Goal: Task Accomplishment & Management: Manage account settings

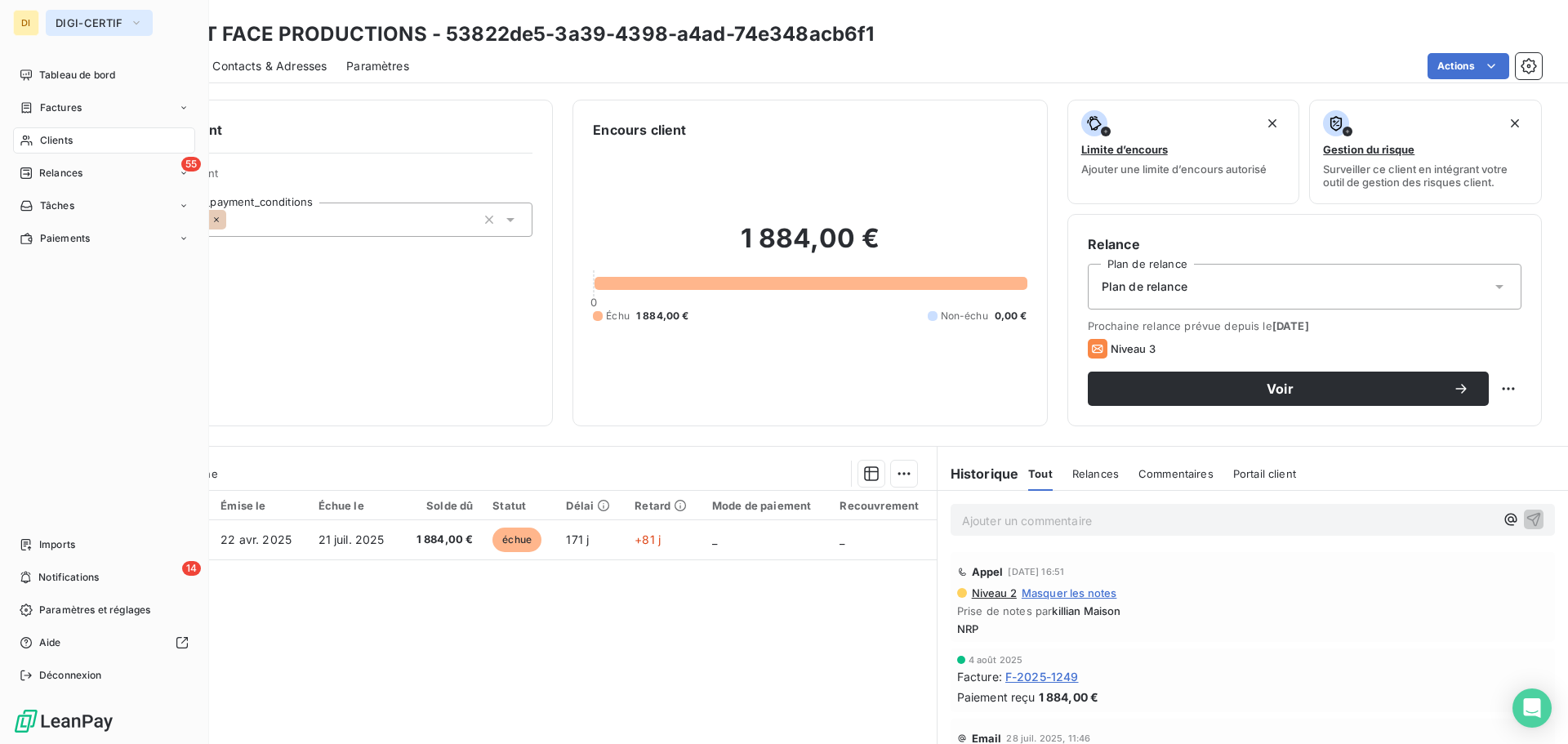
click at [55, 22] on button "DIGI-CERTIF" at bounding box center [99, 22] width 107 height 26
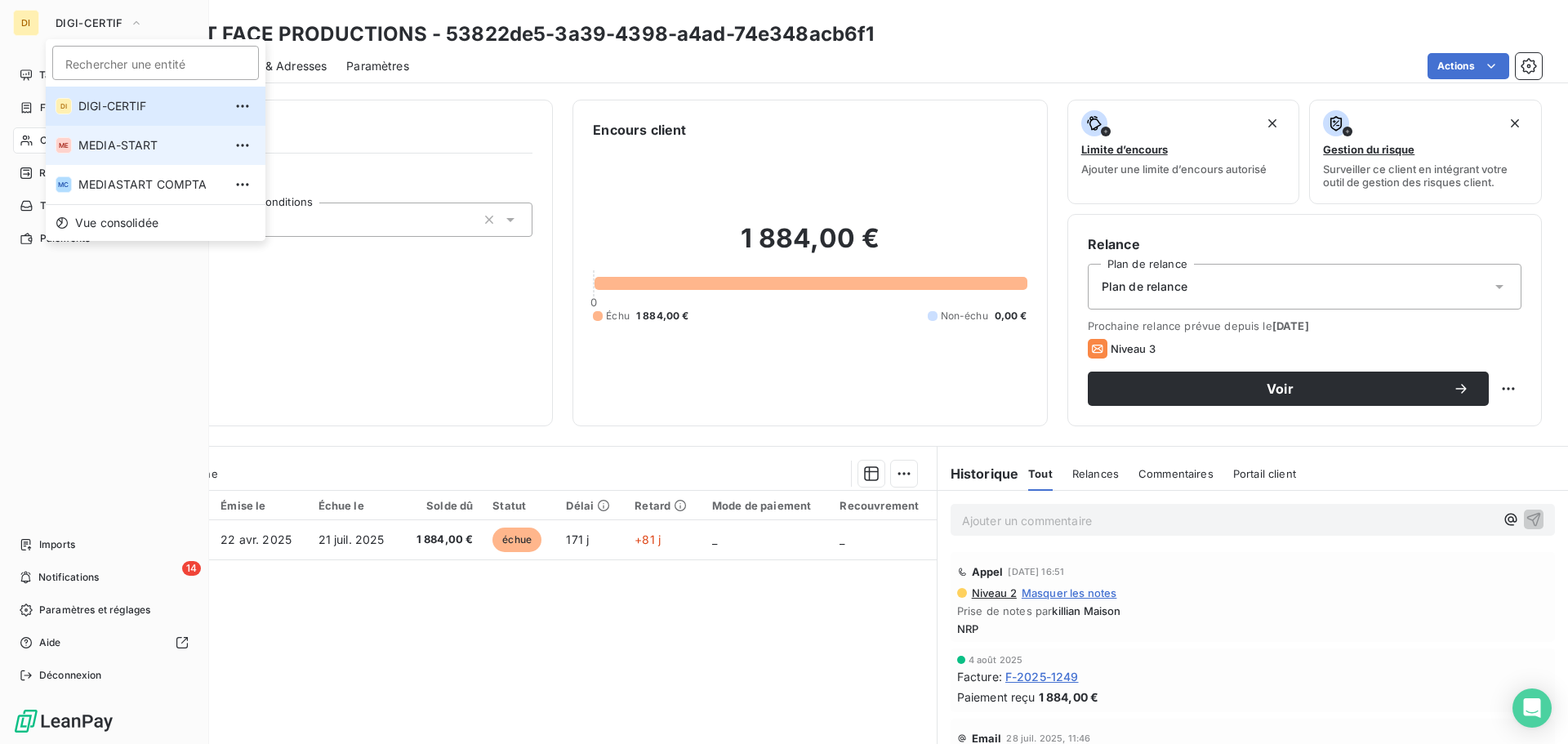
click at [78, 141] on span "MEDIA-START" at bounding box center [150, 146] width 145 height 16
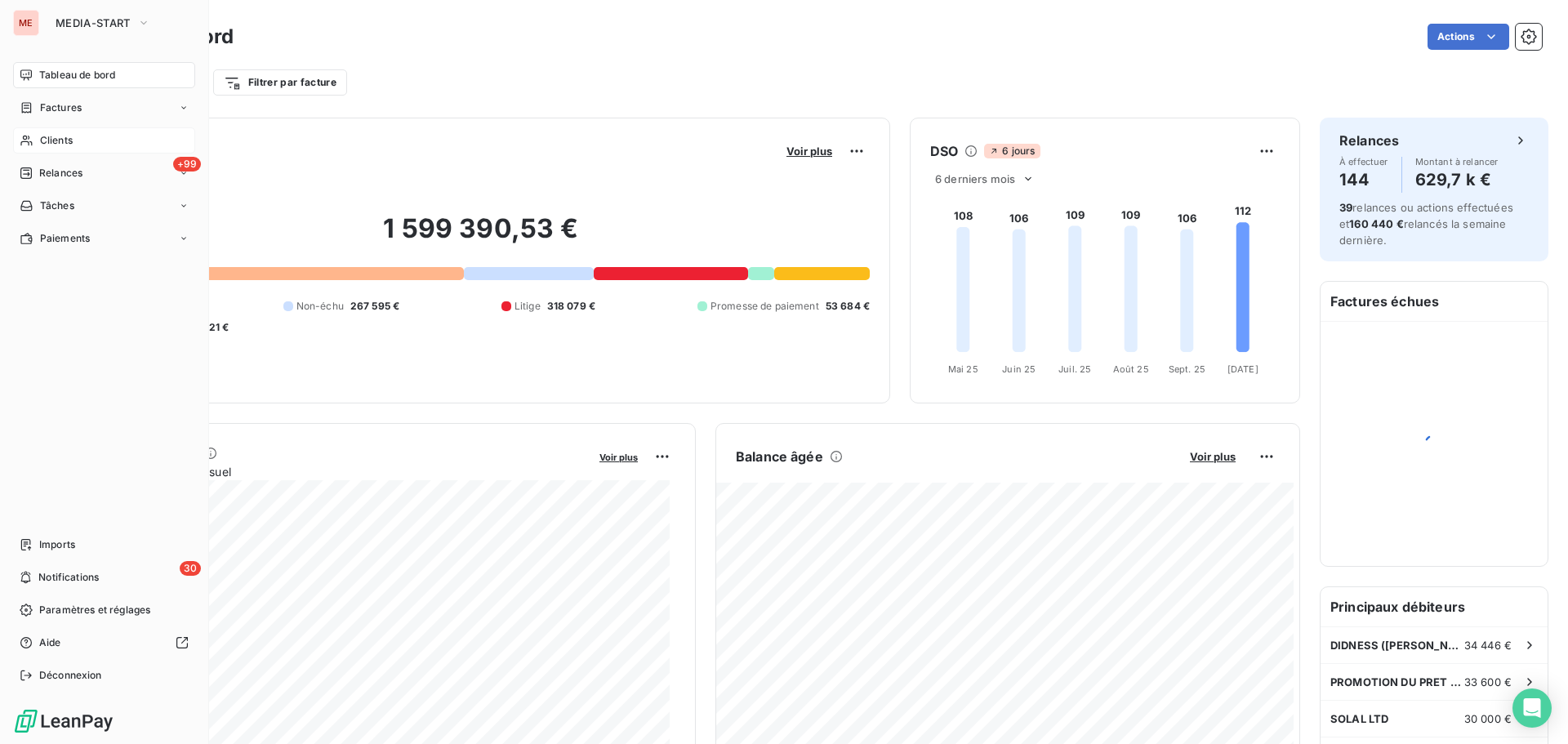
click at [63, 141] on span "Clients" at bounding box center [57, 140] width 32 height 14
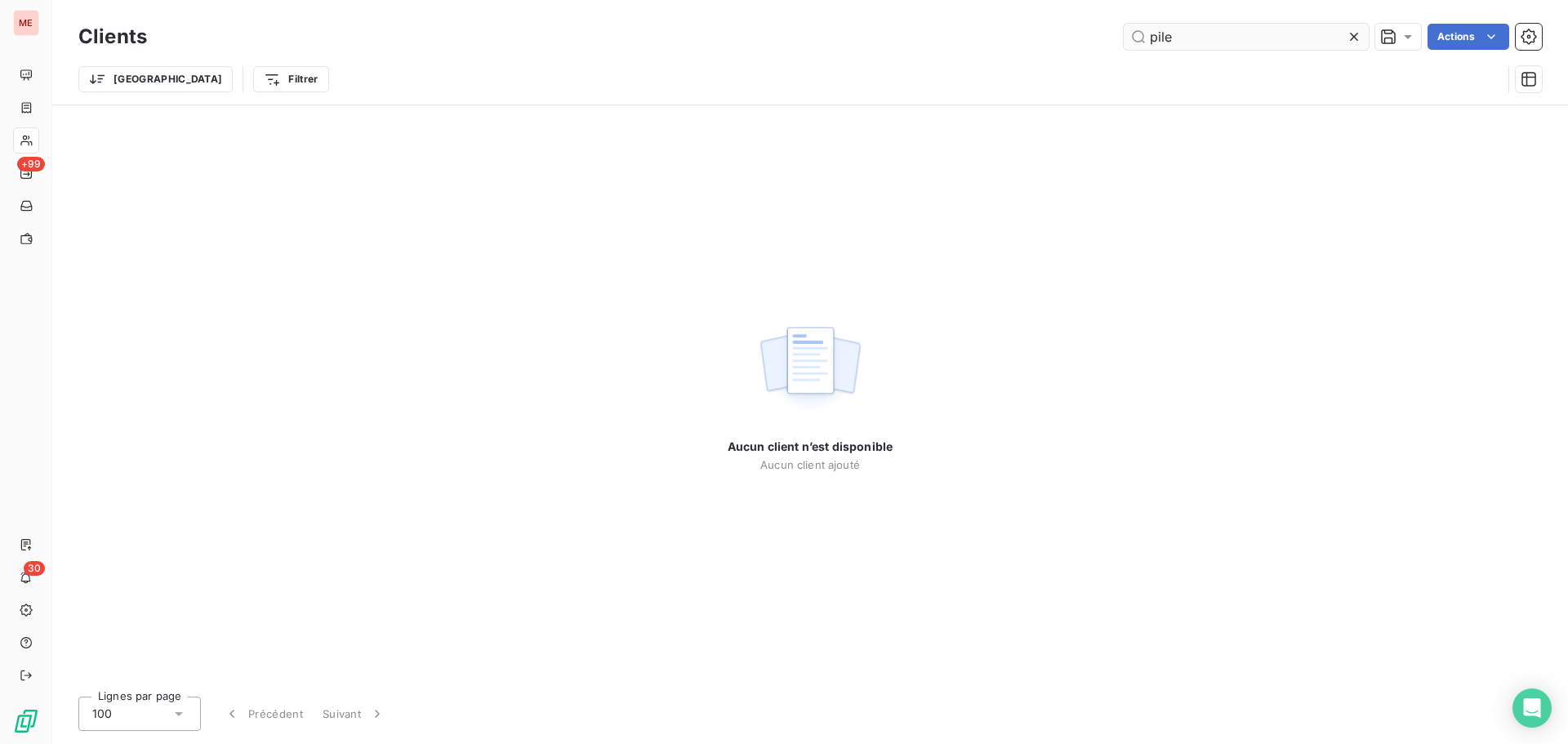
click at [1238, 43] on input "pile" at bounding box center [1245, 36] width 245 height 26
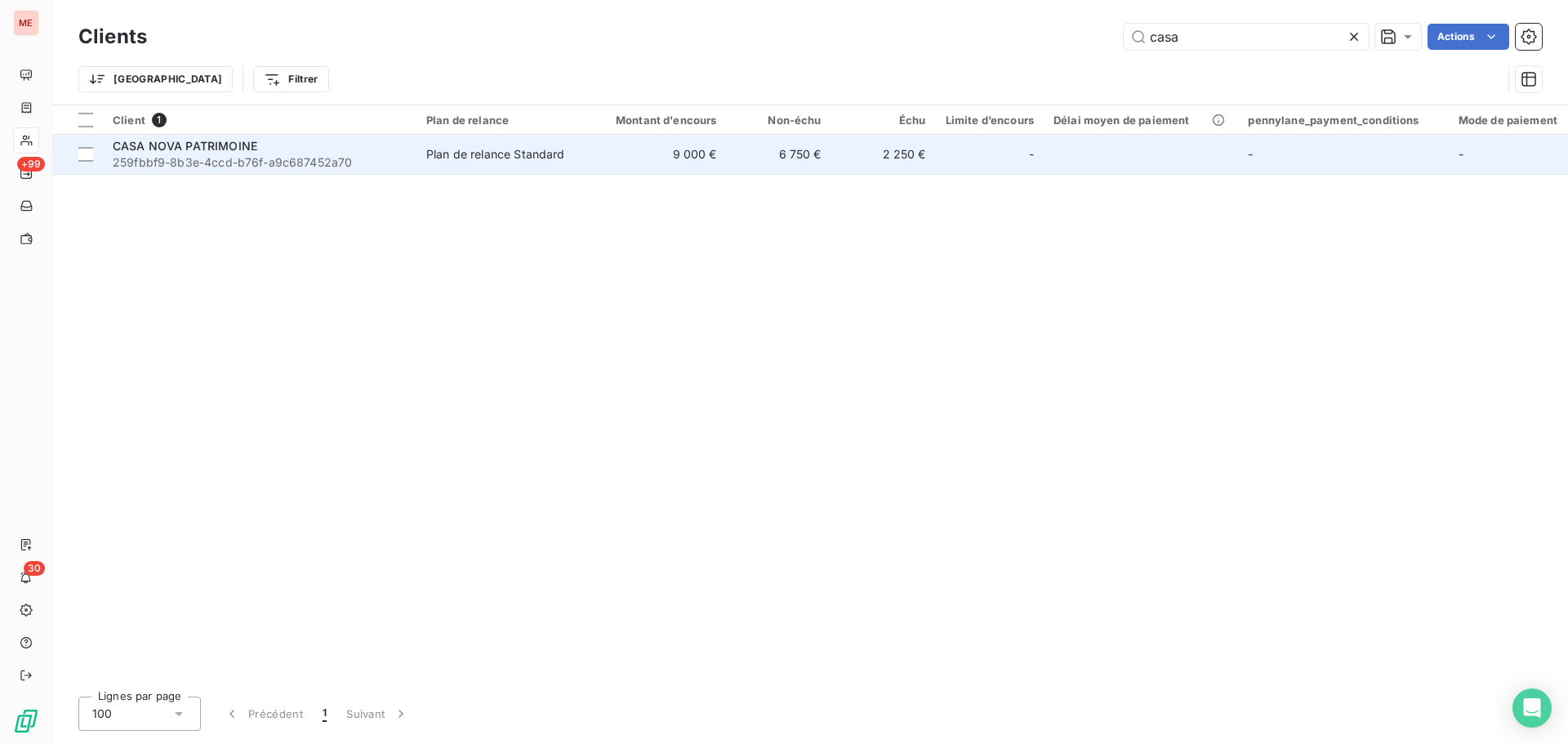
type input "casa"
click at [461, 154] on div "Plan de relance Standard" at bounding box center [495, 155] width 138 height 16
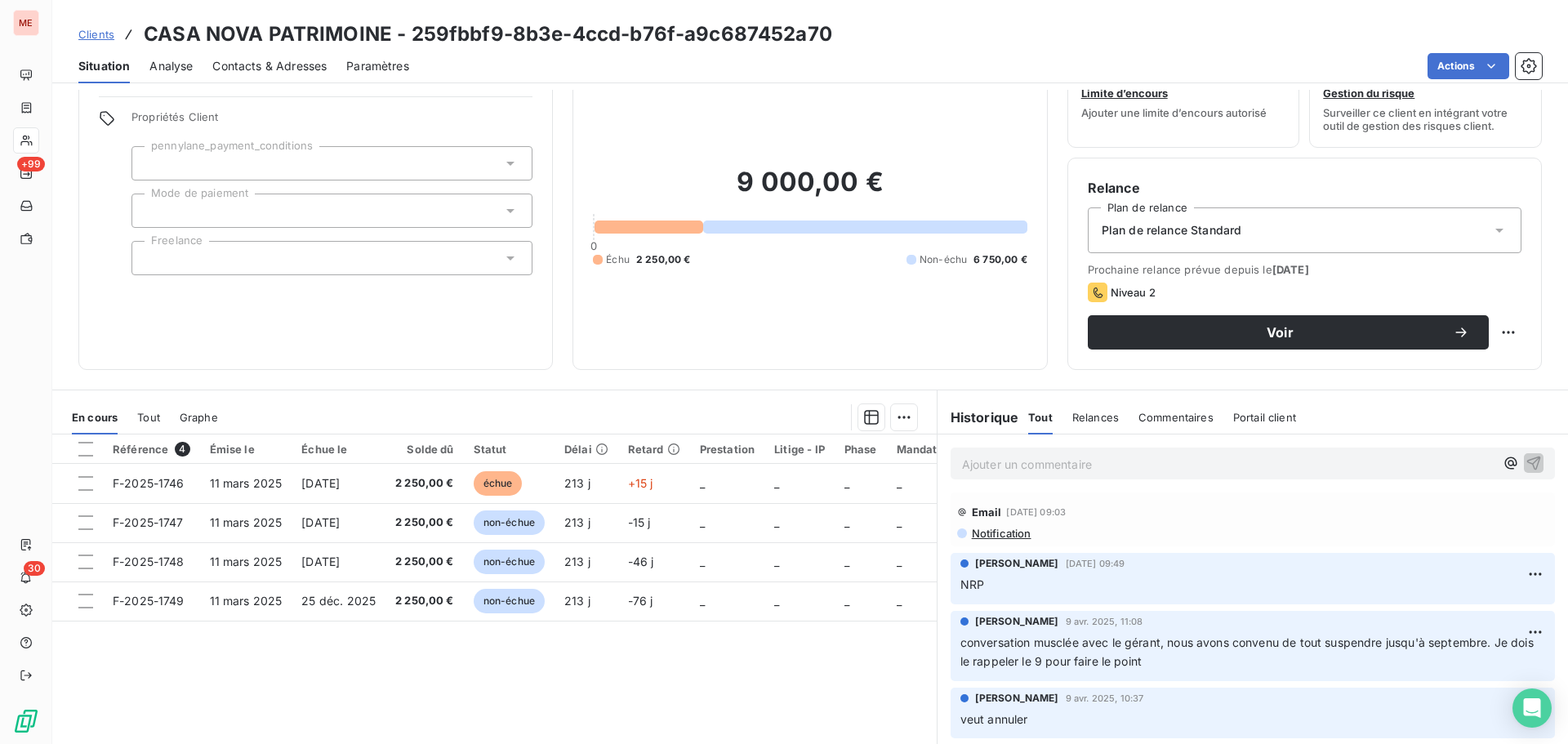
scroll to position [91, 0]
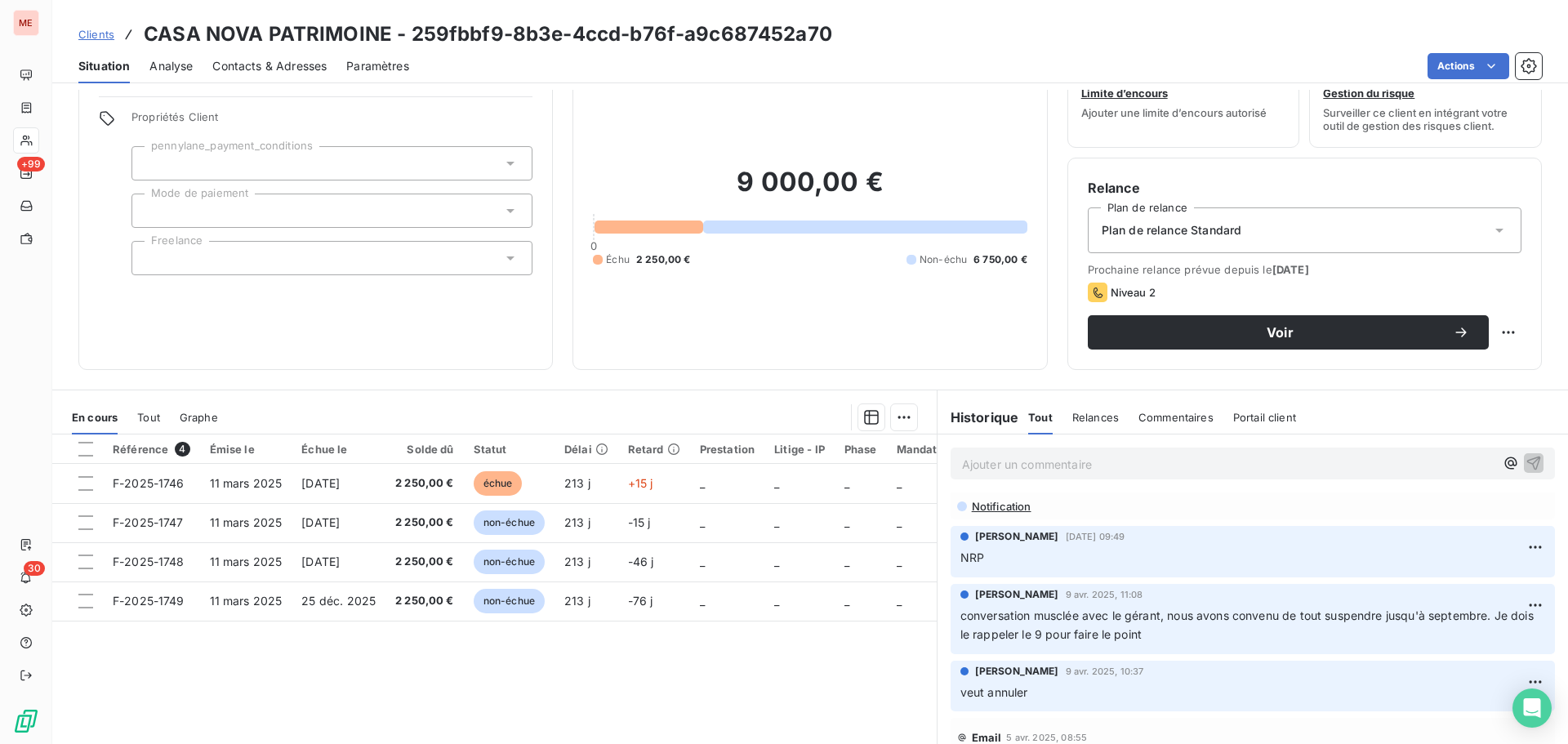
click at [237, 54] on div "Contacts & Adresses" at bounding box center [269, 66] width 114 height 34
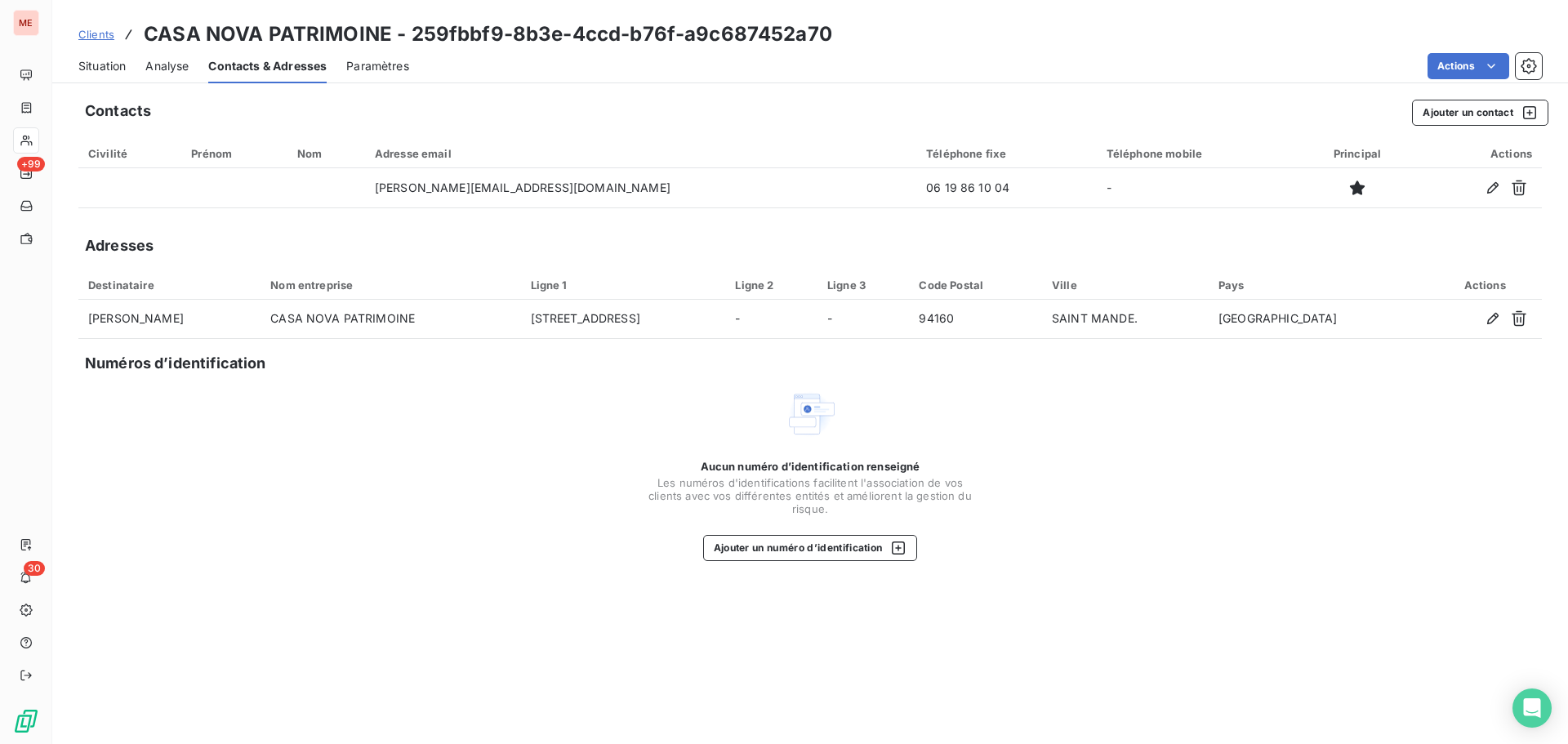
click at [112, 82] on div "Situation" at bounding box center [102, 66] width 48 height 34
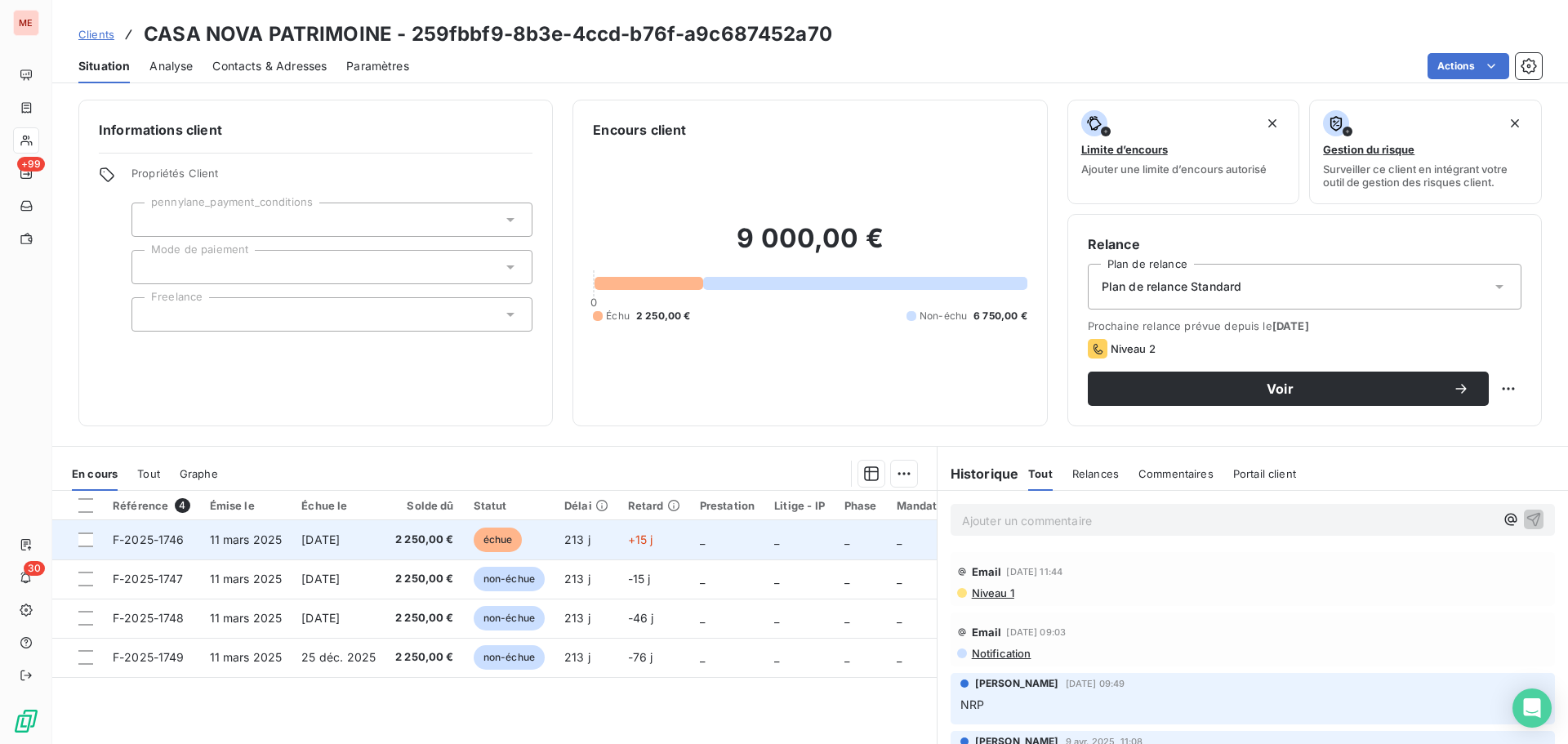
click at [488, 542] on span "échue" at bounding box center [498, 539] width 49 height 24
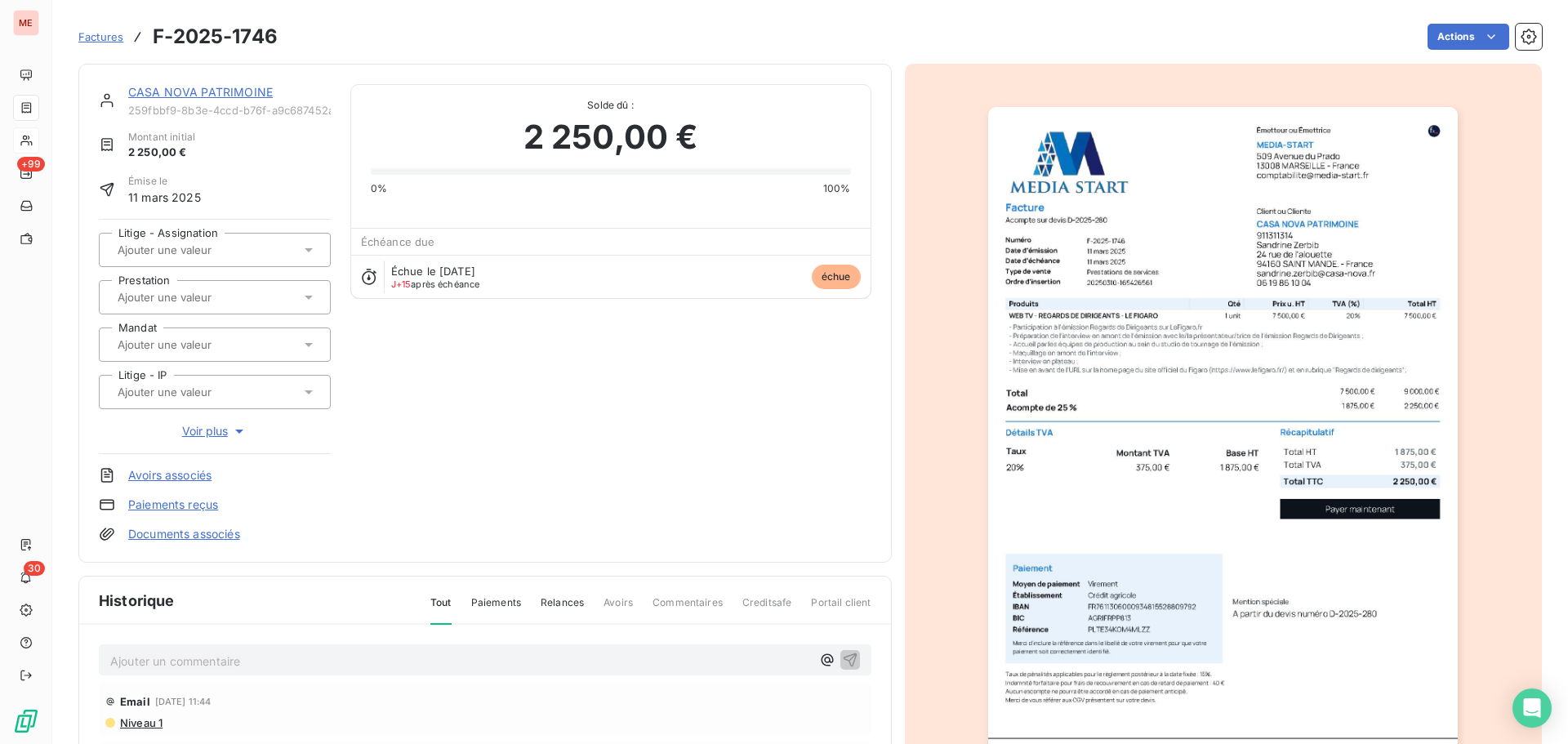
click at [177, 93] on link "CASA NOVA PATRIMOINE" at bounding box center [200, 92] width 145 height 13
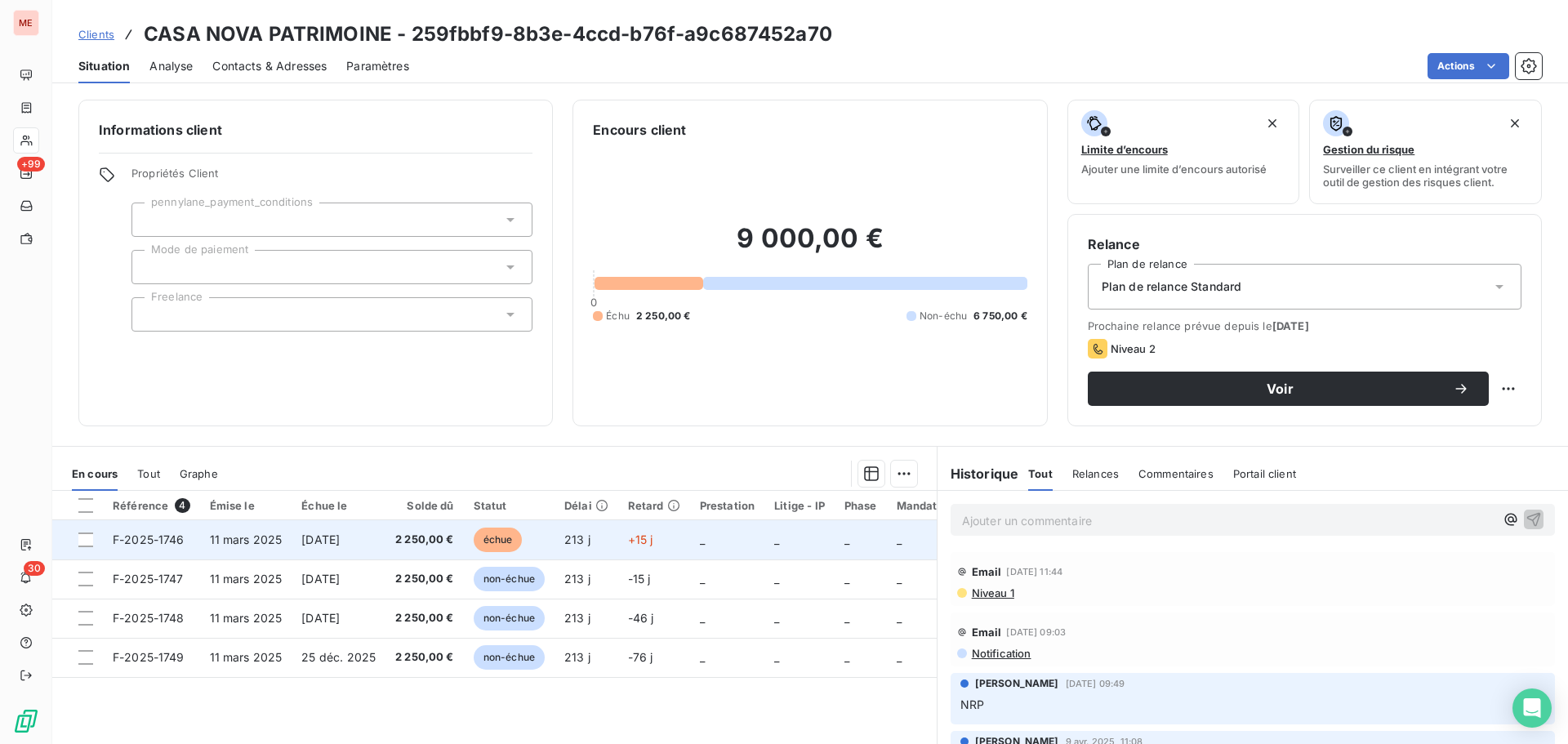
click at [451, 531] on td "2 250,00 €" at bounding box center [424, 540] width 78 height 40
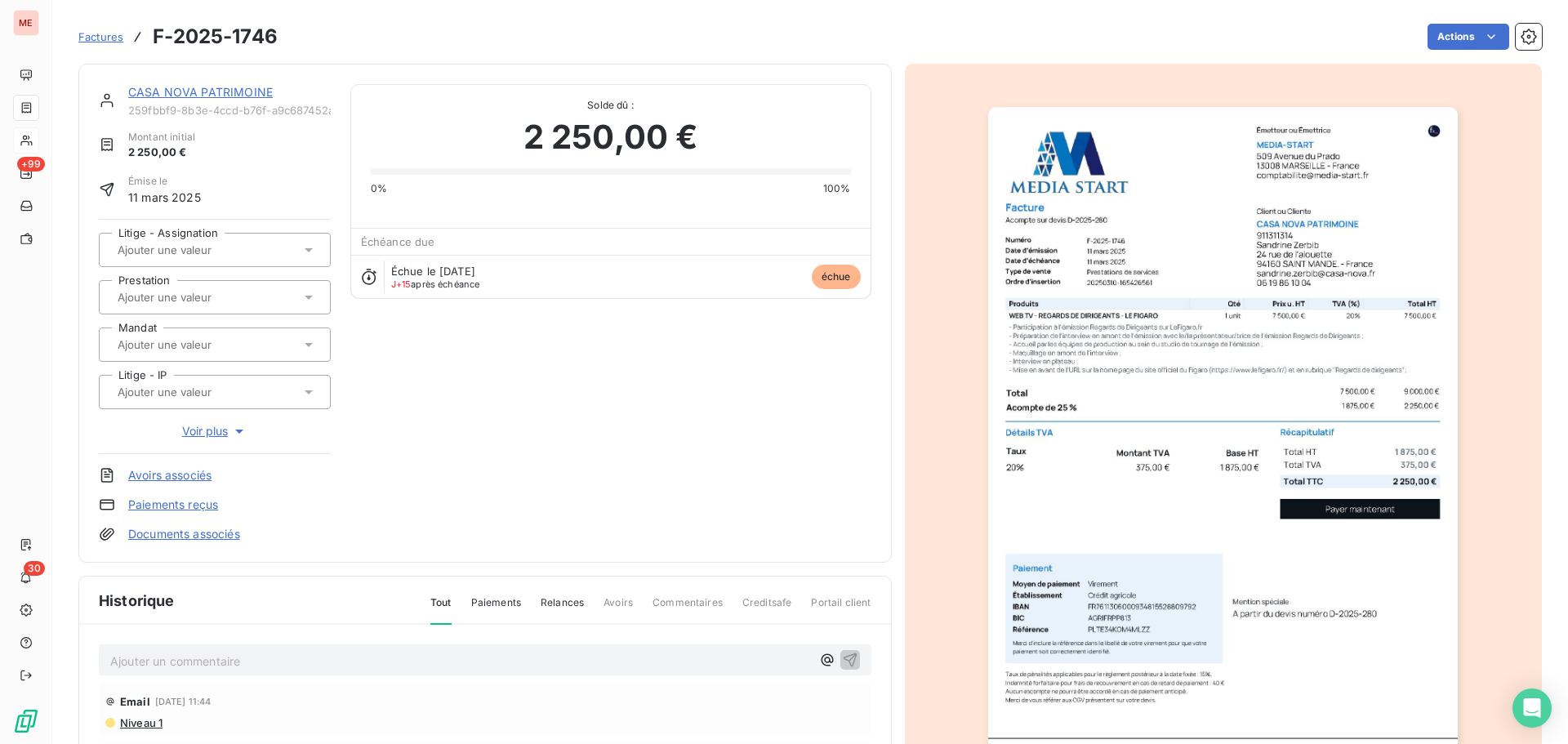
click at [872, 518] on div "CASA NOVA PATRIMOINE 259fbbf9-8b3e-4ccd-b76f-a9c687452a70 Montant initial 2 250…" at bounding box center [484, 313] width 813 height 499
click at [704, 393] on div "CASA NOVA PATRIMOINE 259fbbf9-8b3e-4ccd-b76f-a9c687452a70 Montant initial 2 250…" at bounding box center [485, 314] width 773 height 458
click at [818, 459] on div "CASA NOVA PATRIMOINE 259fbbf9-8b3e-4ccd-b76f-a9c687452a70 Montant initial 2 250…" at bounding box center [485, 314] width 773 height 458
click at [788, 24] on div "Actions" at bounding box center [919, 36] width 1245 height 26
click at [738, 388] on div "CASA NOVA PATRIMOINE 259fbbf9-8b3e-4ccd-b76f-a9c687452a70 Montant initial 2 250…" at bounding box center [485, 314] width 773 height 458
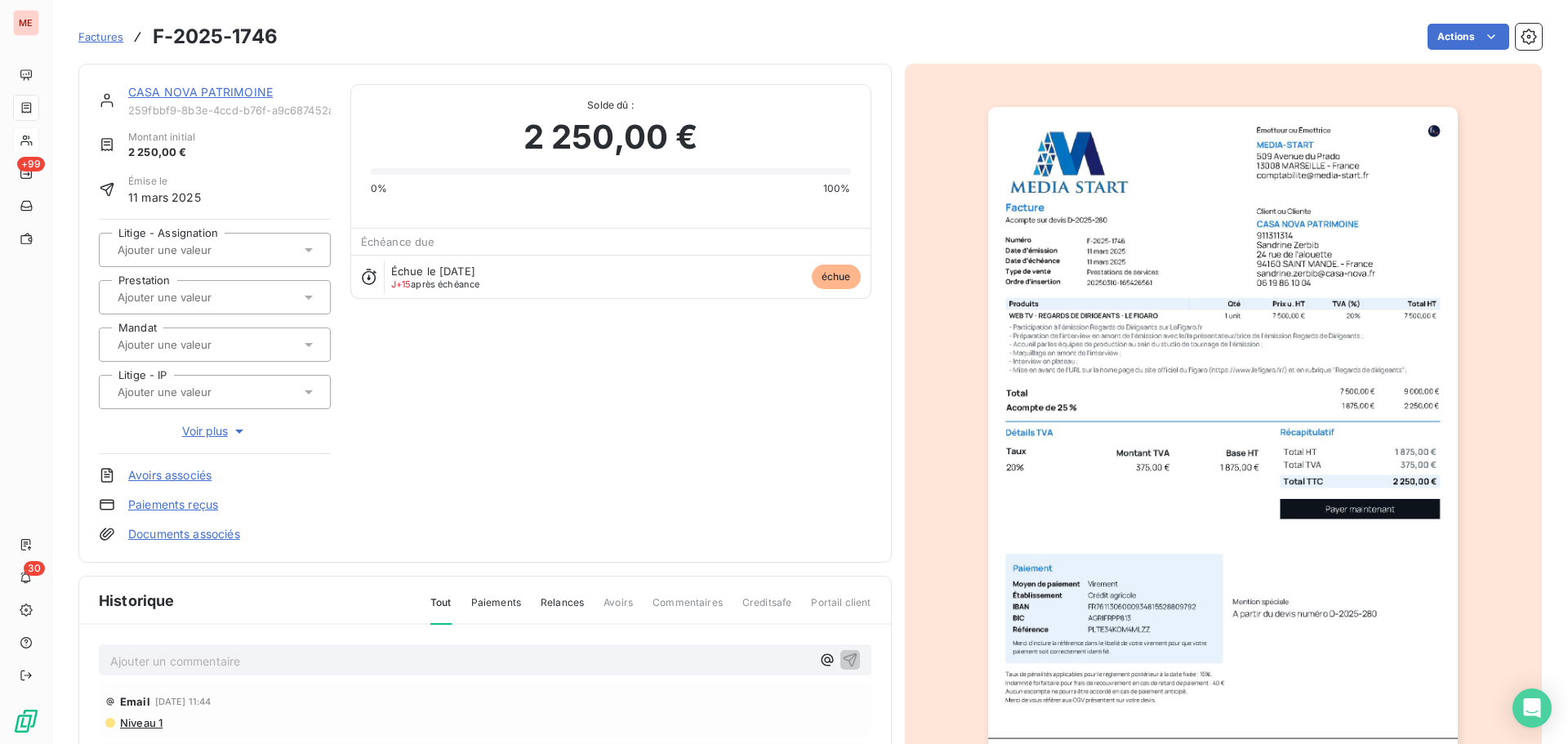
click at [219, 87] on link "CASA NOVA PATRIMOINE" at bounding box center [200, 92] width 145 height 13
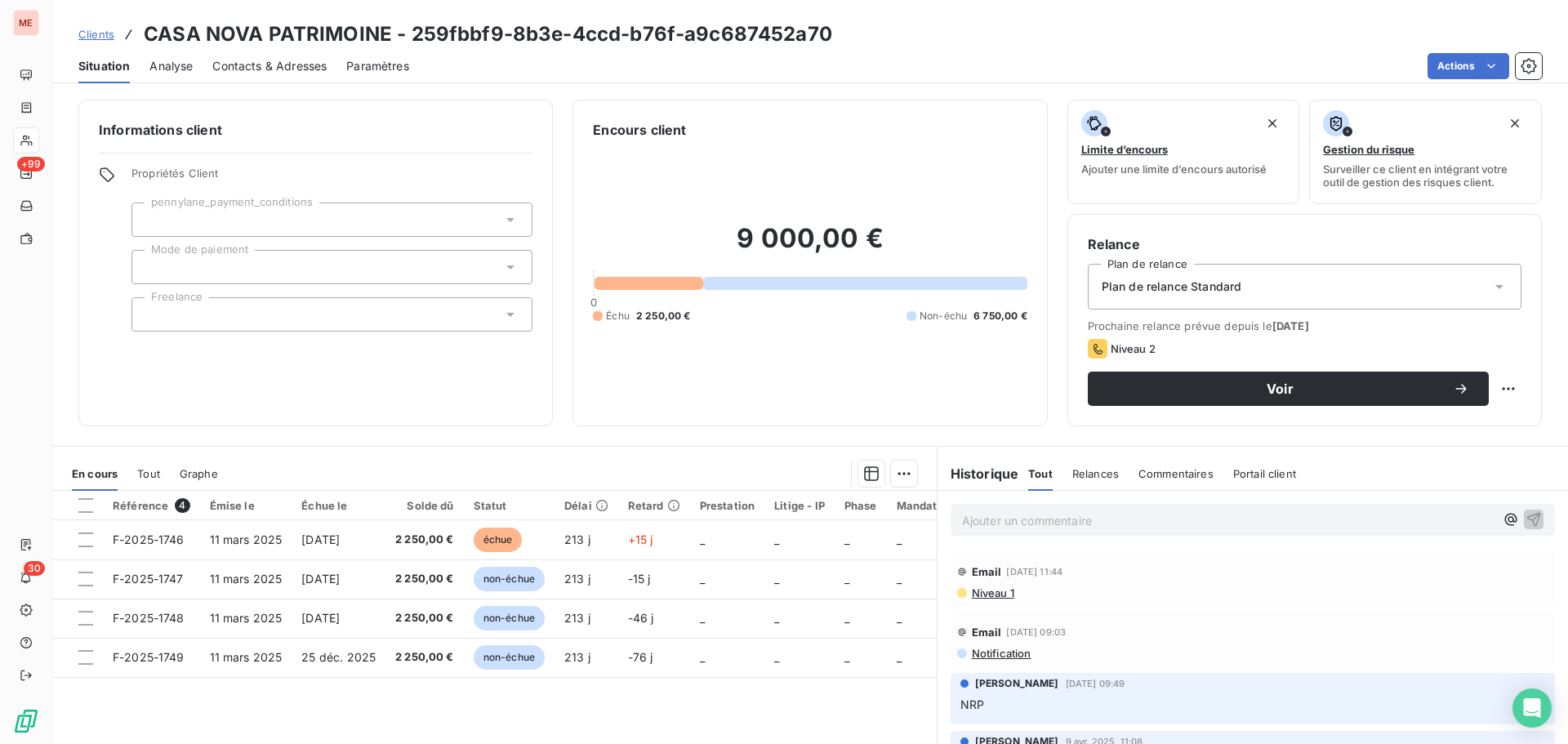
click at [1082, 525] on p "Ajouter un commentaire ﻿" at bounding box center [1227, 520] width 532 height 21
click at [1263, 370] on div "Prochaine relance prévue depuis le [DATE] Niveau 2 Voir" at bounding box center [1304, 362] width 433 height 86
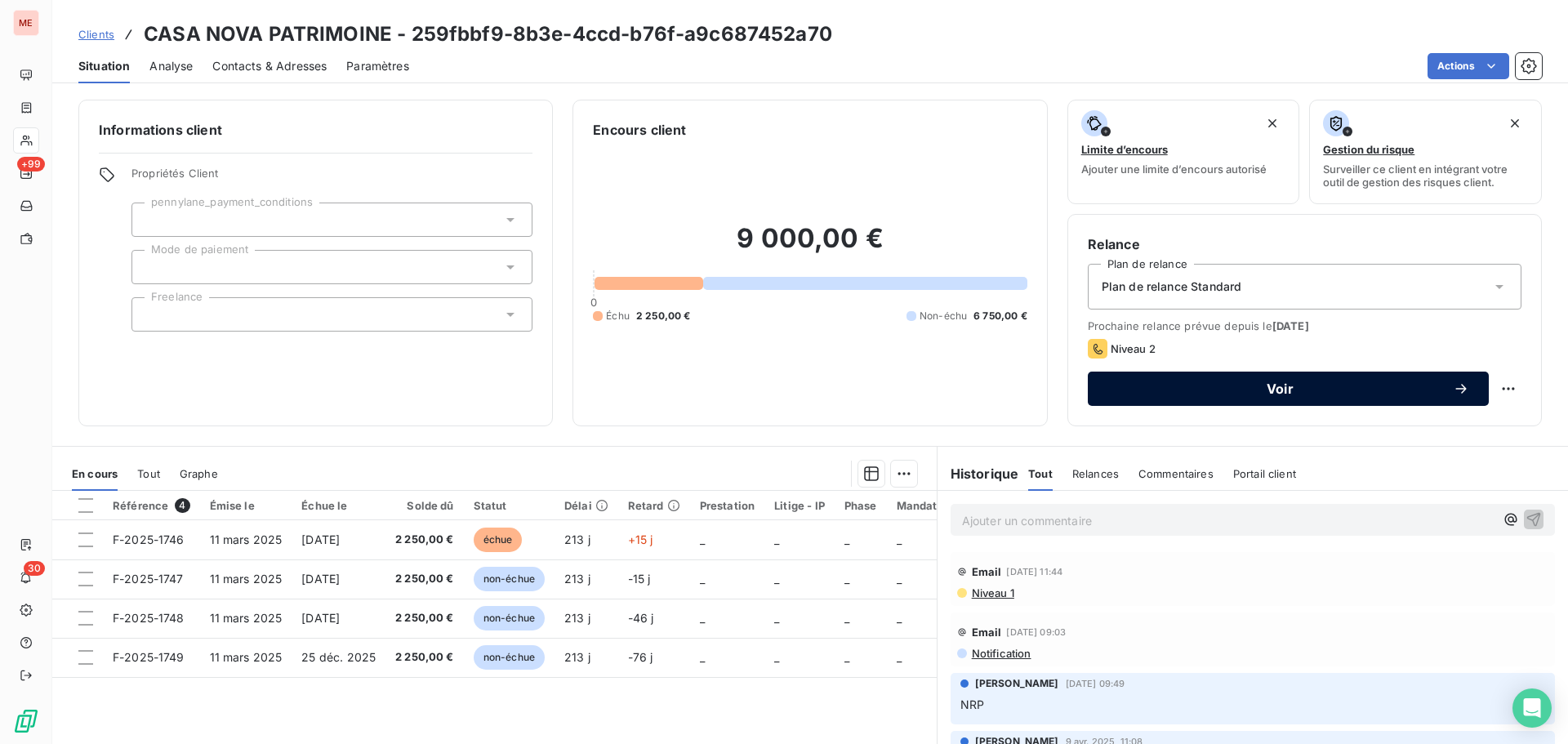
click at [1258, 382] on span "Voir" at bounding box center [1280, 388] width 345 height 13
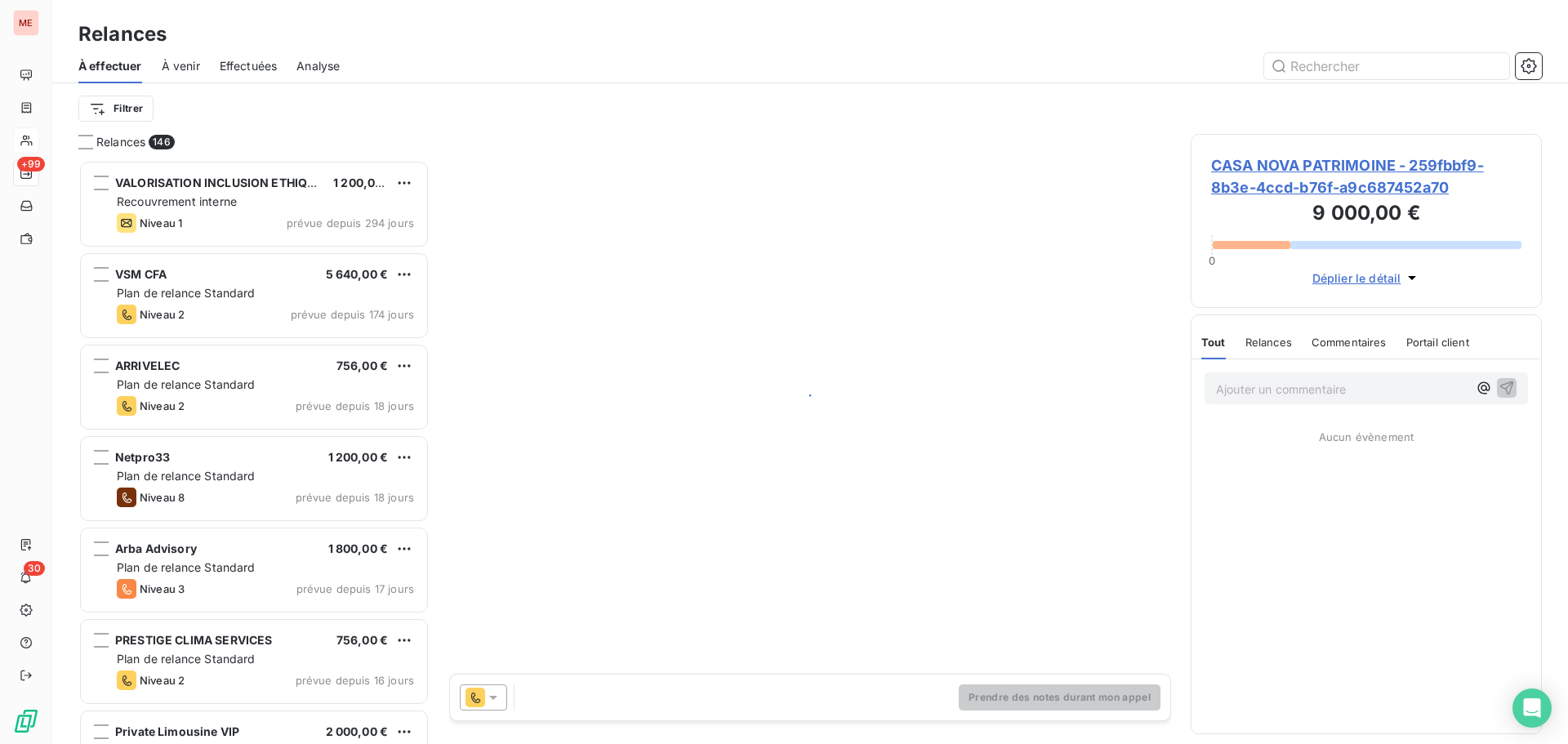
scroll to position [571, 339]
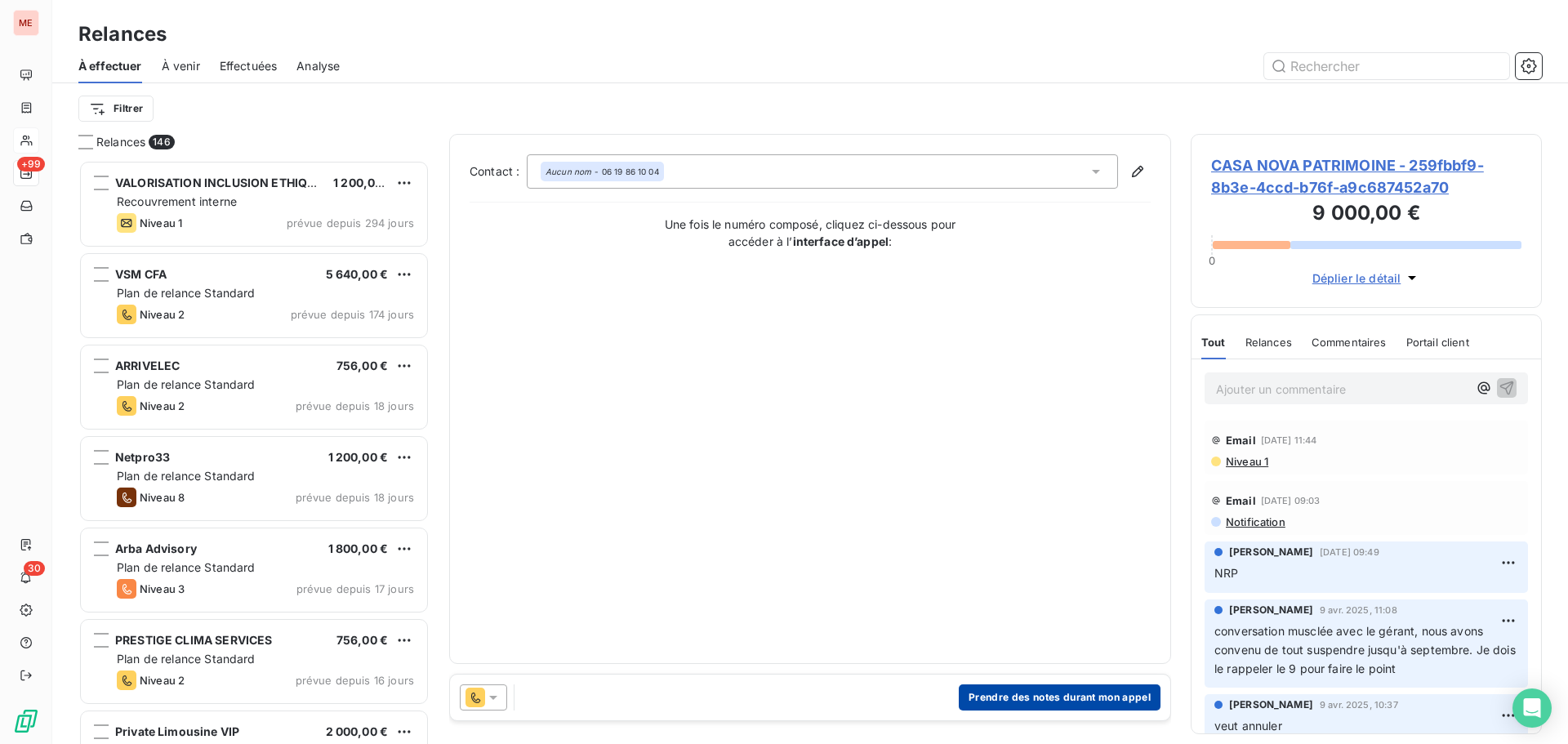
click at [1023, 697] on button "Prendre des notes durant mon appel" at bounding box center [1059, 696] width 201 height 26
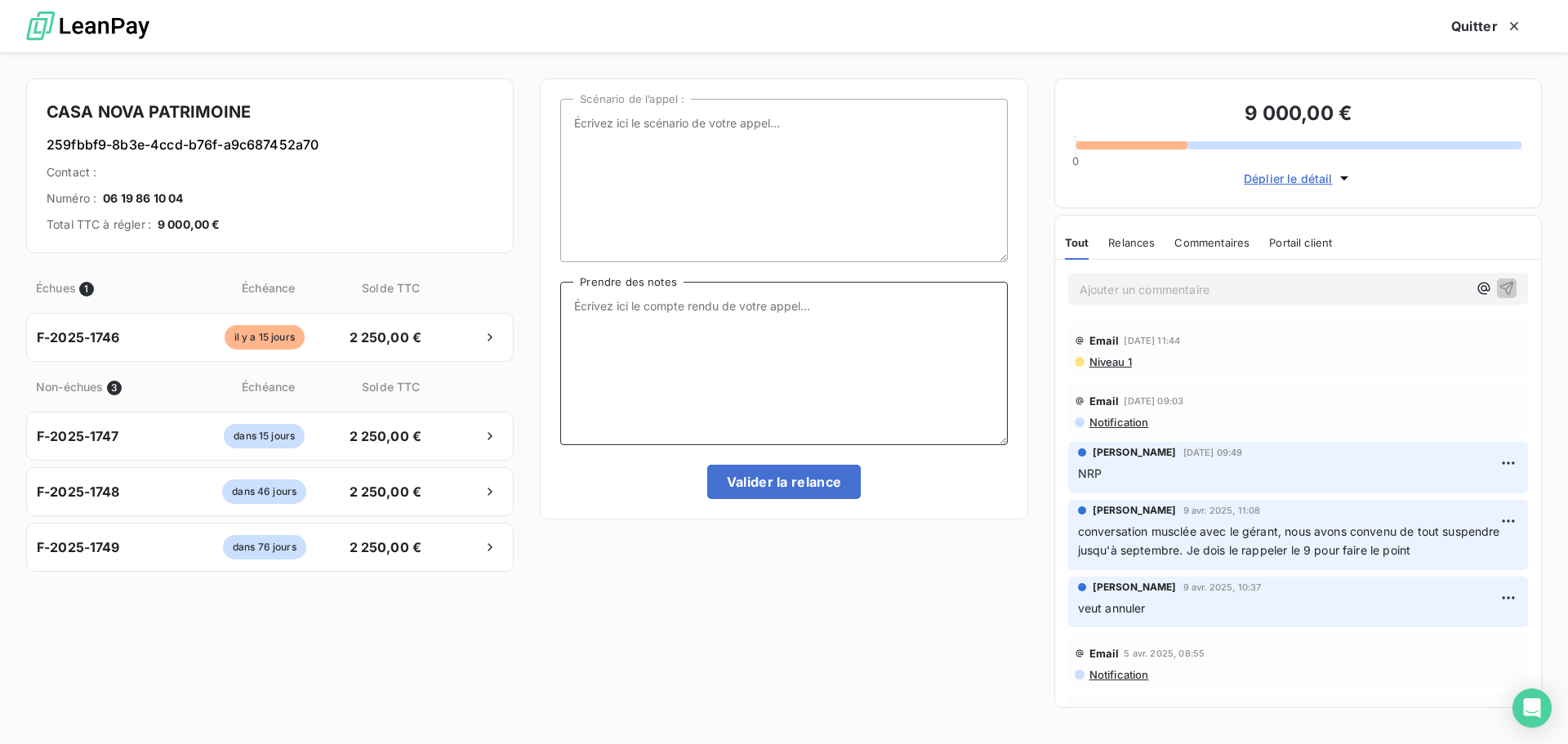
click at [802, 351] on textarea "Prendre des notes" at bounding box center [783, 363] width 447 height 164
type textarea "Accord négocié"
click at [791, 483] on button "Valider la relance" at bounding box center [784, 482] width 155 height 34
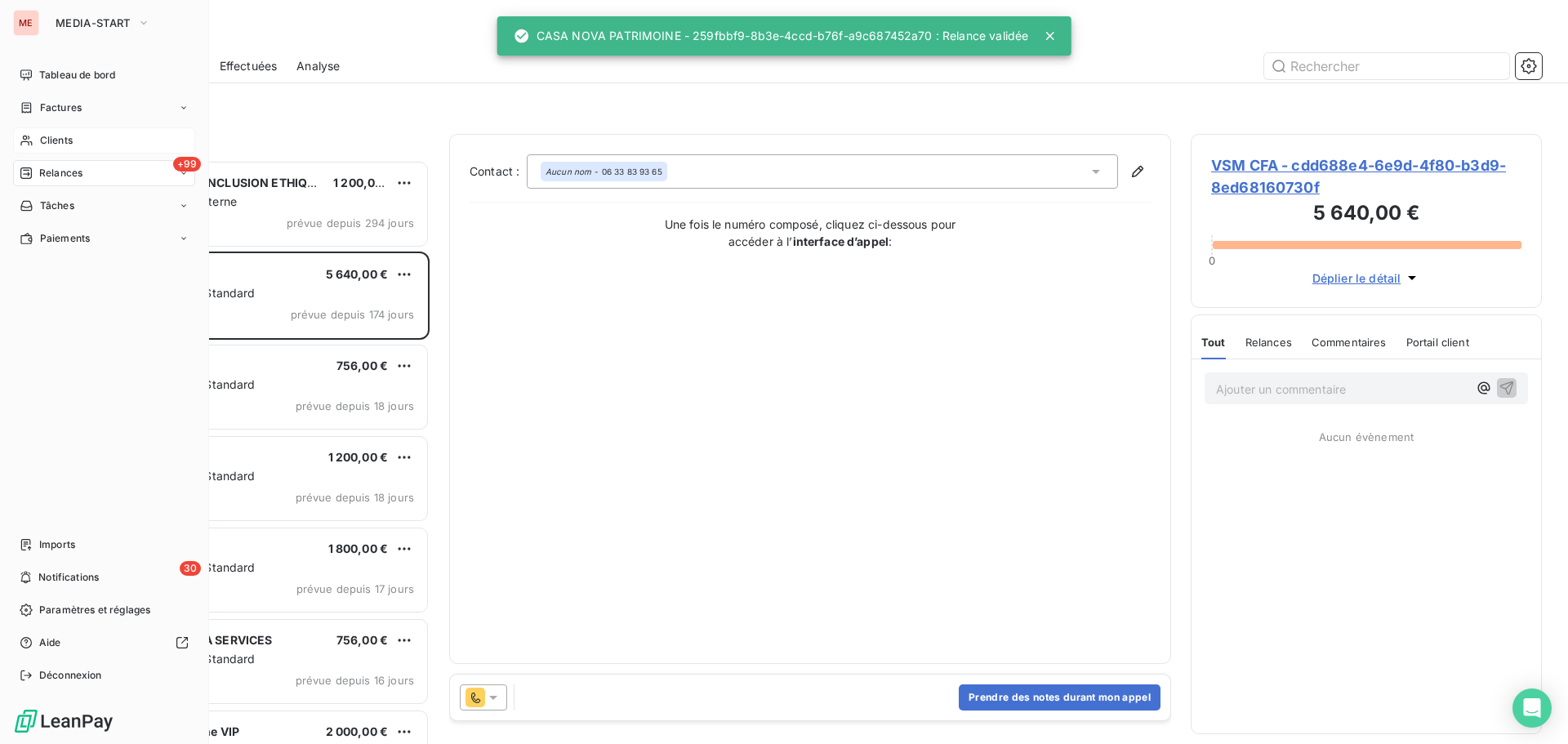
click at [21, 147] on div "Clients" at bounding box center [104, 140] width 182 height 26
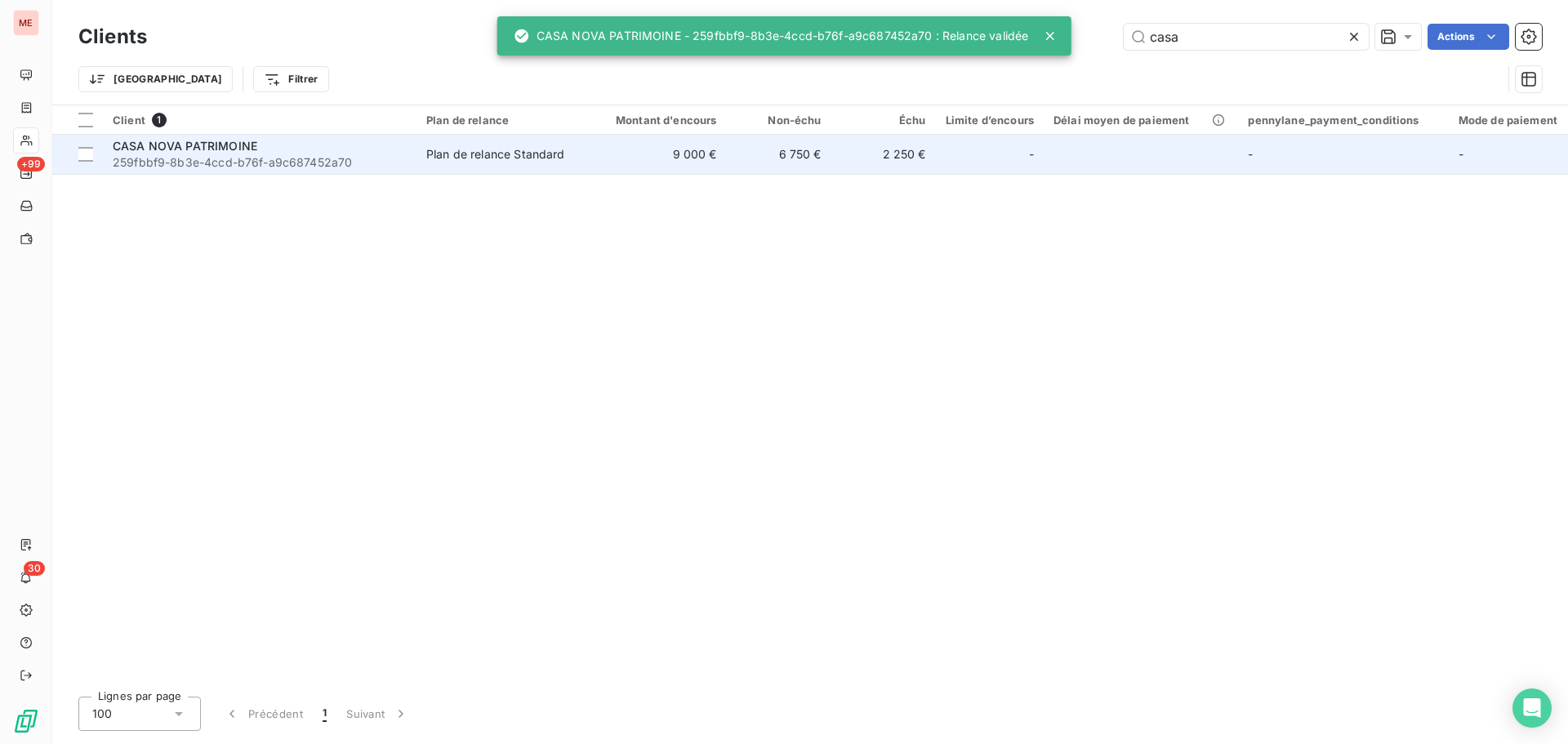
click at [383, 148] on div "CASA NOVA PATRIMOINE" at bounding box center [259, 146] width 294 height 16
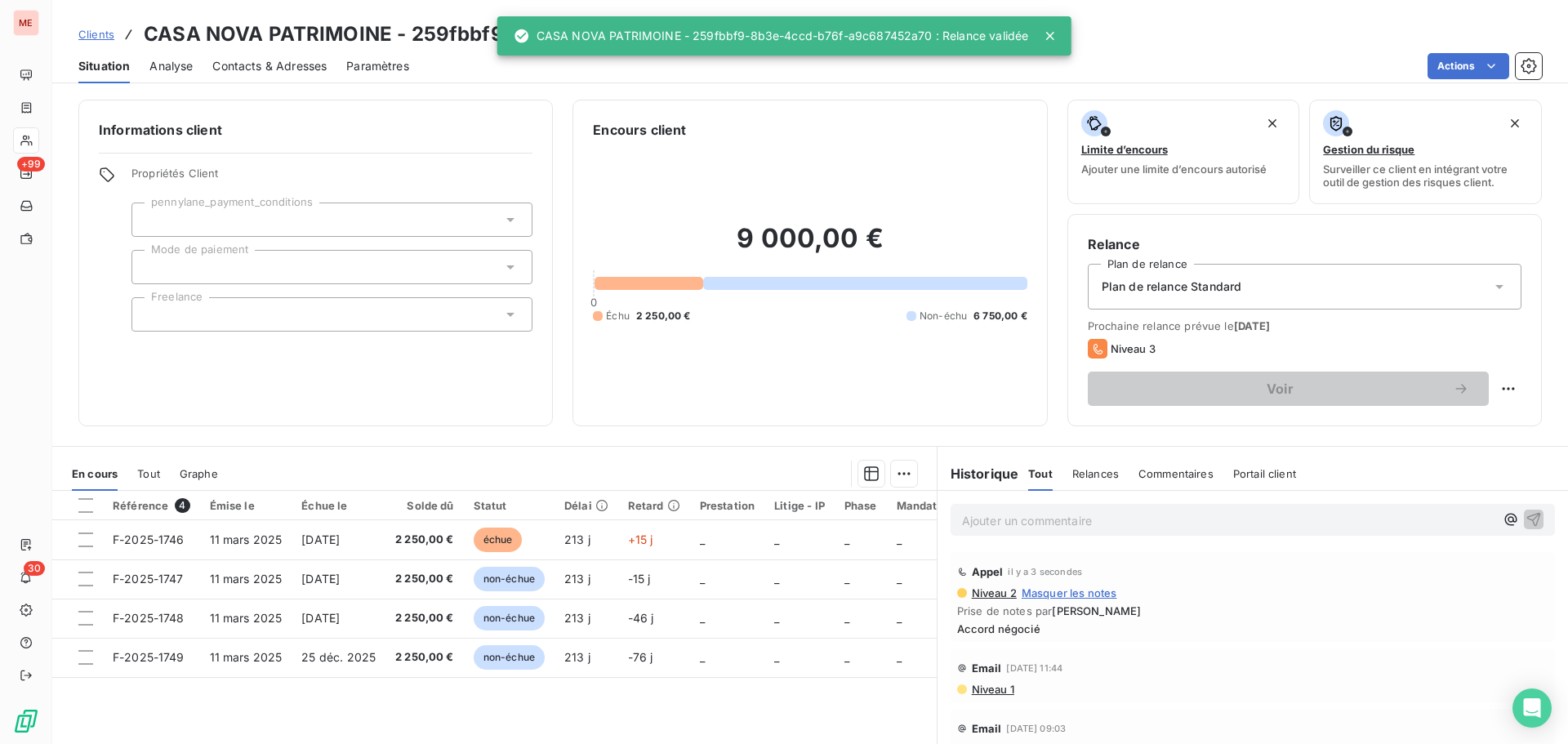
click at [1031, 532] on div "Ajouter un commentaire ﻿" at bounding box center [1253, 519] width 604 height 31
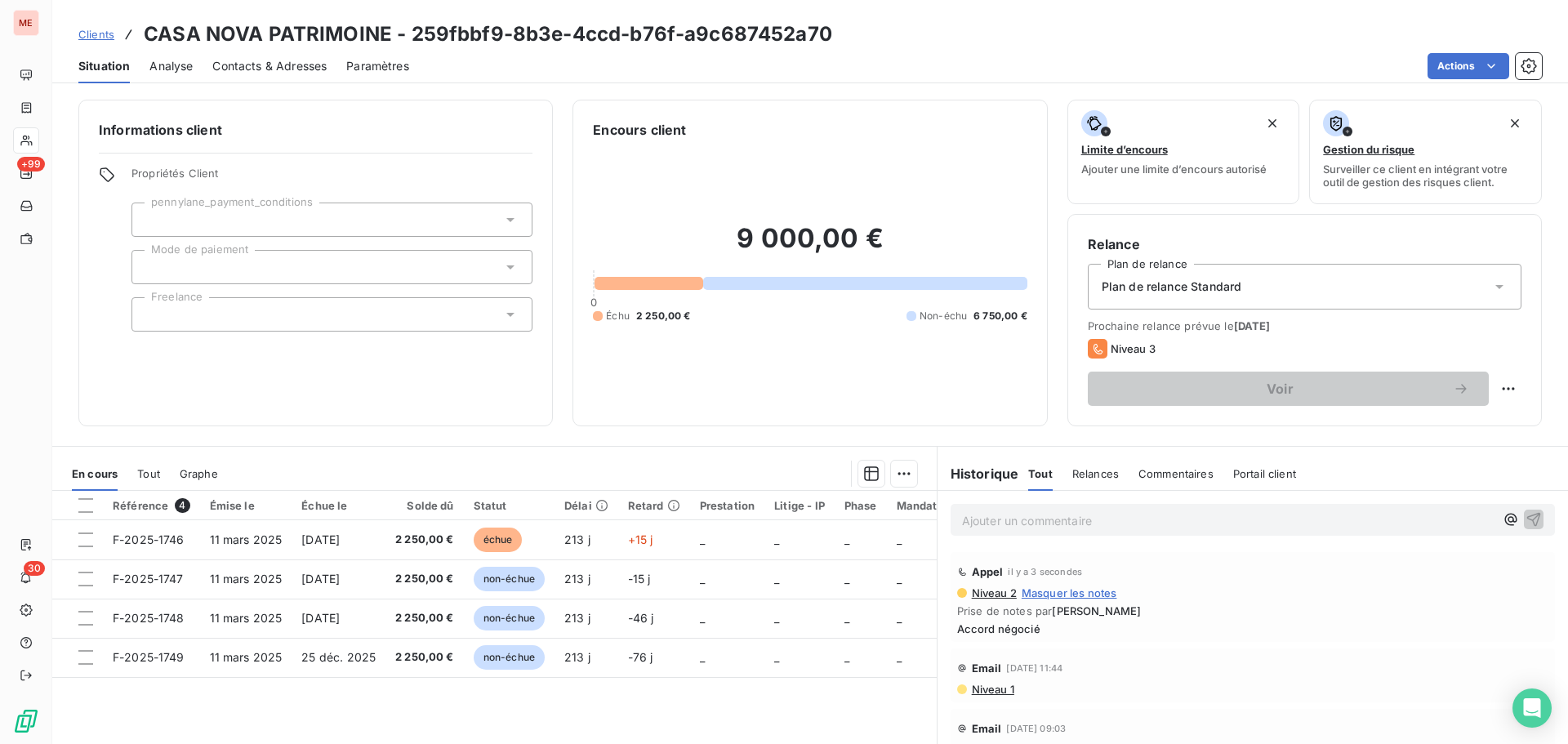
click at [1032, 509] on div "Ajouter un commentaire ﻿" at bounding box center [1227, 519] width 532 height 22
click at [1026, 513] on p "Ajouter un commentaire ﻿" at bounding box center [1227, 520] width 532 height 21
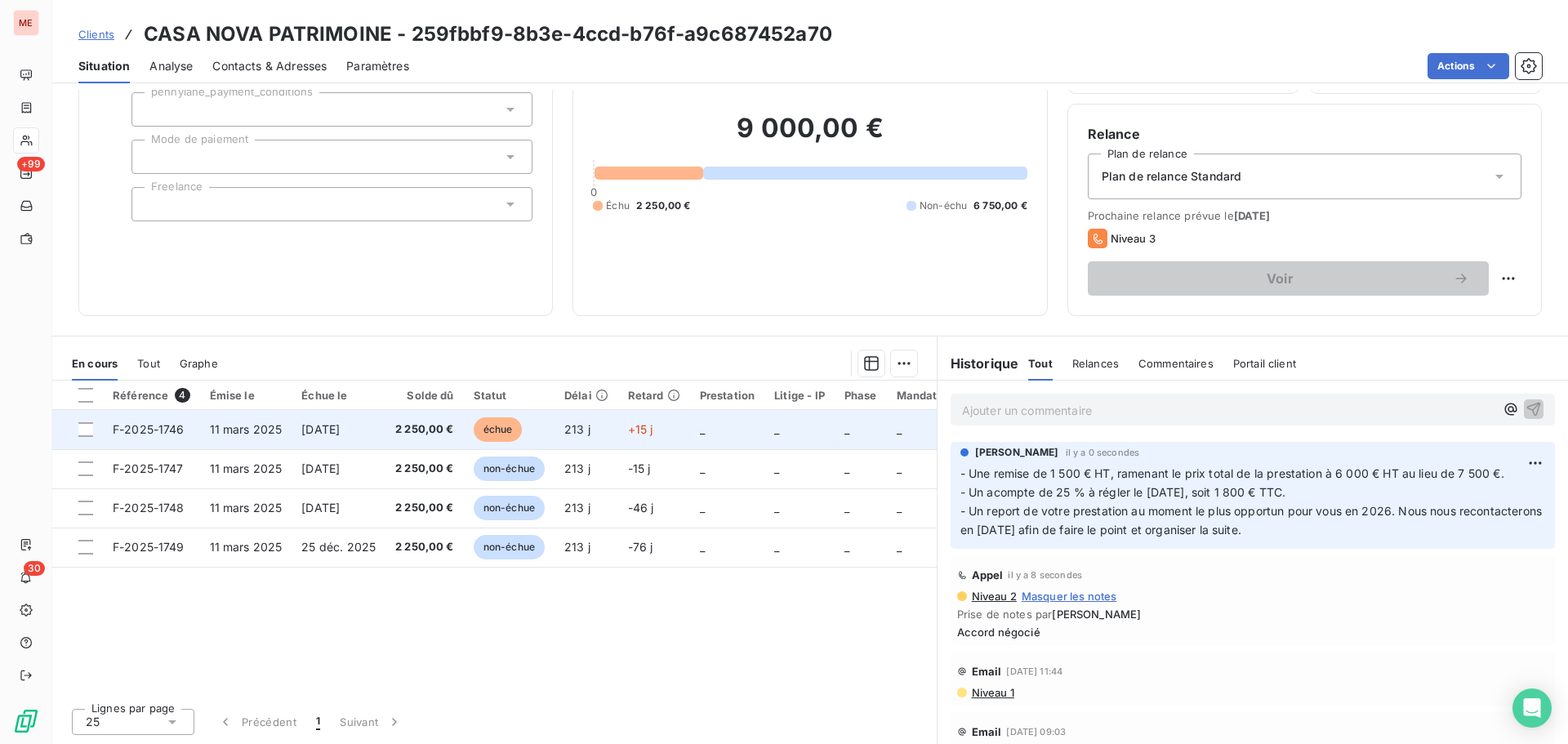
click at [340, 423] on span "[DATE]" at bounding box center [320, 429] width 39 height 13
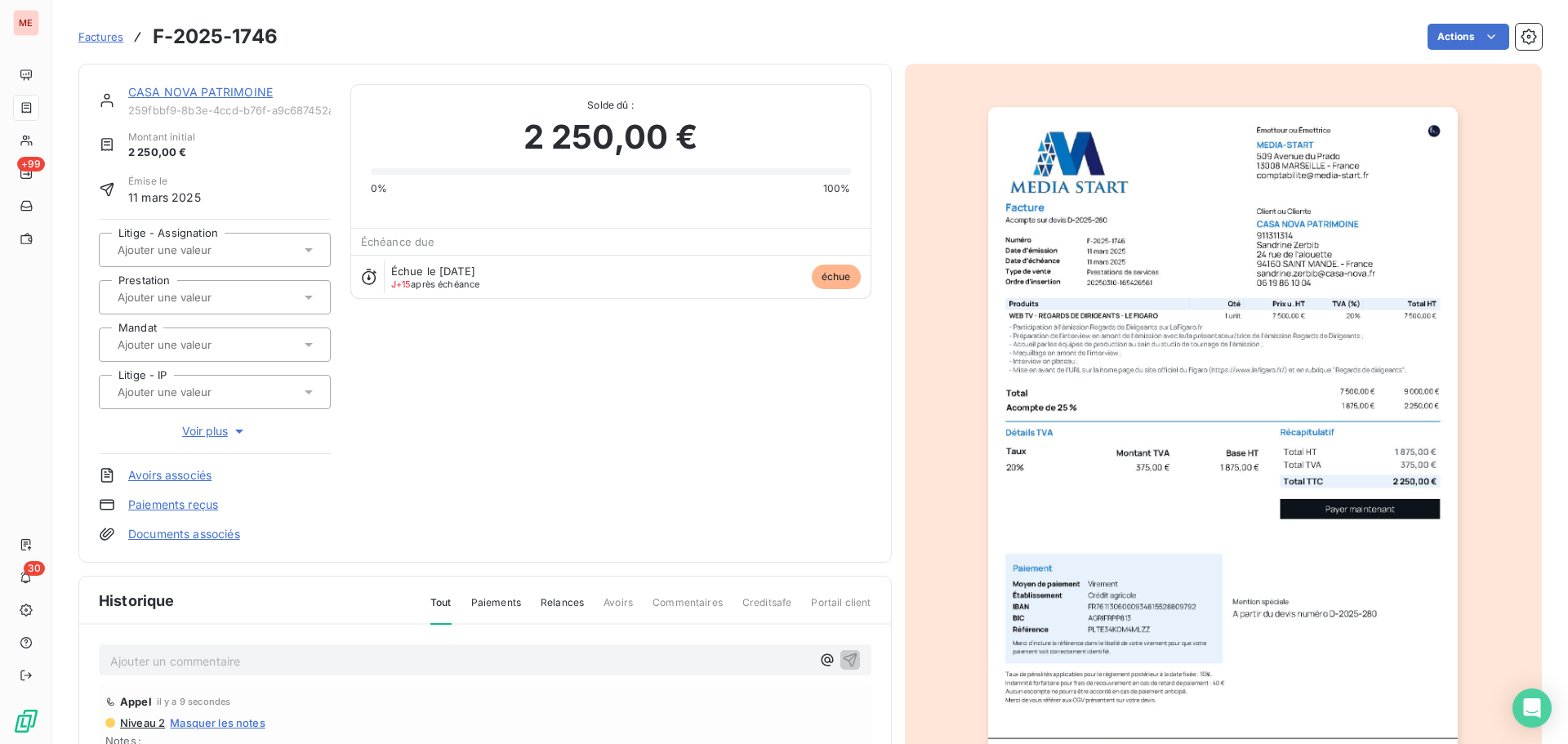
click at [226, 435] on span "Voir plus" at bounding box center [215, 431] width 66 height 16
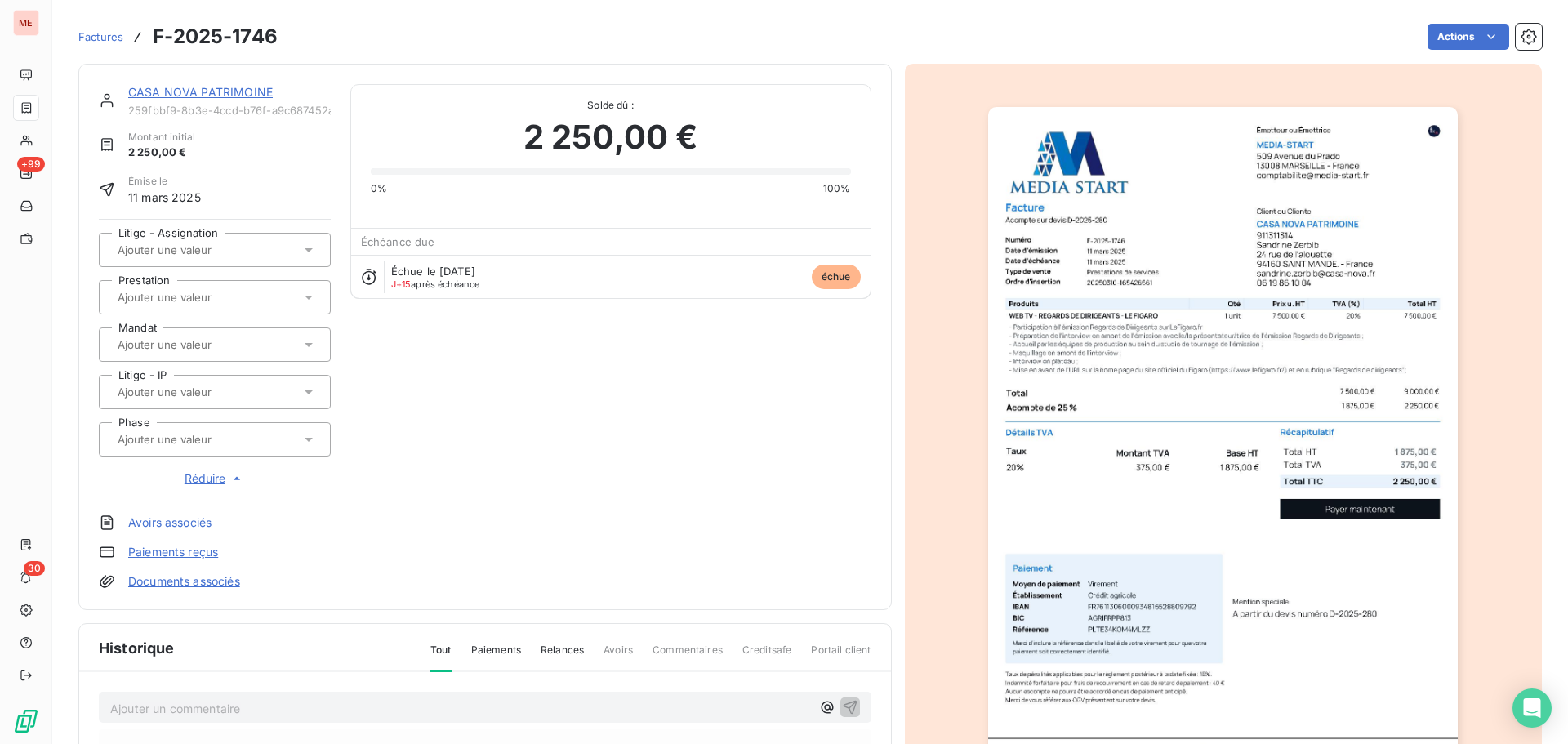
click at [255, 451] on div at bounding box center [215, 439] width 232 height 34
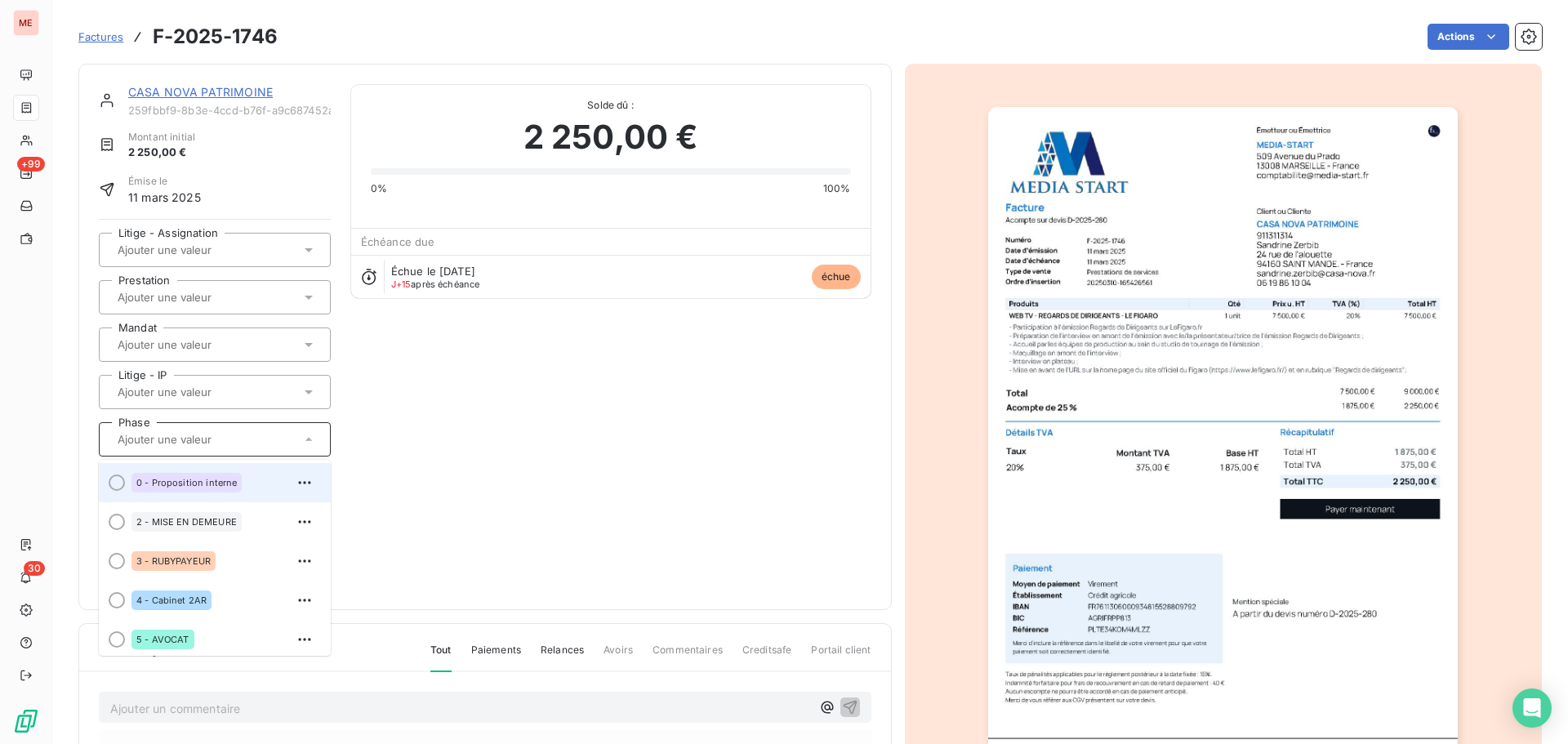
click at [244, 490] on div "0 - Proposition interne" at bounding box center [224, 482] width 186 height 26
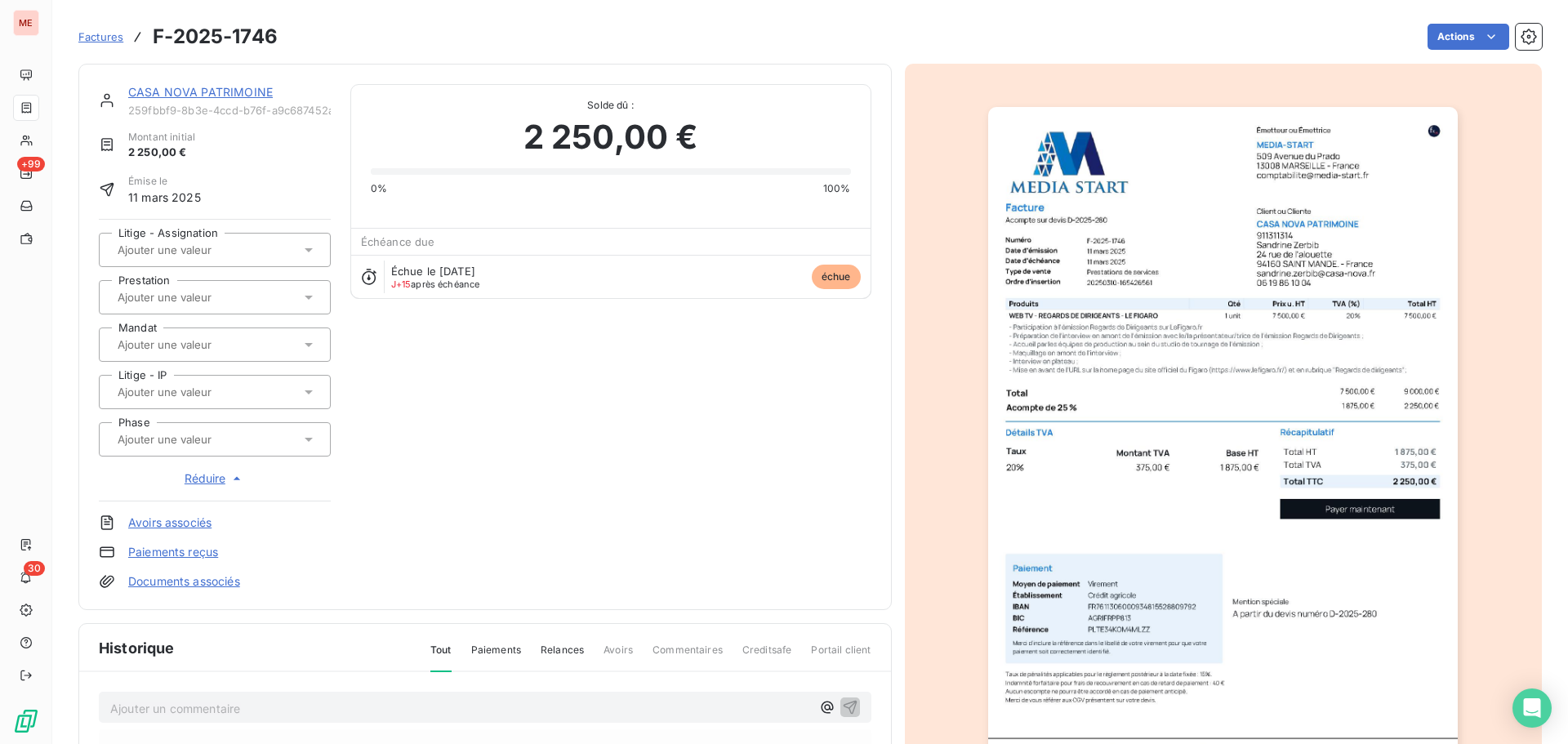
click at [214, 478] on span "Réduire" at bounding box center [214, 478] width 60 height 16
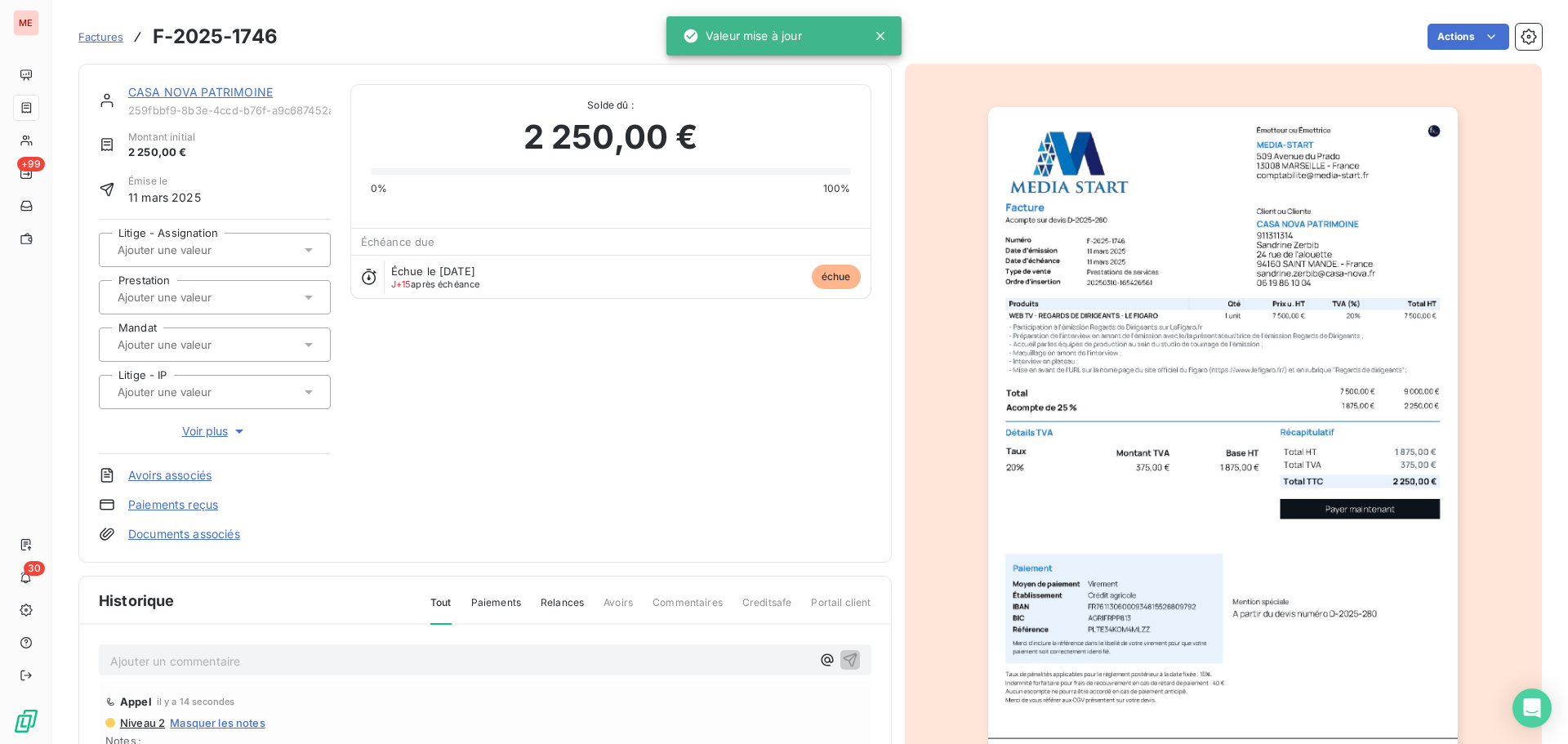
click at [218, 434] on span "Voir plus" at bounding box center [215, 431] width 66 height 16
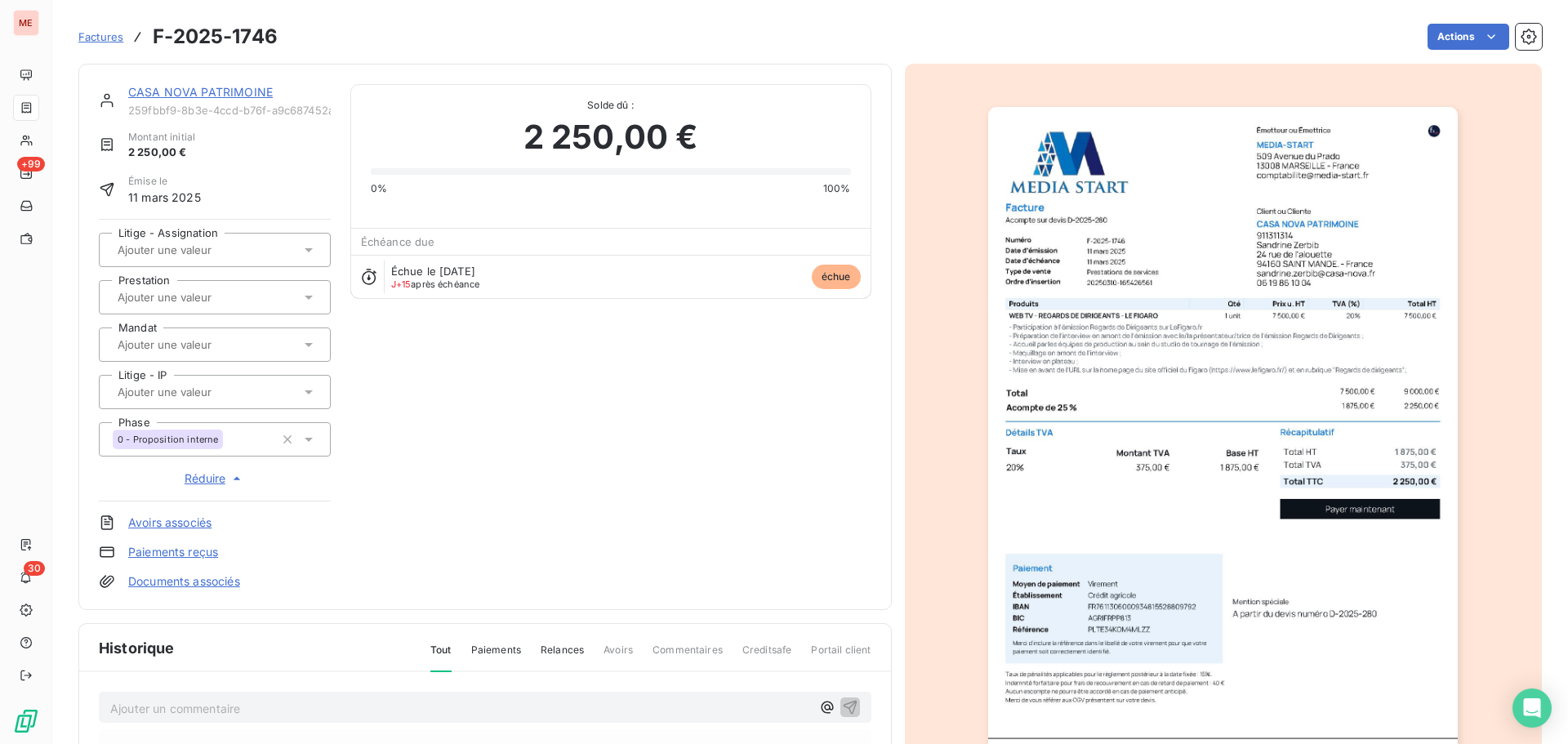
click at [184, 102] on div "CASA NOVA PATRIMOINE 259fbbf9-8b3e-4ccd-b76f-a9c687452a70" at bounding box center [229, 101] width 202 height 32
click at [187, 97] on link "CASA NOVA PATRIMOINE" at bounding box center [200, 92] width 145 height 13
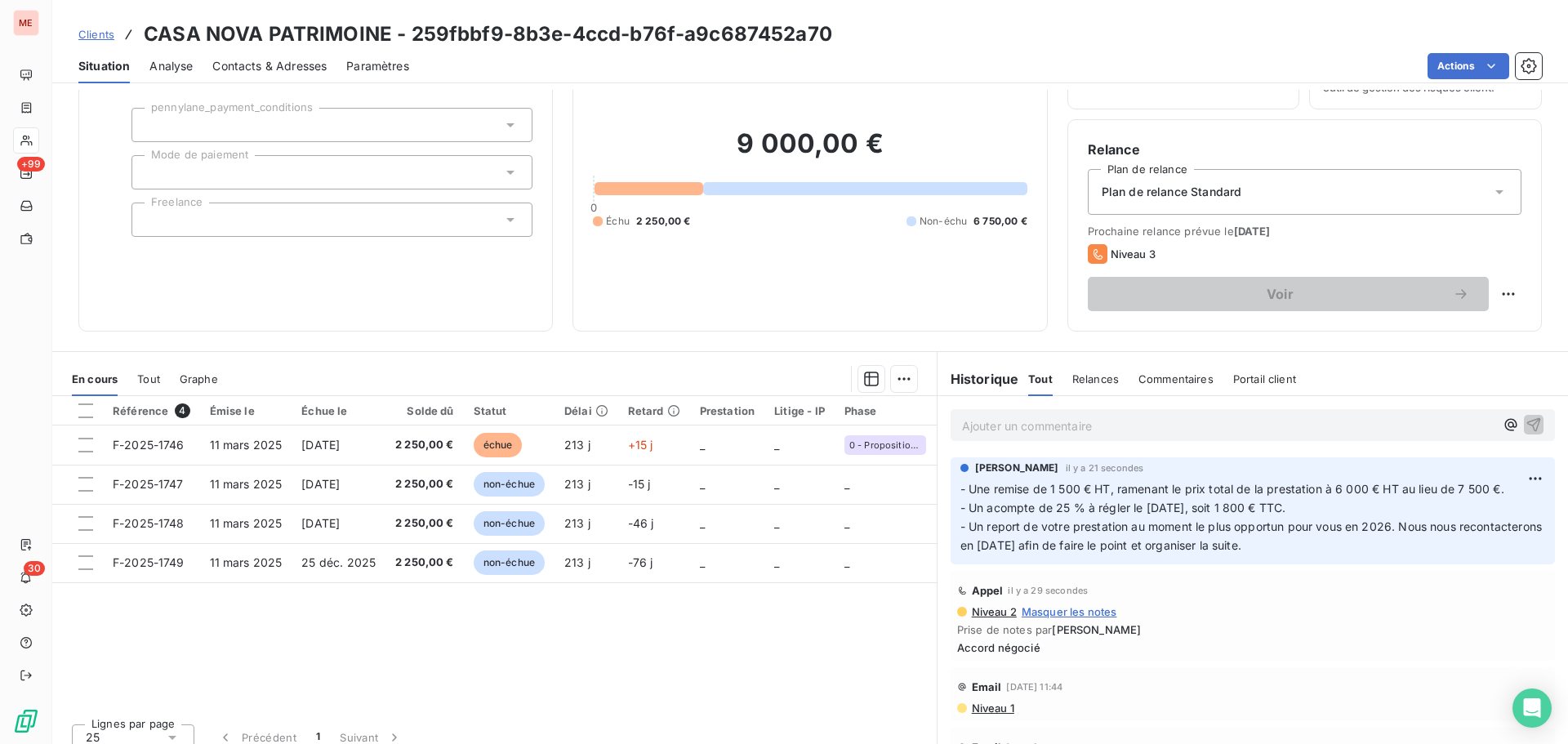
scroll to position [95, 0]
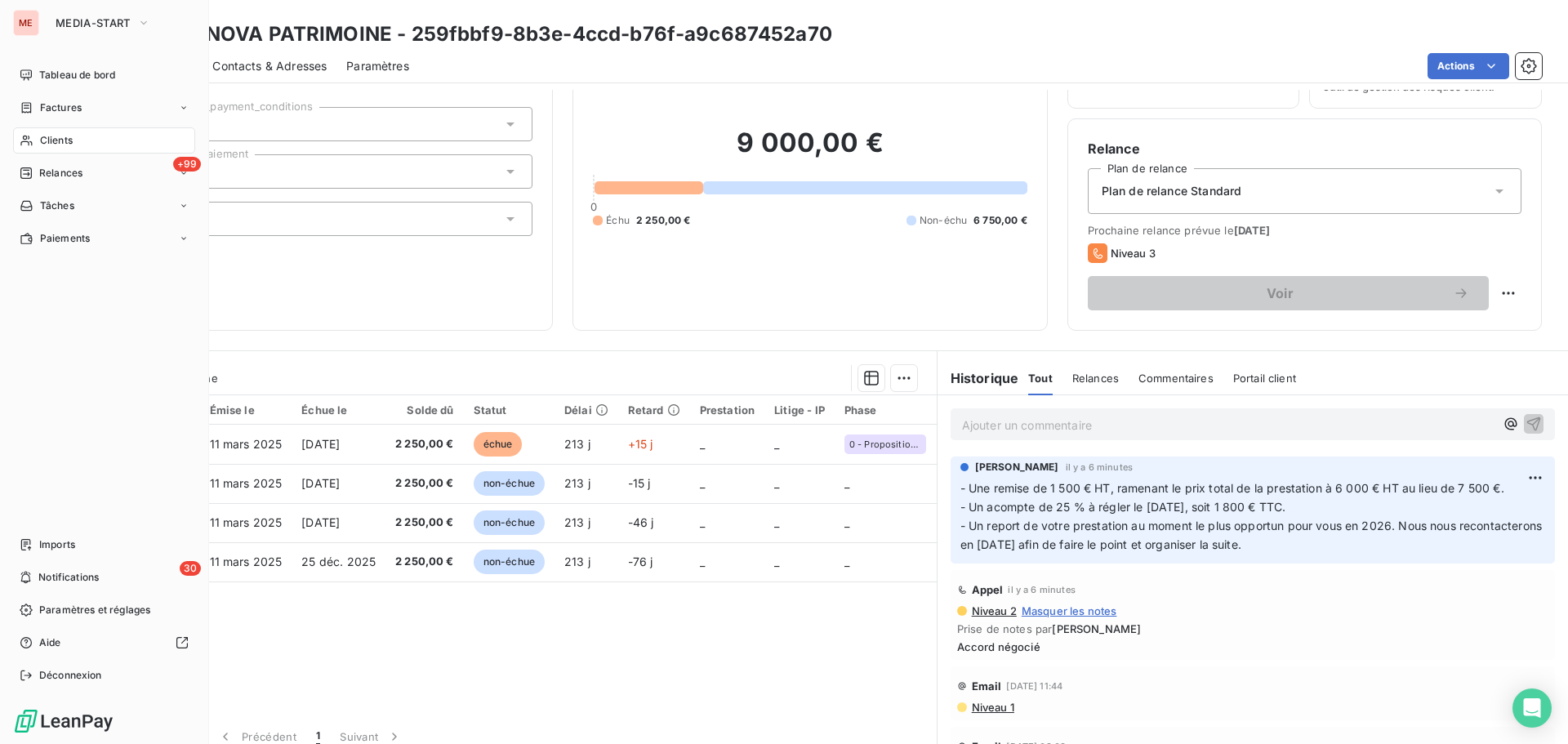
click at [30, 142] on icon at bounding box center [26, 140] width 13 height 13
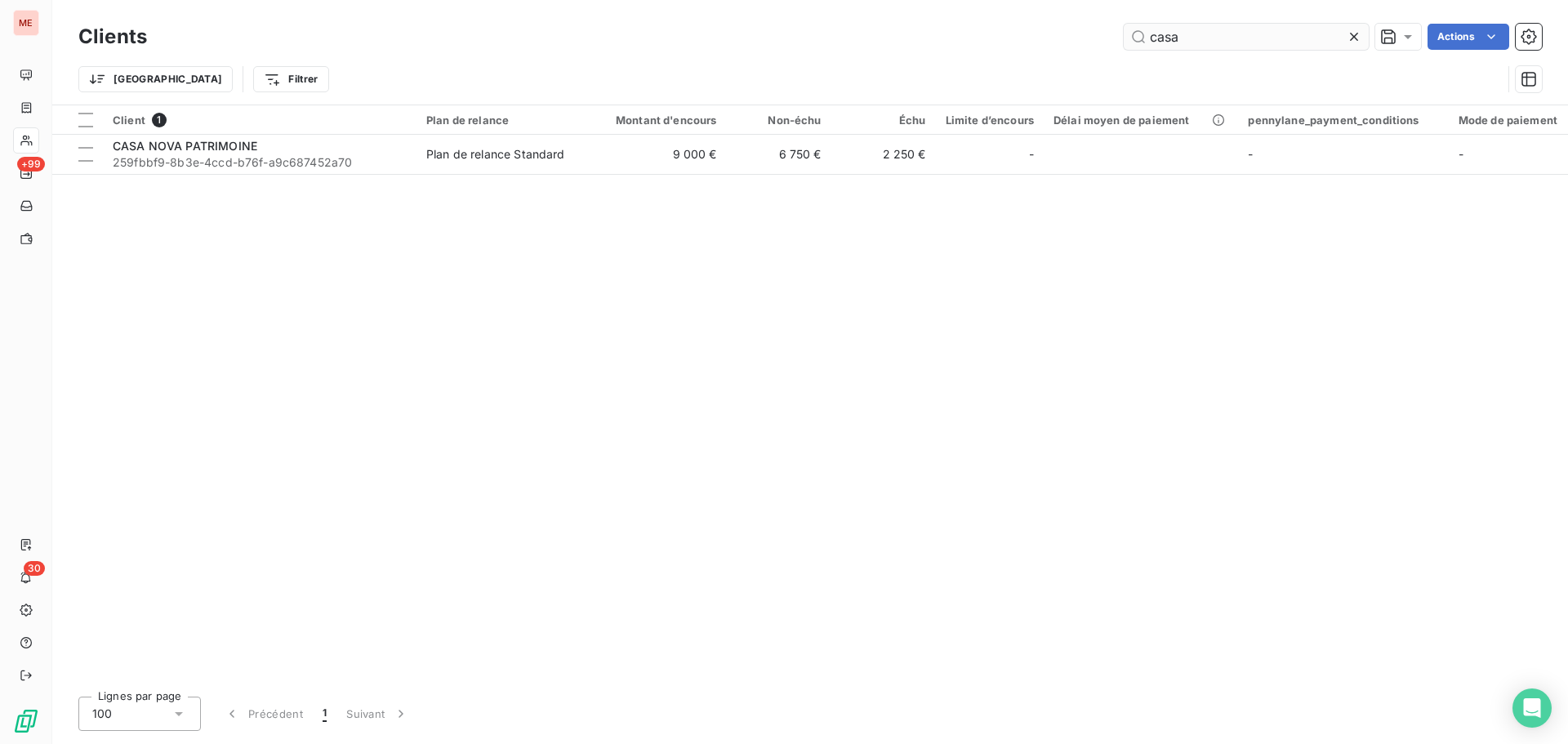
click at [1165, 38] on input "casa" at bounding box center [1245, 36] width 245 height 26
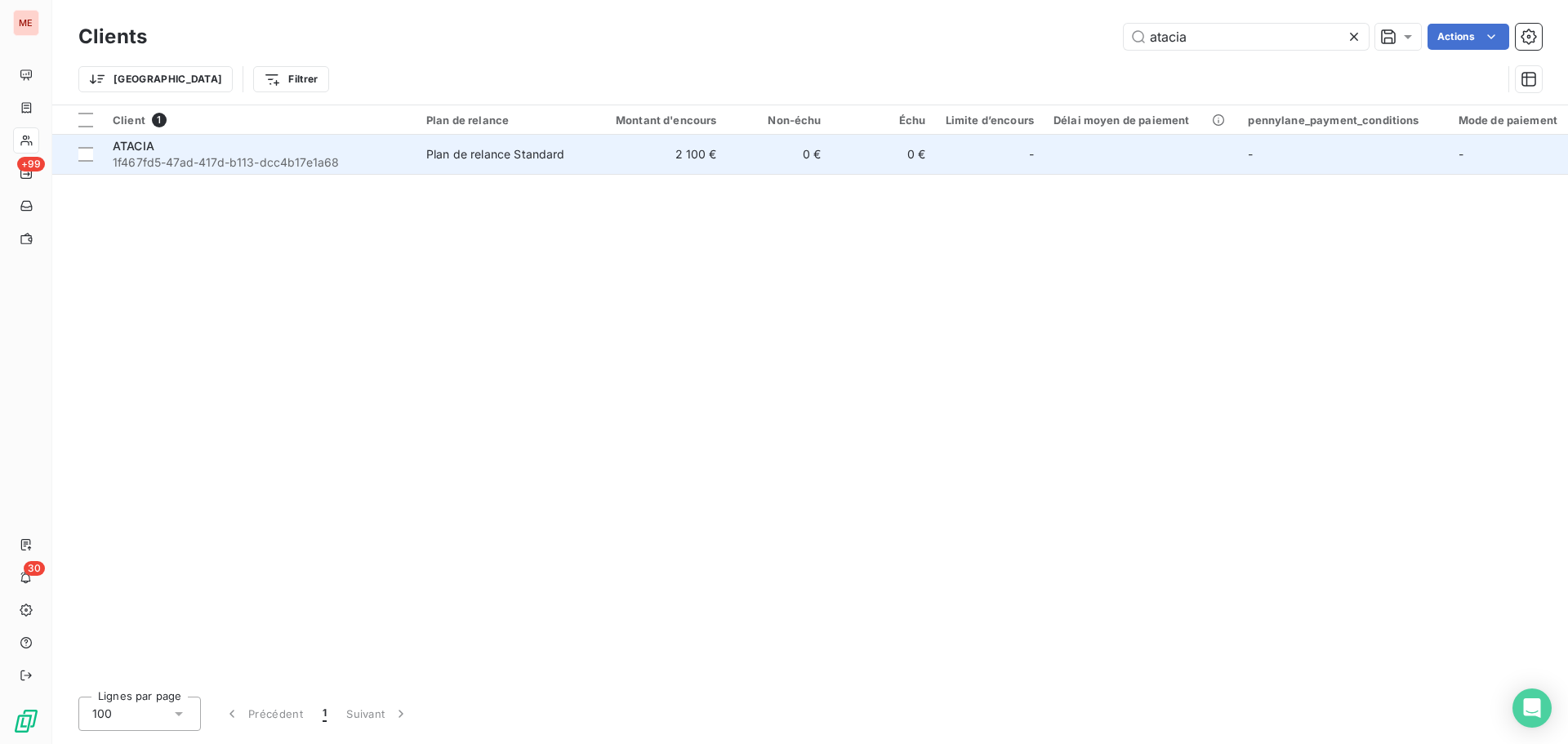
type input "atacia"
click at [299, 163] on span "1f467fd5-47ad-417d-b113-dcc4b17e1a68" at bounding box center [259, 163] width 294 height 16
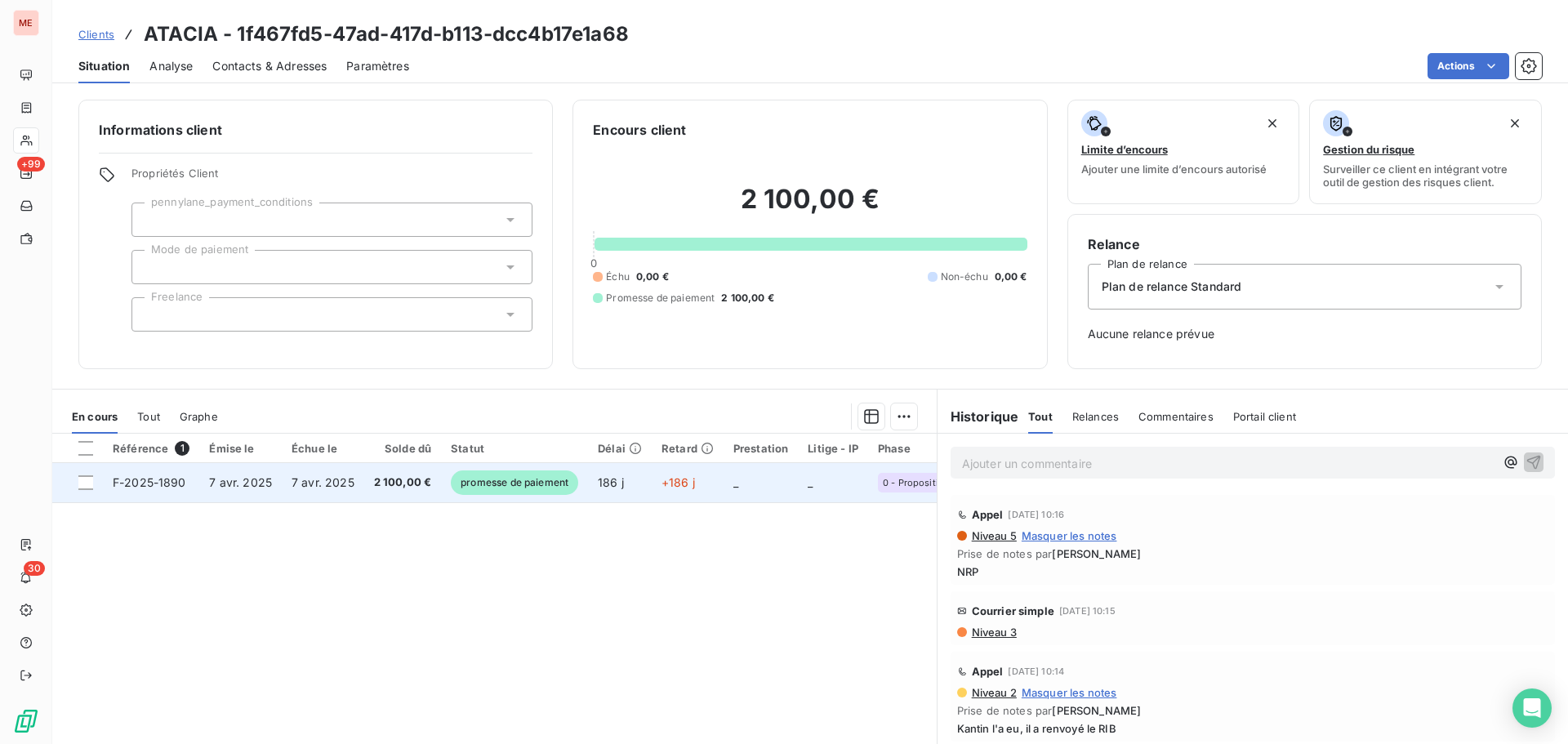
click at [332, 488] on span "7 avr. 2025" at bounding box center [323, 482] width 63 height 13
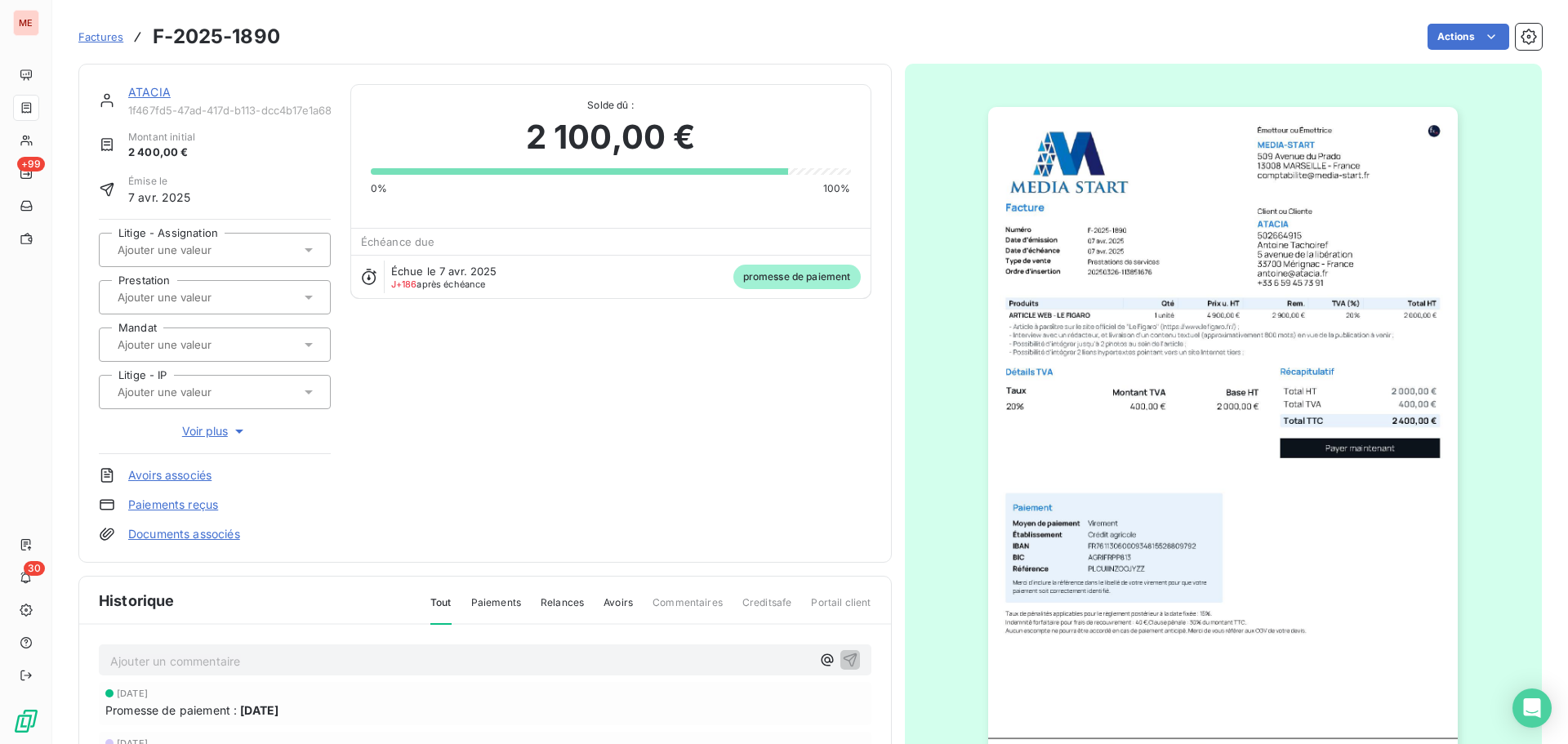
click at [143, 90] on link "ATACIA" at bounding box center [149, 92] width 42 height 13
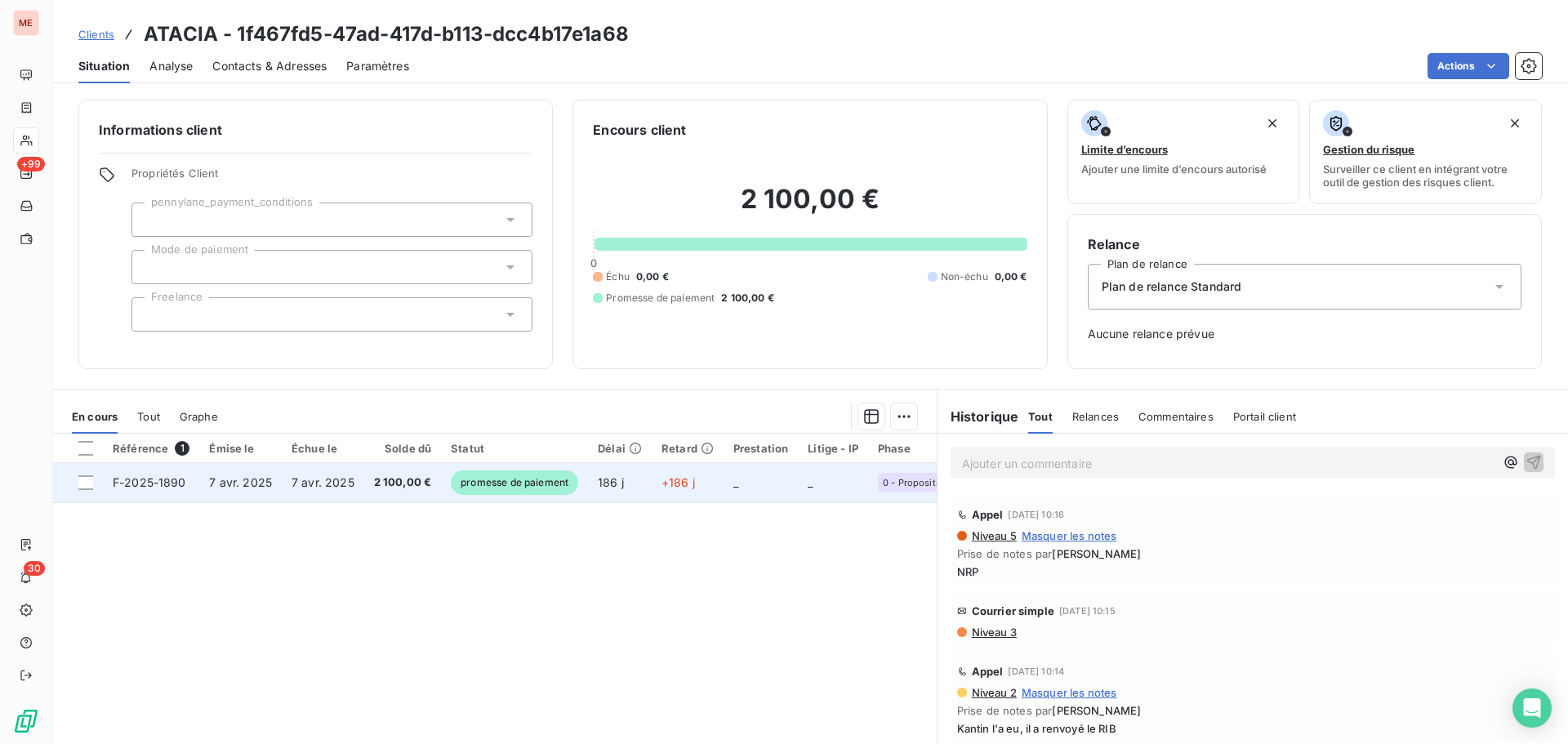
click at [349, 491] on td "7 avr. 2025" at bounding box center [323, 483] width 83 height 40
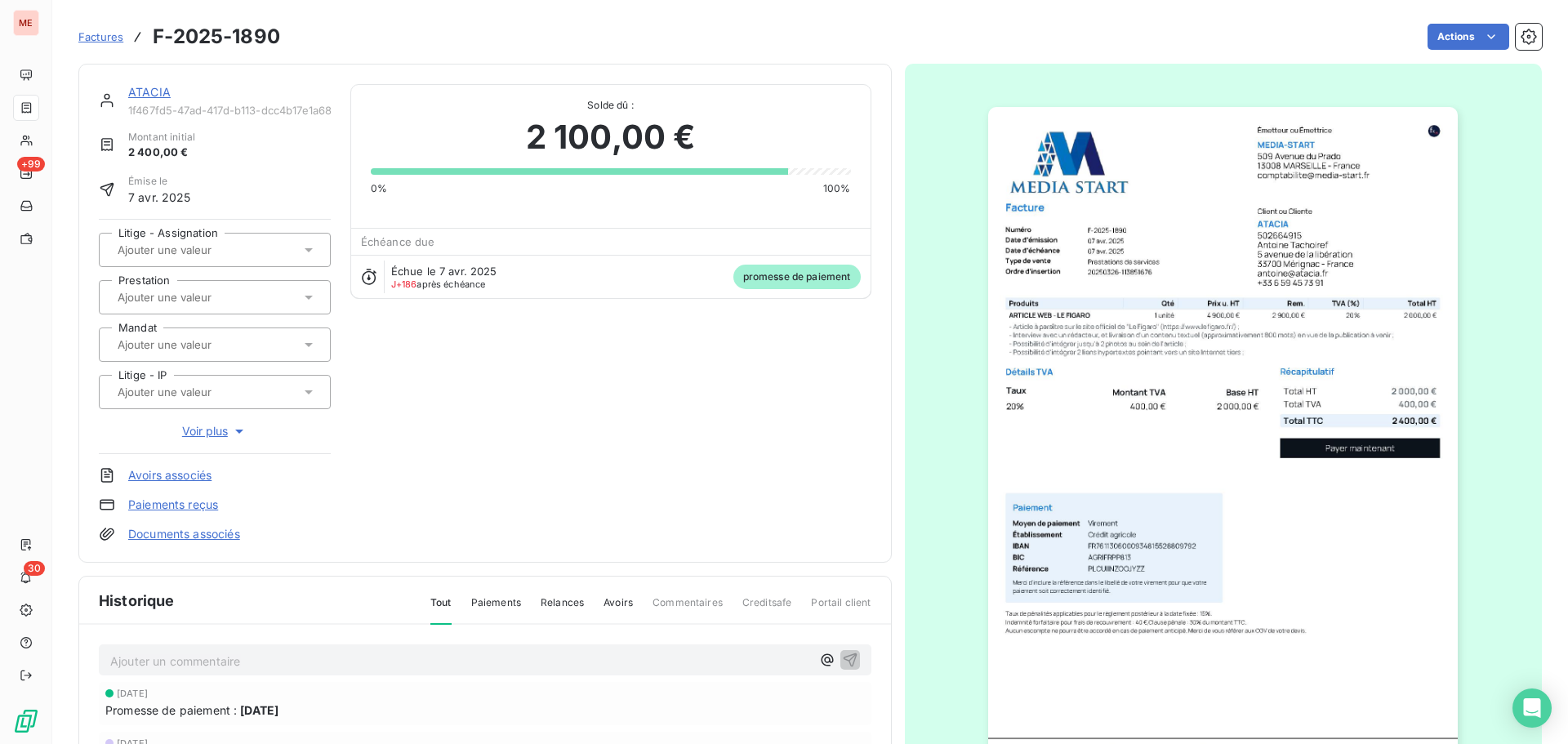
click at [214, 419] on div "Litige - Assignation Prestation Mandat Litige - IP Voir plus" at bounding box center [215, 337] width 232 height 235
click at [208, 427] on span "Voir plus" at bounding box center [215, 431] width 66 height 16
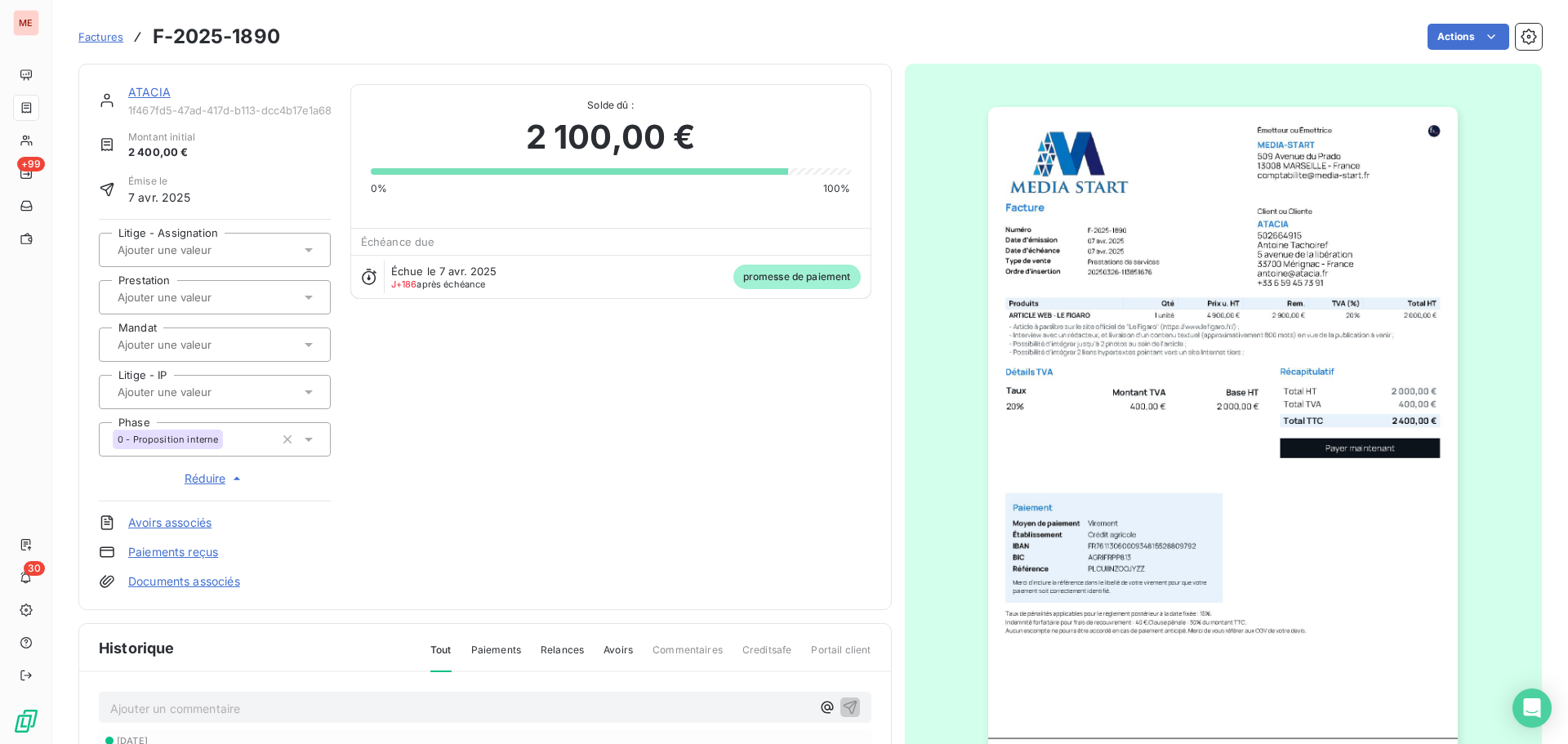
click at [151, 94] on link "ATACIA" at bounding box center [149, 92] width 42 height 13
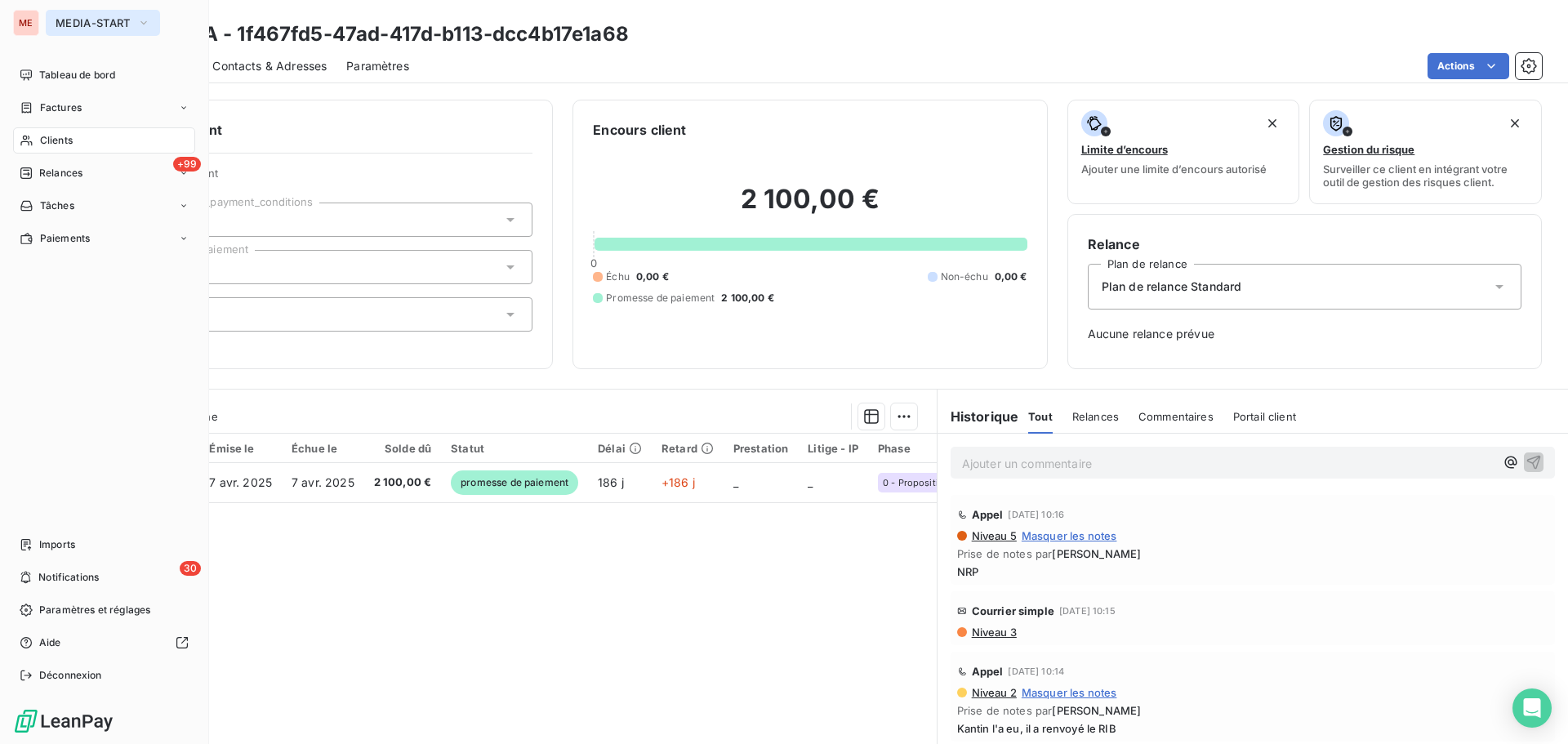
click at [82, 15] on button "MEDIA-START" at bounding box center [102, 22] width 114 height 26
click at [24, 140] on icon at bounding box center [26, 140] width 13 height 13
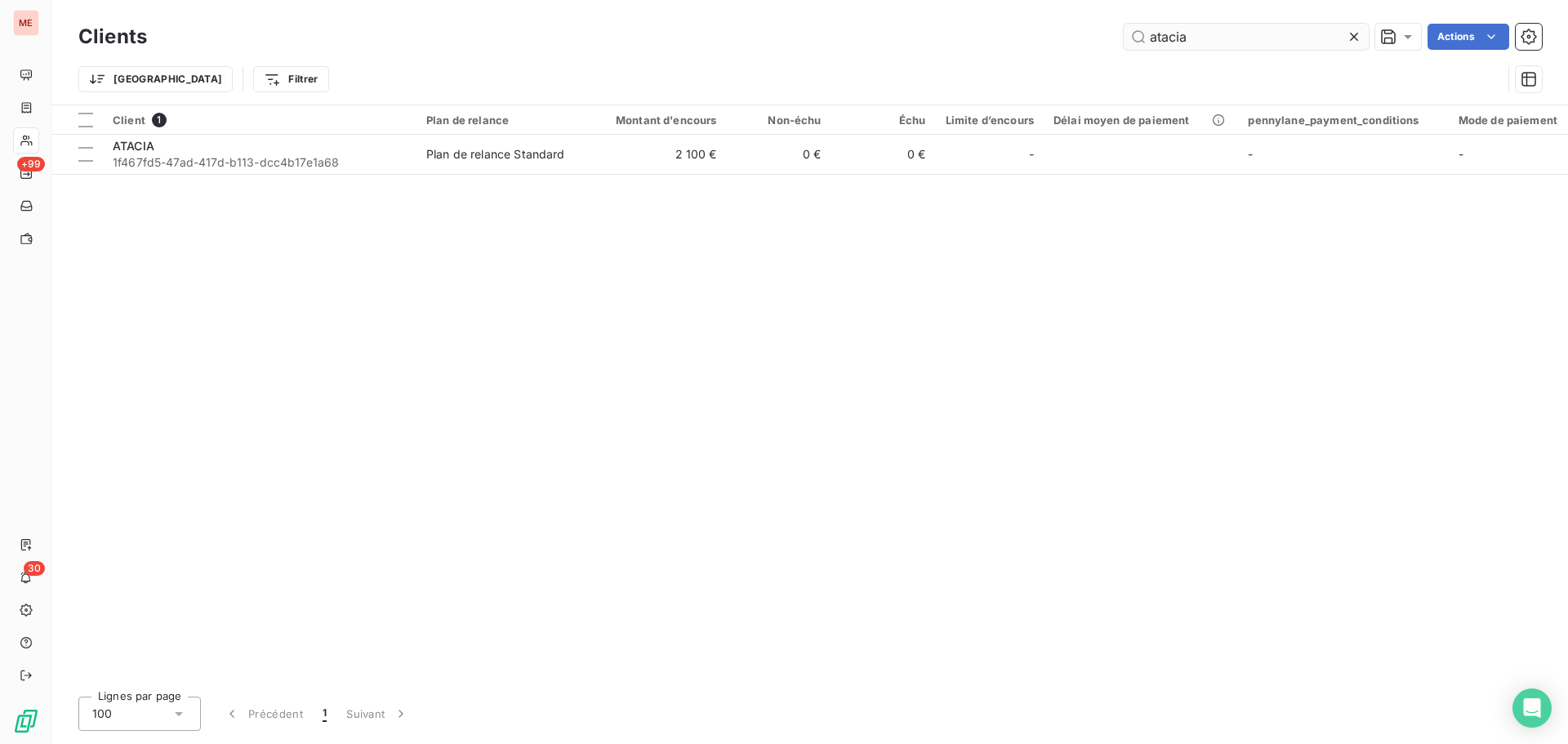
click at [1184, 46] on input "atacia" at bounding box center [1245, 36] width 245 height 26
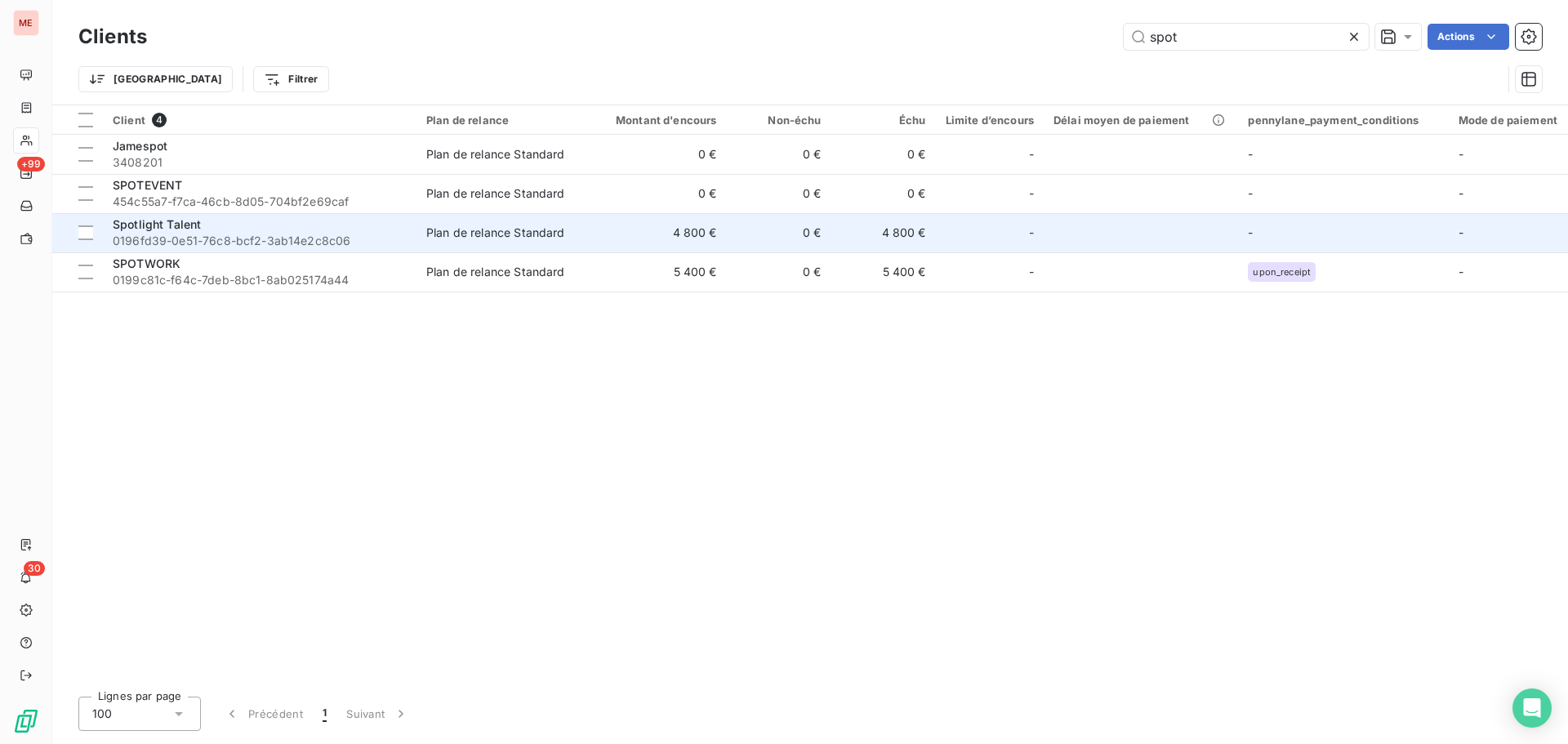
type input "spot"
click at [252, 237] on span "0196fd39-0e51-76c8-bcf2-3ab14e2c8c06" at bounding box center [259, 241] width 294 height 16
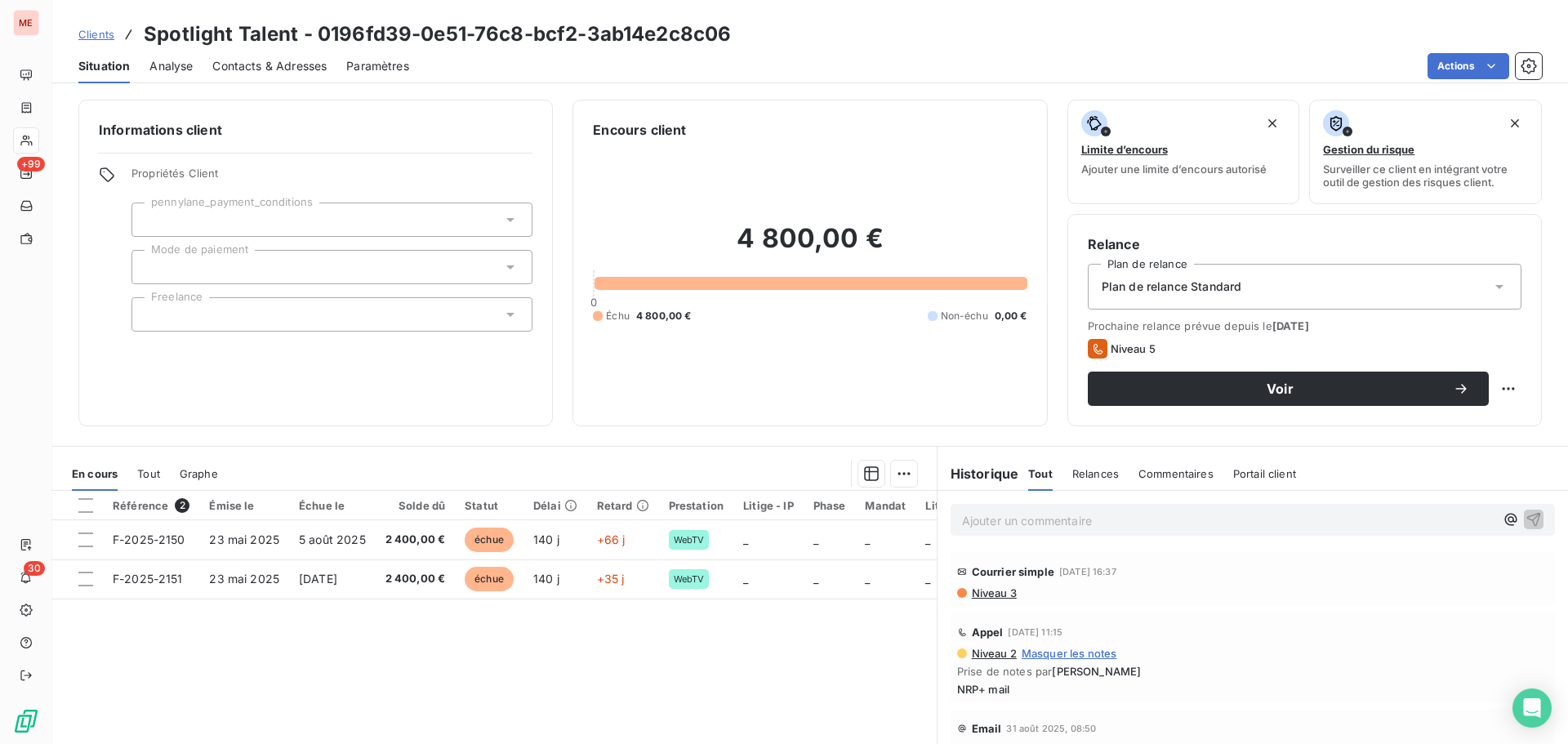
click at [1077, 518] on p "Ajouter un commentaire ﻿" at bounding box center [1227, 520] width 532 height 21
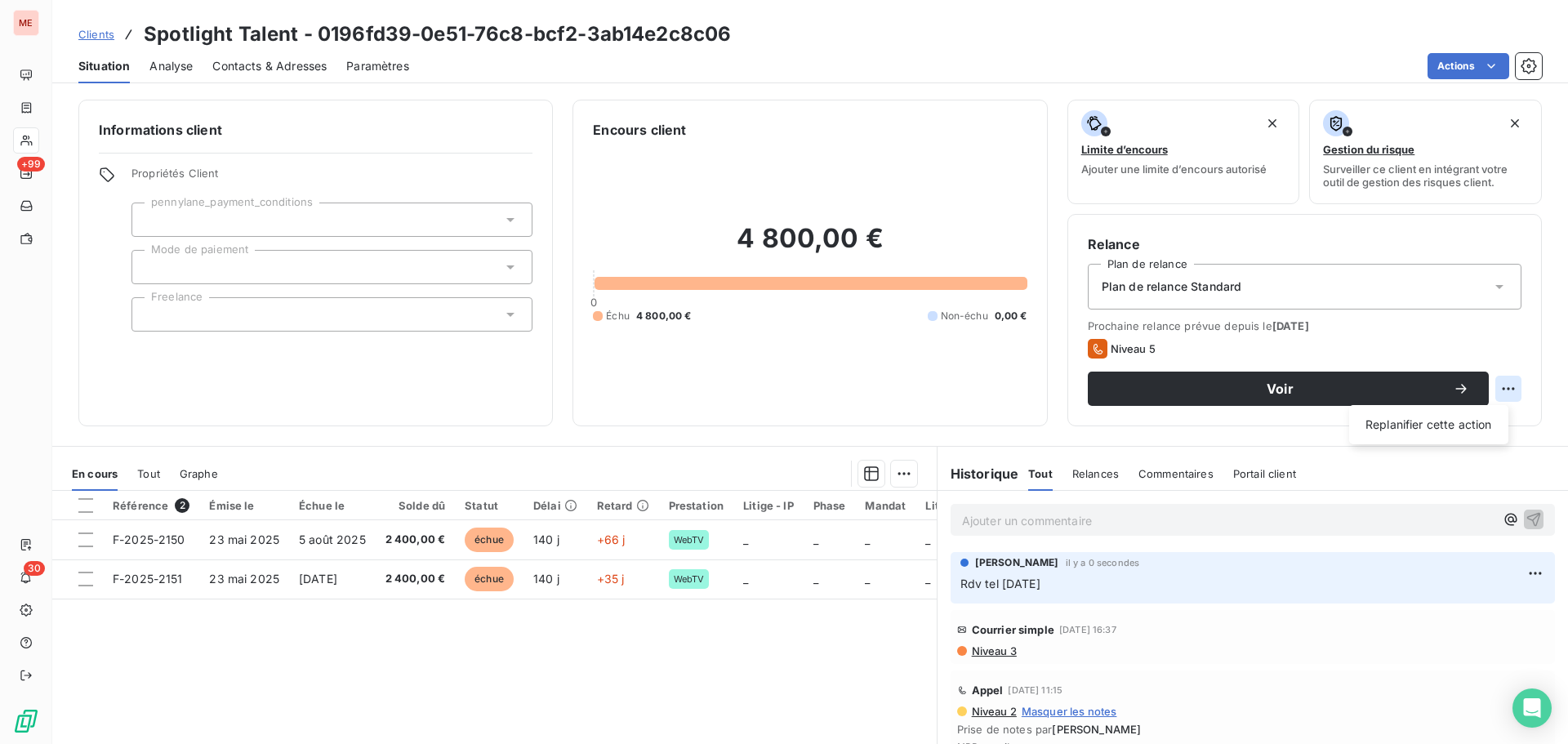
click at [1501, 389] on html "ME +99 30 Clients Spotlight Talent - 0196fd39-0e51-76c8-bcf2-3ab14e2c8c06 Situa…" at bounding box center [784, 372] width 1568 height 744
click at [1413, 418] on div "Replanifier cette action" at bounding box center [1428, 424] width 146 height 26
select select "9"
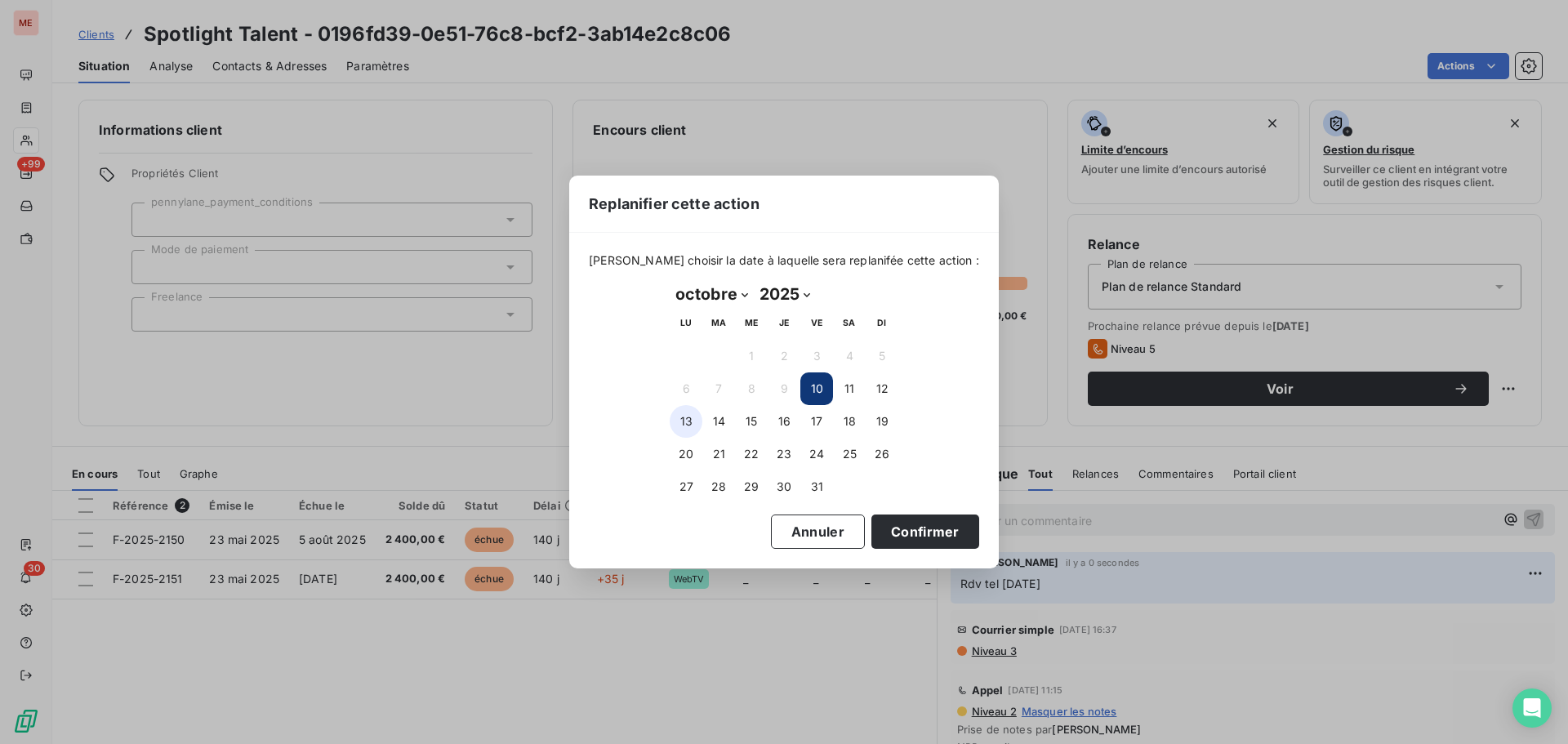
click at [693, 417] on button "13" at bounding box center [686, 421] width 32 height 32
click at [919, 525] on button "Confirmer" at bounding box center [926, 531] width 108 height 34
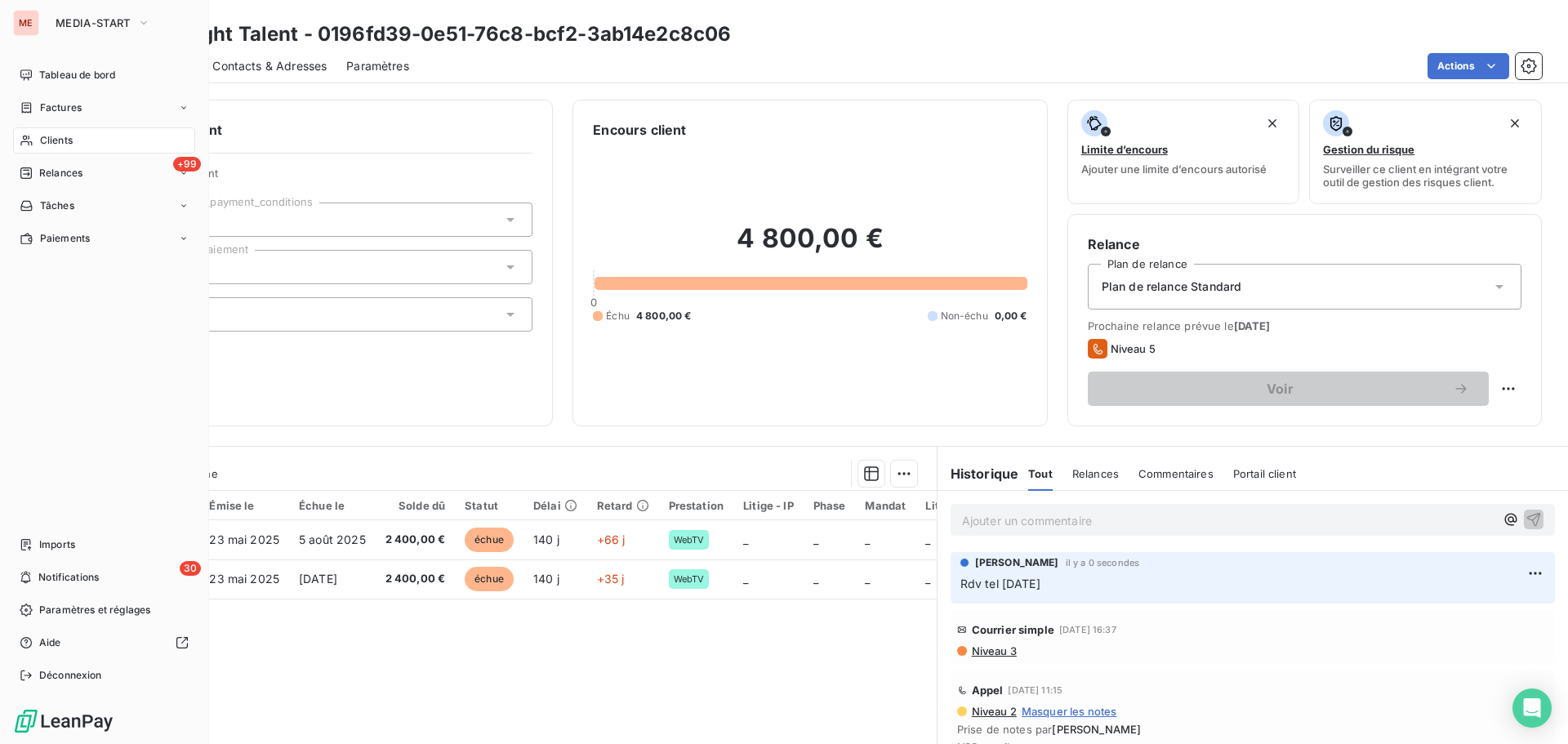
click at [49, 142] on span "Clients" at bounding box center [57, 140] width 32 height 14
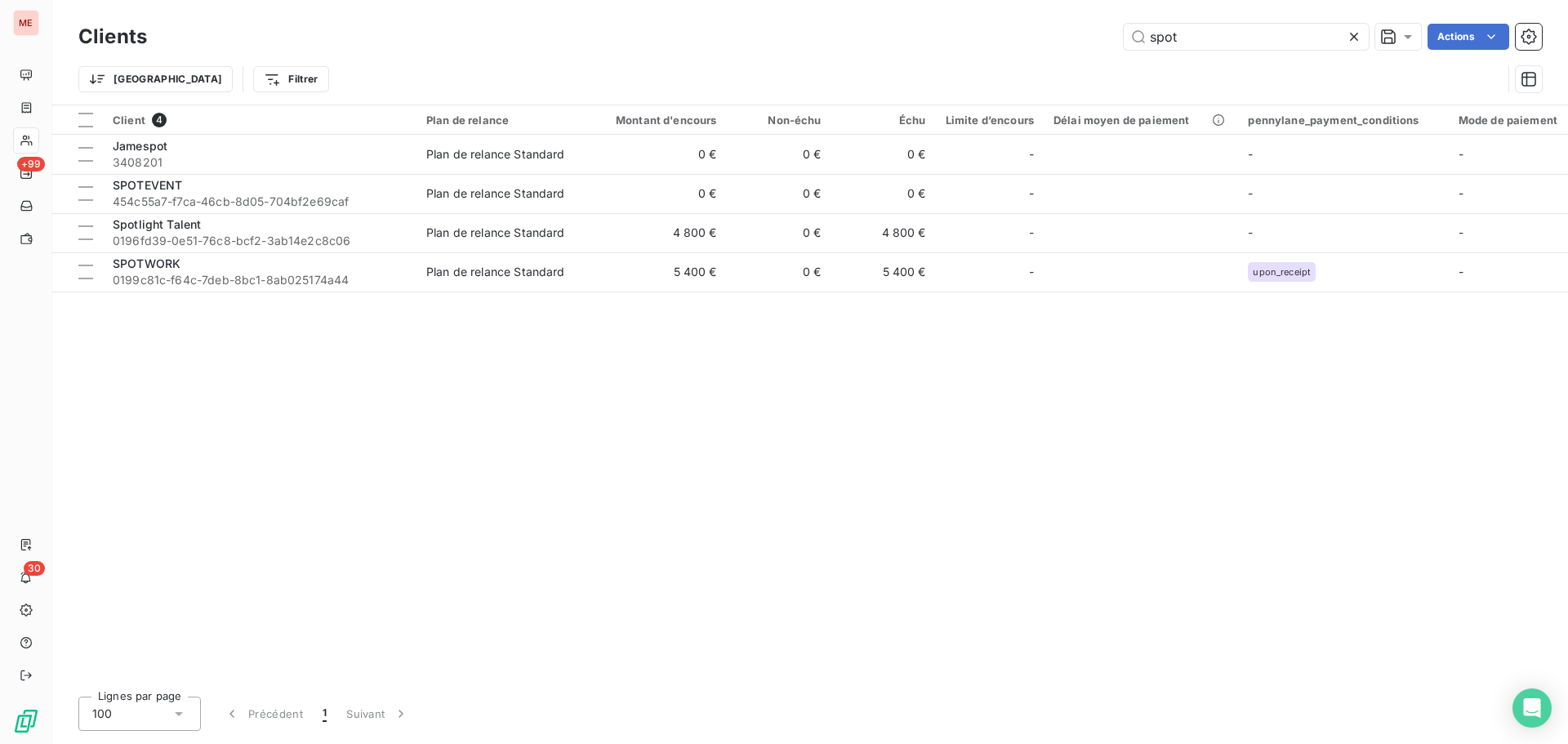
click at [1183, 49] on div "Clients spot Actions" at bounding box center [810, 37] width 1463 height 34
click at [1188, 49] on input "spot" at bounding box center [1245, 36] width 245 height 26
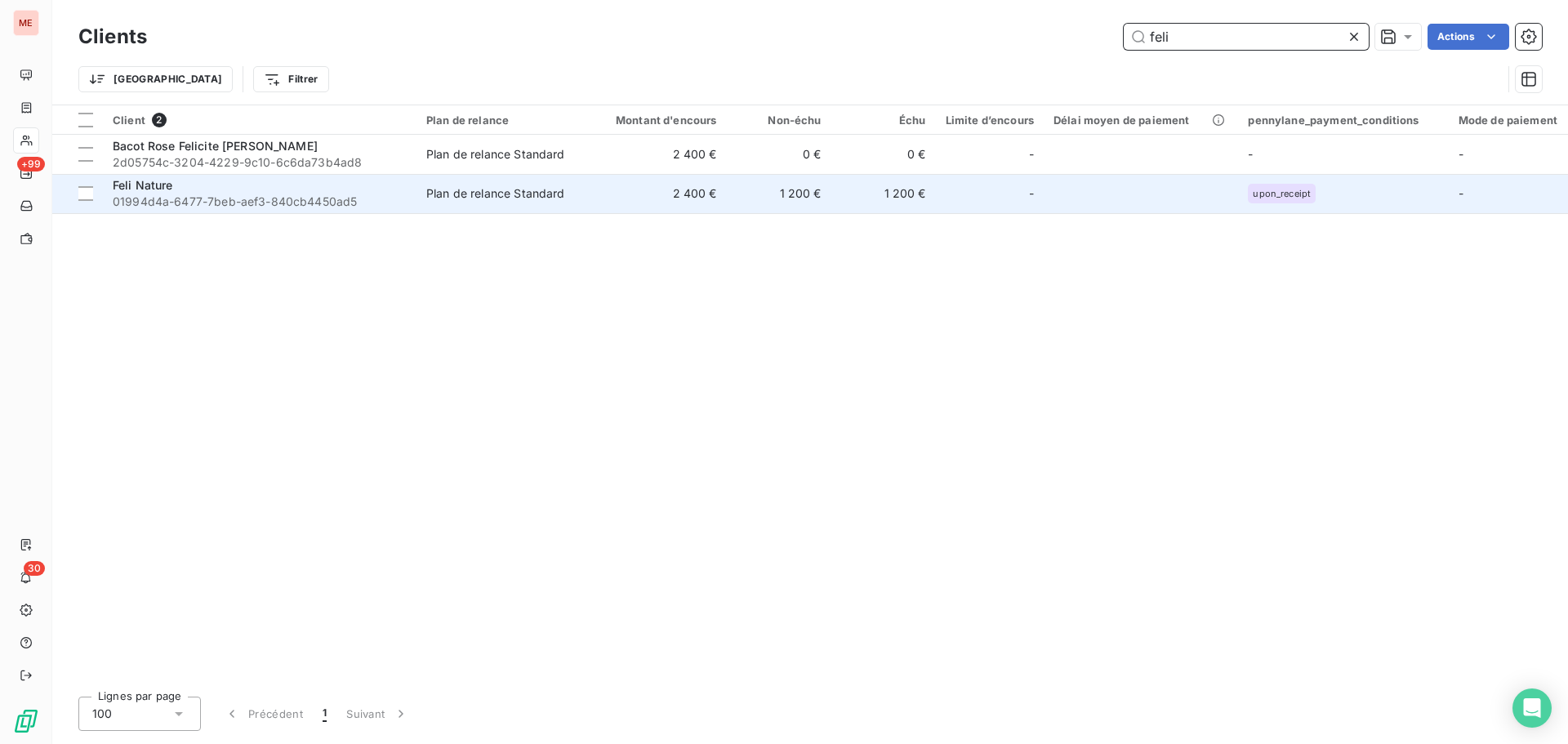
type input "feli"
click at [328, 206] on span "01994d4a-6477-7beb-aef3-840cb4450ad5" at bounding box center [259, 201] width 294 height 16
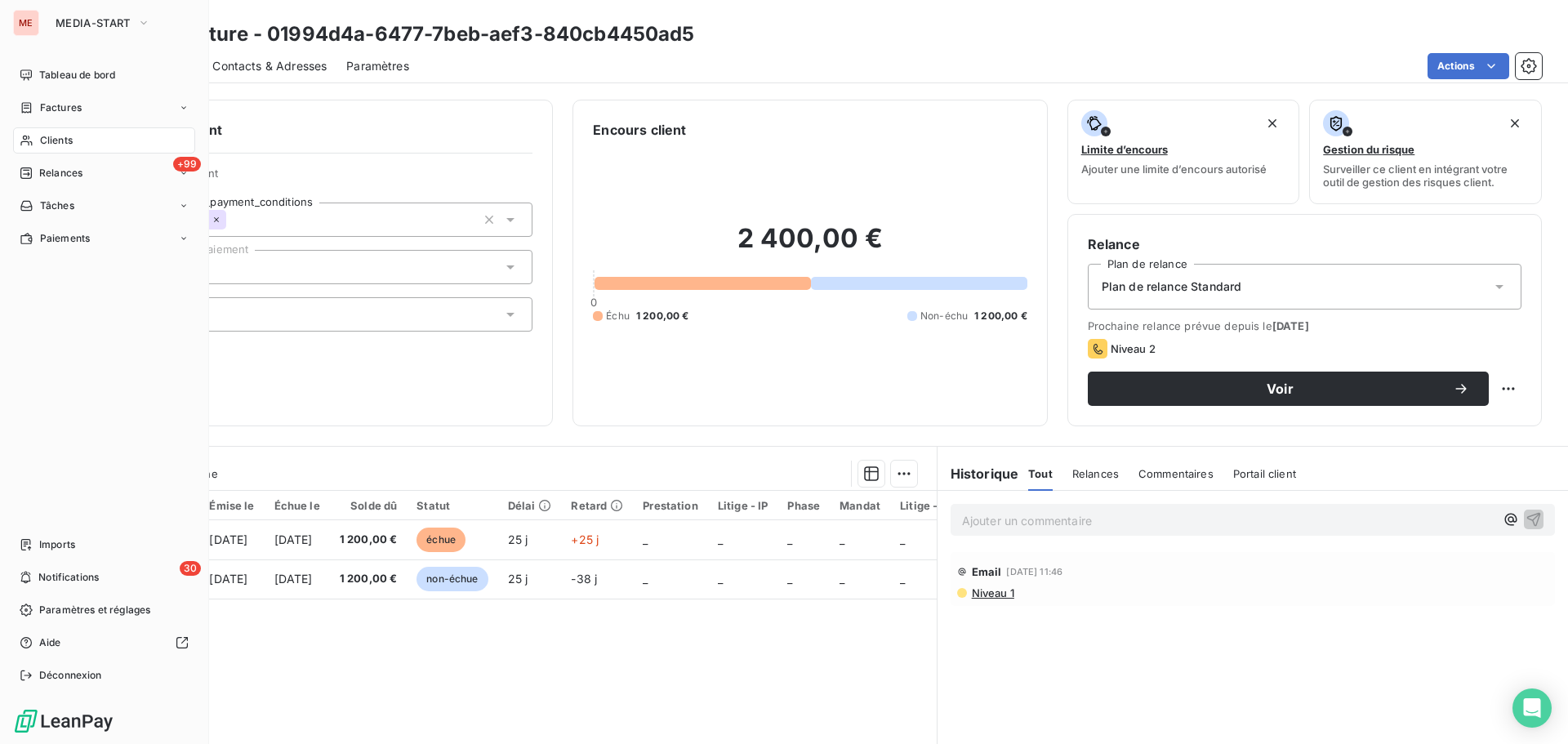
click at [34, 146] on div "Clients" at bounding box center [104, 140] width 182 height 26
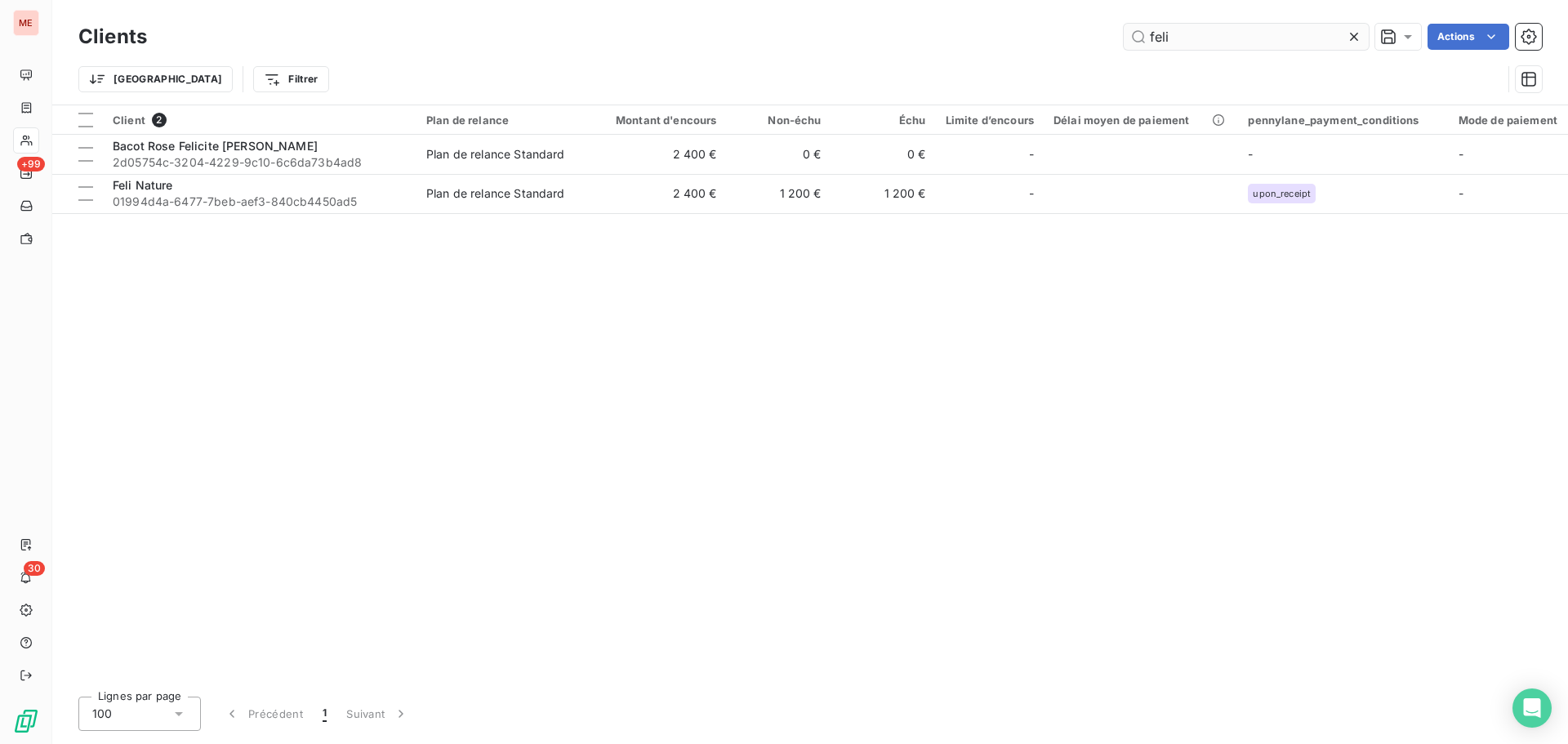
click at [1220, 36] on input "feli" at bounding box center [1245, 36] width 245 height 26
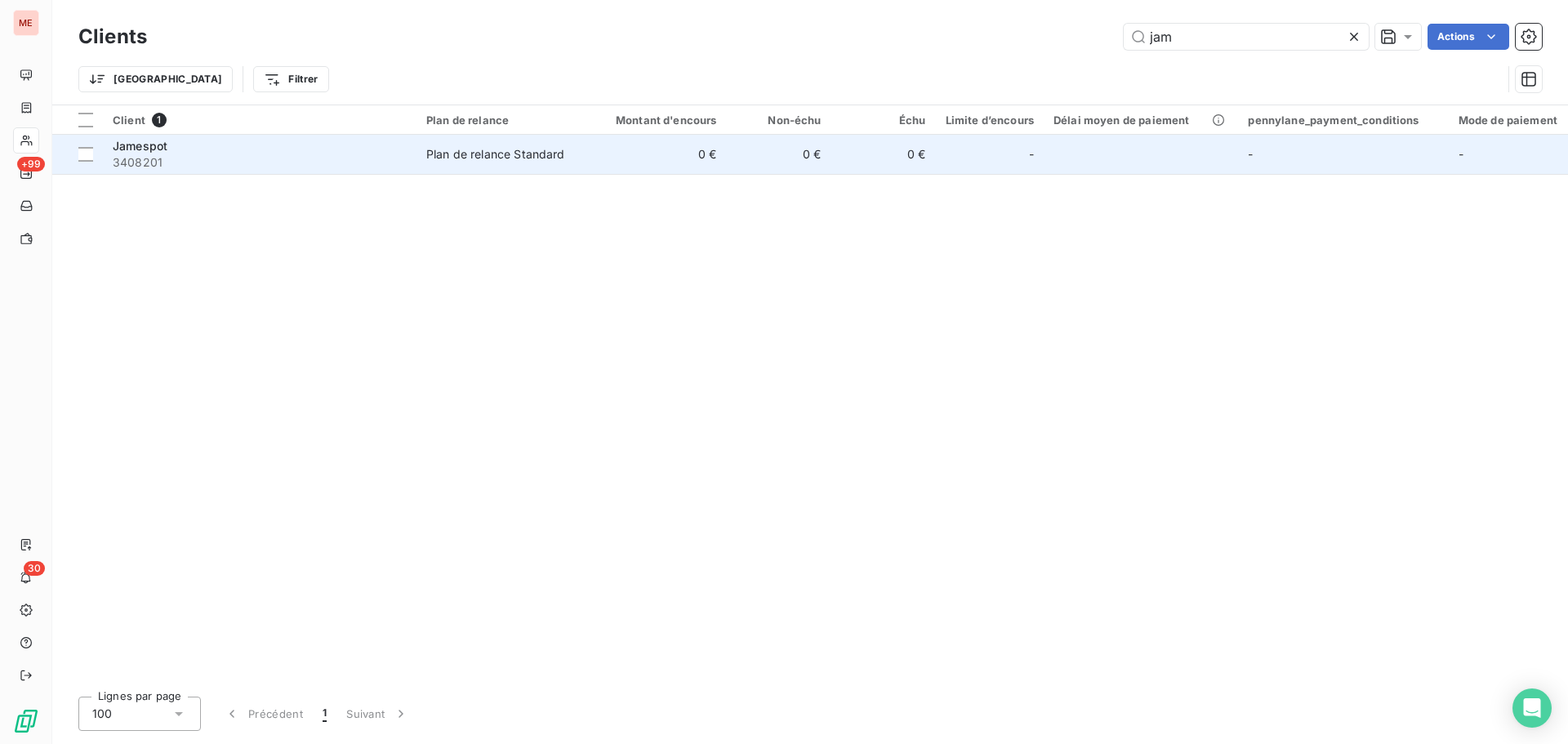
type input "jam"
click at [303, 143] on div "Jamespot" at bounding box center [259, 146] width 294 height 16
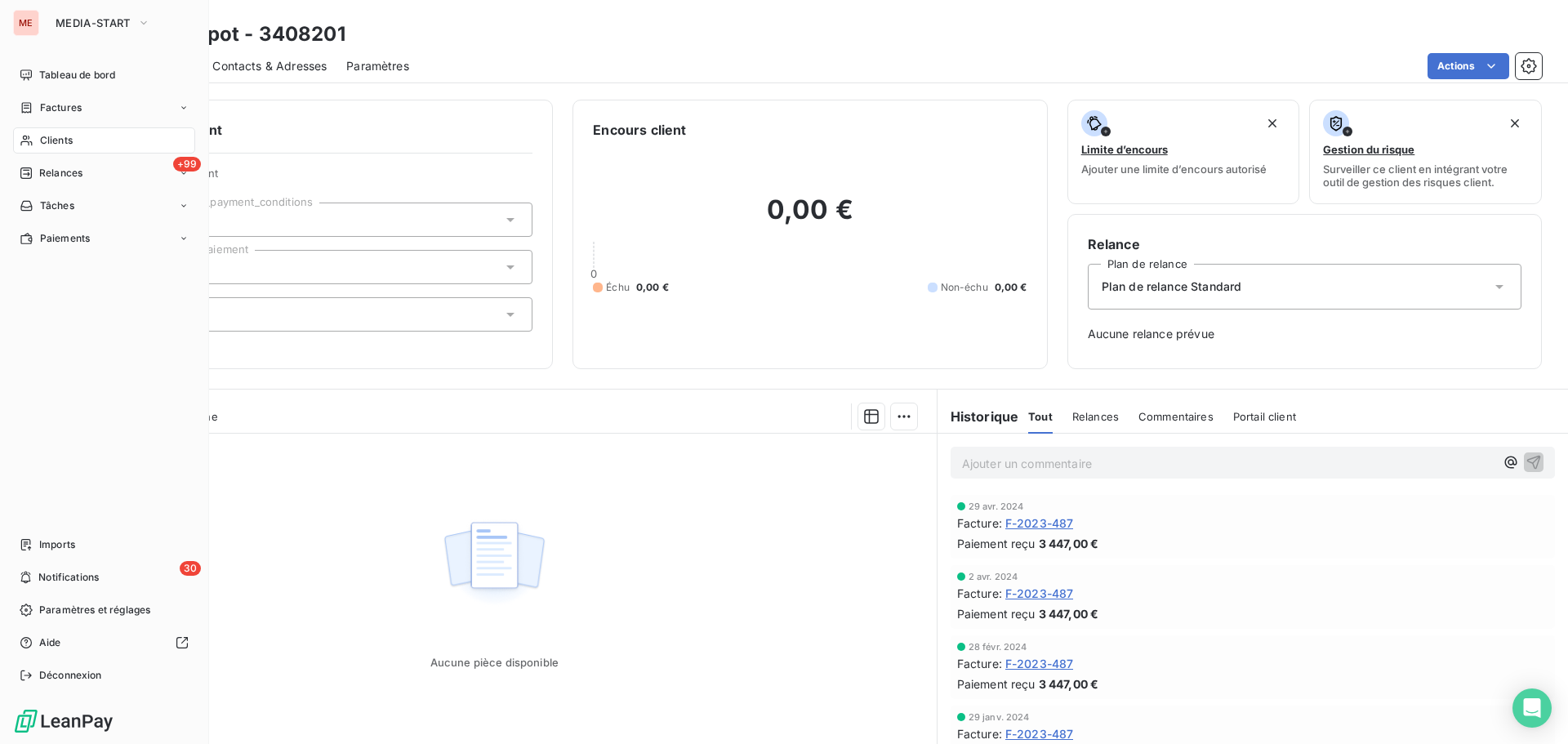
click at [37, 144] on div "Clients" at bounding box center [104, 140] width 182 height 26
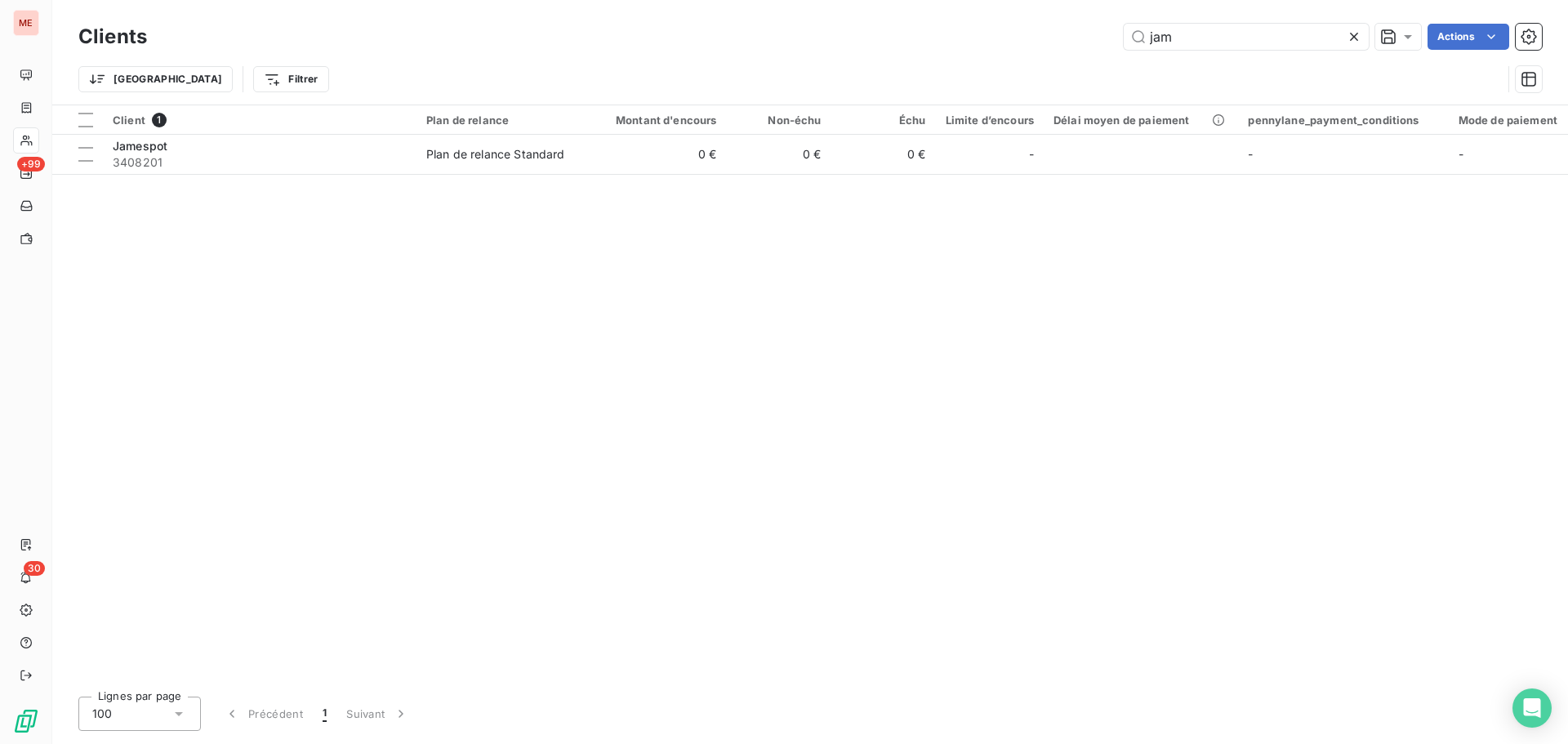
click at [1184, 49] on div "Clients jam Actions" at bounding box center [810, 37] width 1463 height 34
click at [1200, 41] on input "jam" at bounding box center [1245, 36] width 245 height 26
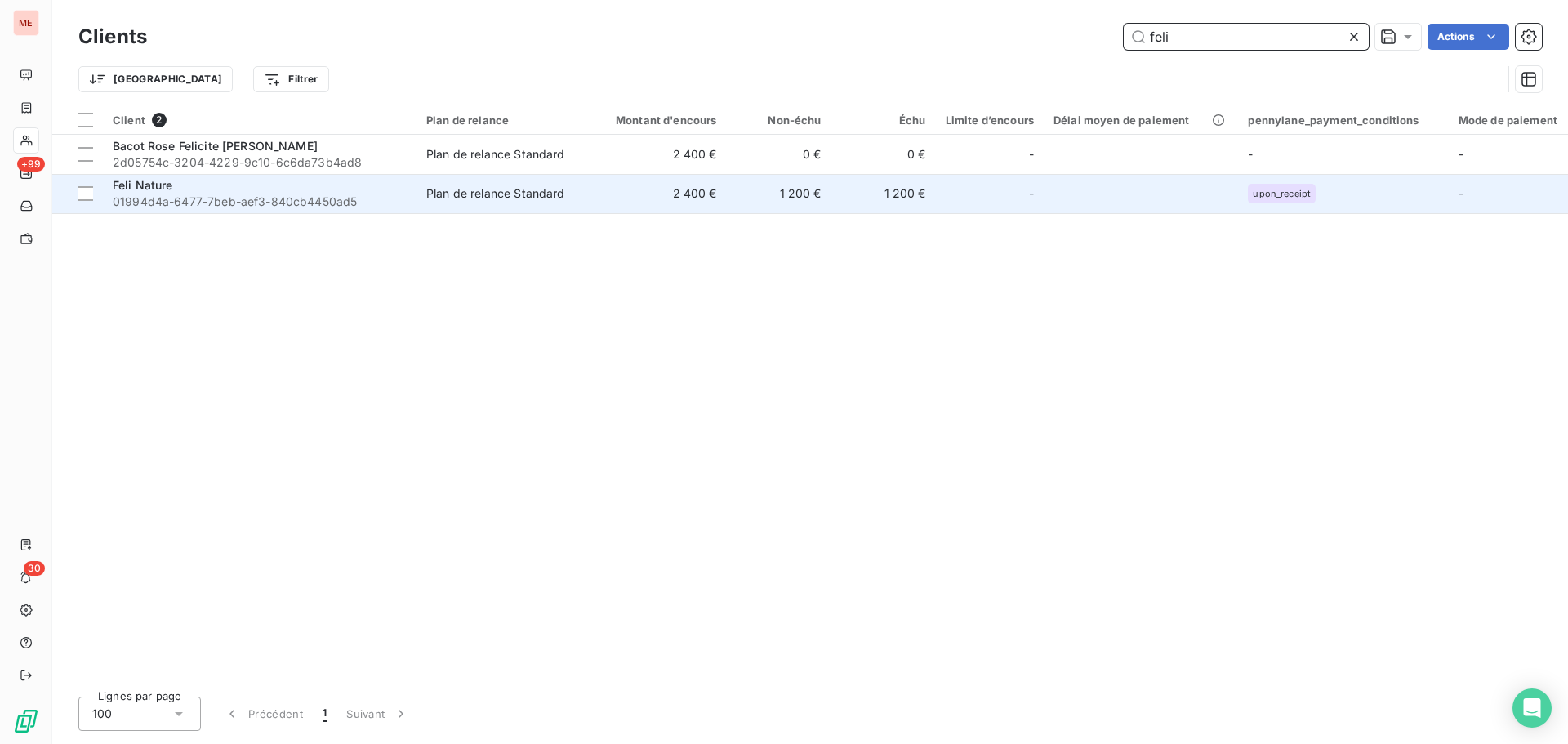
type input "feli"
click at [416, 195] on td "Feli Nature 01994d4a-6477-7beb-aef3-840cb4450ad5" at bounding box center [259, 194] width 314 height 40
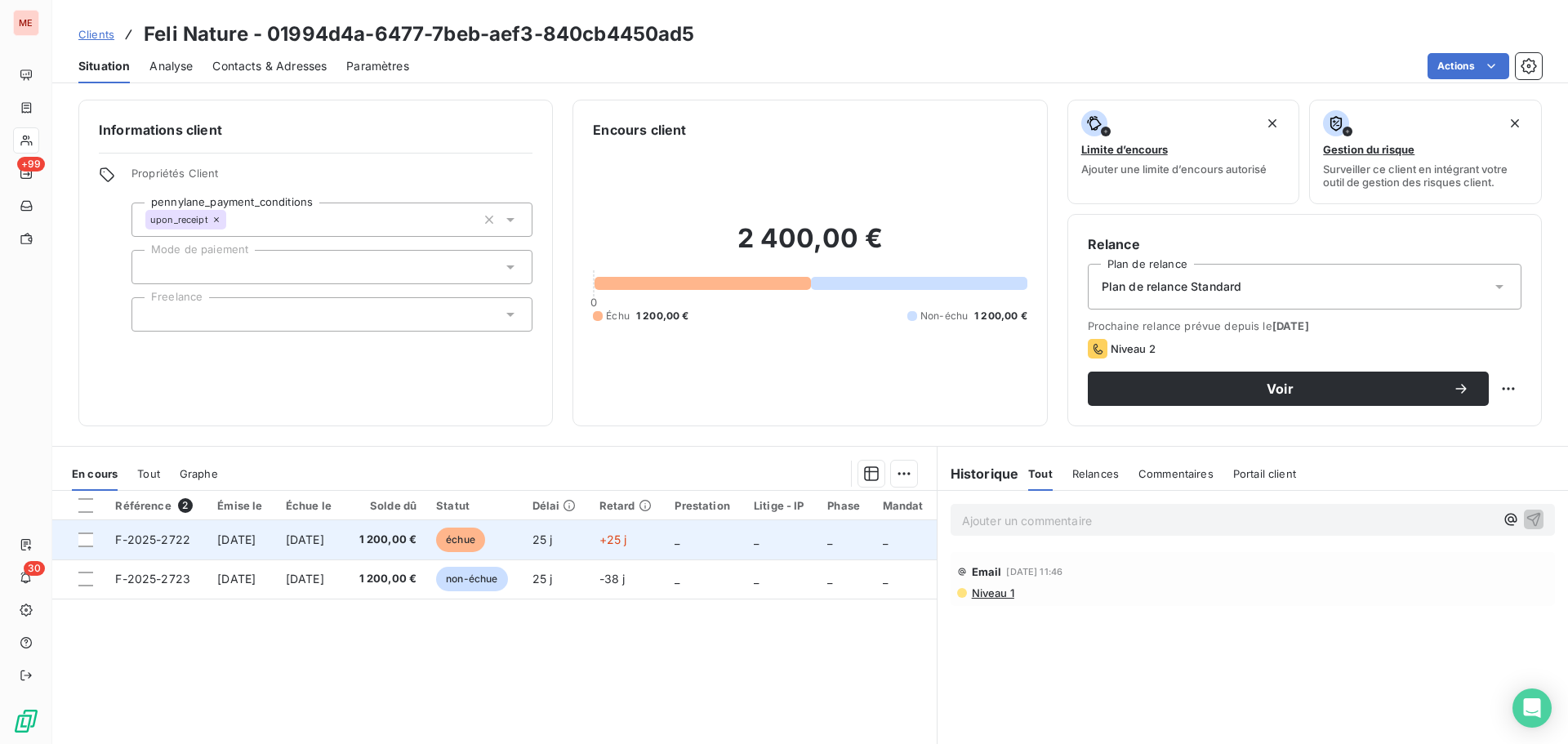
click at [345, 546] on td "[DATE]" at bounding box center [310, 540] width 69 height 40
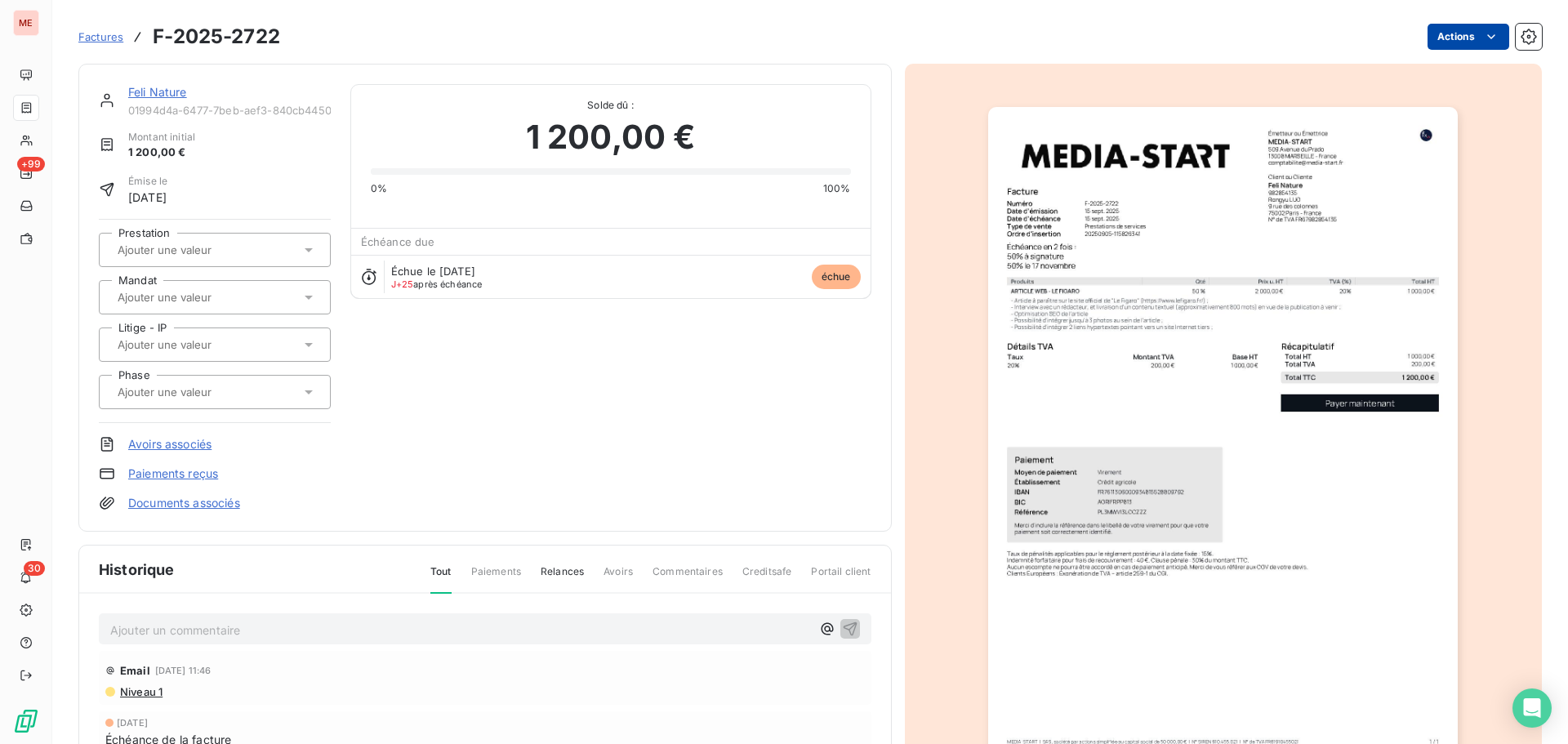
click at [1464, 47] on html "ME +99 30 Factures F-2025-2722 Actions Feli Nature 01994d4a-6477-7beb-aef3-840c…" at bounding box center [784, 372] width 1568 height 744
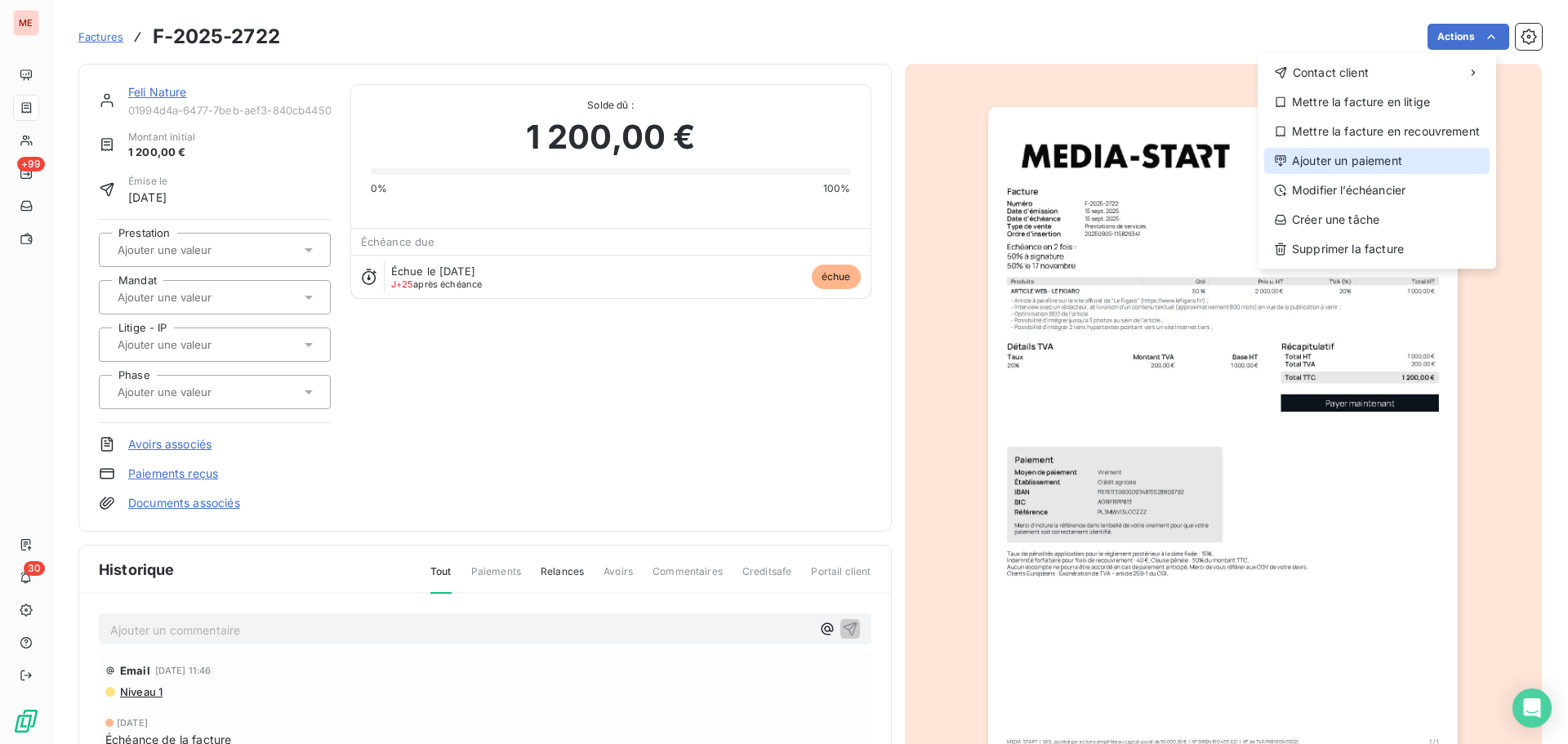
click at [1390, 156] on div "Ajouter un paiement" at bounding box center [1377, 160] width 226 height 26
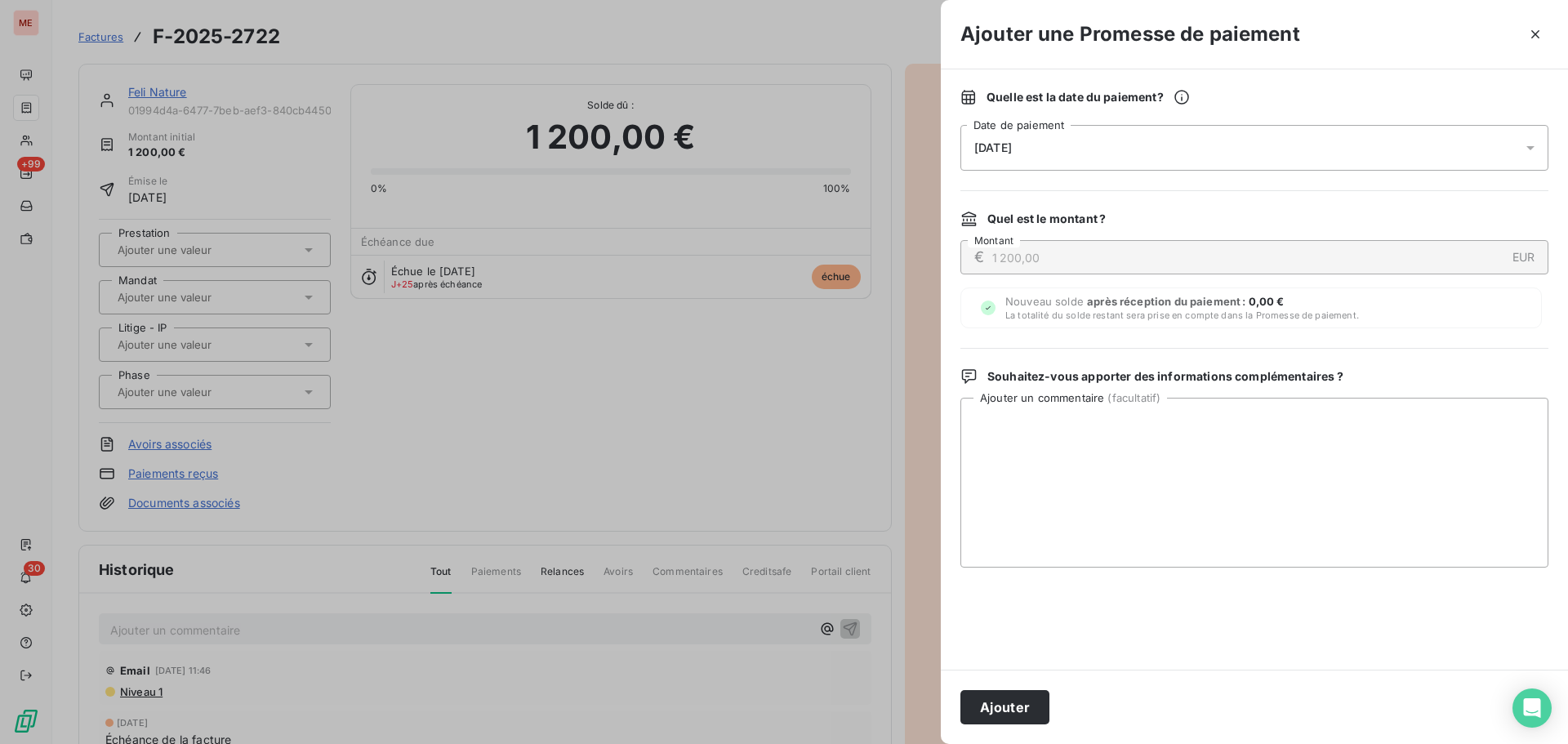
click at [1131, 148] on div "[DATE]" at bounding box center [1254, 147] width 588 height 46
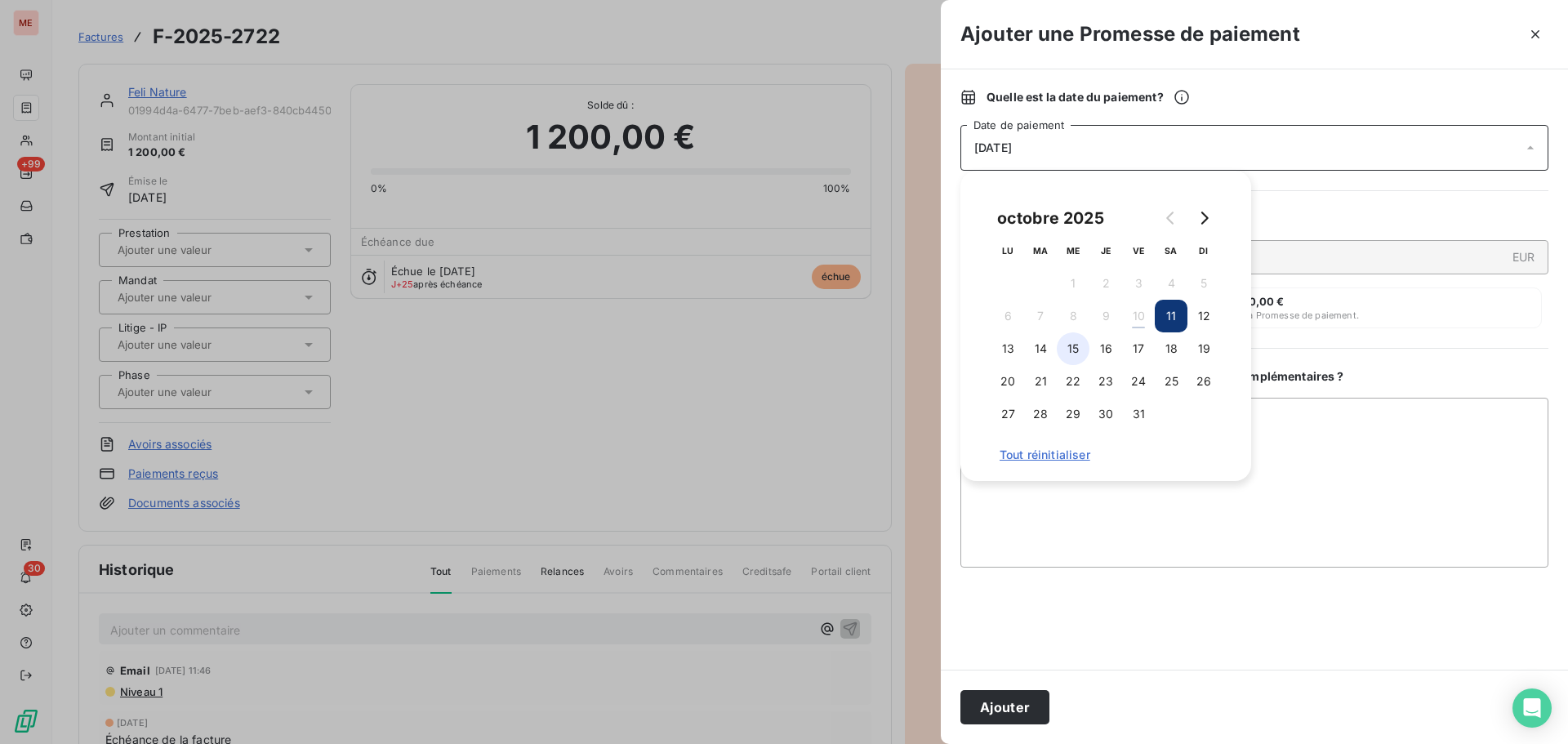
click at [1074, 343] on button "15" at bounding box center [1073, 349] width 32 height 32
click at [1147, 343] on button "17" at bounding box center [1138, 349] width 32 height 32
click at [1008, 703] on button "Ajouter" at bounding box center [1005, 707] width 89 height 34
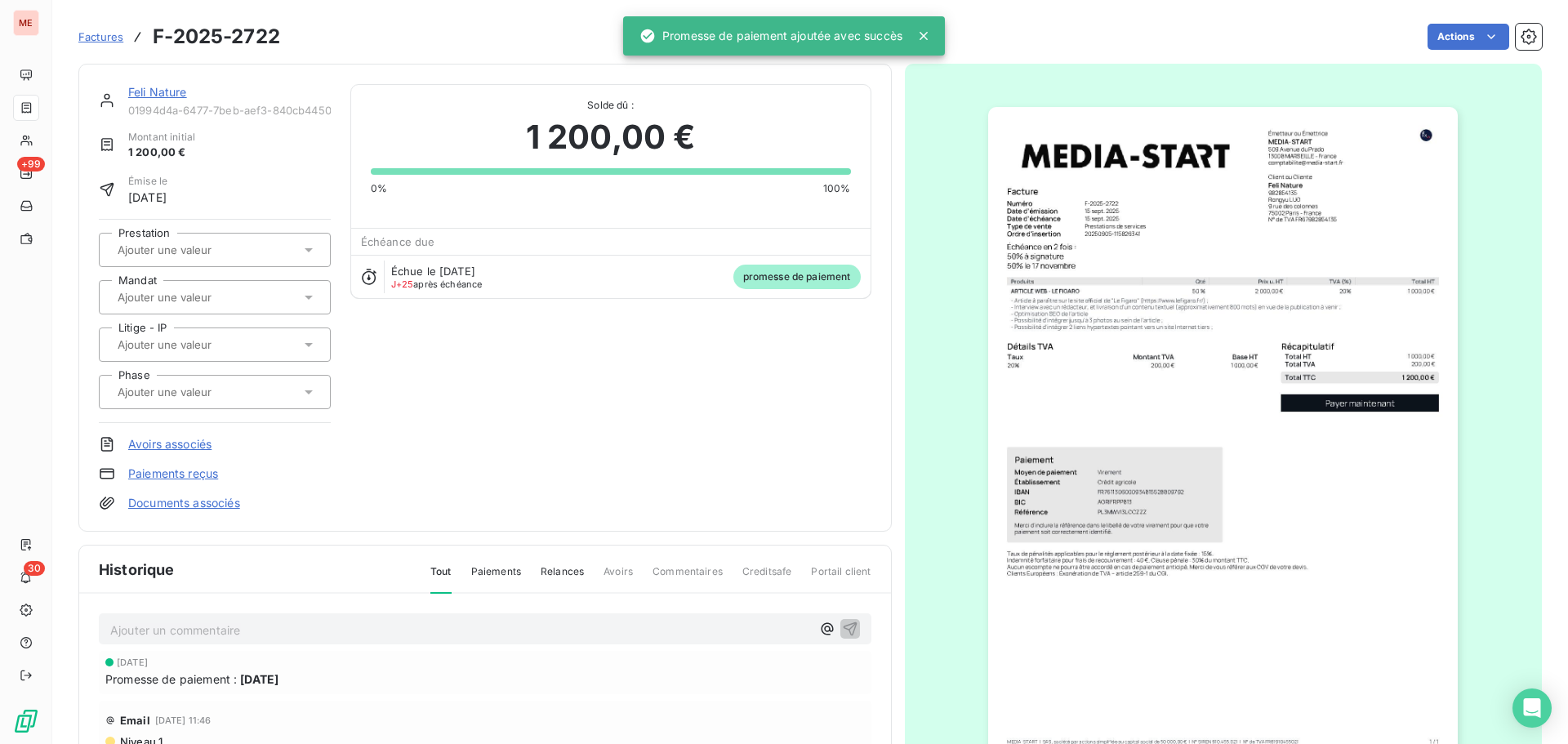
click at [168, 93] on link "Feli Nature" at bounding box center [157, 92] width 58 height 13
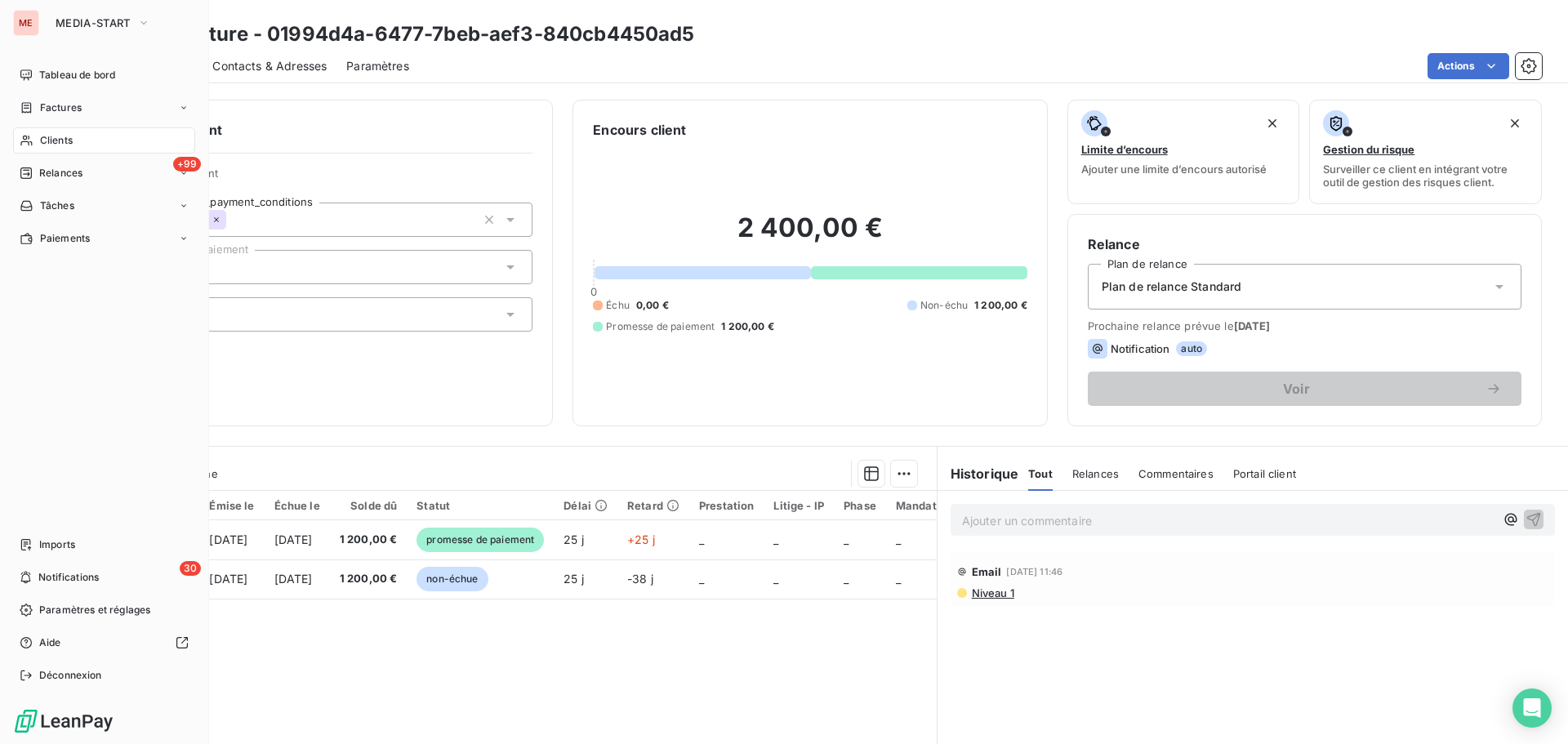
click at [74, 141] on div "Clients" at bounding box center [104, 140] width 182 height 26
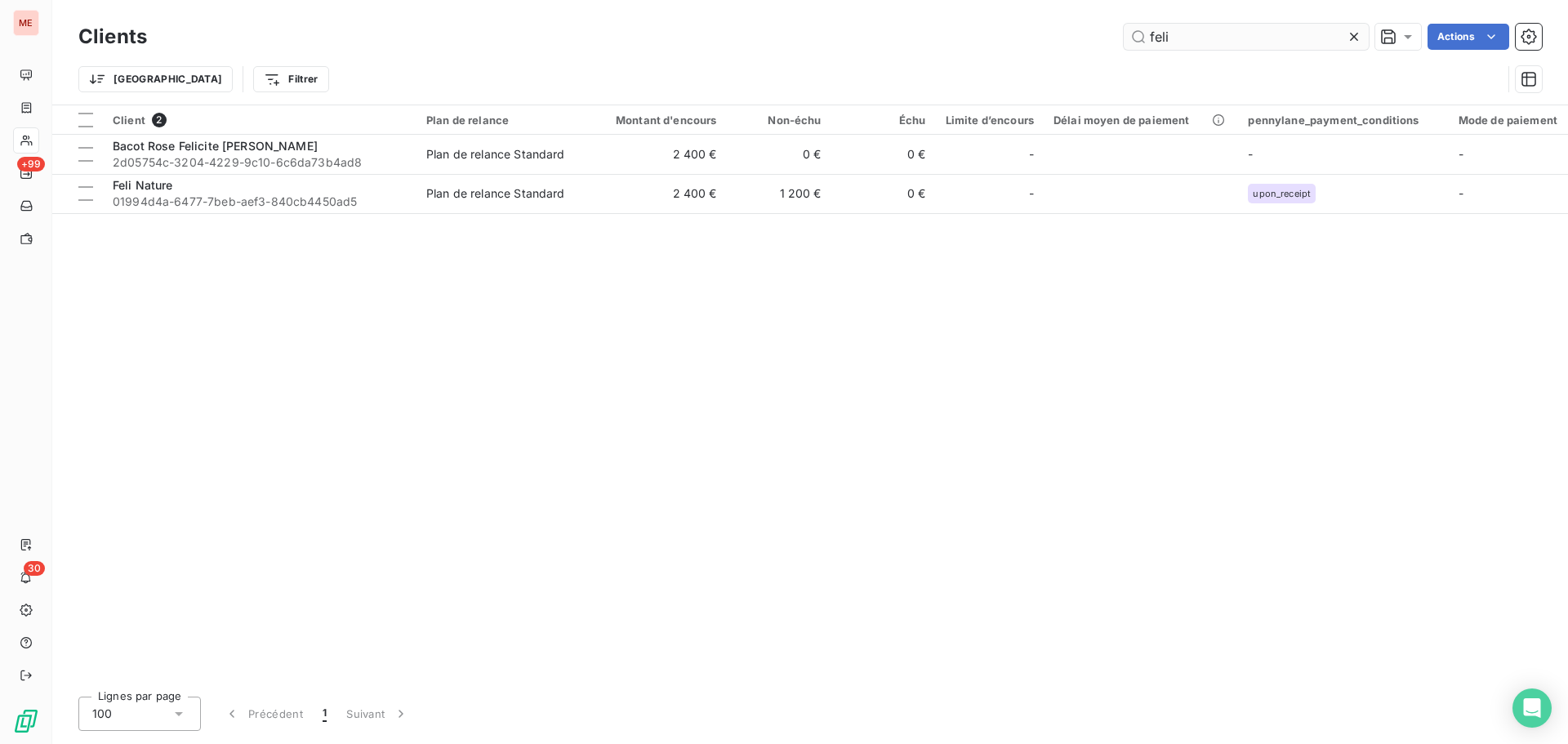
click at [1223, 44] on input "feli" at bounding box center [1245, 36] width 245 height 26
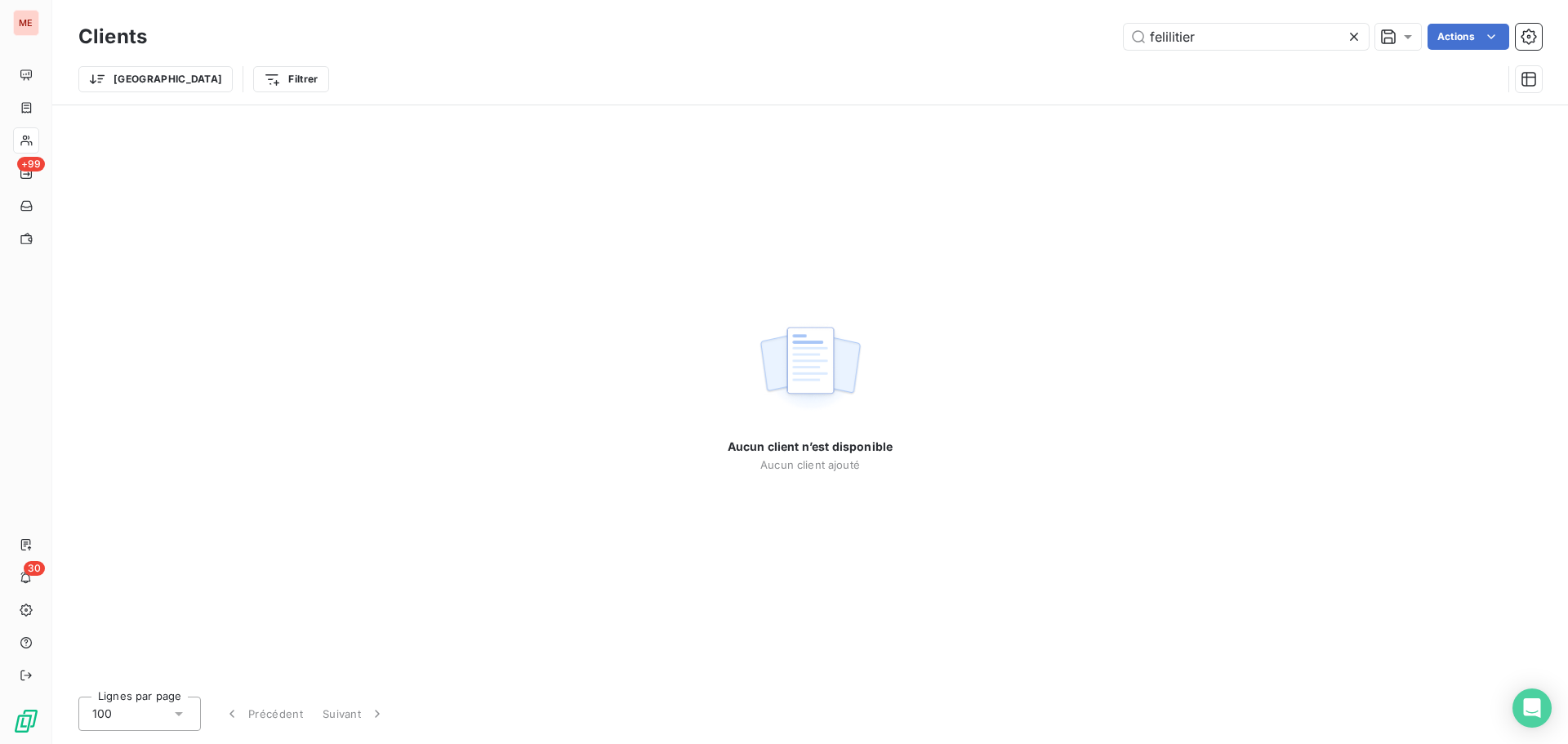
drag, startPoint x: 1171, startPoint y: 40, endPoint x: 1043, endPoint y: 13, distance: 130.8
click at [1043, 13] on div "Clients felilitier Actions Trier Filtrer" at bounding box center [810, 52] width 1515 height 104
click at [1156, 40] on input "litier" at bounding box center [1245, 36] width 245 height 26
click at [1230, 37] on input "littier" at bounding box center [1245, 36] width 245 height 26
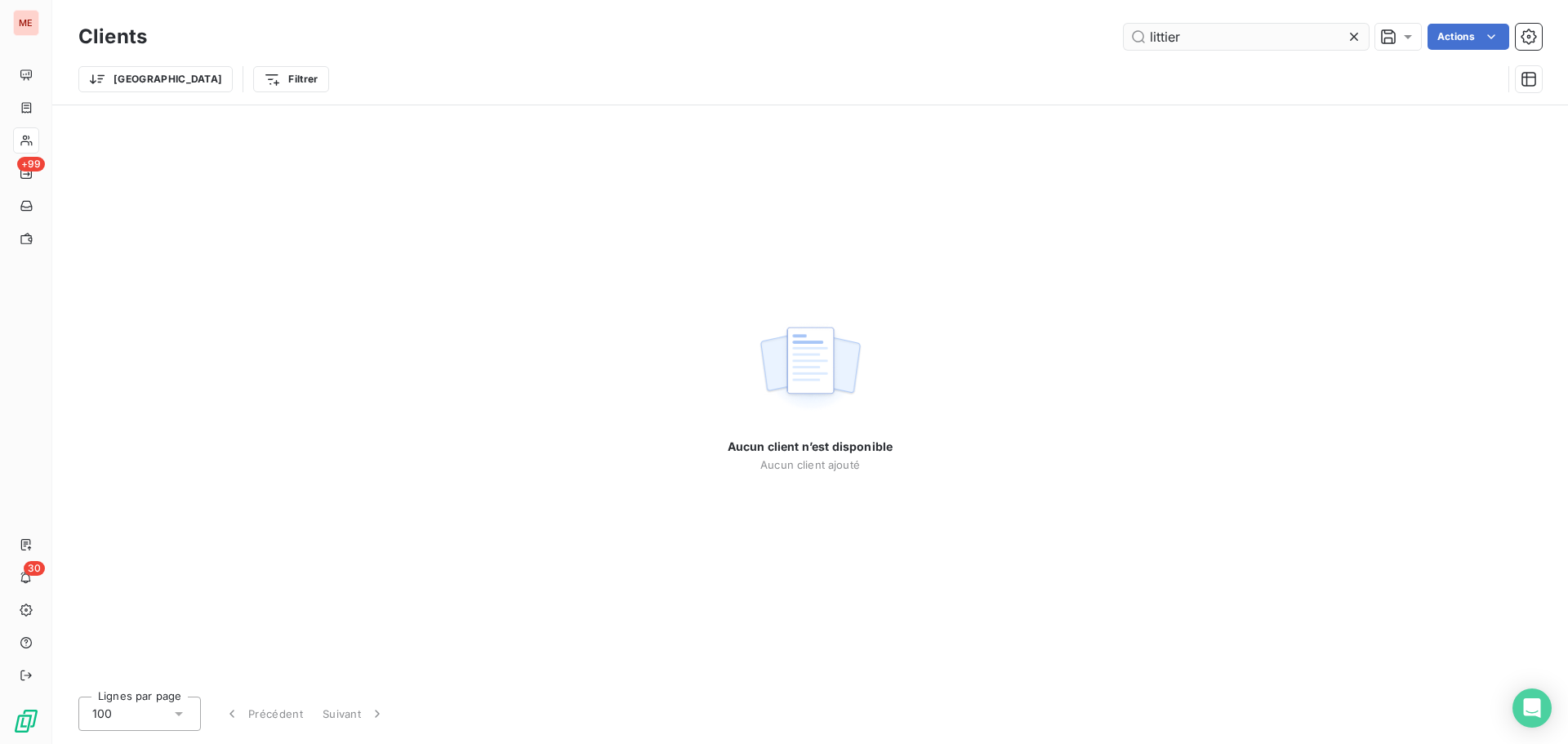
click at [1230, 37] on input "littier" at bounding box center [1245, 36] width 245 height 26
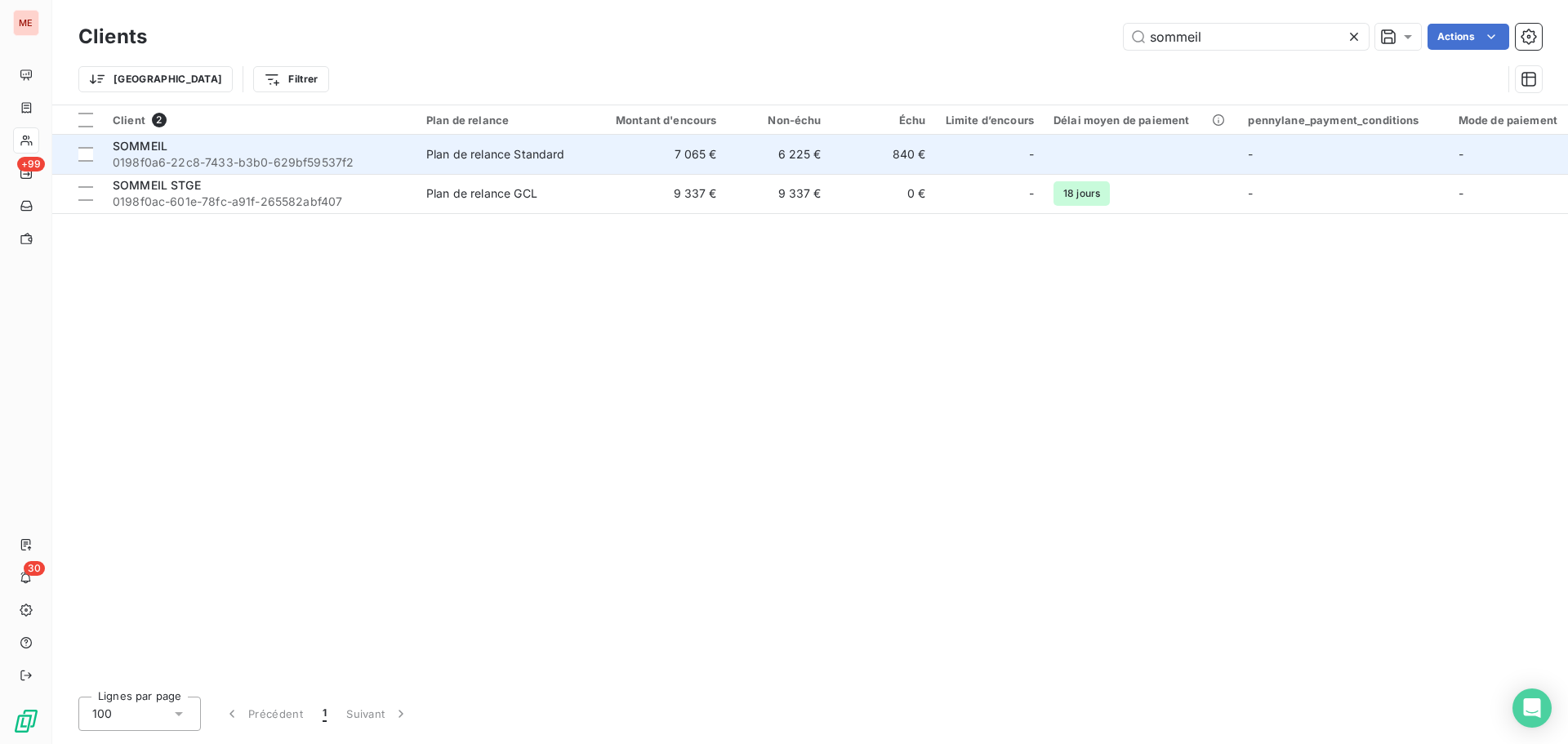
type input "sommeil"
click at [246, 165] on span "0198f0a6-22c8-7433-b3b0-629bf59537f2" at bounding box center [259, 163] width 294 height 16
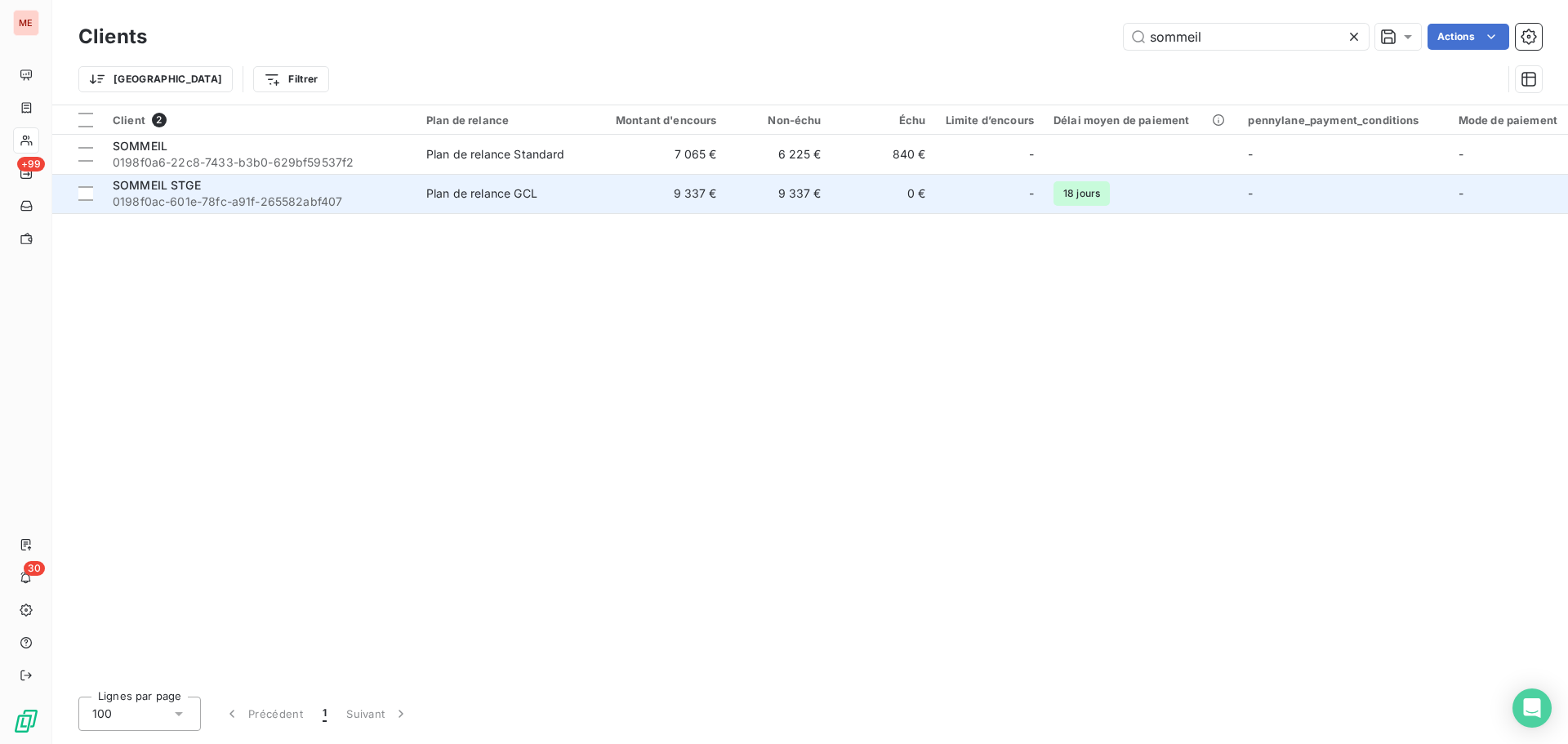
click at [215, 188] on div "SOMMEIL STGE" at bounding box center [259, 185] width 294 height 16
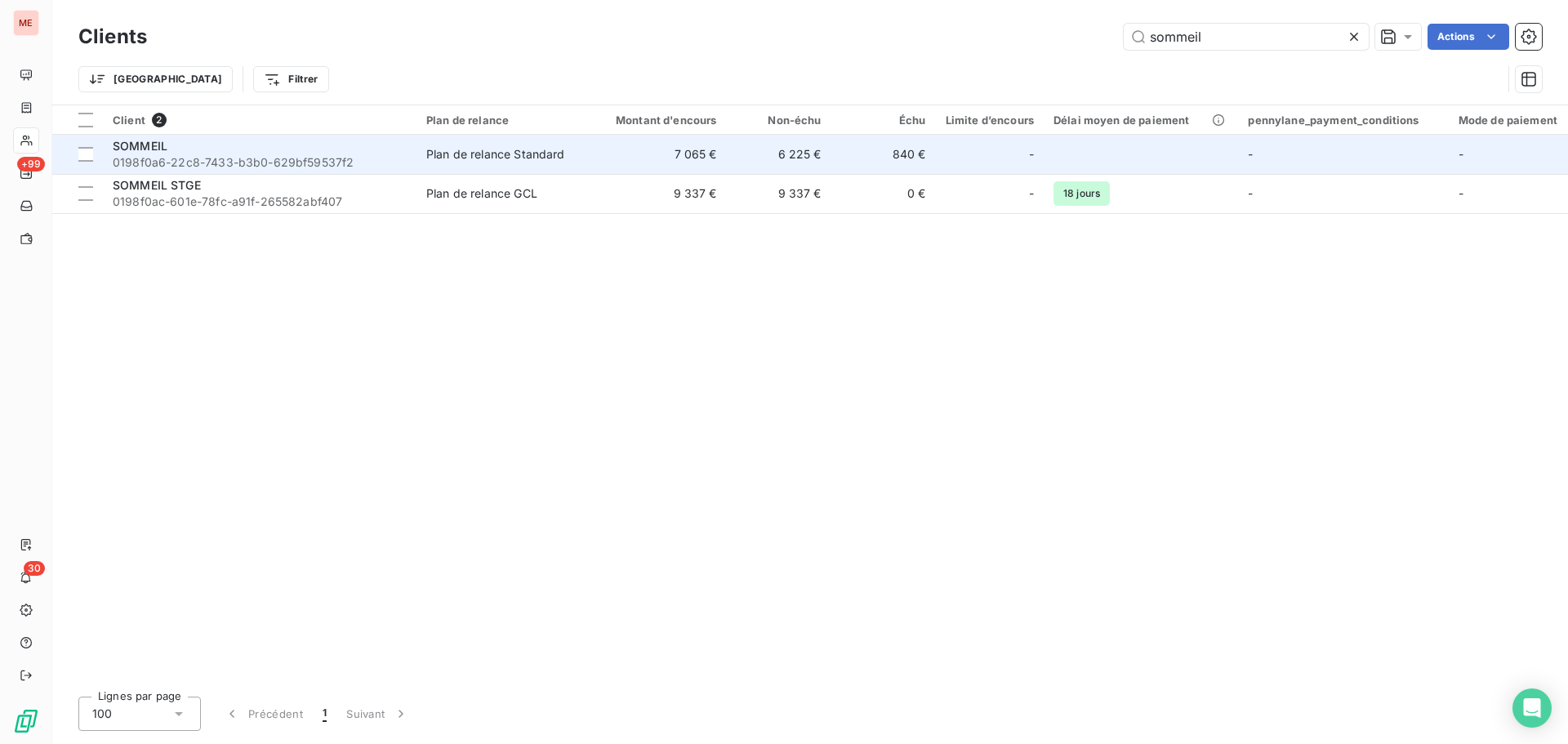
click at [177, 147] on div "SOMMEIL" at bounding box center [259, 146] width 294 height 16
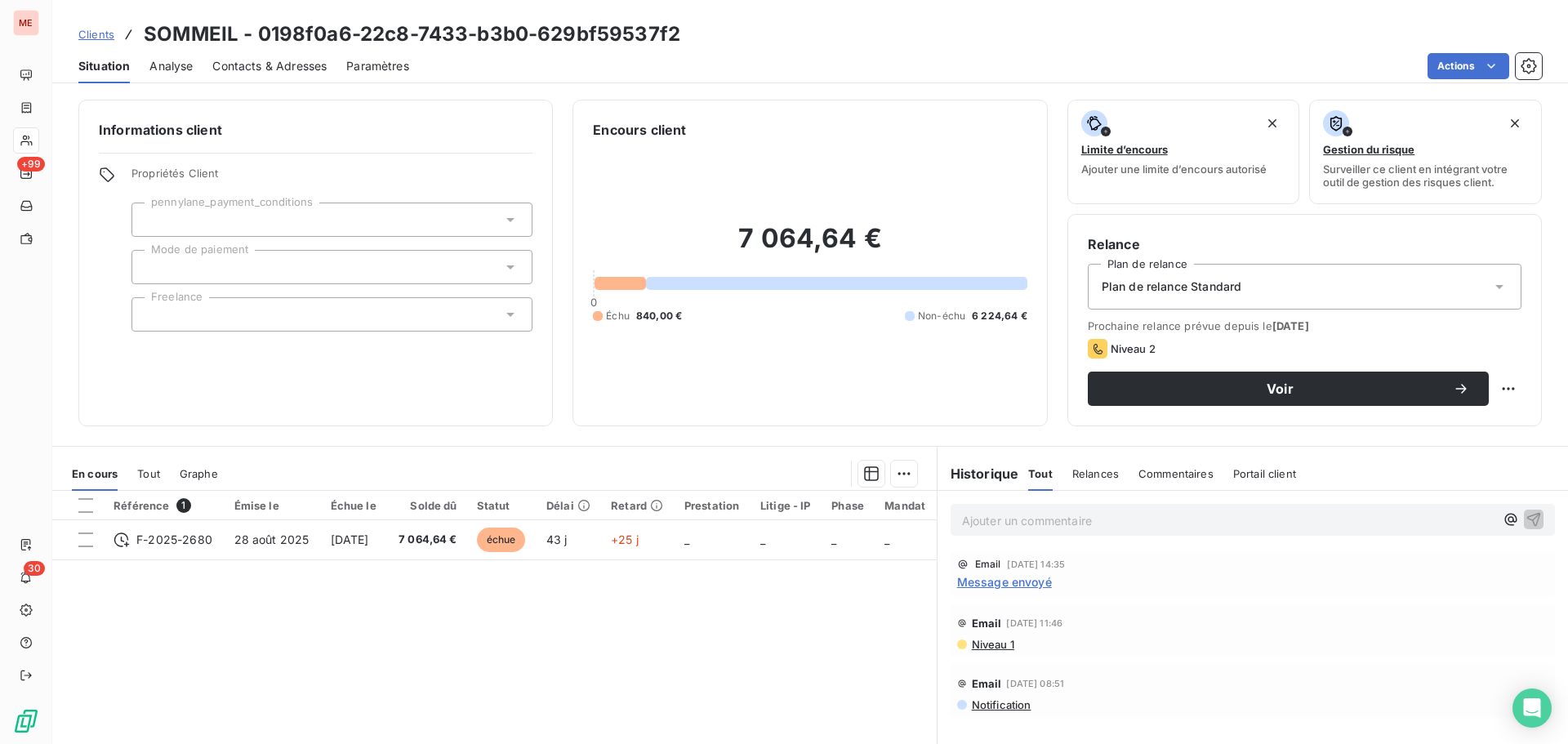
click at [1261, 287] on div "Plan de relance Standard" at bounding box center [1304, 286] width 433 height 46
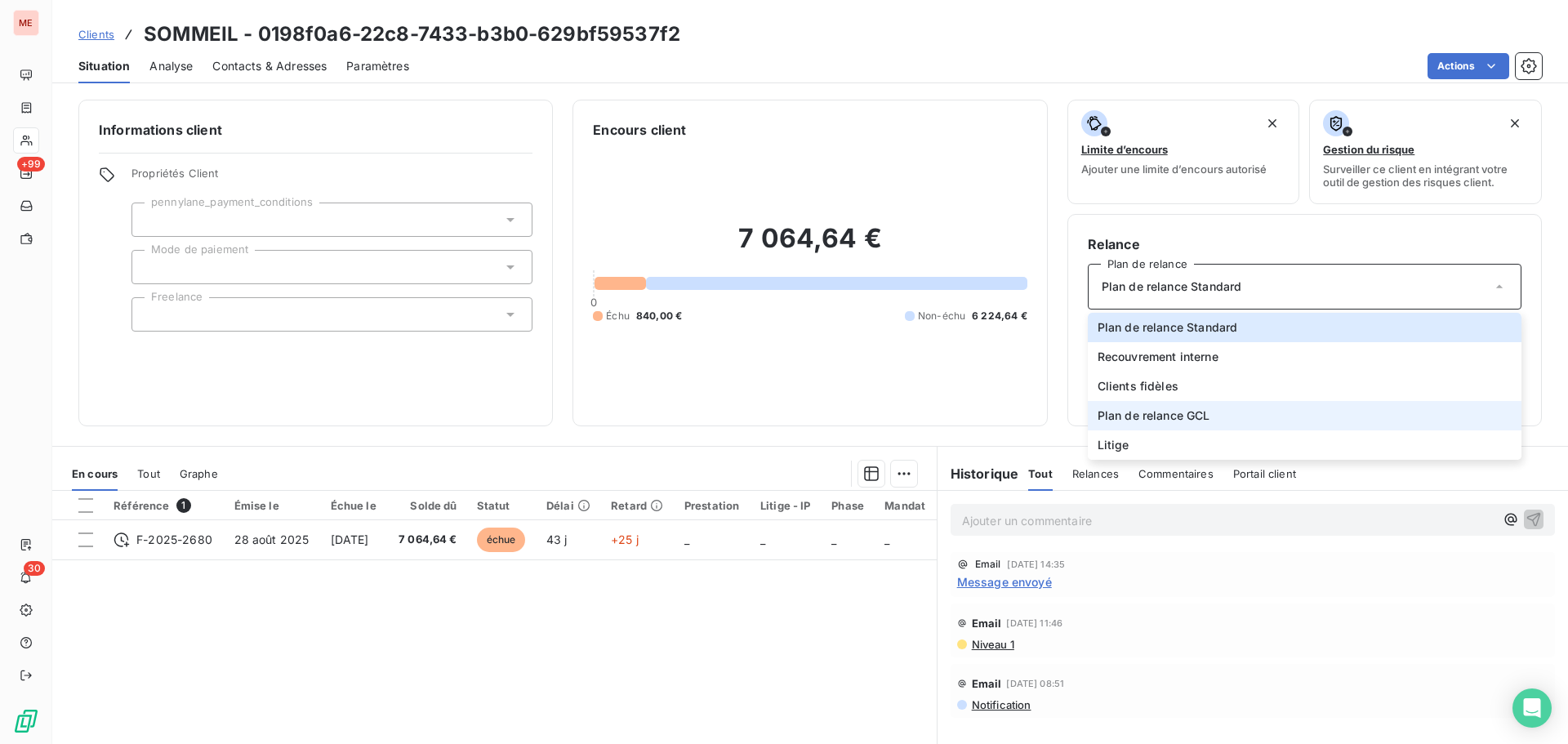
click at [1194, 413] on span "Plan de relance GCL" at bounding box center [1153, 415] width 112 height 16
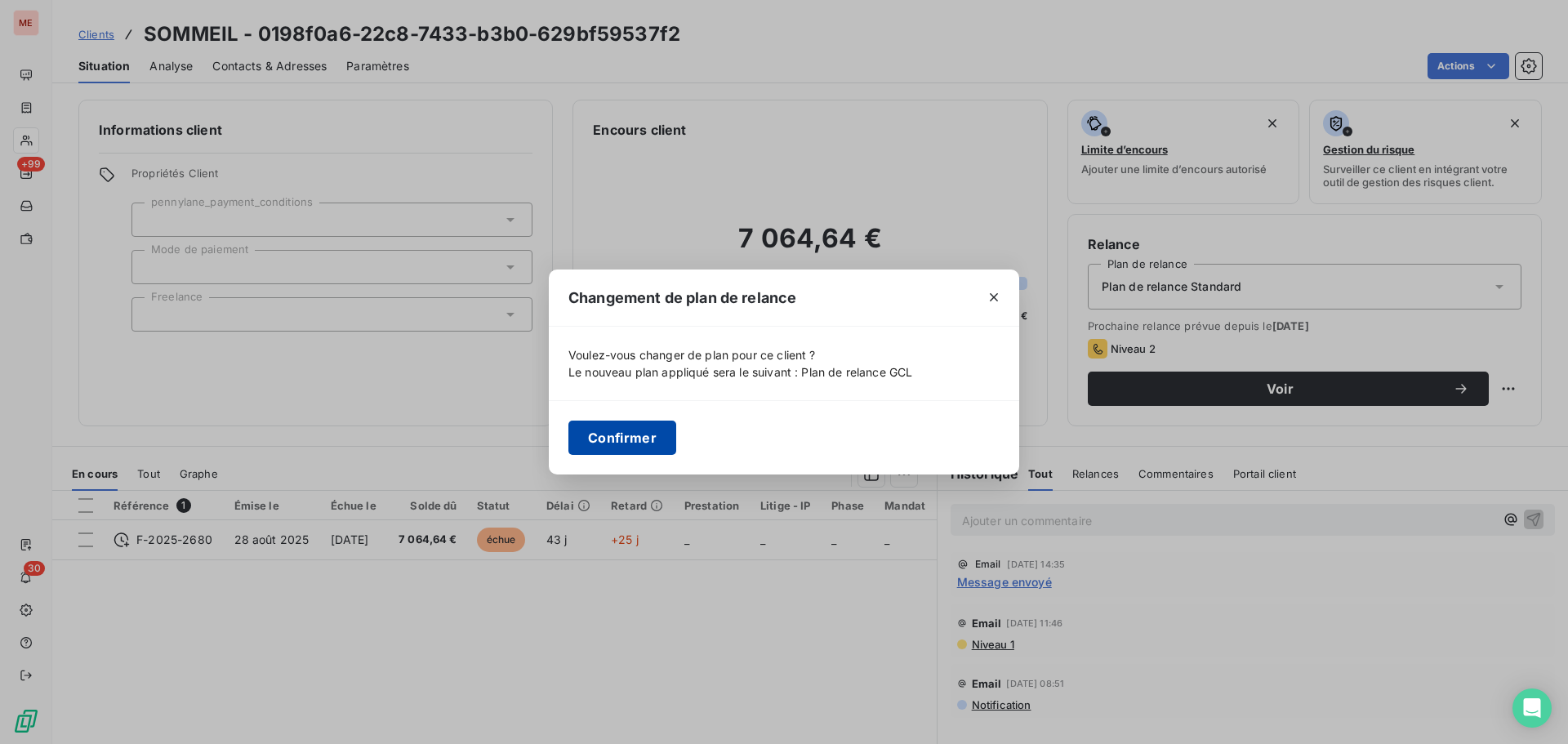
click at [621, 431] on button "Confirmer" at bounding box center [622, 438] width 108 height 34
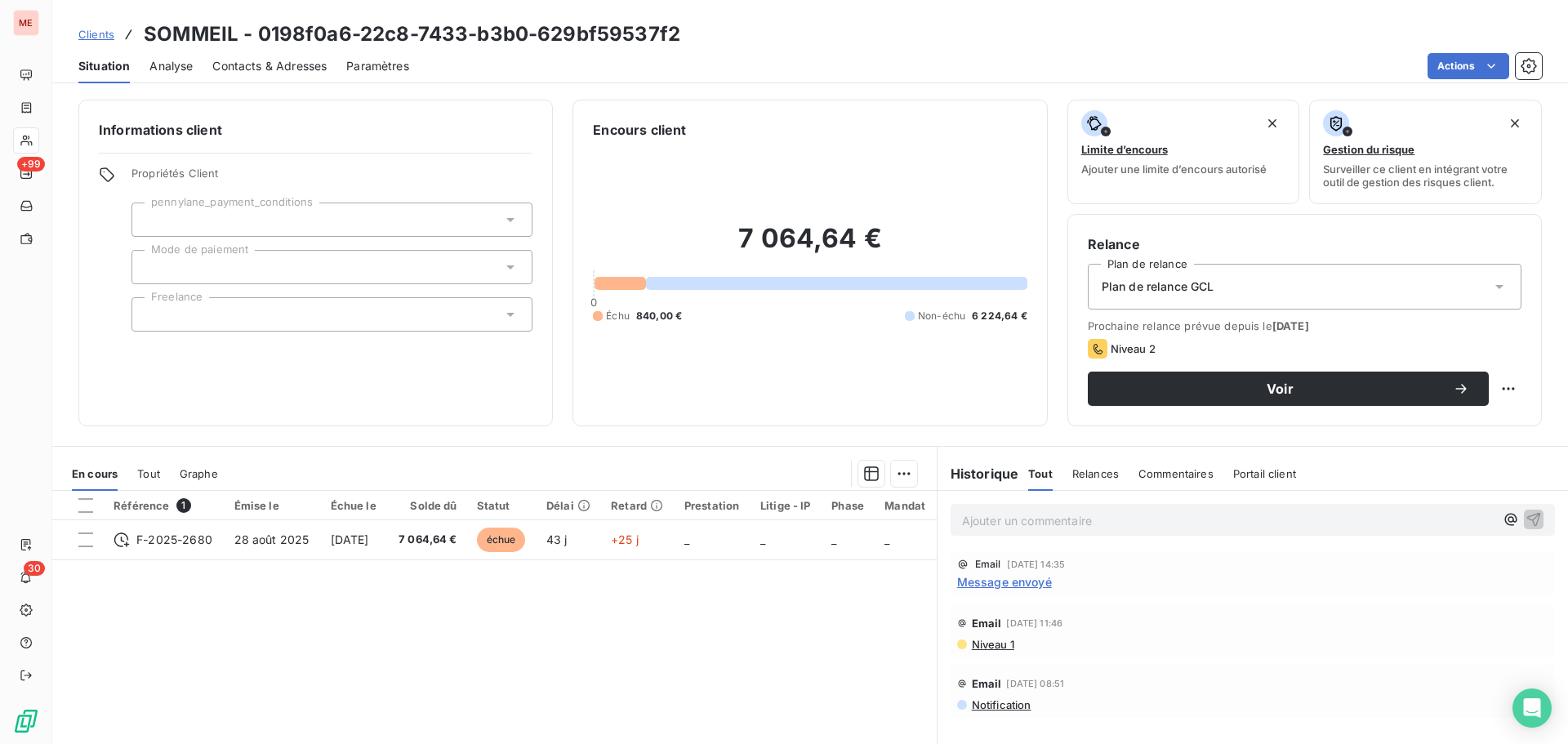
click at [282, 272] on div at bounding box center [332, 267] width 401 height 34
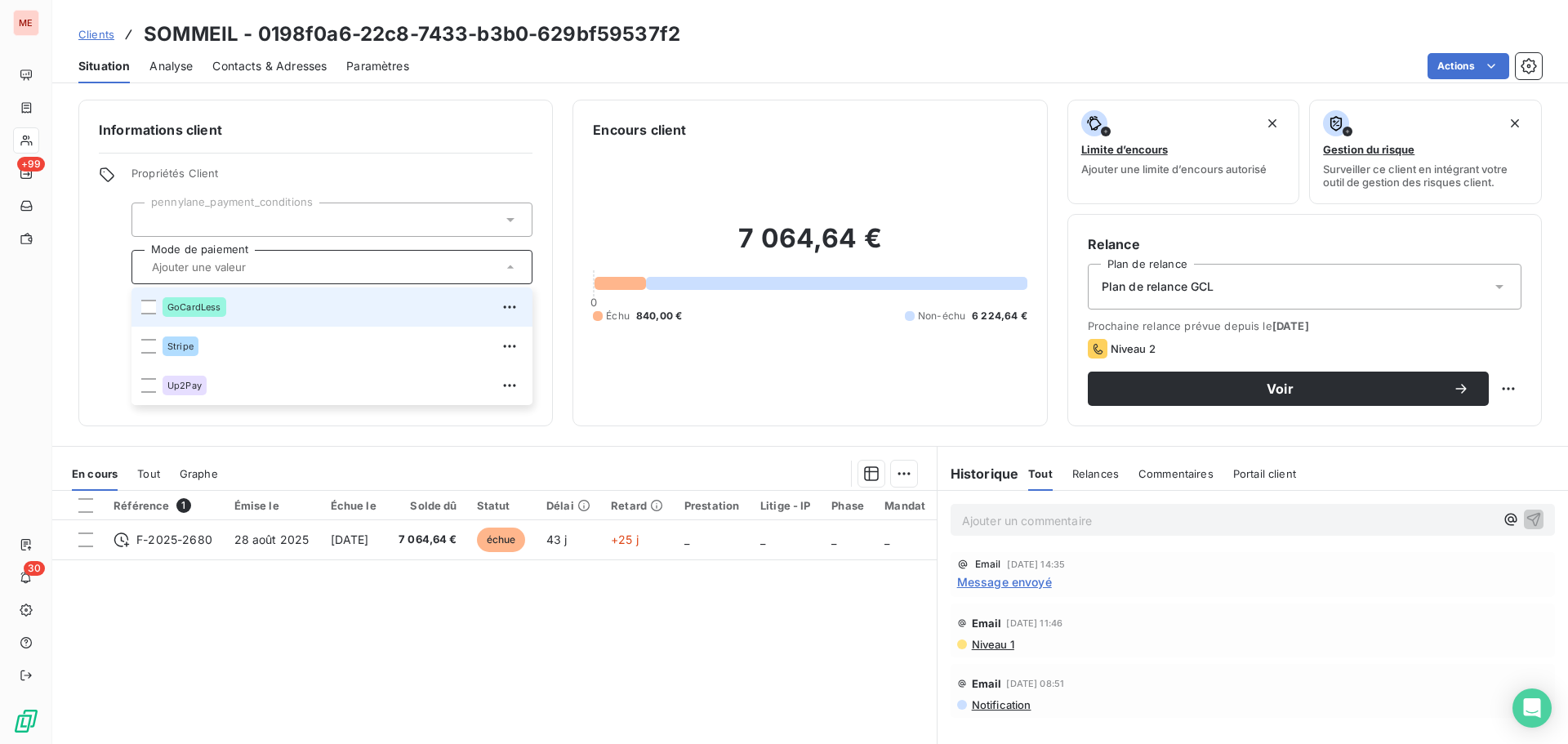
click at [258, 317] on div "GoCardLess" at bounding box center [342, 306] width 360 height 26
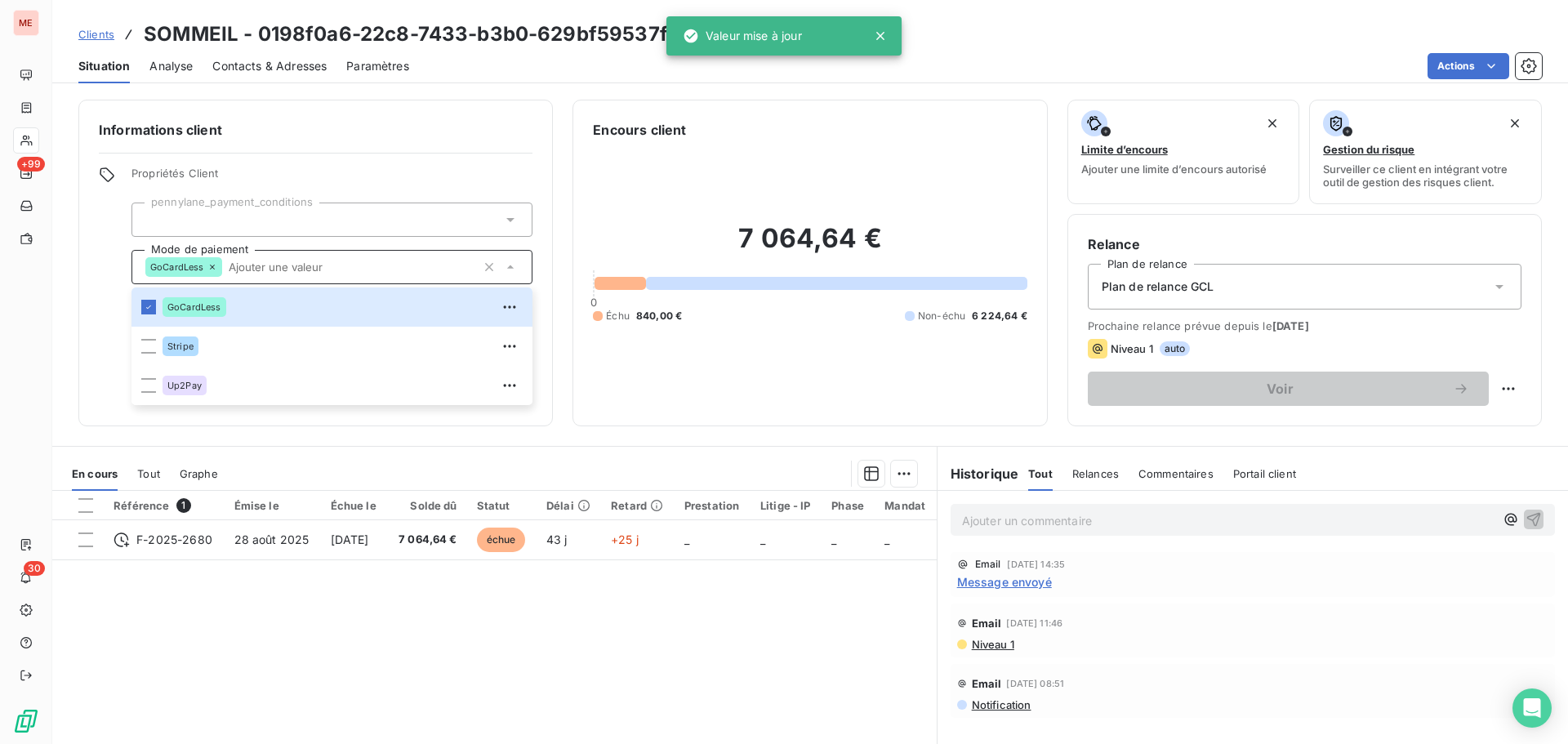
click at [711, 413] on div "Encours client 7 064,64 € 0 Échu 840,00 € Non-échu 6 224,64 €" at bounding box center [810, 262] width 474 height 326
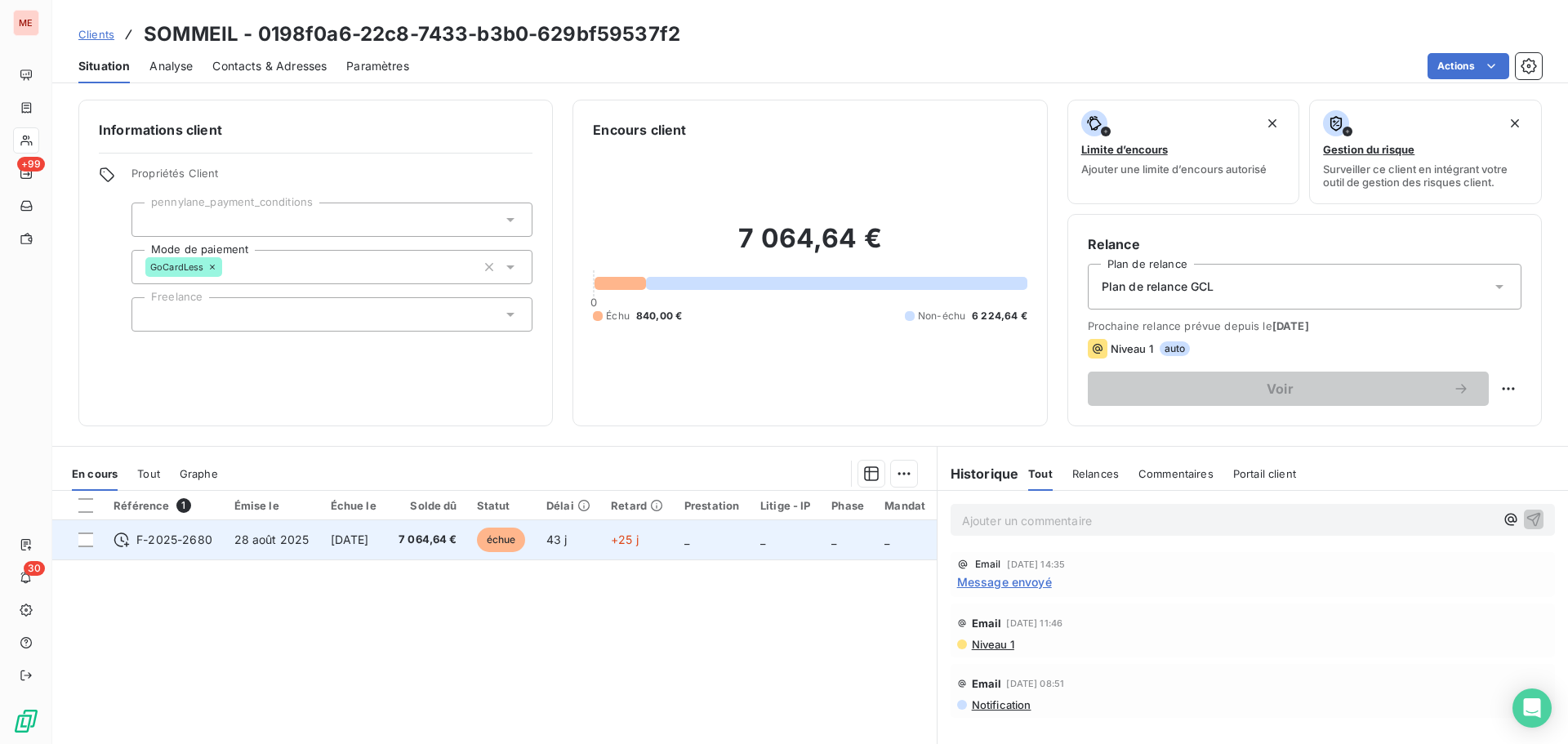
click at [348, 545] on span "[DATE]" at bounding box center [350, 538] width 39 height 13
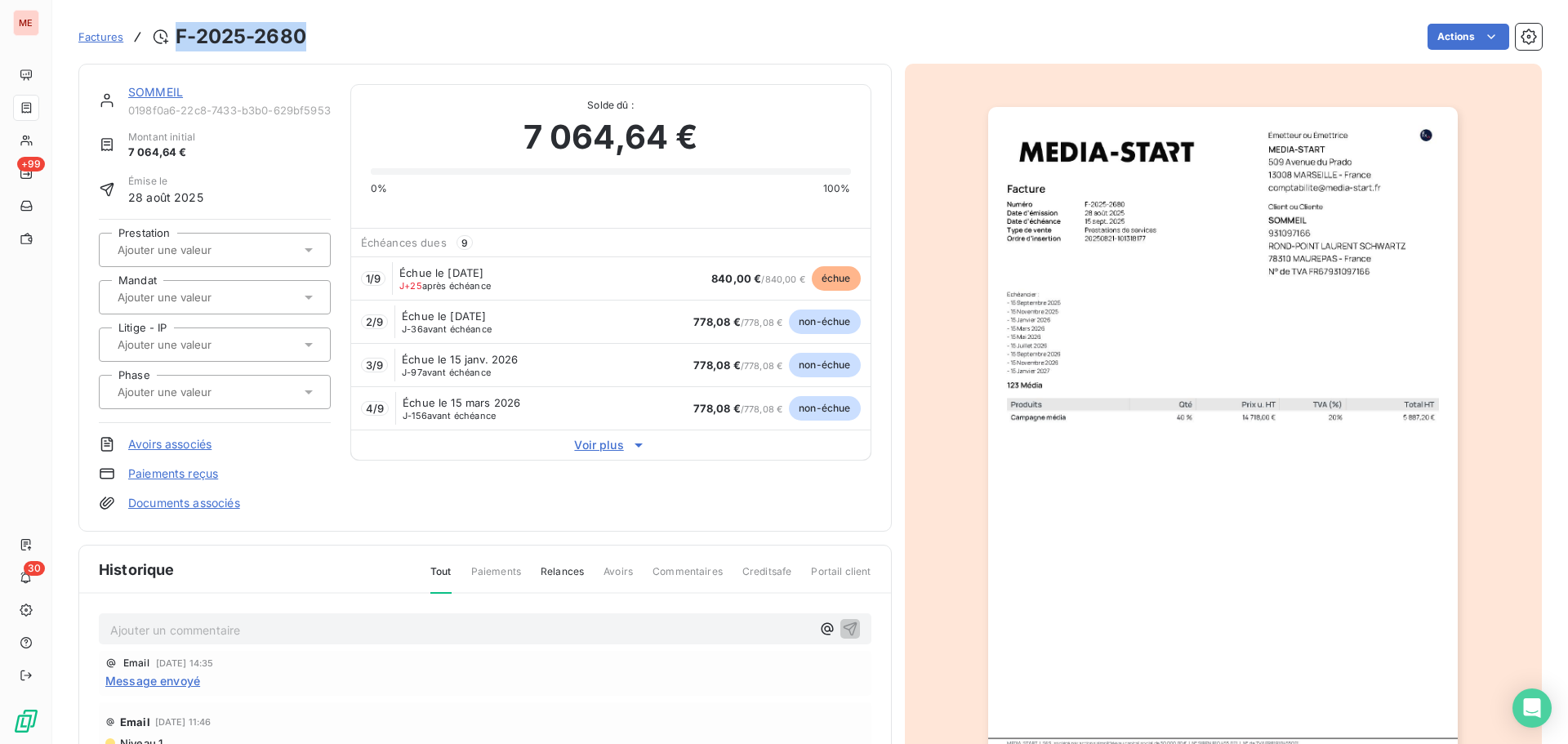
drag, startPoint x: 307, startPoint y: 27, endPoint x: 179, endPoint y: 36, distance: 128.3
click at [179, 36] on div "Factures F-2025-2680 Actions" at bounding box center [810, 37] width 1463 height 34
copy h3 "F-2025-2680"
click at [619, 451] on span "Voir plus" at bounding box center [611, 445] width 519 height 16
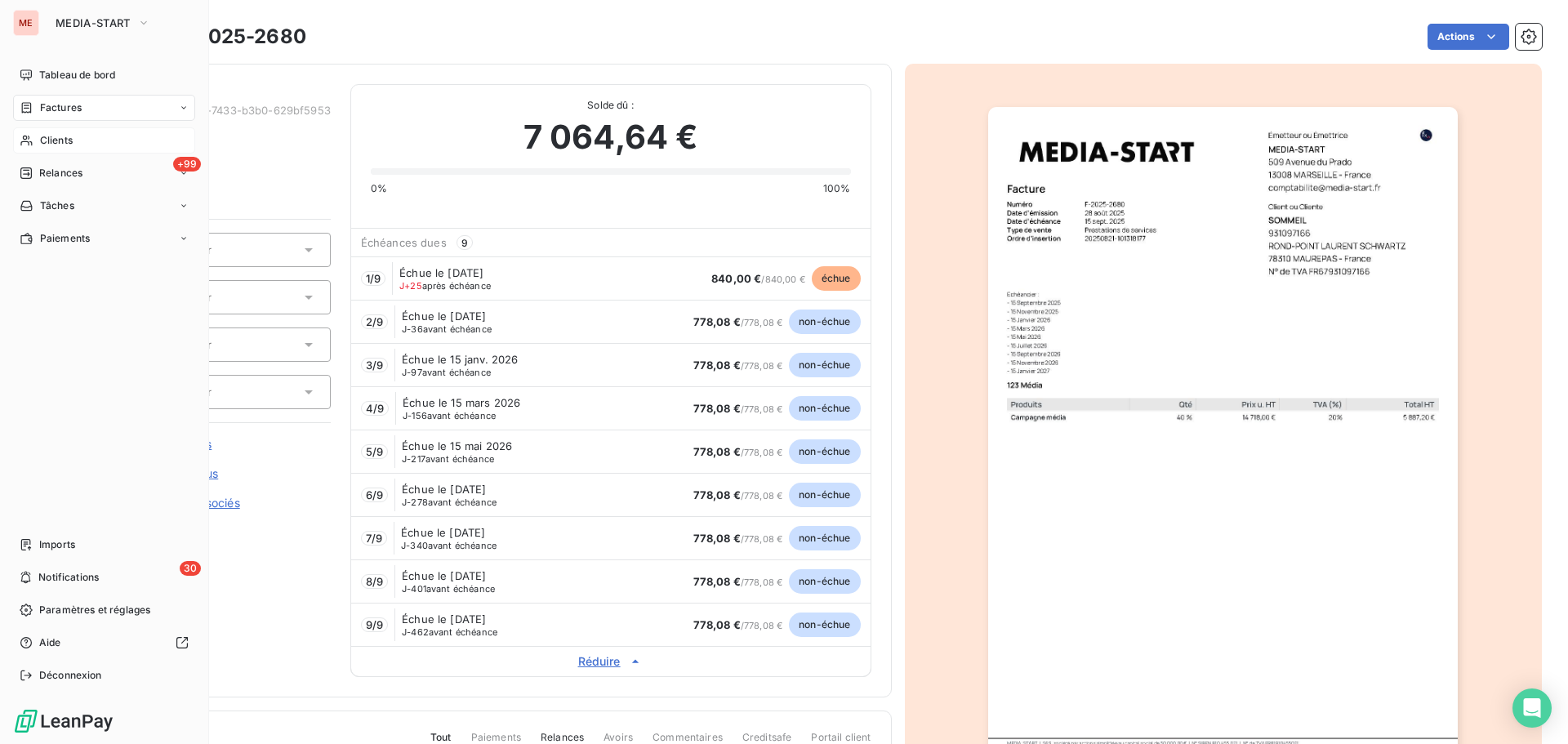
click at [22, 144] on icon at bounding box center [26, 140] width 13 height 13
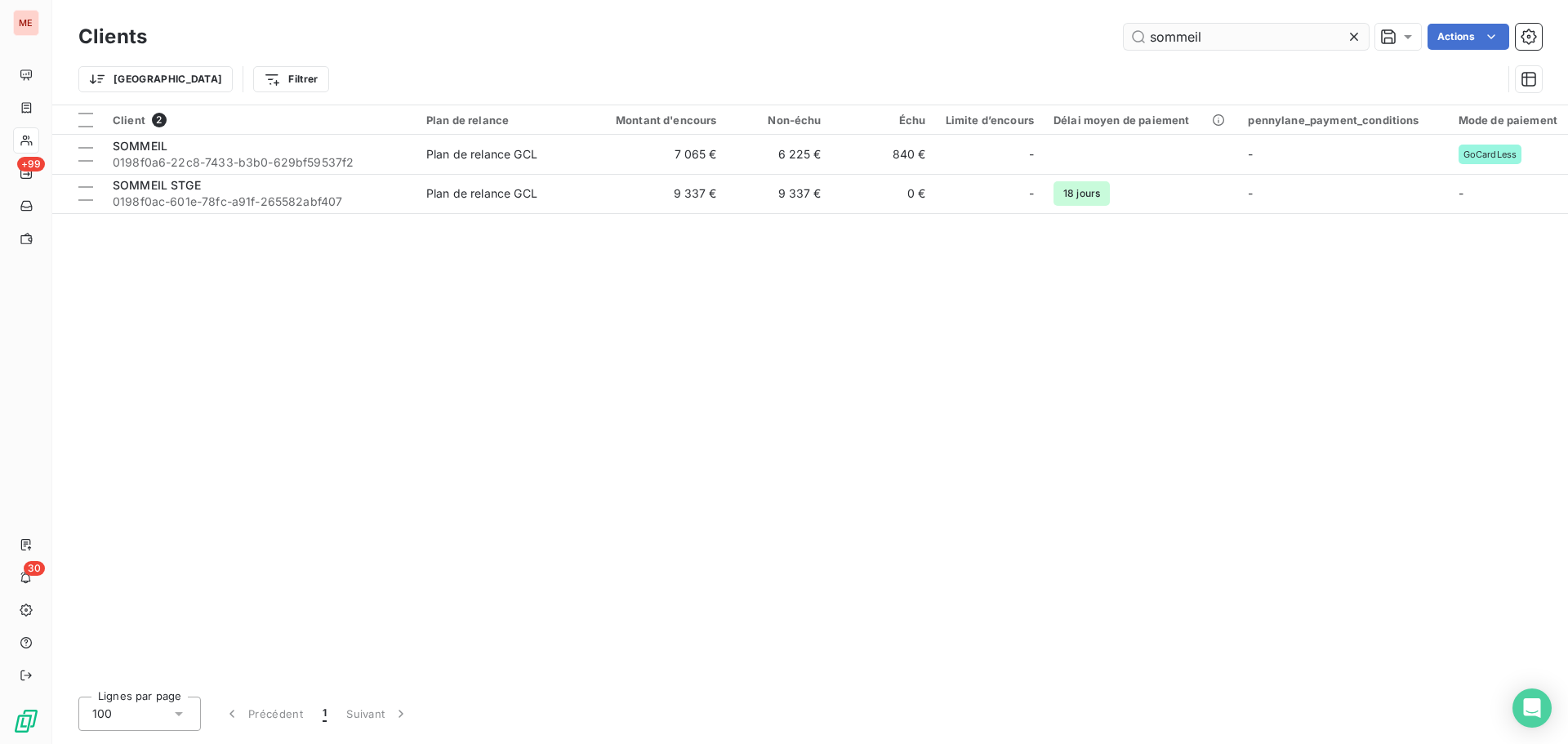
click at [1168, 39] on input "sommeil" at bounding box center [1245, 36] width 245 height 26
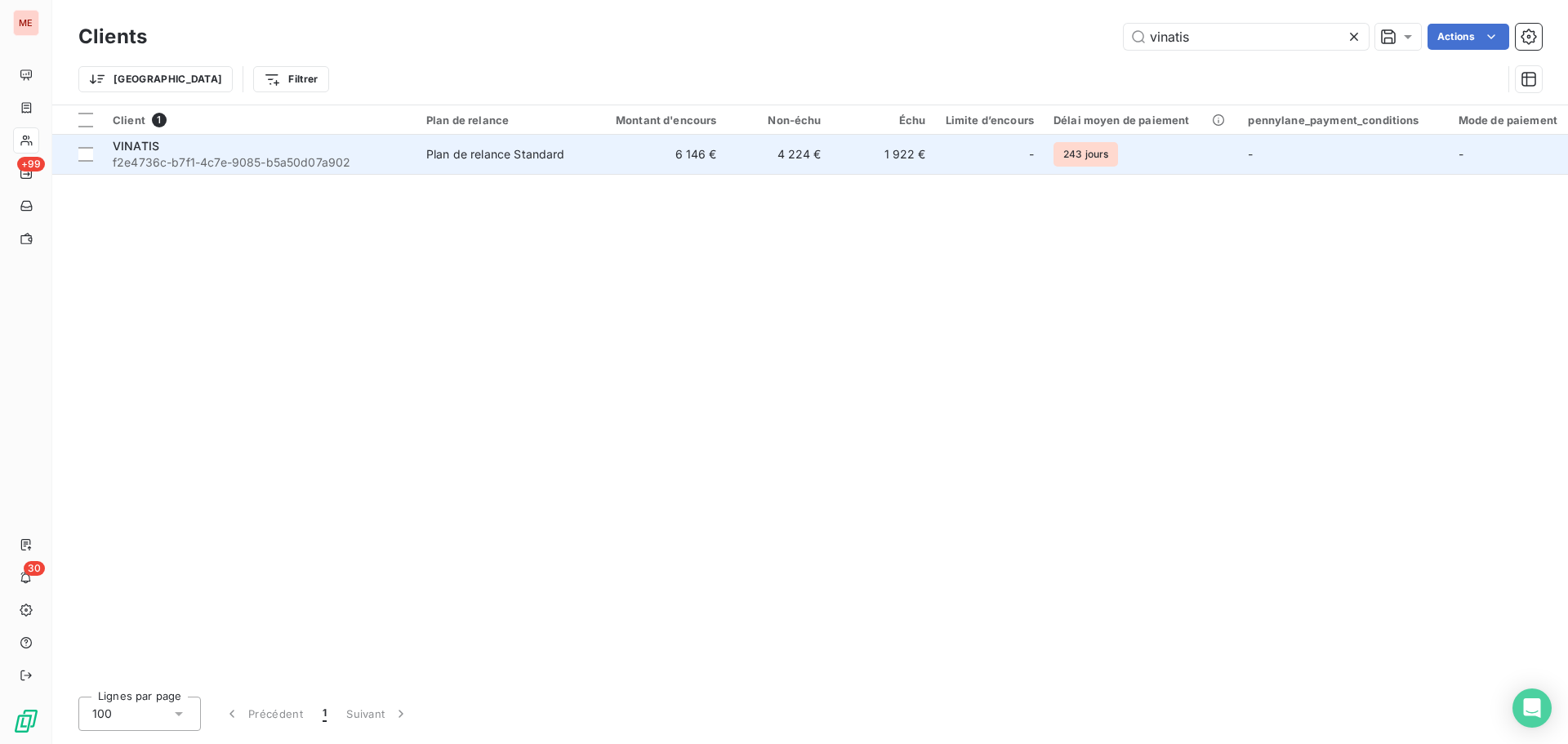
type input "vinatis"
click at [375, 151] on div "VINATIS" at bounding box center [259, 146] width 294 height 16
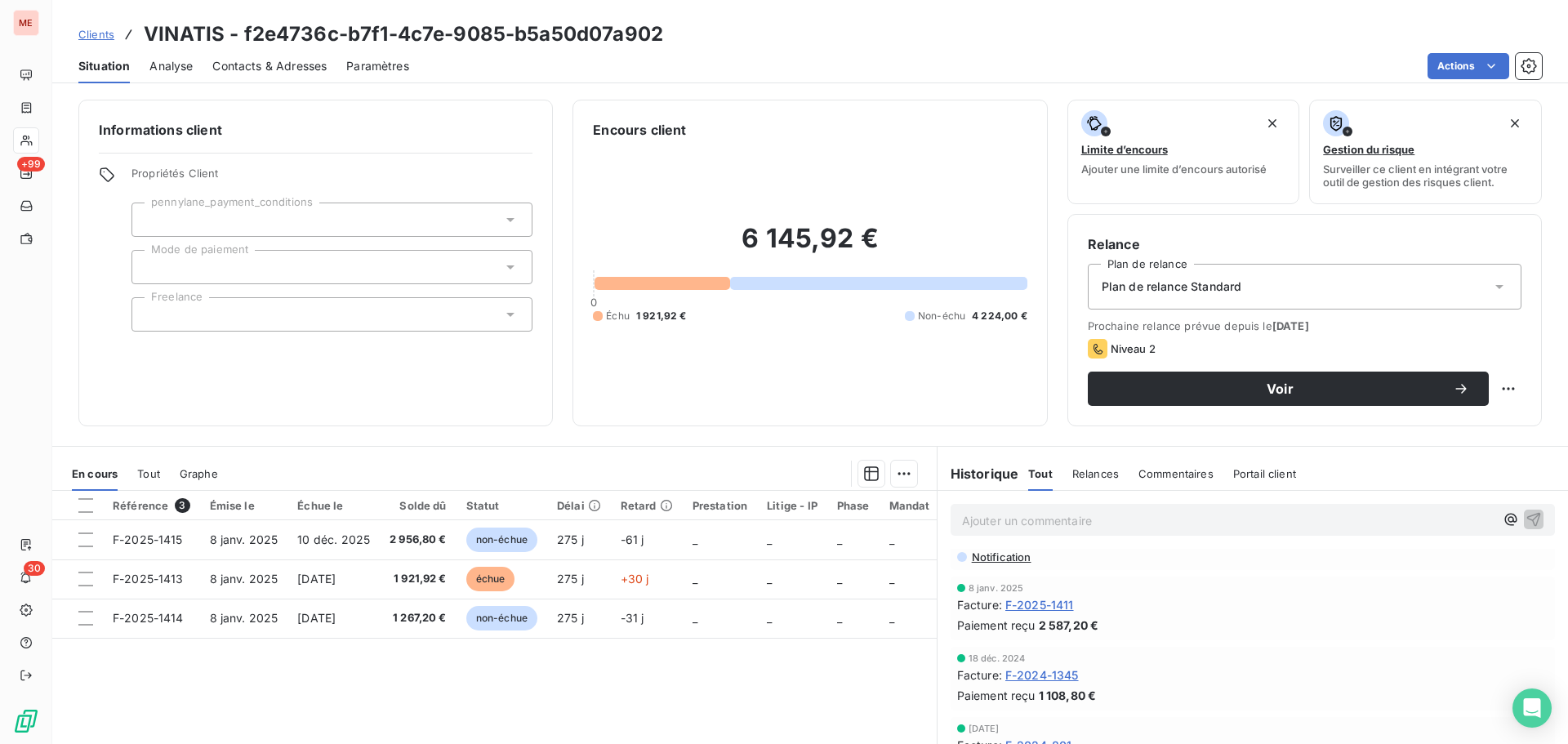
scroll to position [111, 0]
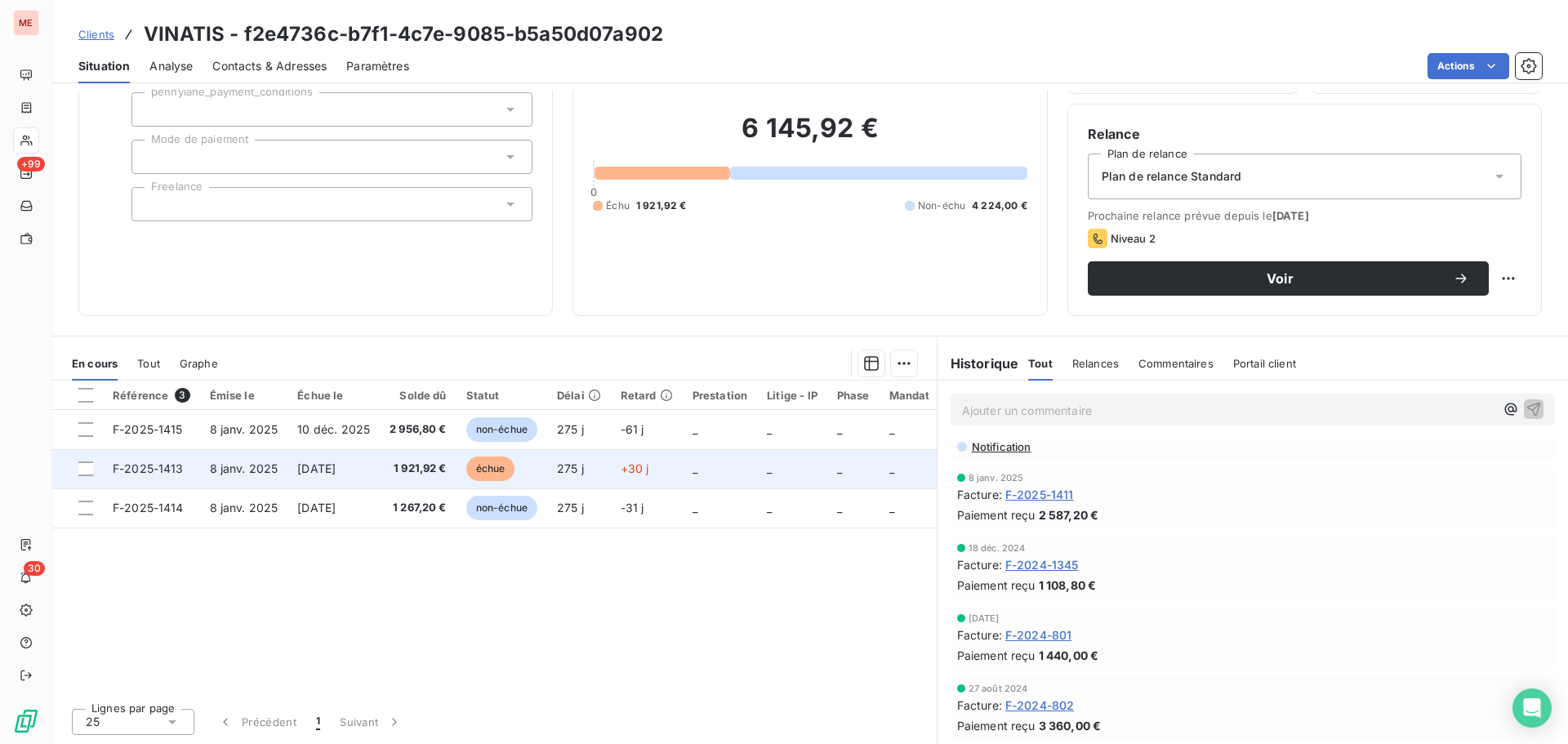
click at [401, 468] on span "1 921,92 €" at bounding box center [418, 468] width 58 height 16
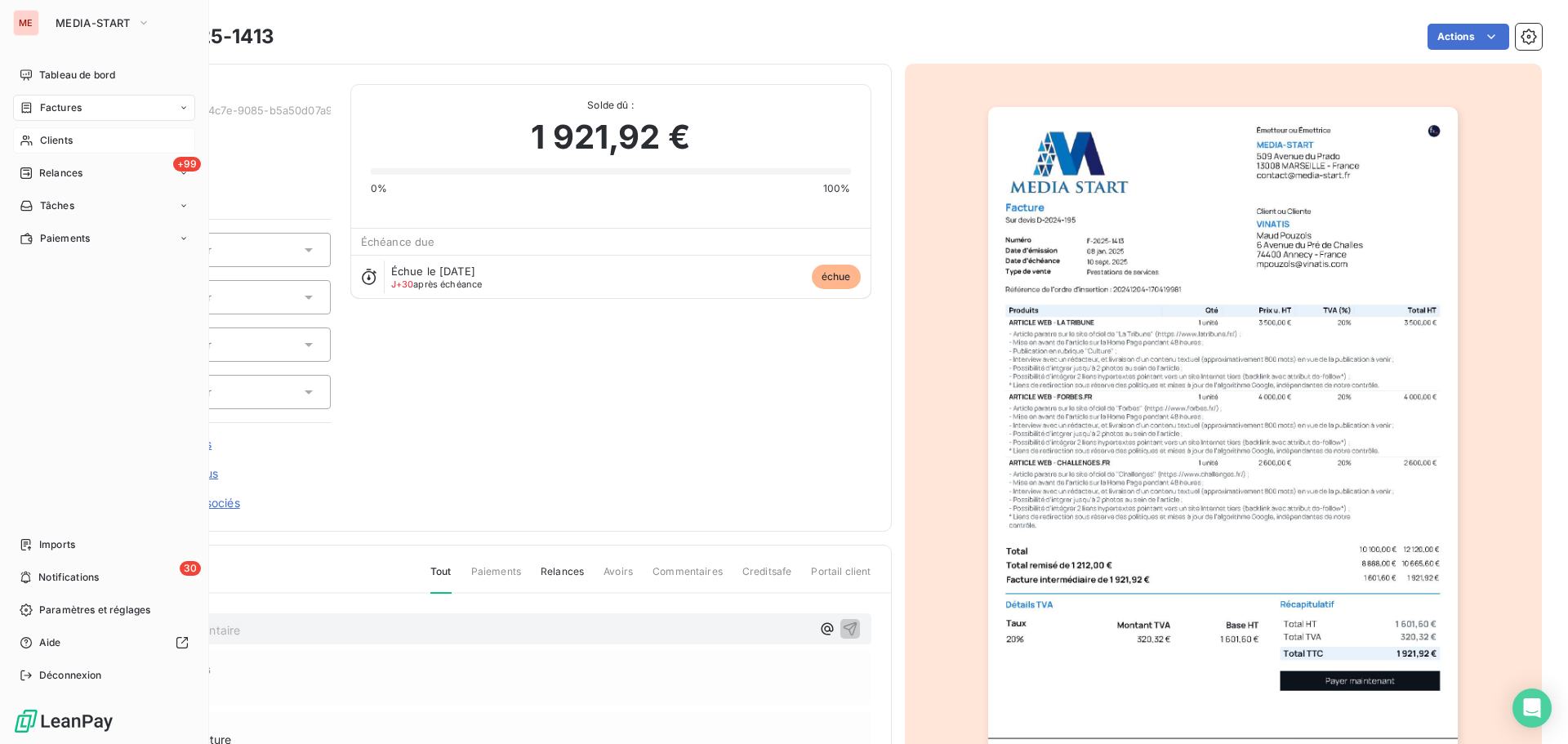
click at [31, 130] on div "Clients" at bounding box center [104, 140] width 182 height 26
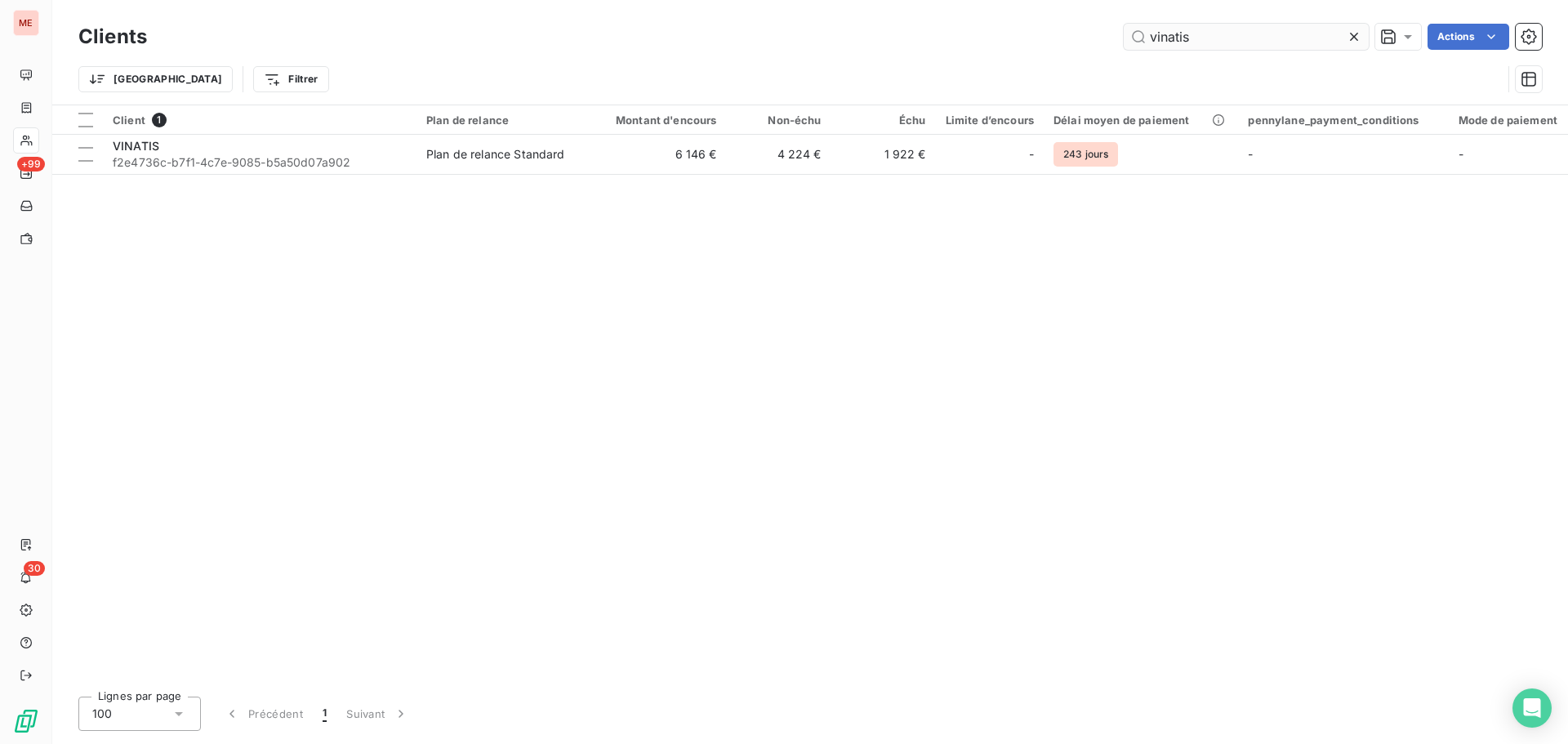
click at [1220, 33] on input "vinatis" at bounding box center [1245, 36] width 245 height 26
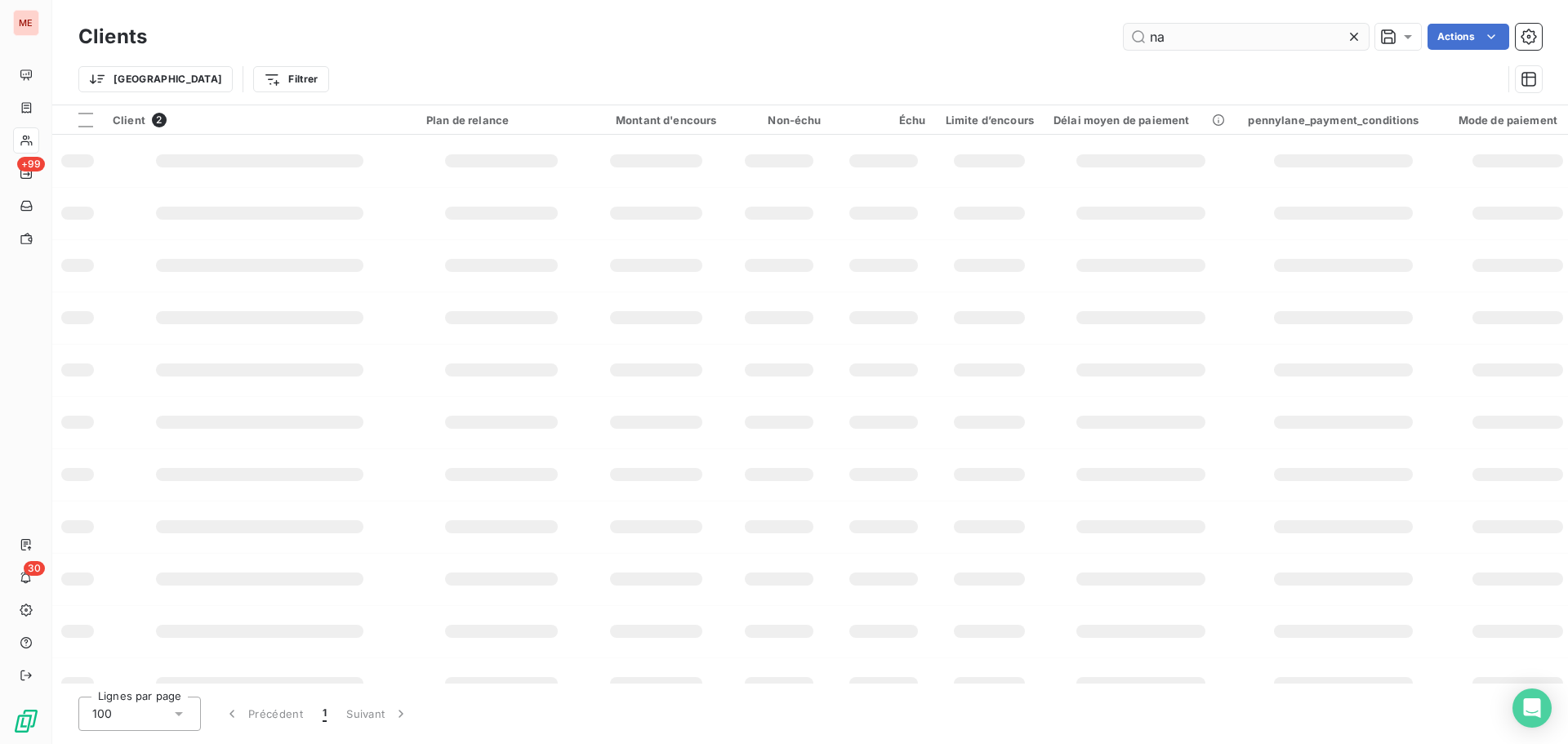
type input "n"
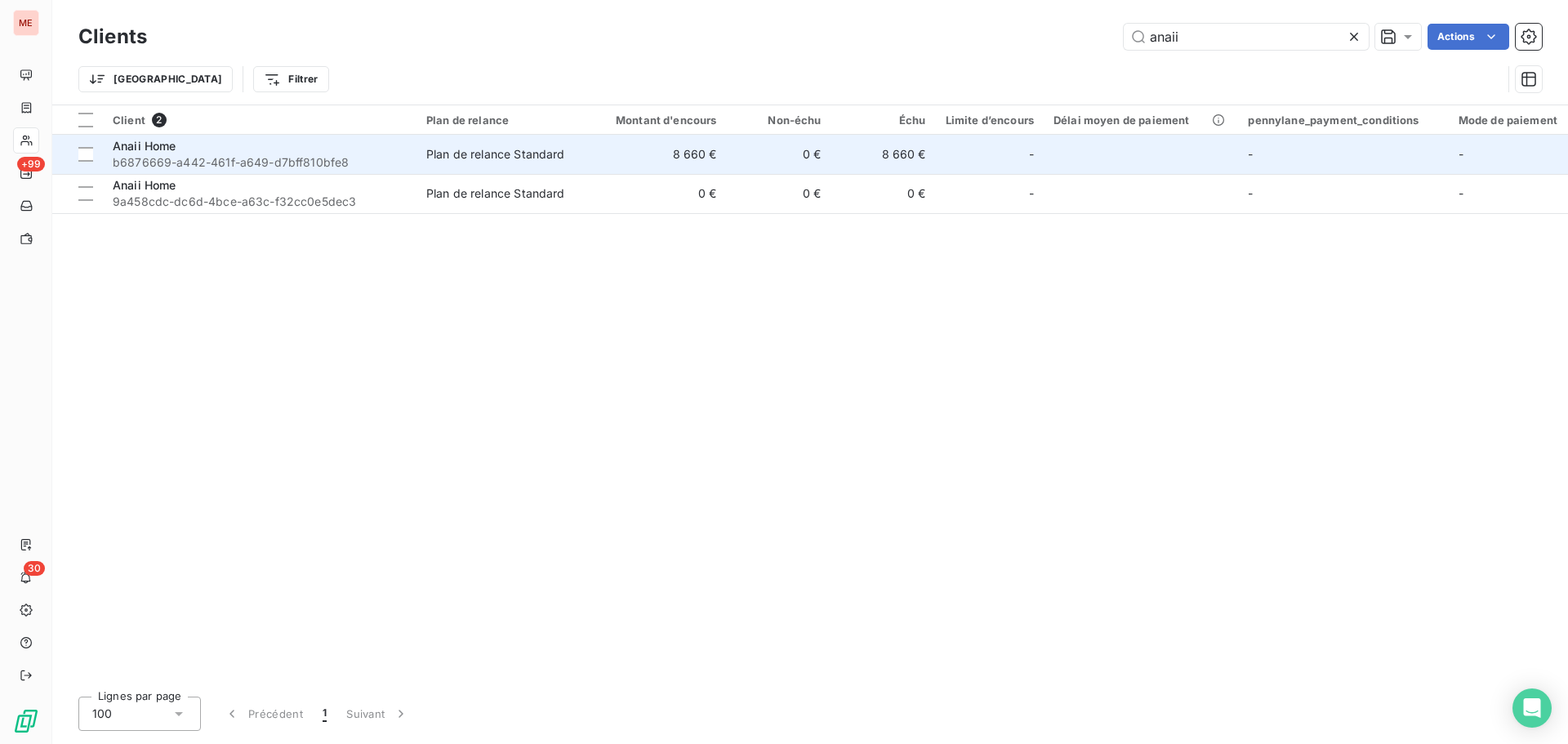
type input "anaii"
click at [322, 155] on span "b6876669-a442-461f-a649-d7bff810bfe8" at bounding box center [259, 163] width 294 height 16
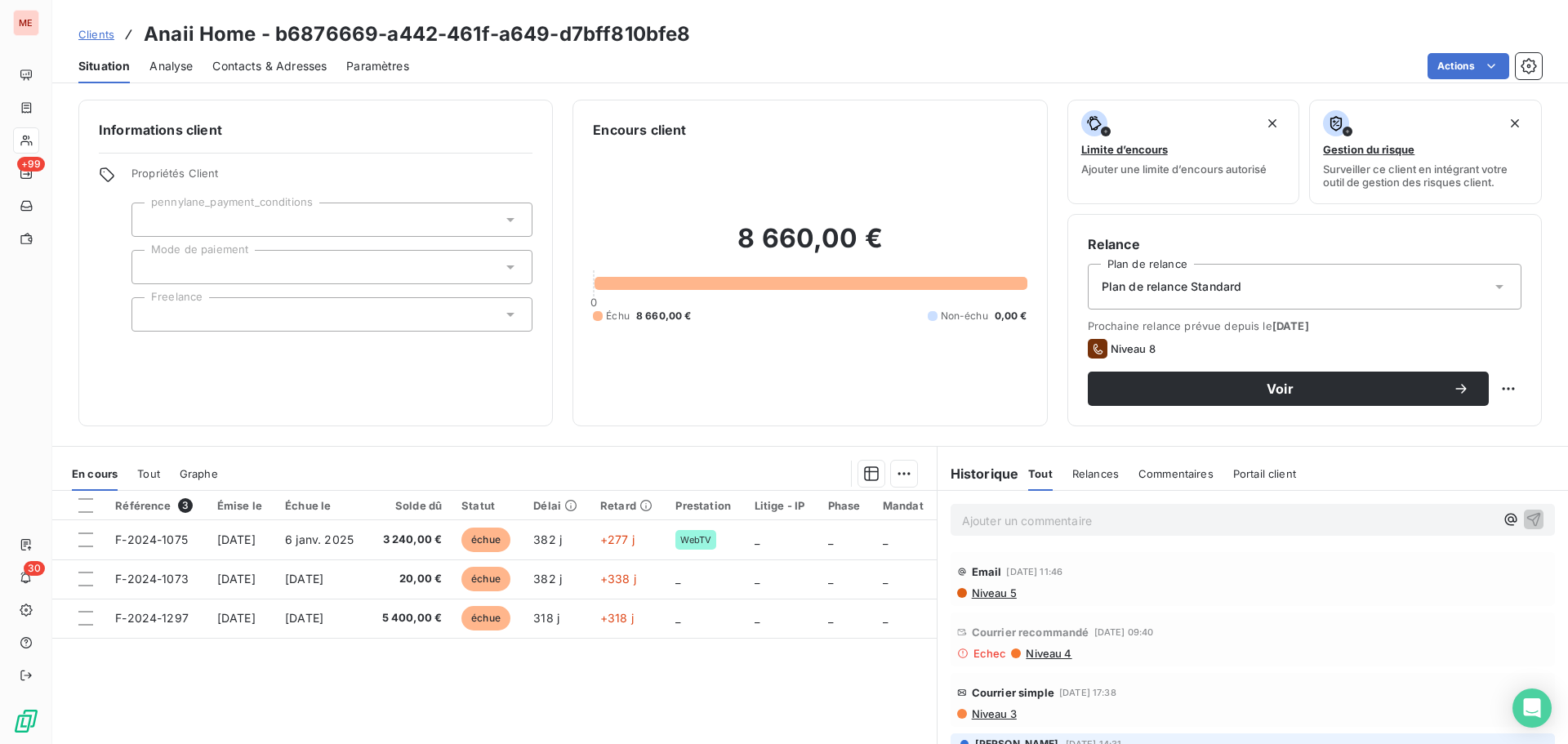
click at [1038, 655] on span "Niveau 4" at bounding box center [1047, 653] width 48 height 13
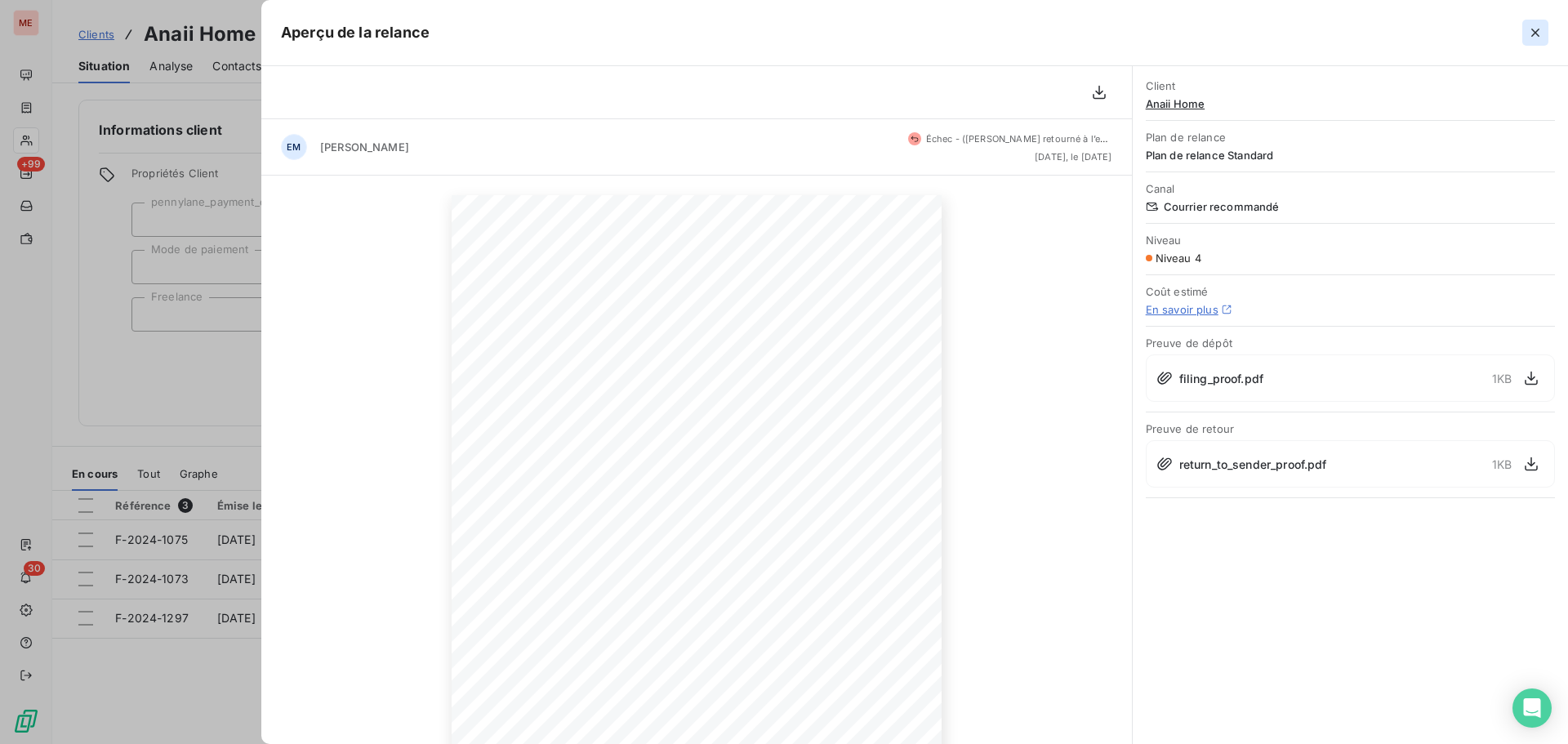
click at [1531, 29] on icon "button" at bounding box center [1535, 32] width 16 height 16
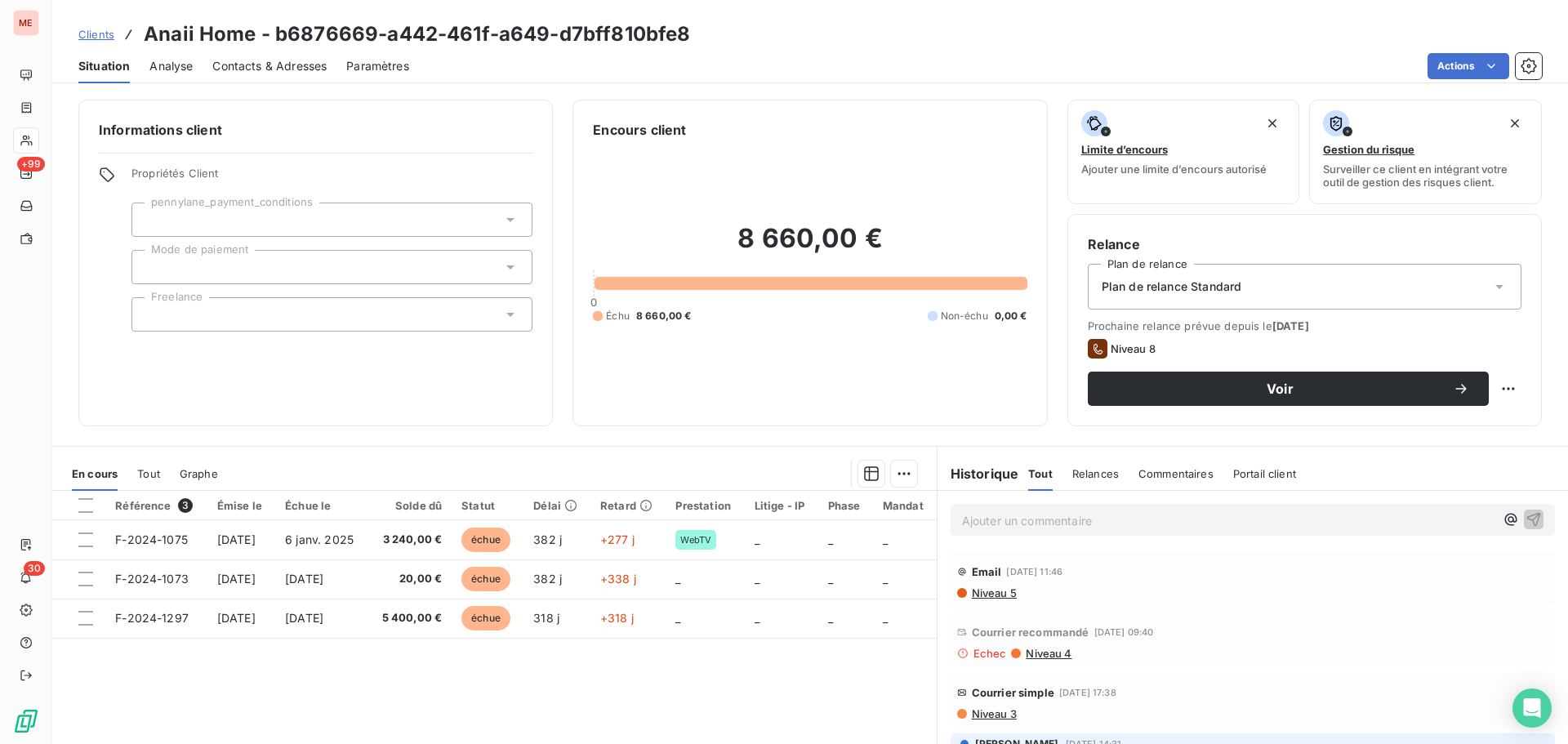
click at [242, 62] on span "Contacts & Adresses" at bounding box center [269, 66] width 114 height 16
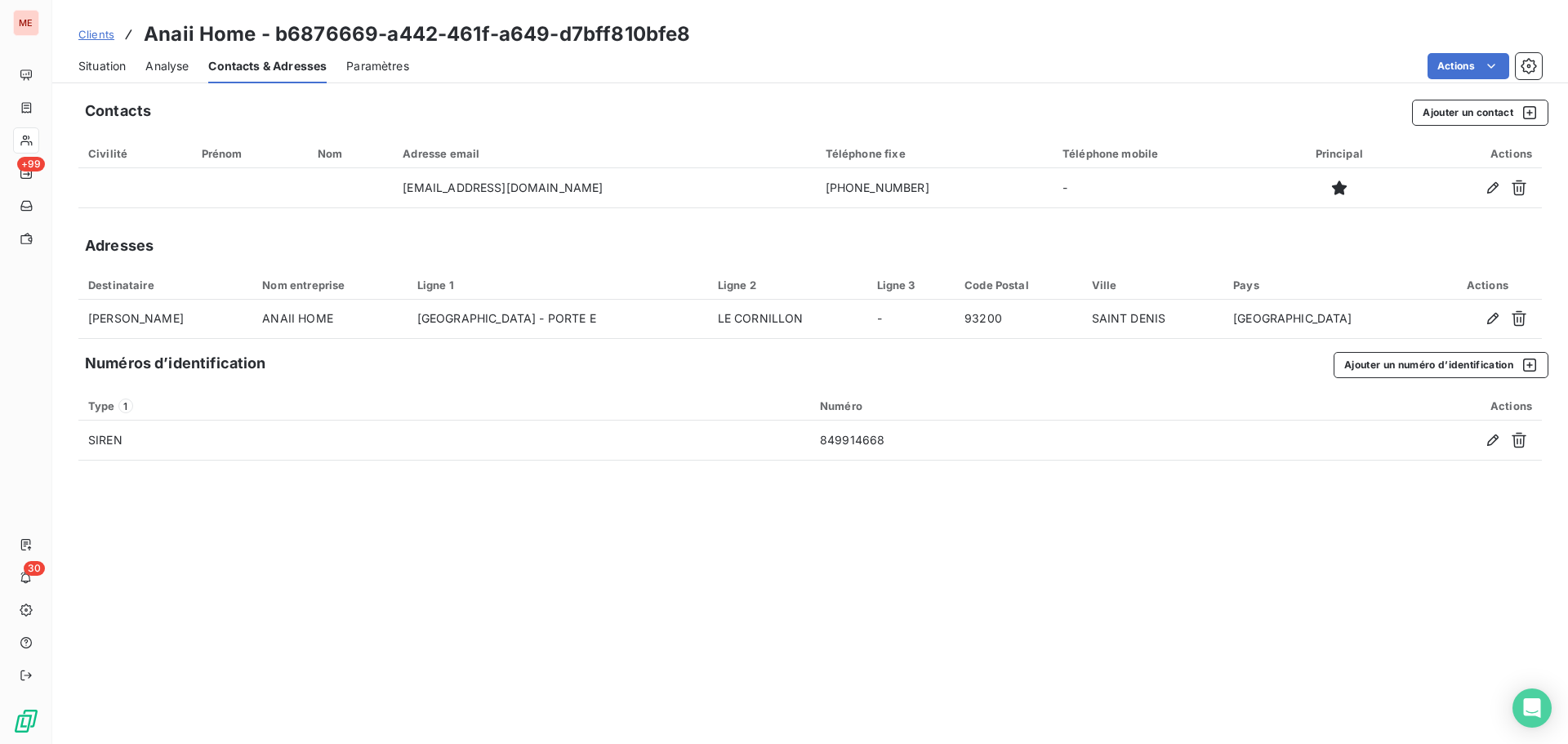
click at [111, 71] on span "Situation" at bounding box center [102, 66] width 48 height 16
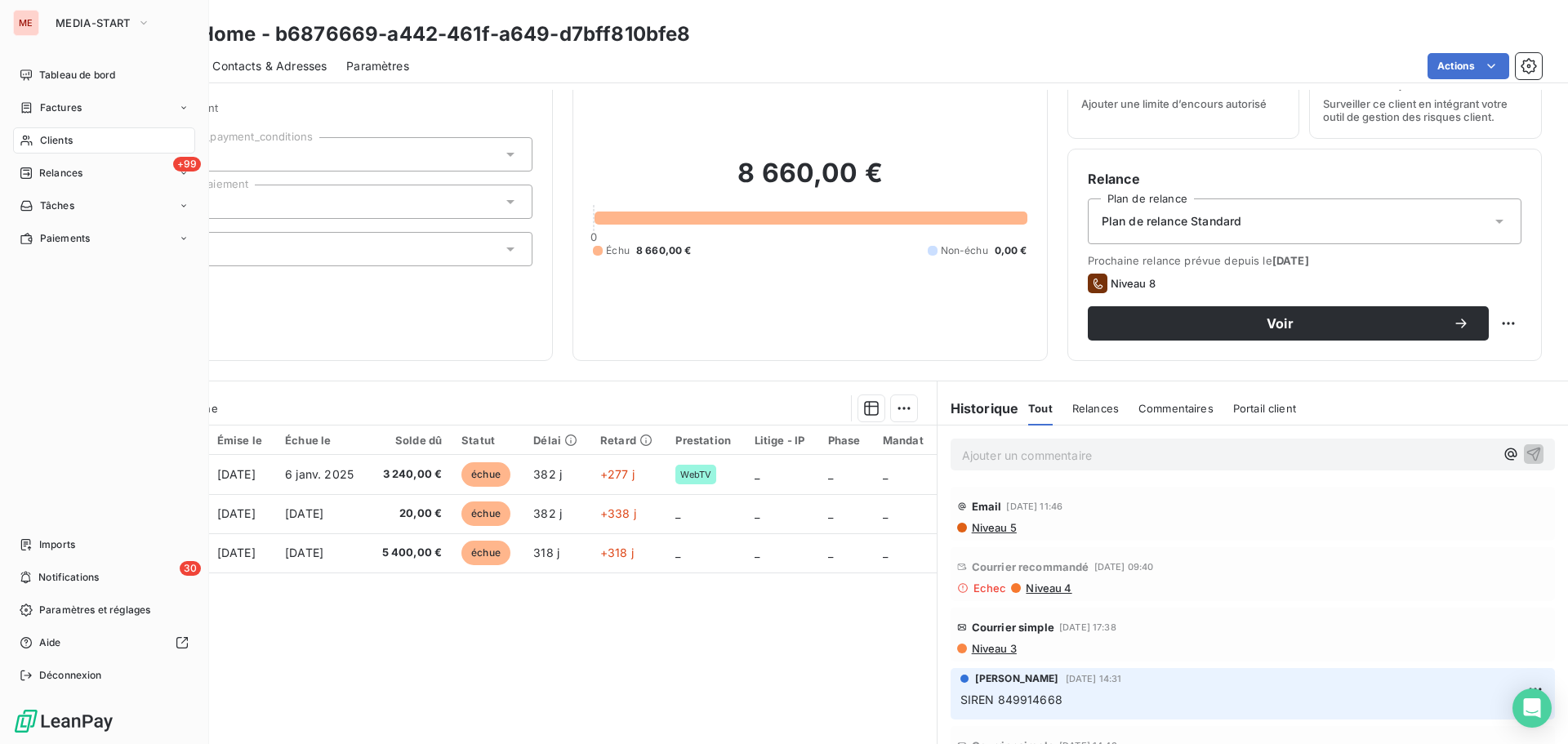
click at [34, 142] on div "Clients" at bounding box center [104, 140] width 182 height 26
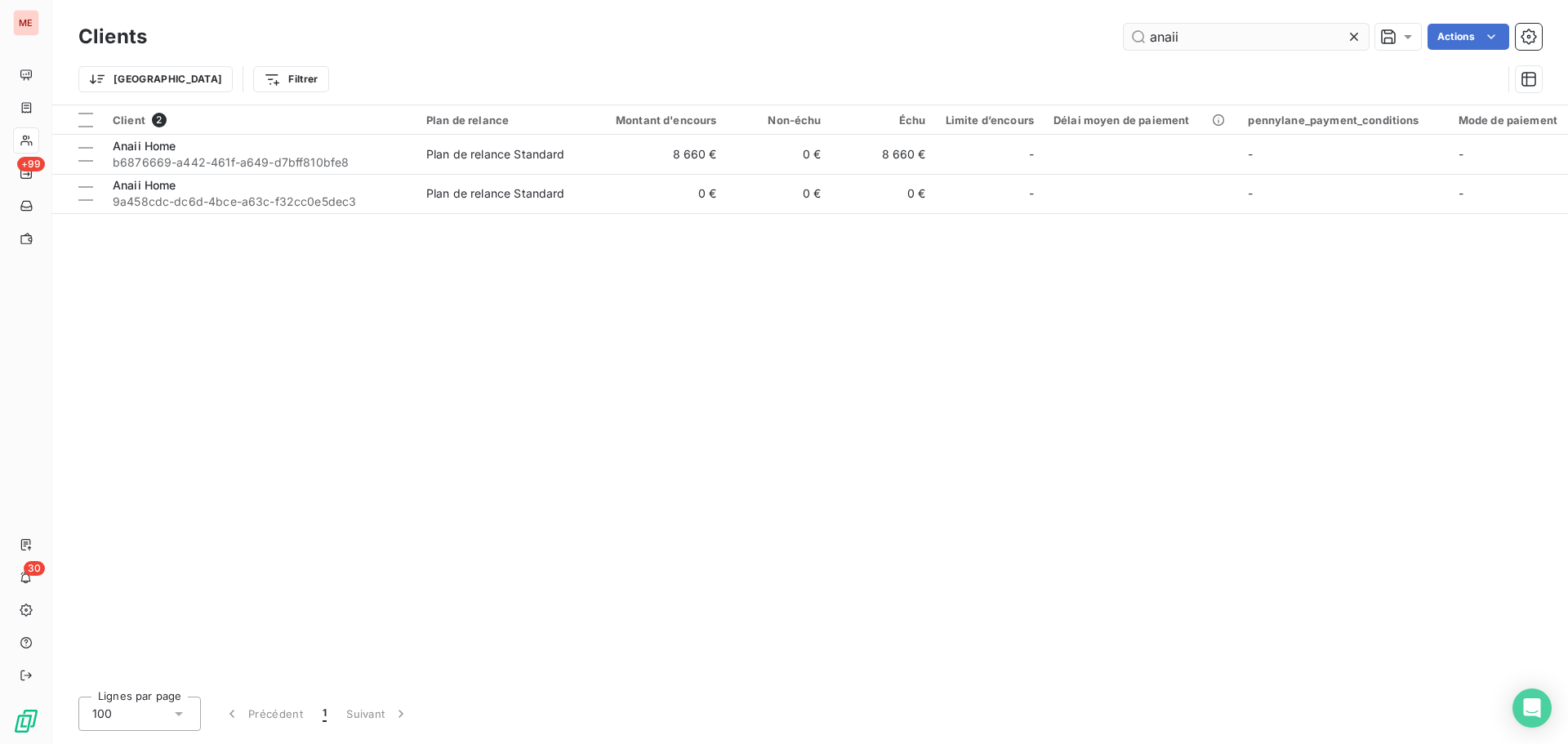
click at [1204, 32] on input "anaii" at bounding box center [1245, 36] width 245 height 26
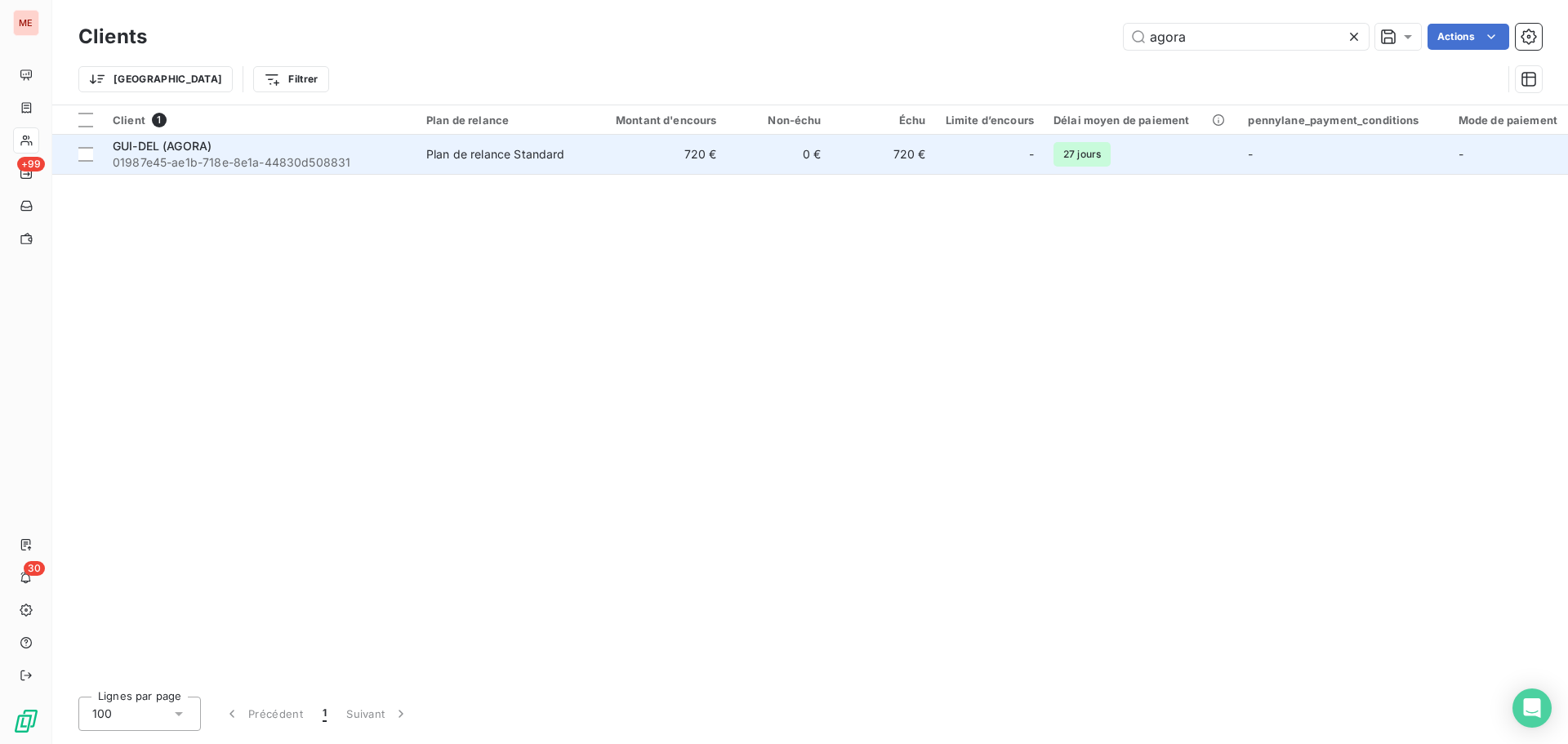
type input "agora"
click at [512, 171] on td "Plan de relance Standard" at bounding box center [501, 155] width 170 height 40
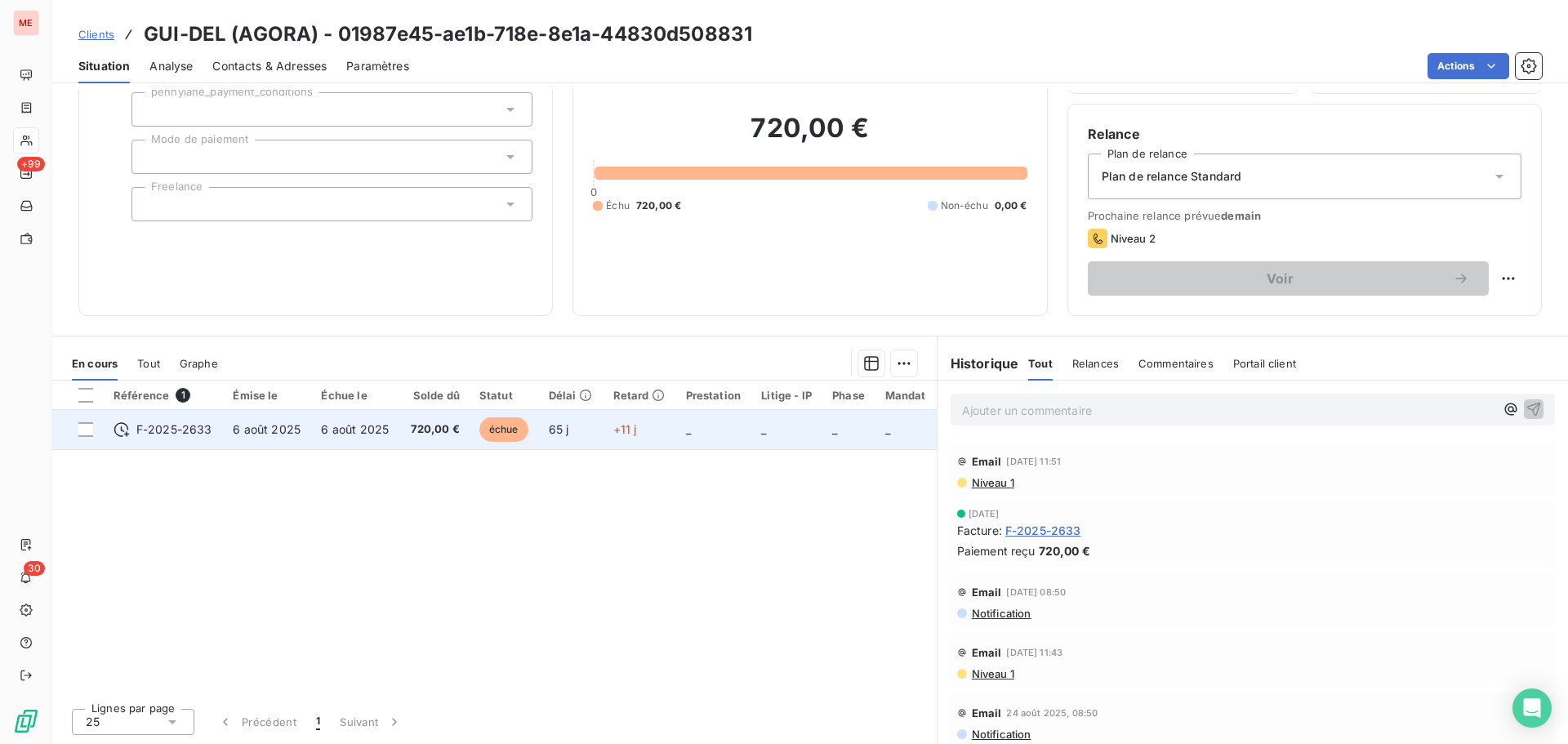
click at [344, 436] on td "6 août 2025" at bounding box center [355, 430] width 88 height 40
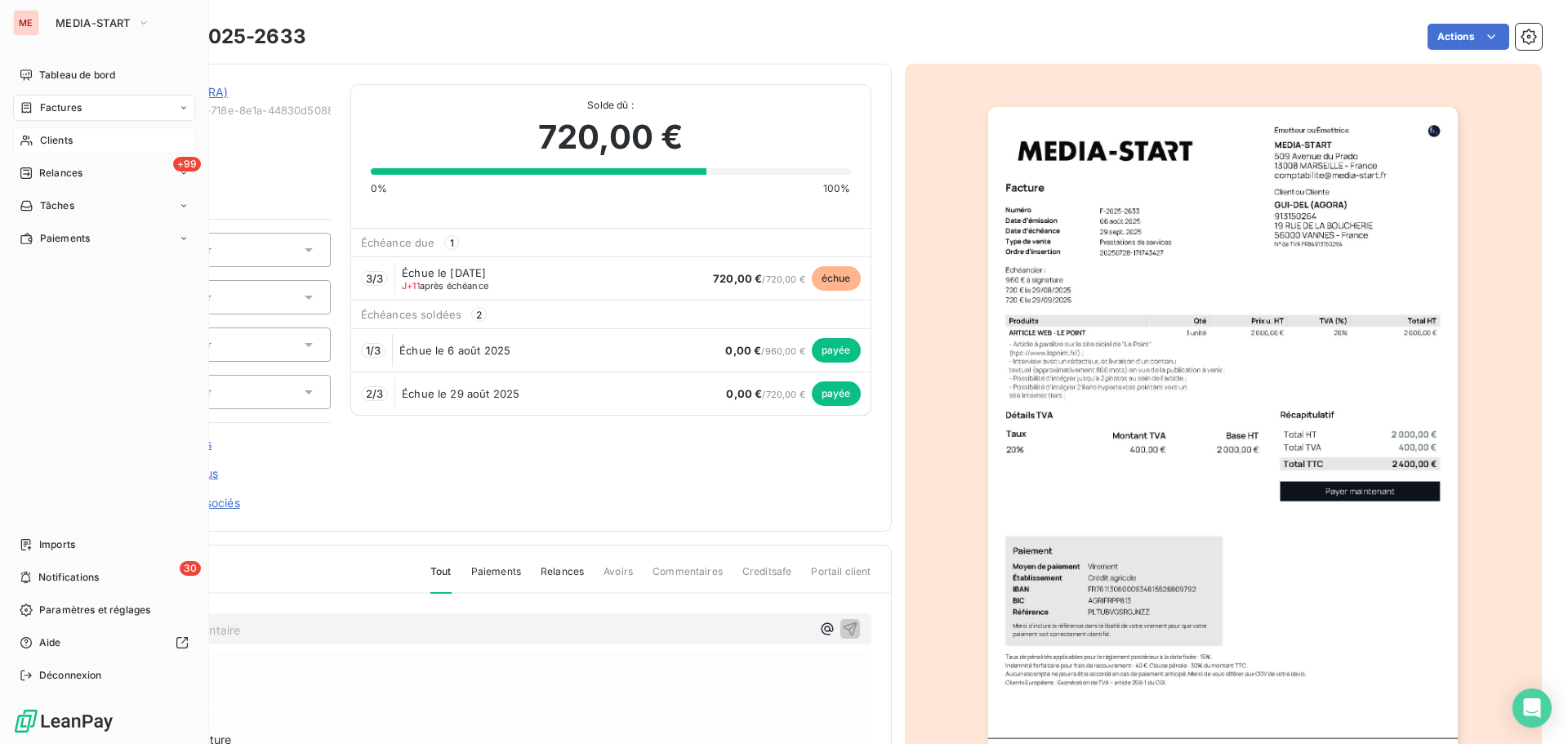
click at [62, 137] on span "Clients" at bounding box center [57, 140] width 32 height 14
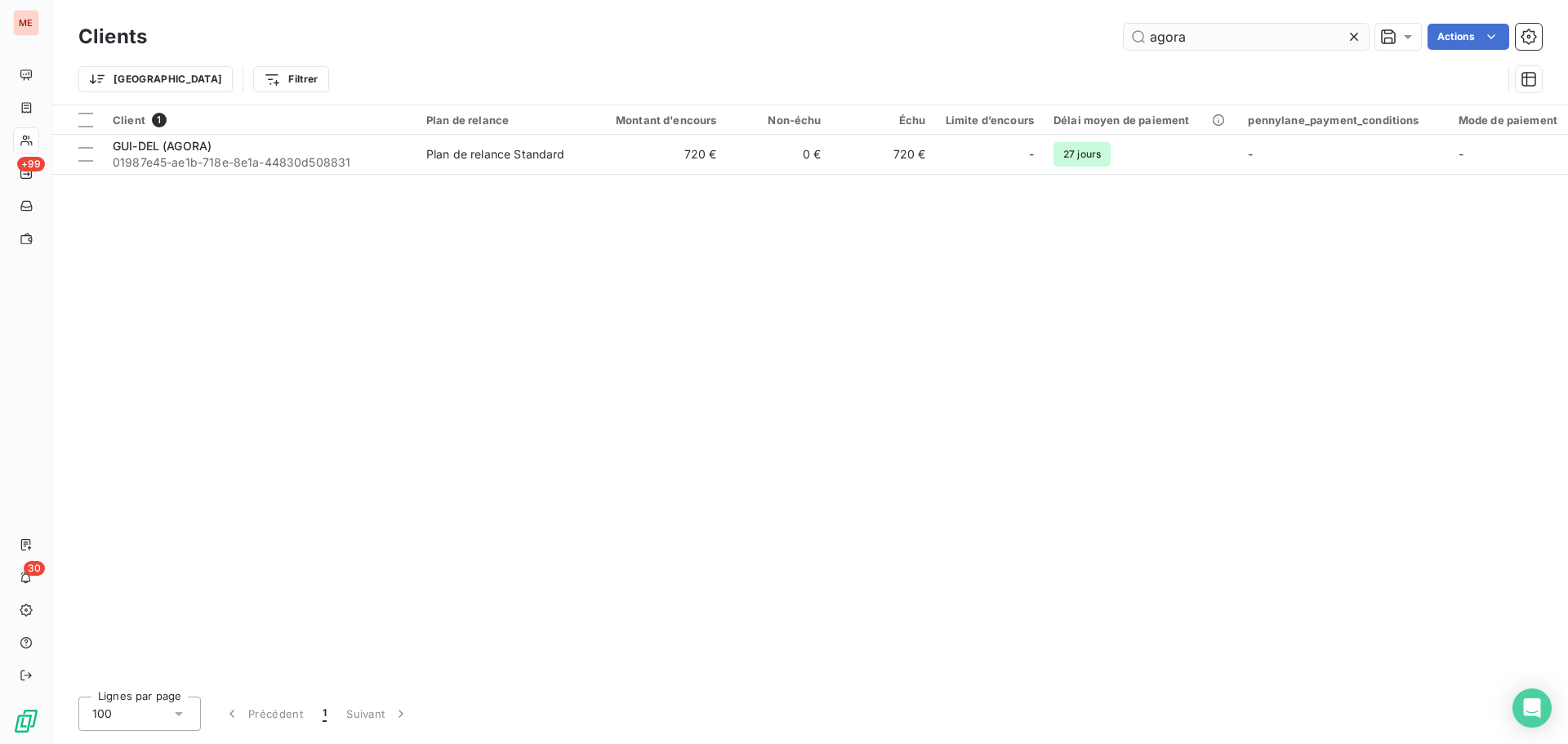
click at [1209, 43] on input "agora" at bounding box center [1245, 36] width 245 height 26
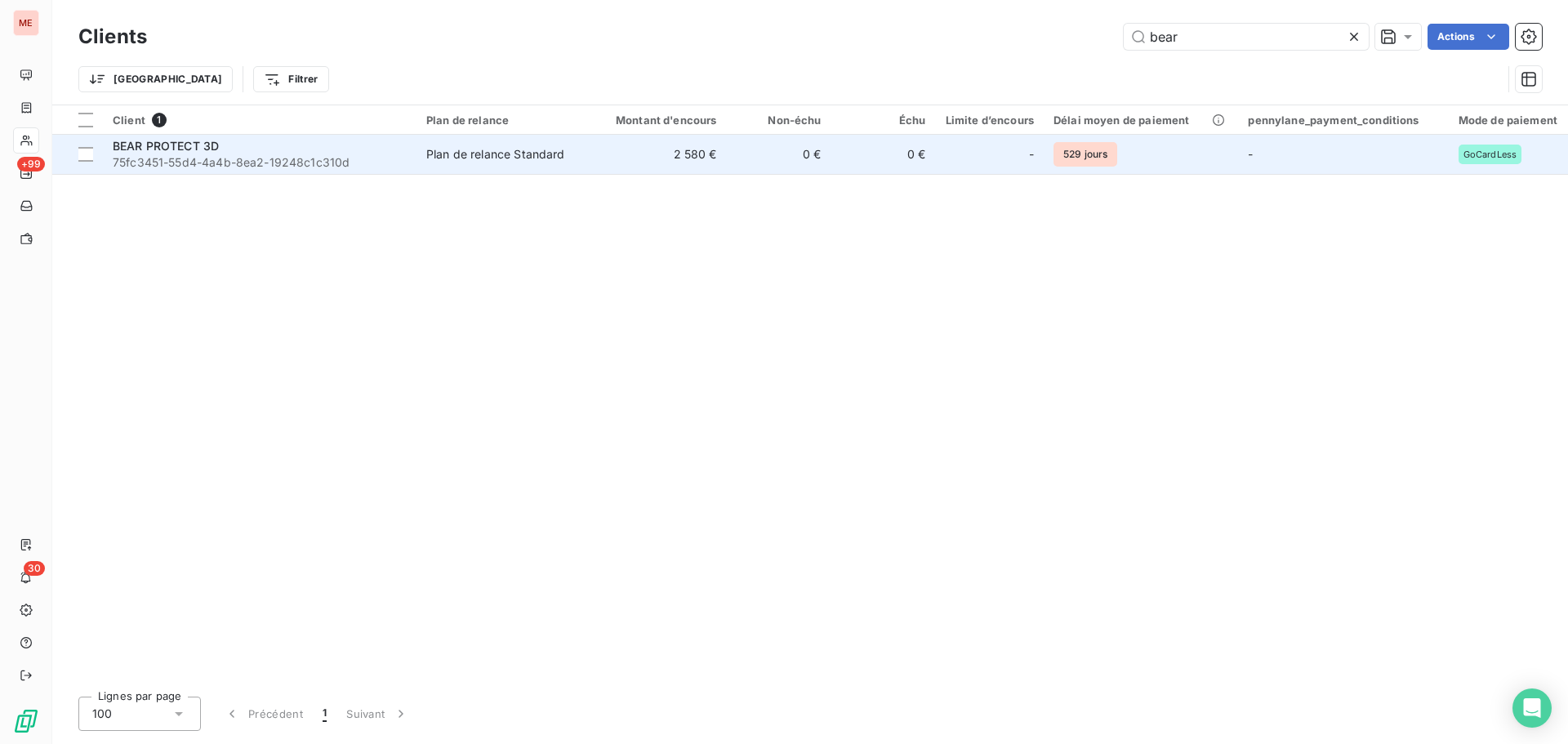
type input "bear"
click at [309, 163] on span "75fc3451-55d4-4a4b-8ea2-19248c1c310d" at bounding box center [259, 163] width 294 height 16
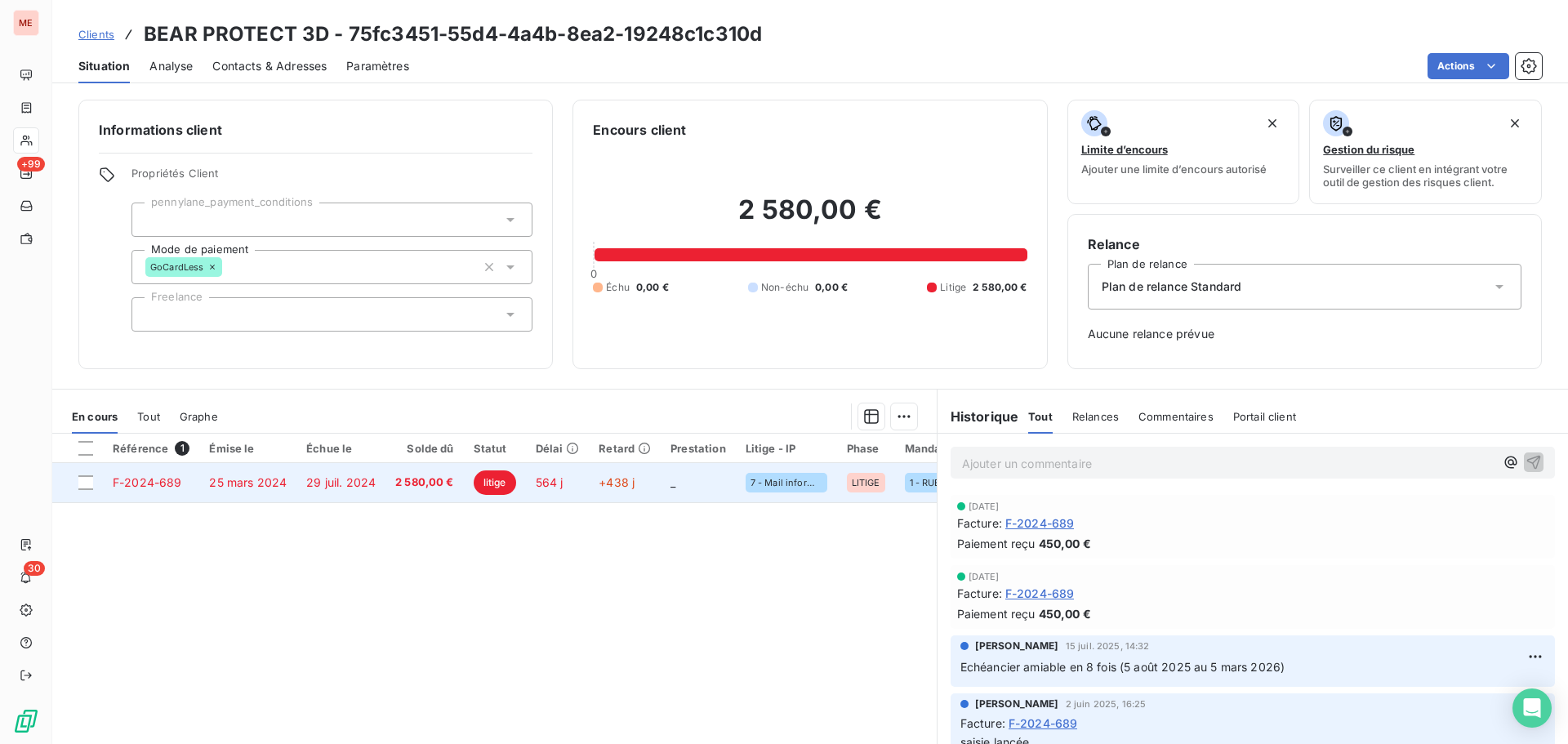
click at [381, 486] on td "29 juil. 2024" at bounding box center [341, 483] width 89 height 40
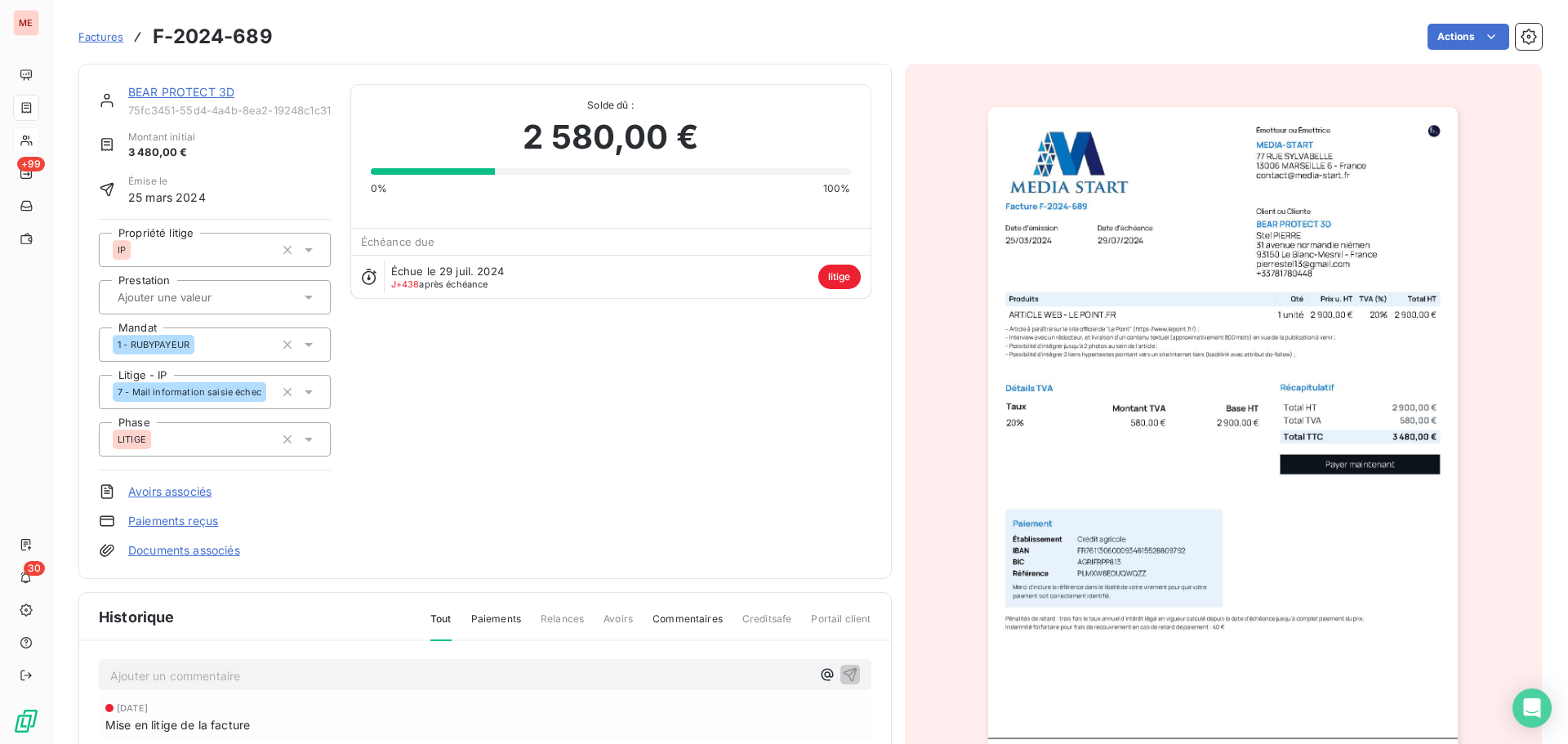
click at [174, 90] on link "BEAR PROTECT 3D" at bounding box center [182, 92] width 106 height 13
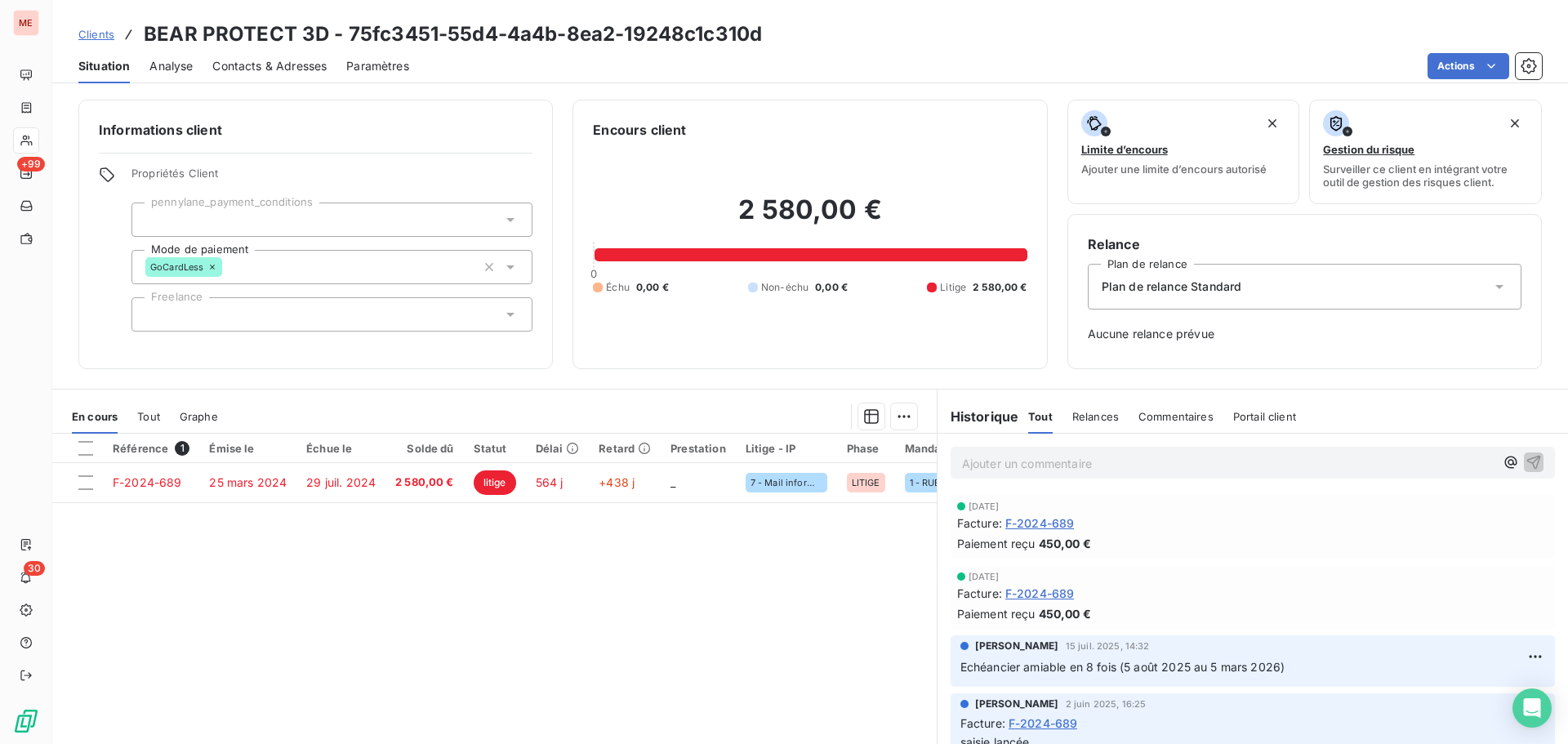
click at [244, 67] on span "Contacts & Adresses" at bounding box center [269, 66] width 114 height 16
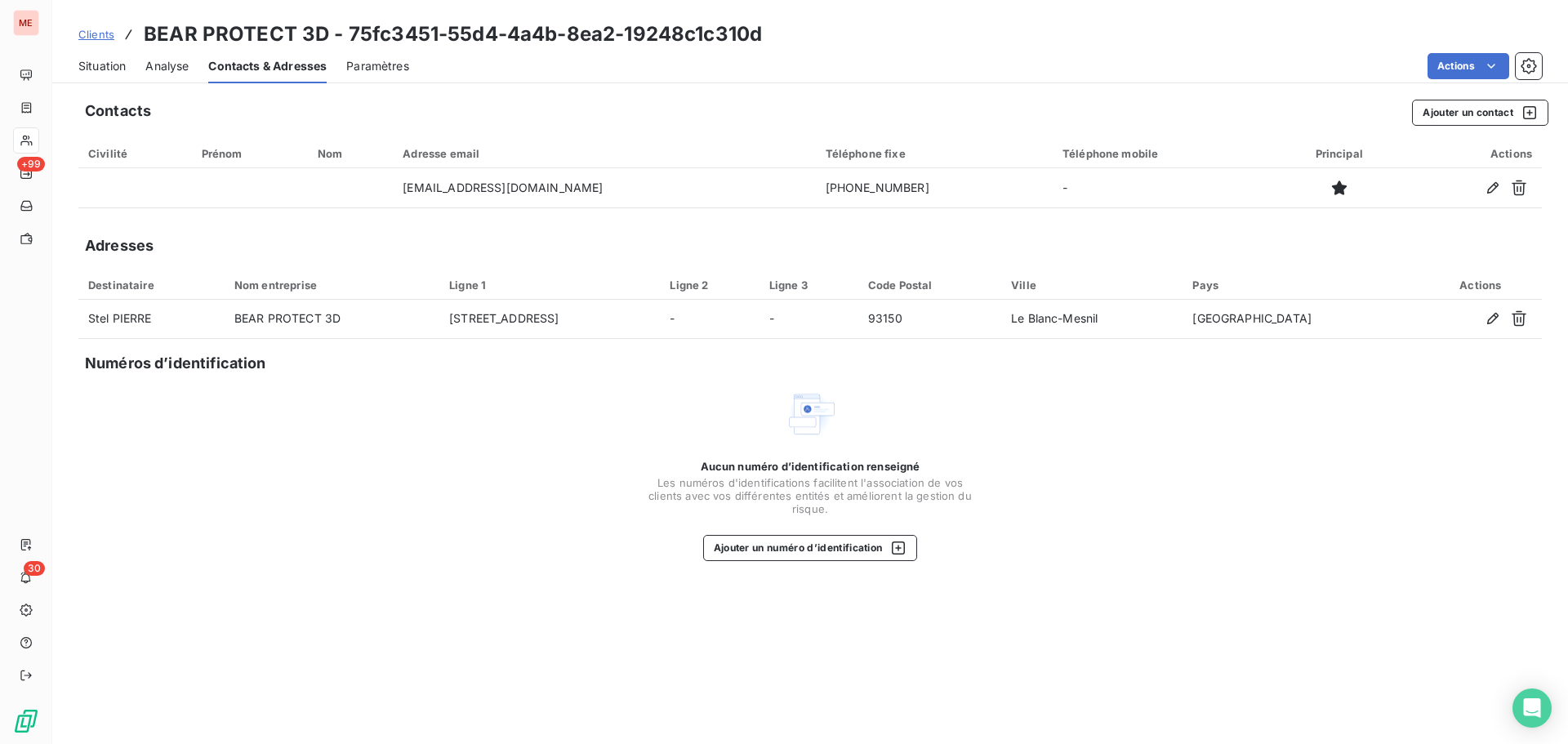
click at [105, 66] on span "Situation" at bounding box center [102, 66] width 48 height 16
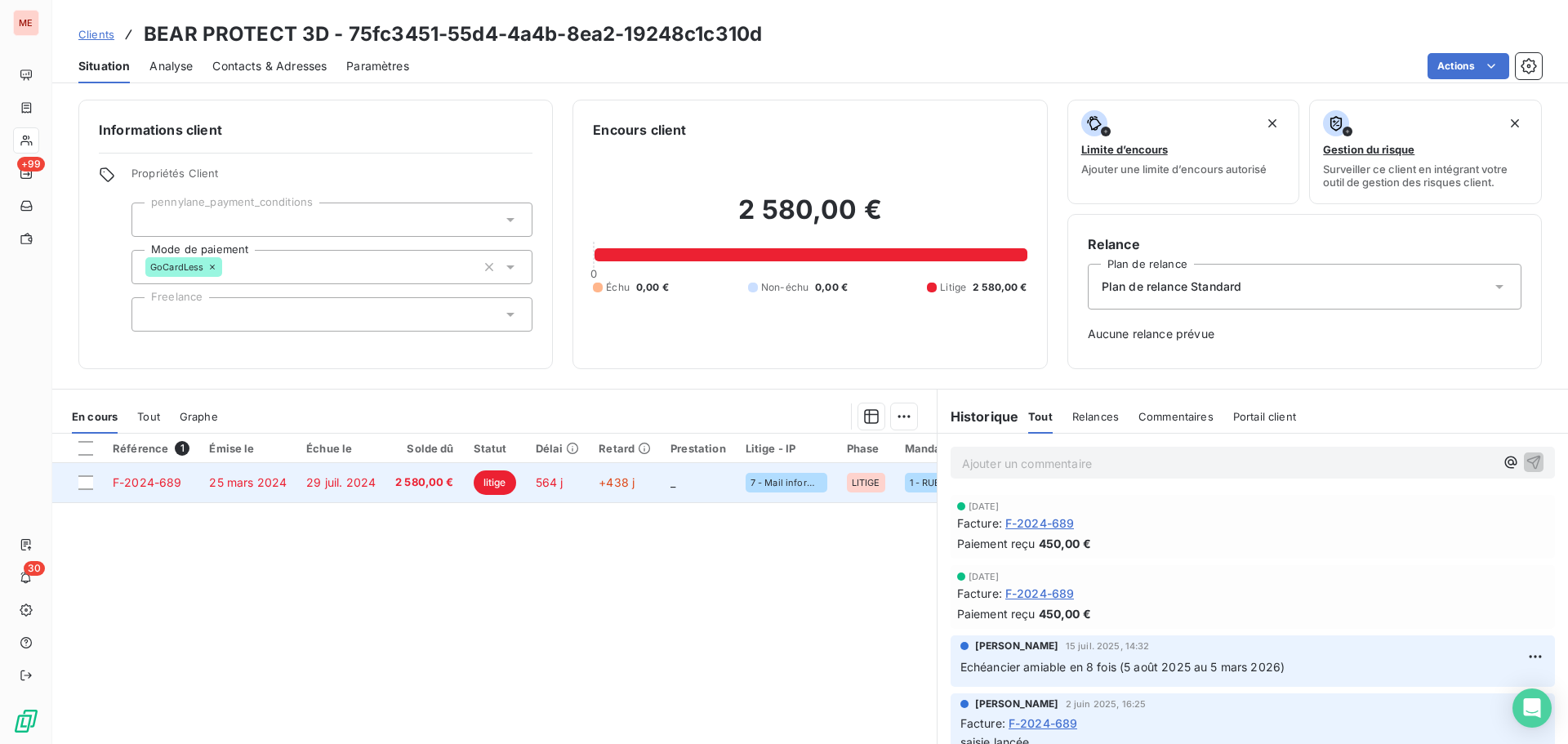
click at [483, 480] on span "litige" at bounding box center [494, 482] width 42 height 24
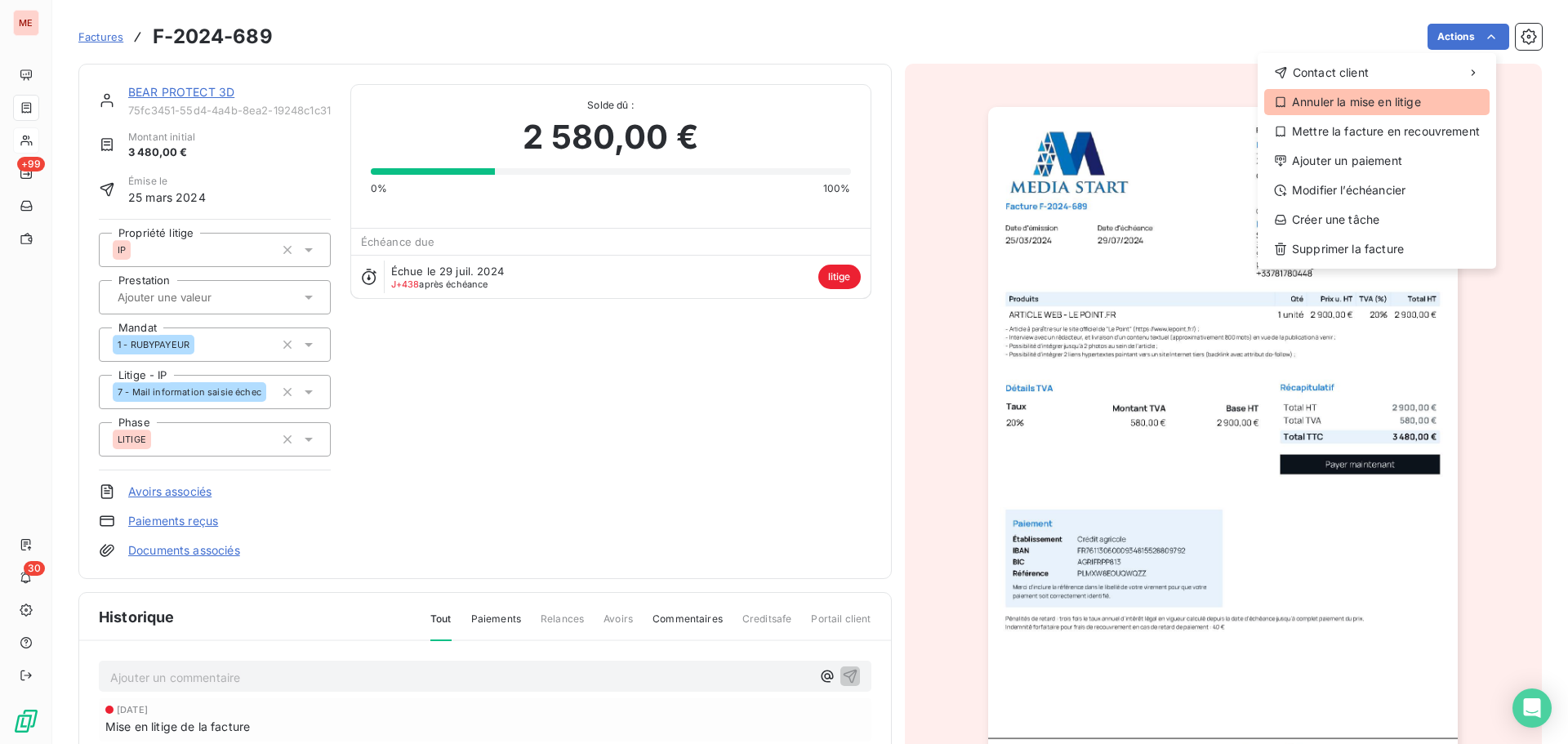
click at [1364, 102] on div "Annuler la mise en litige" at bounding box center [1377, 102] width 226 height 26
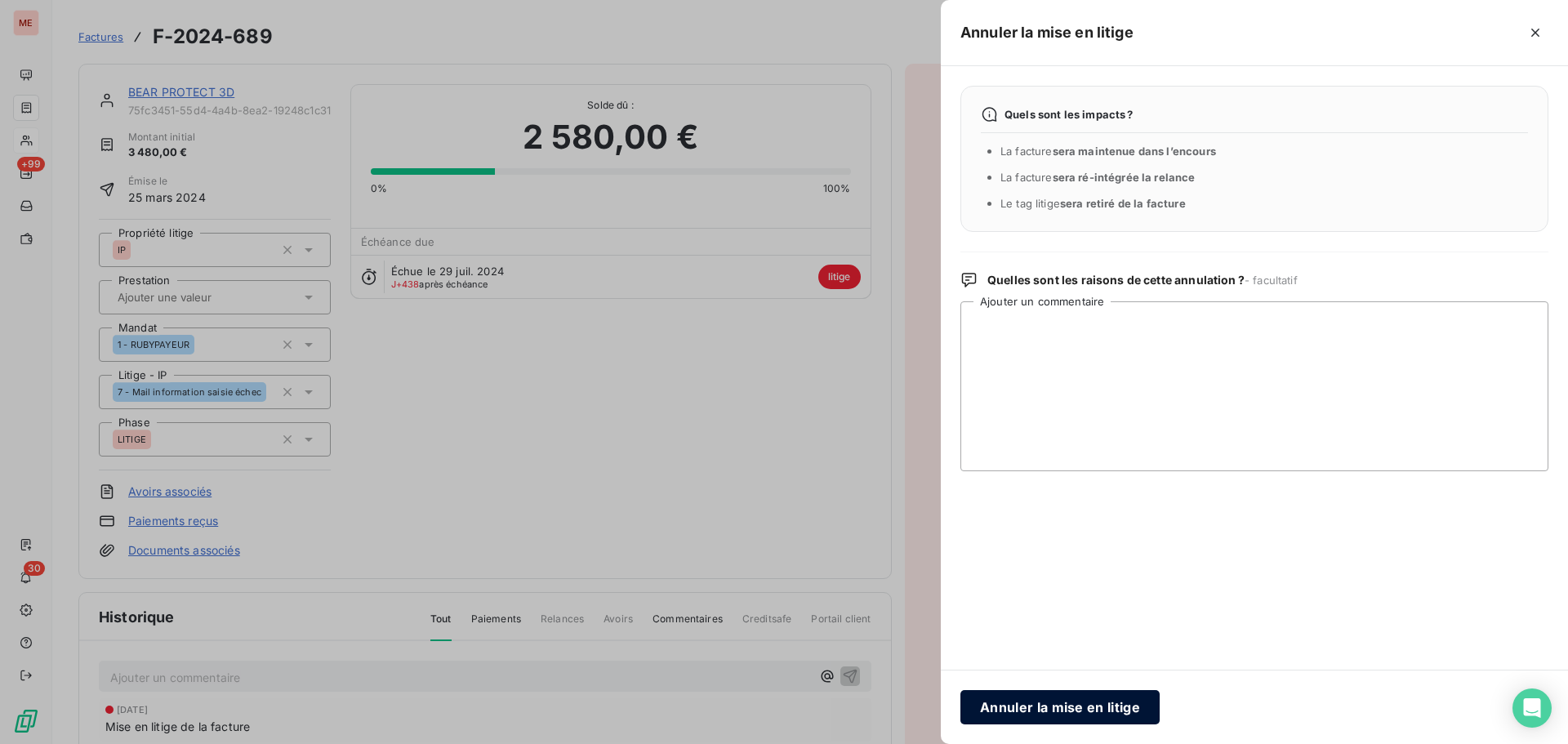
click at [1025, 713] on button "Annuler la mise en litige" at bounding box center [1060, 707] width 199 height 34
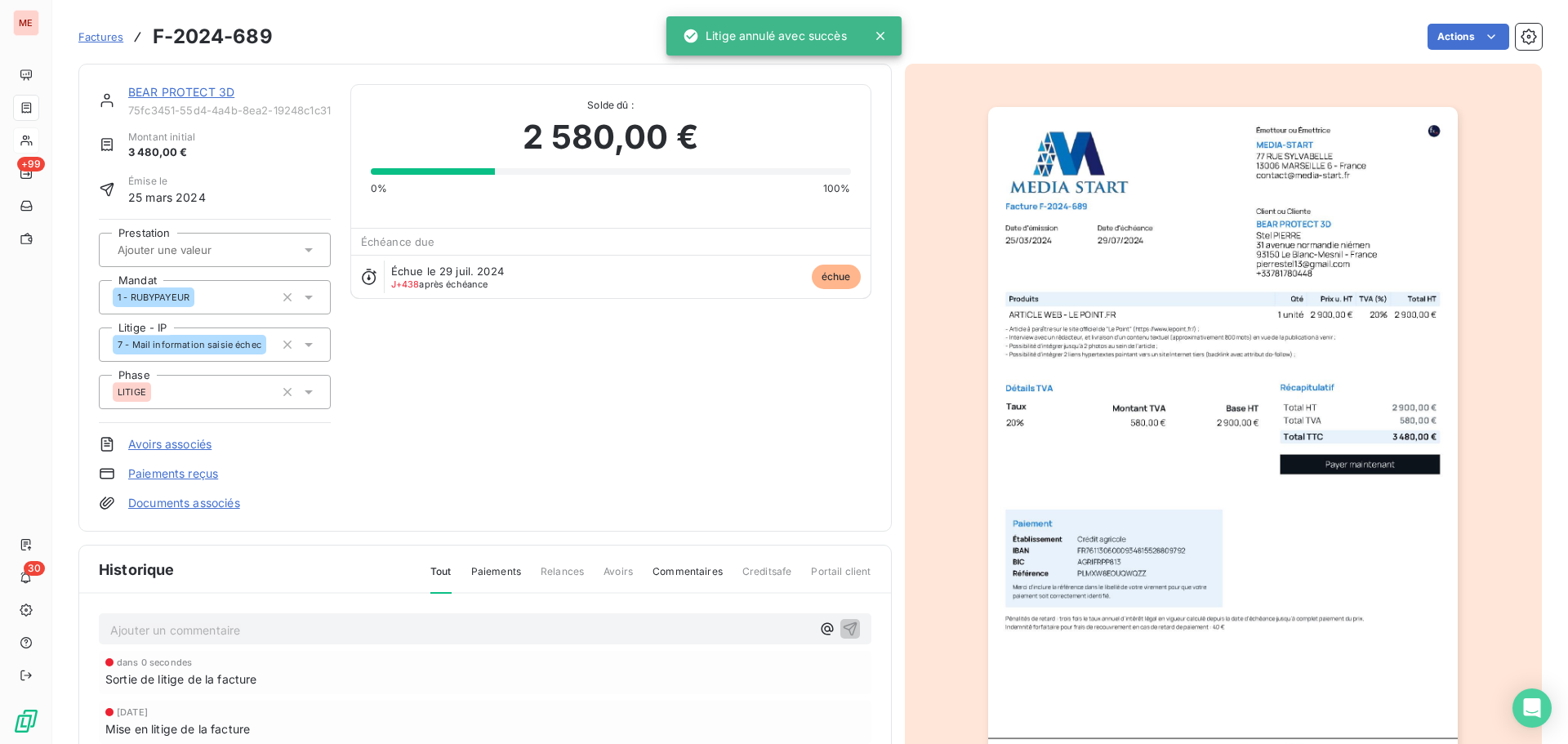
click at [201, 98] on link "BEAR PROTECT 3D" at bounding box center [182, 92] width 106 height 13
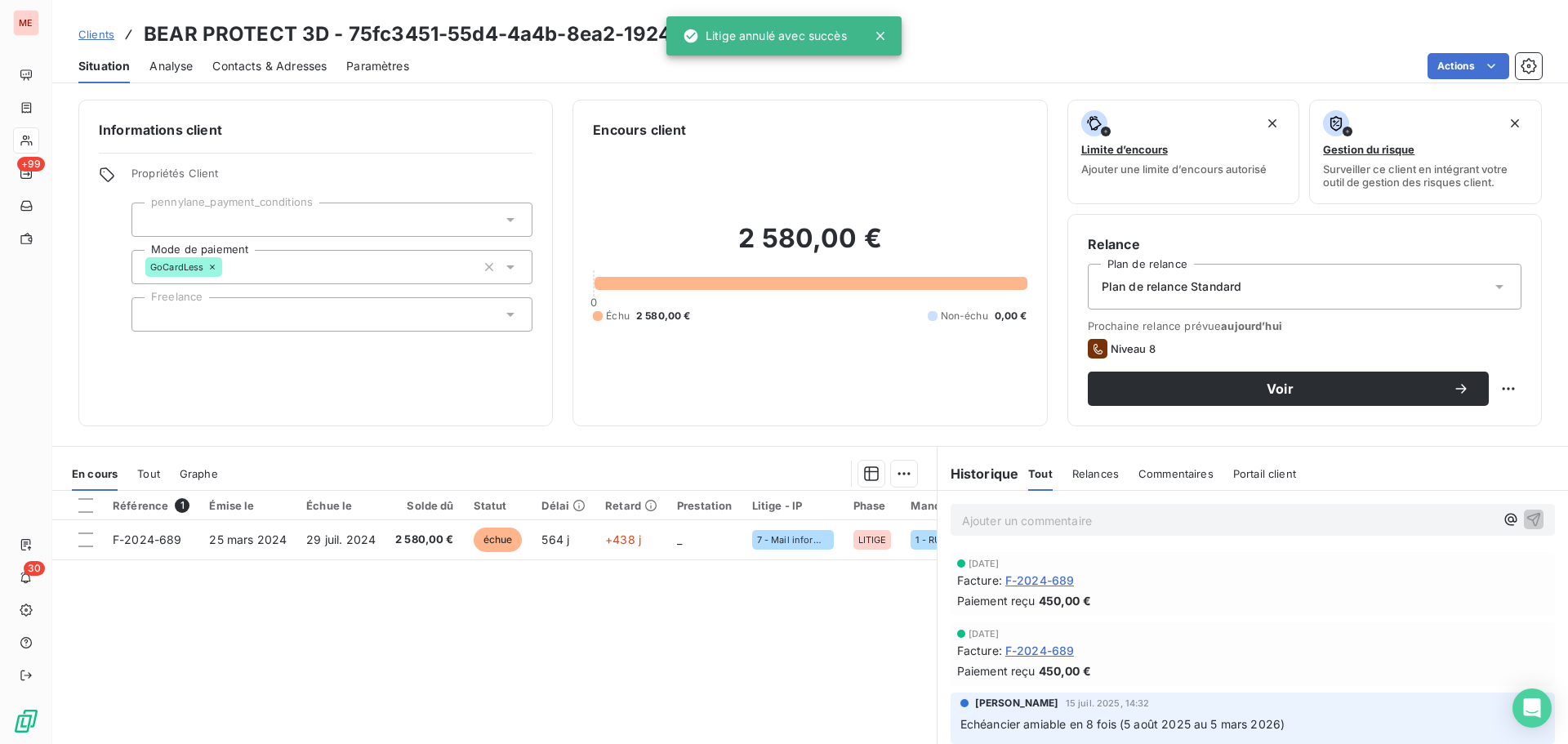
click at [1210, 282] on span "Plan de relance Standard" at bounding box center [1172, 287] width 140 height 16
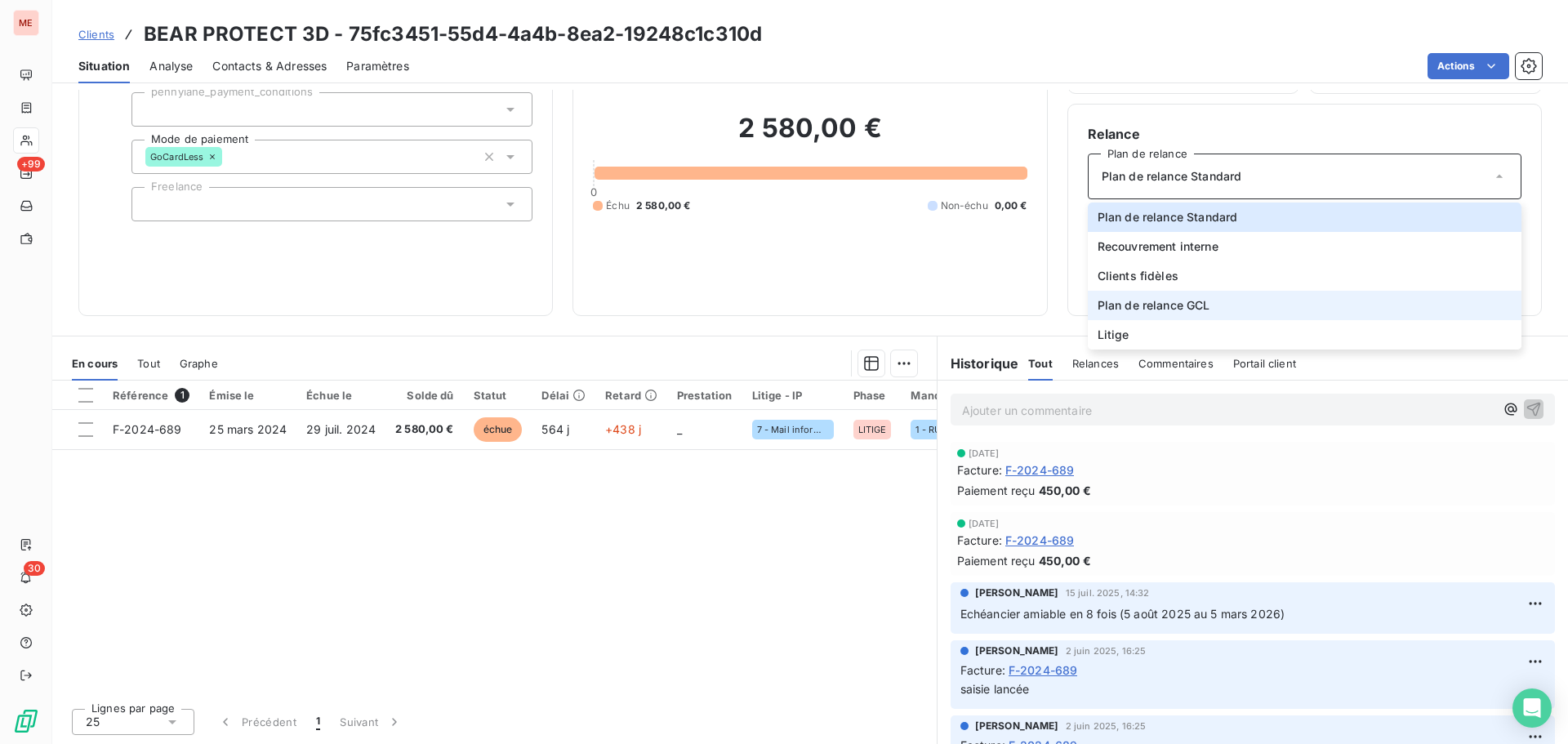
scroll to position [110, 0]
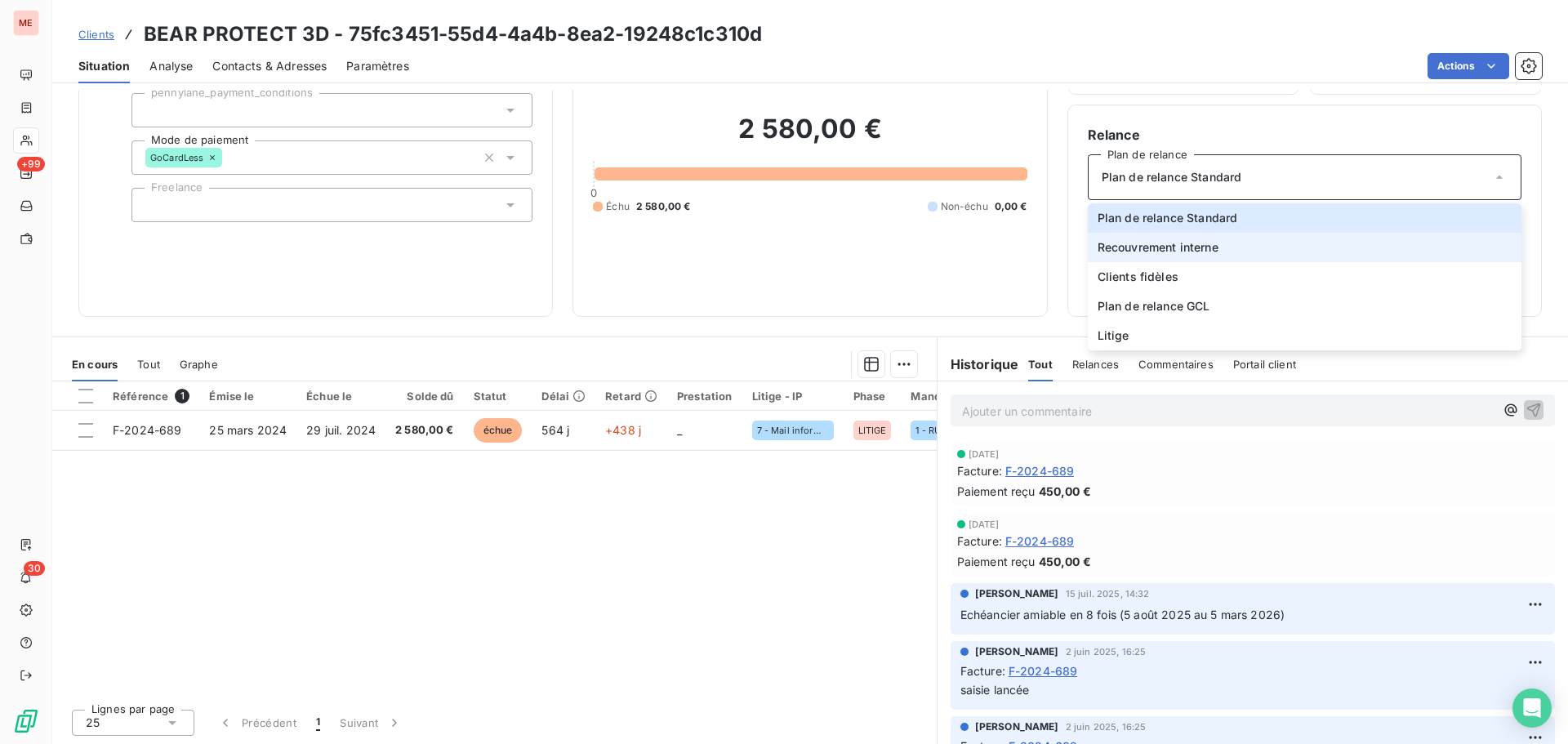
click at [1140, 248] on span "Recouvrement interne" at bounding box center [1157, 247] width 120 height 16
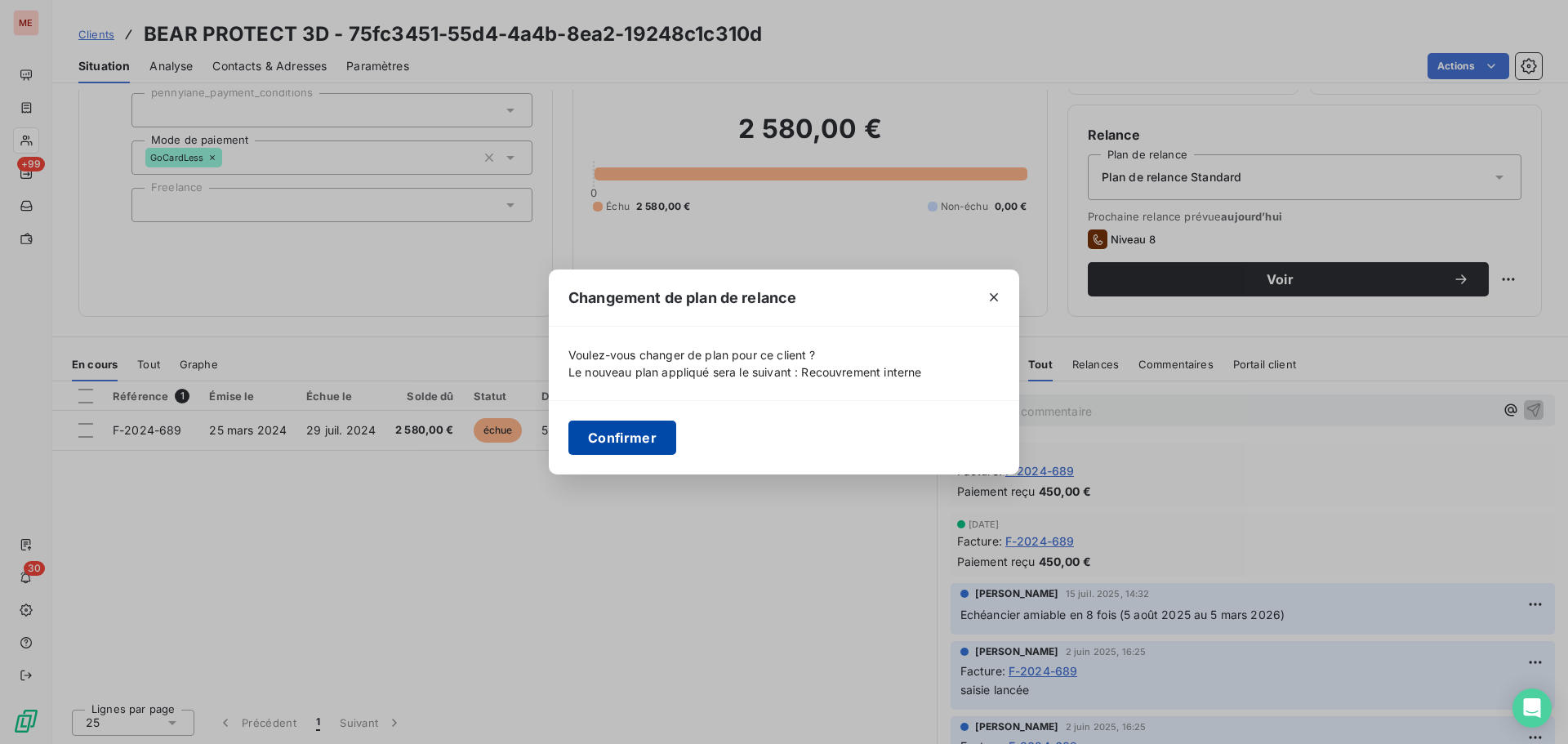
click at [614, 437] on button "Confirmer" at bounding box center [622, 438] width 108 height 34
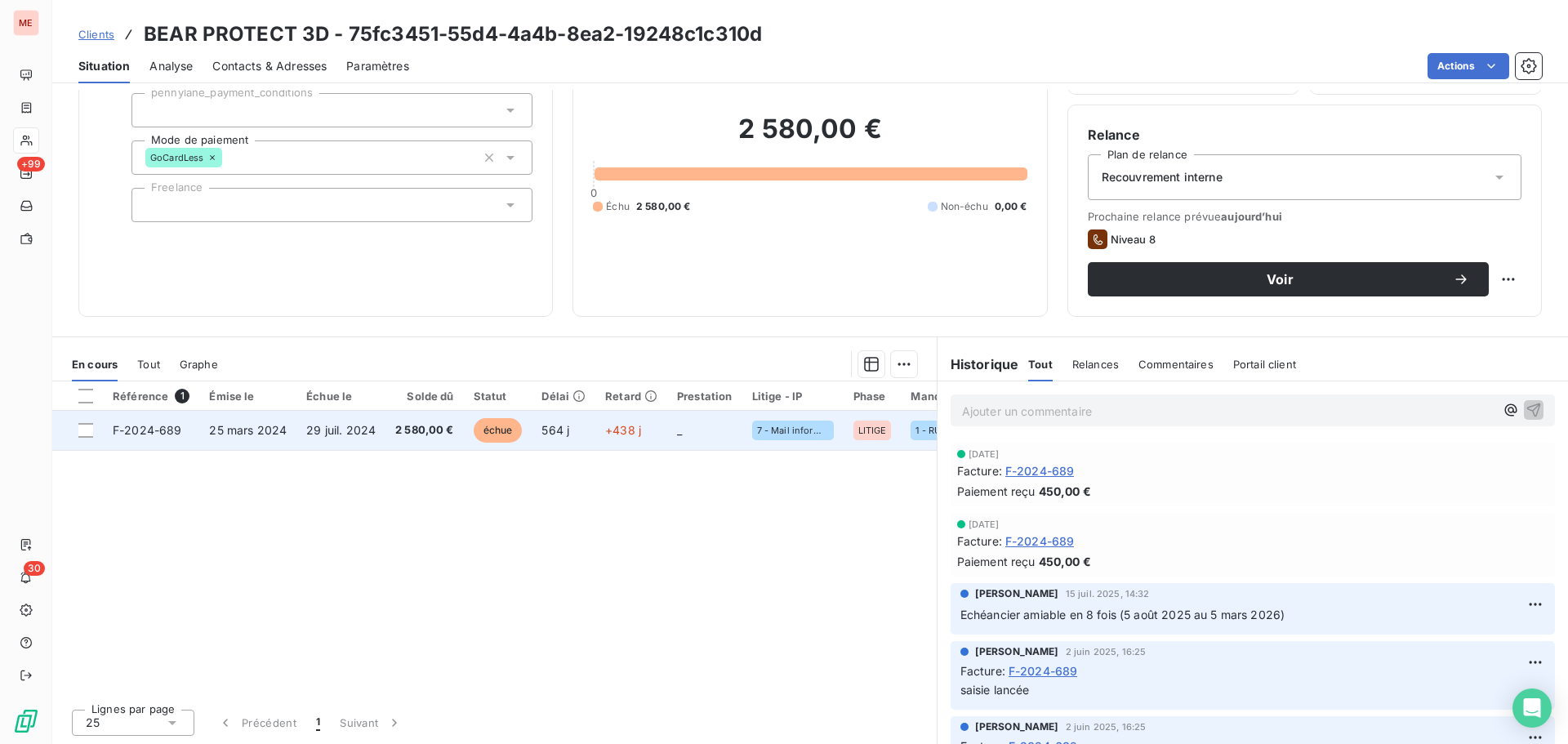
click at [400, 418] on td "2 580,00 €" at bounding box center [424, 430] width 78 height 40
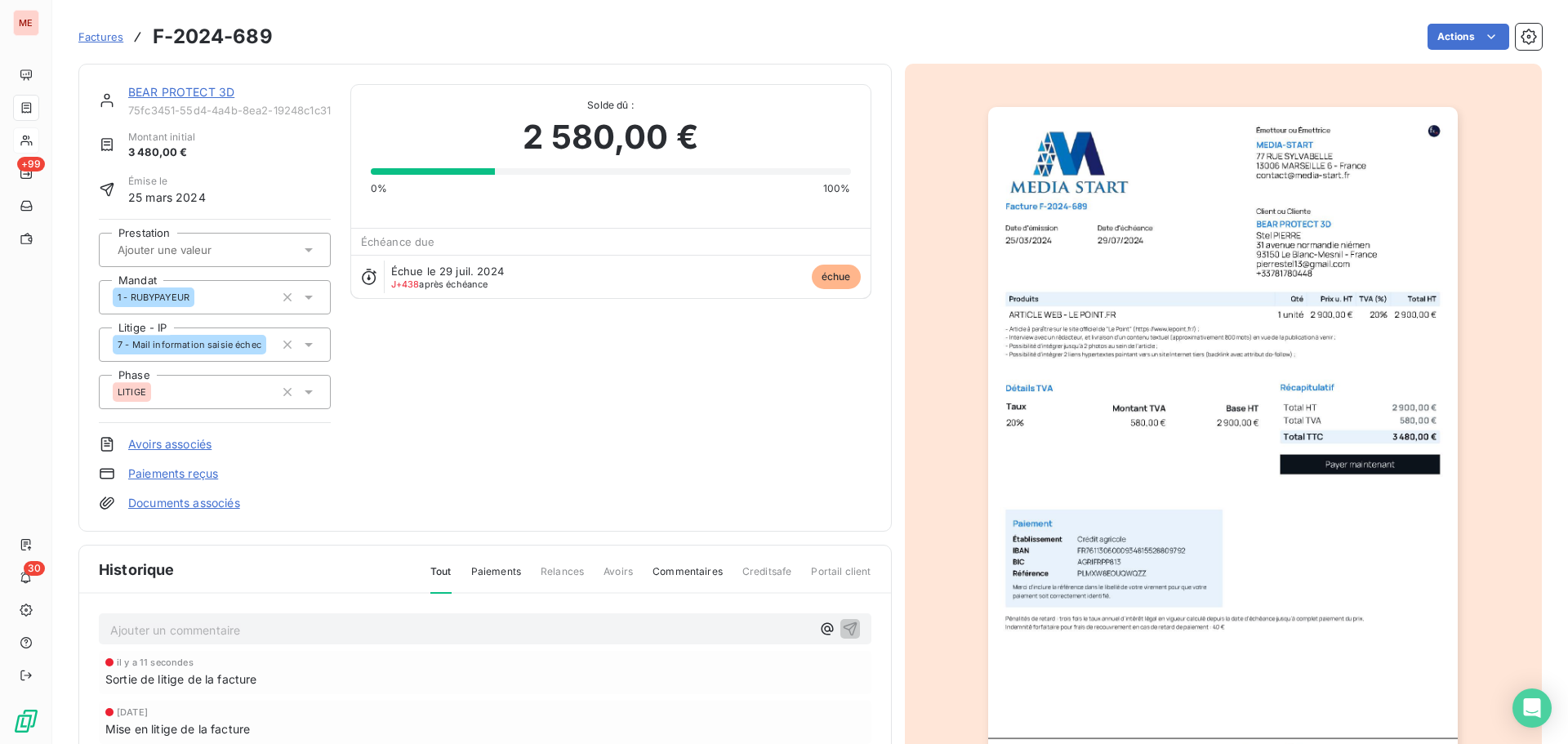
click at [169, 93] on link "BEAR PROTECT 3D" at bounding box center [182, 92] width 106 height 13
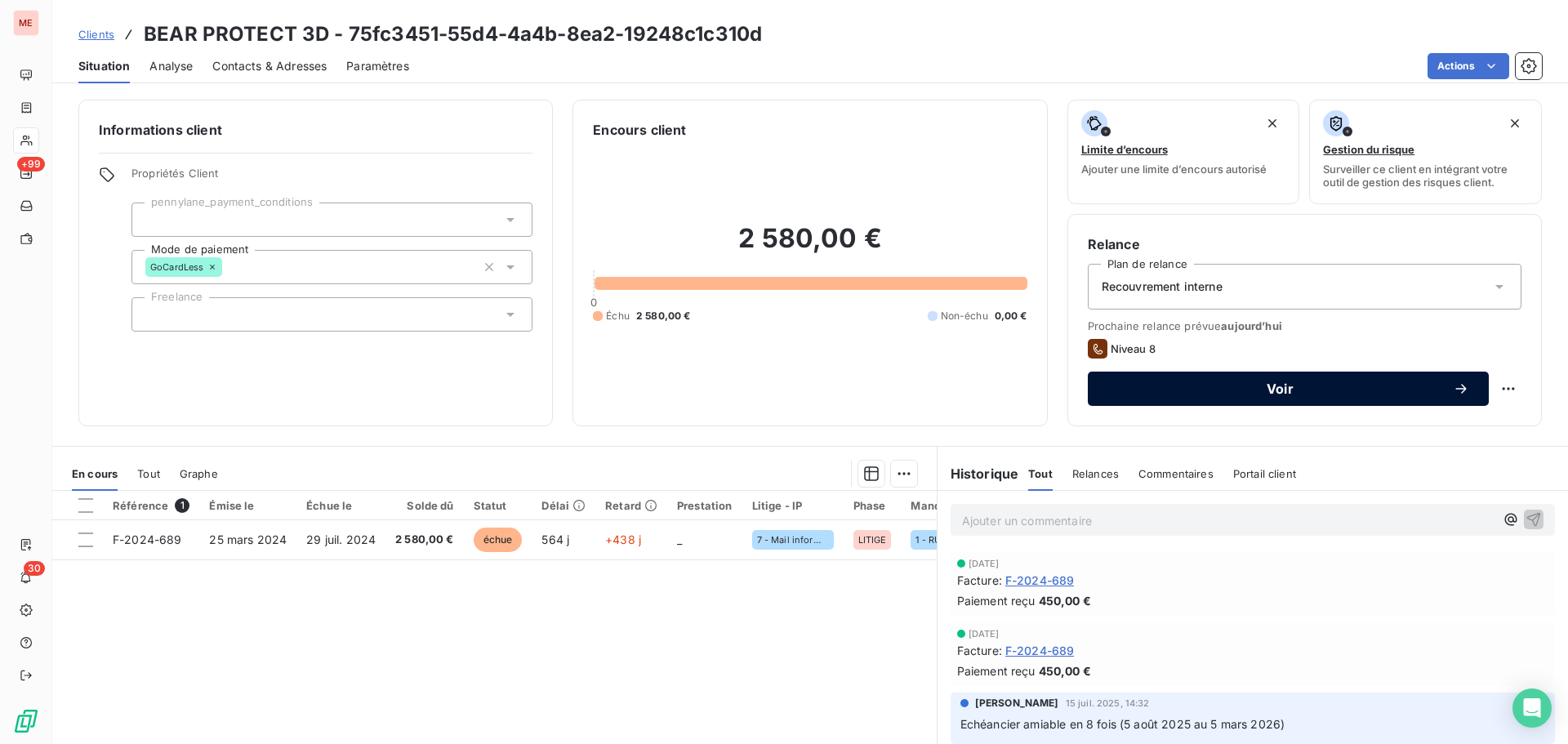
click at [1326, 385] on span "Voir" at bounding box center [1280, 388] width 345 height 13
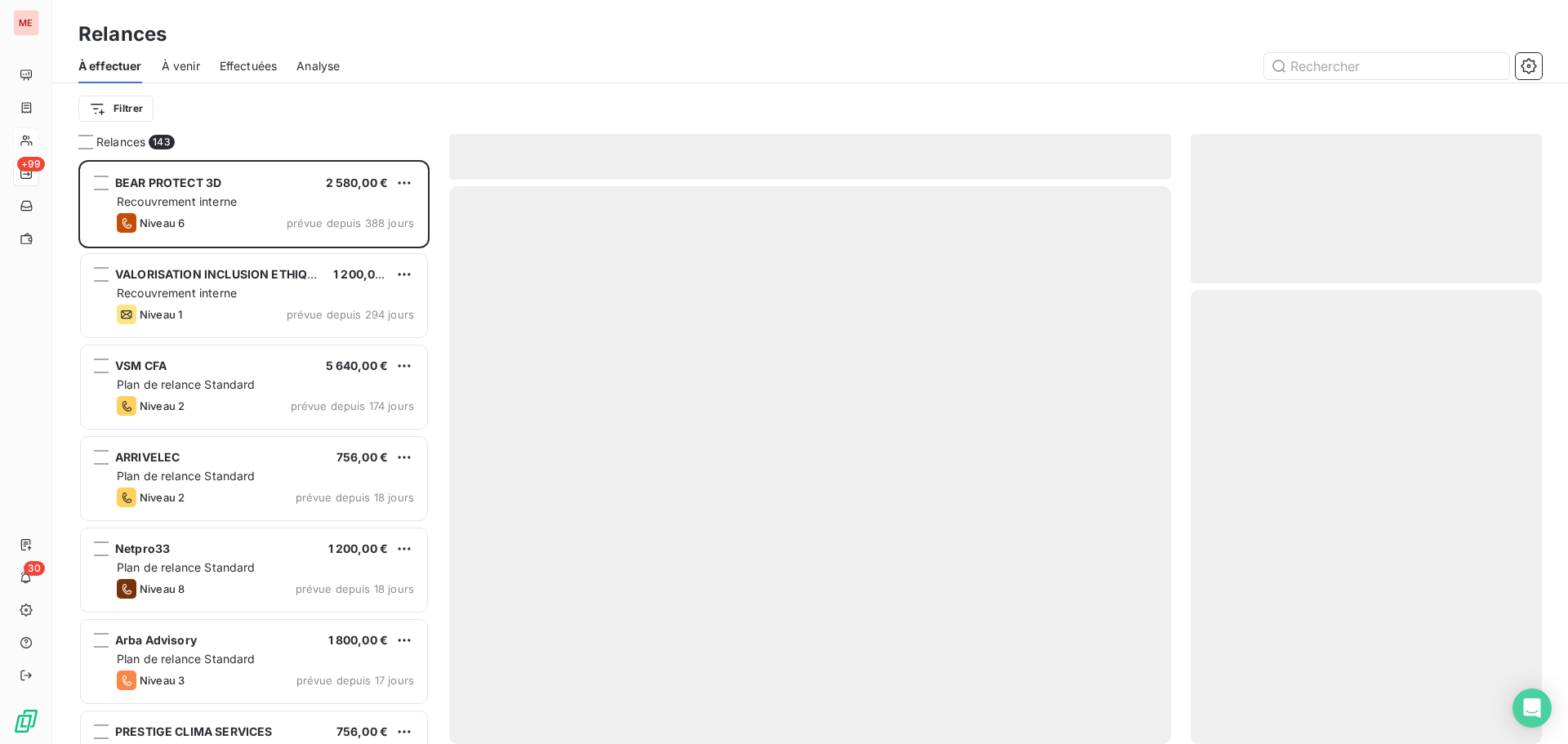
scroll to position [571, 339]
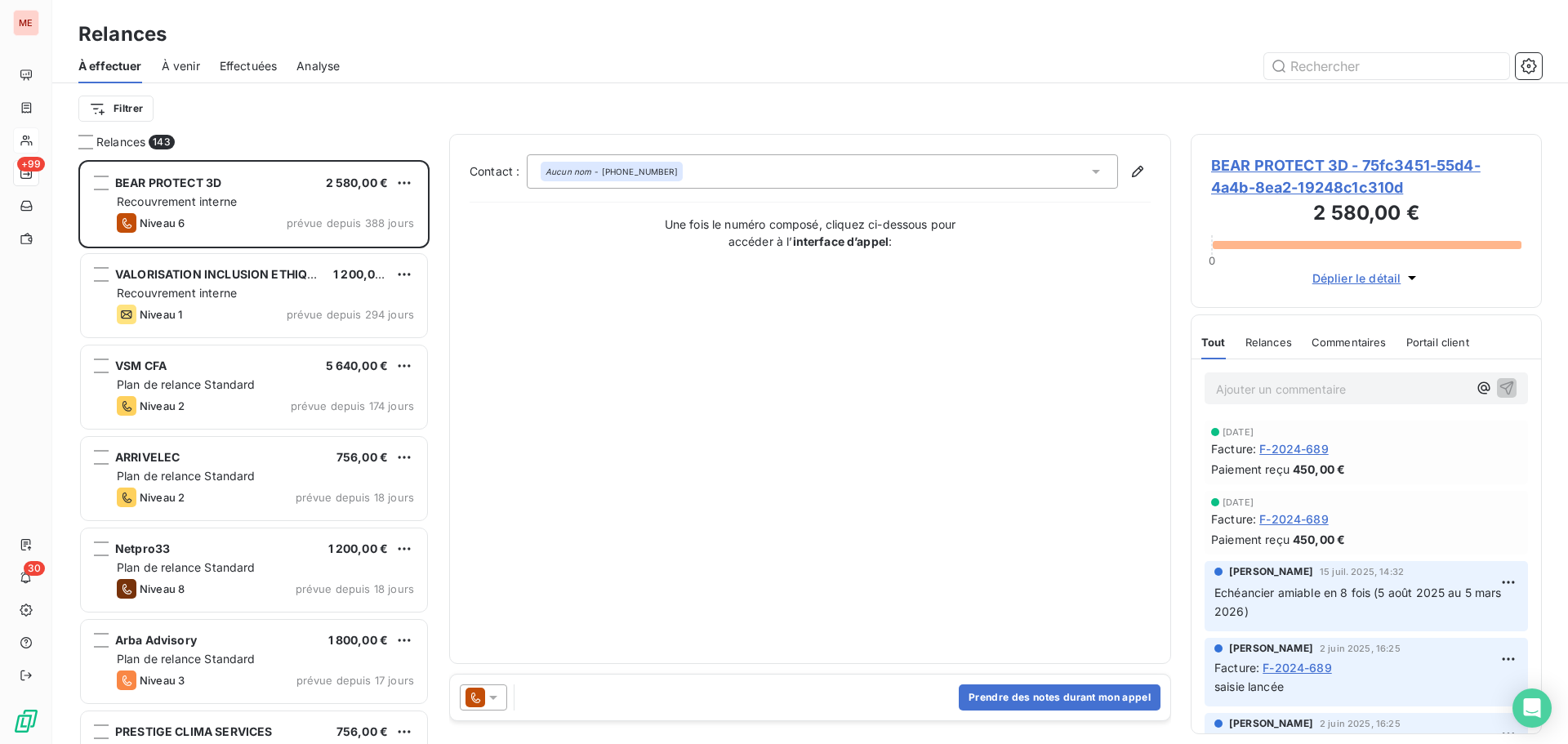
click at [497, 695] on icon at bounding box center [493, 697] width 16 height 16
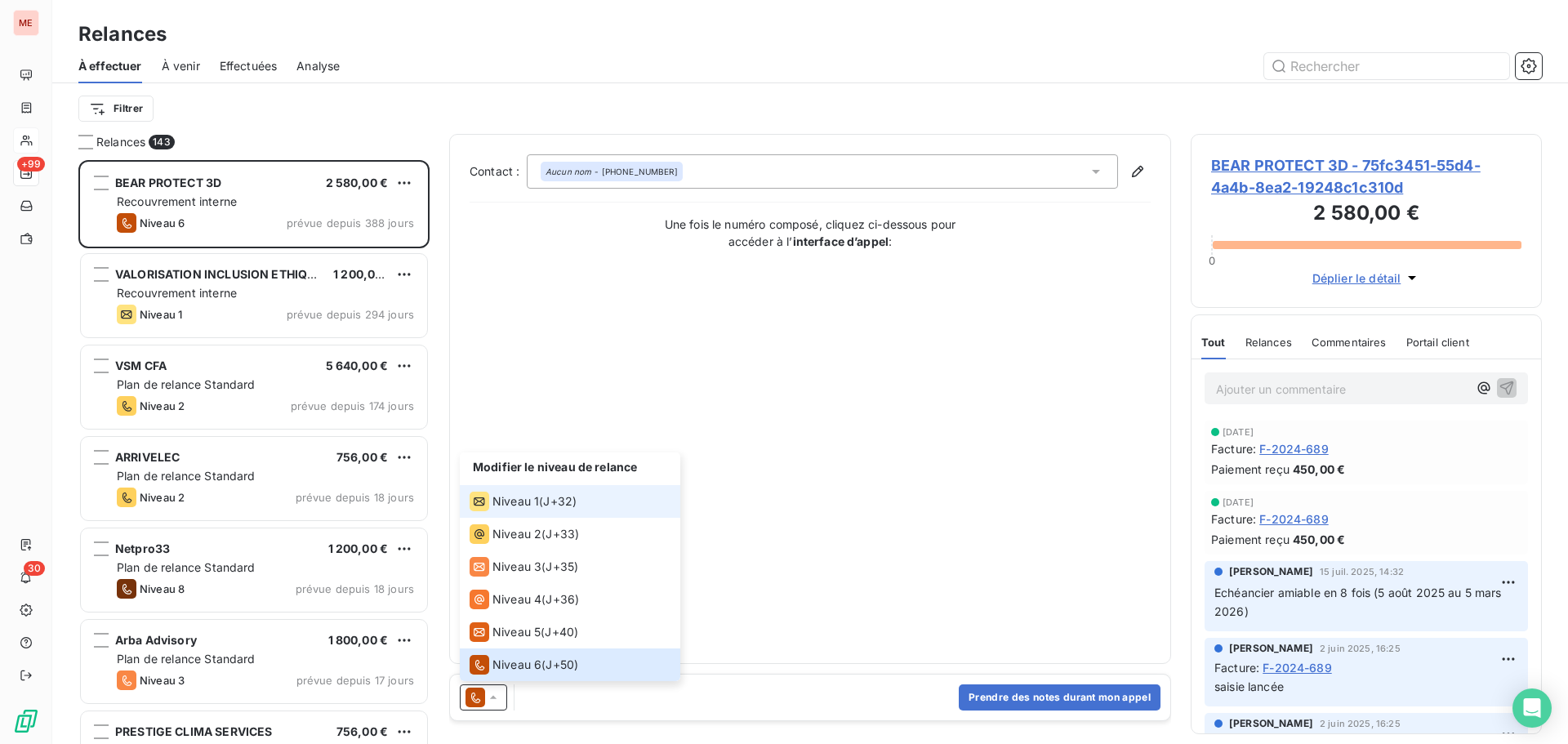
click at [525, 496] on span "Niveau 1" at bounding box center [516, 501] width 47 height 16
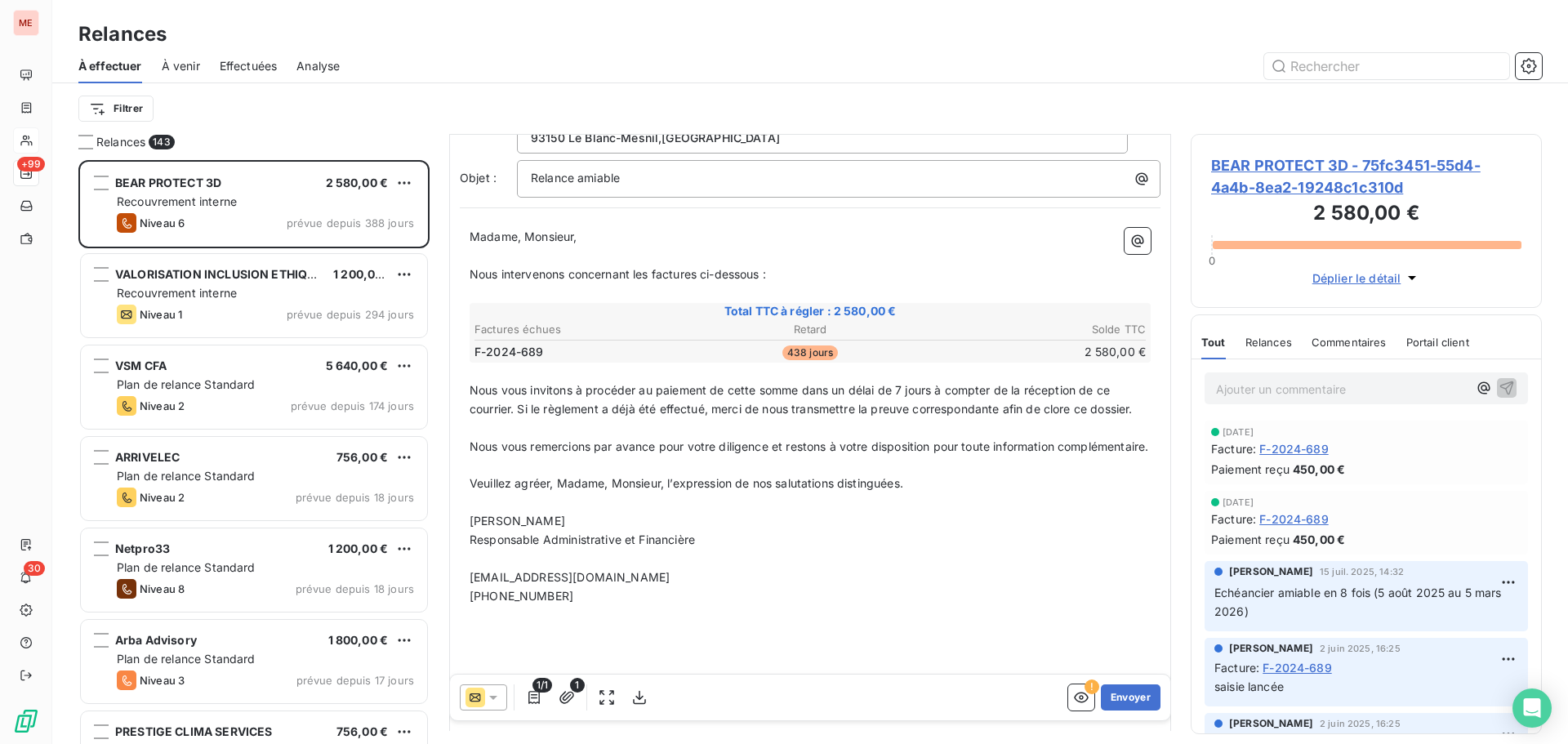
scroll to position [110, 0]
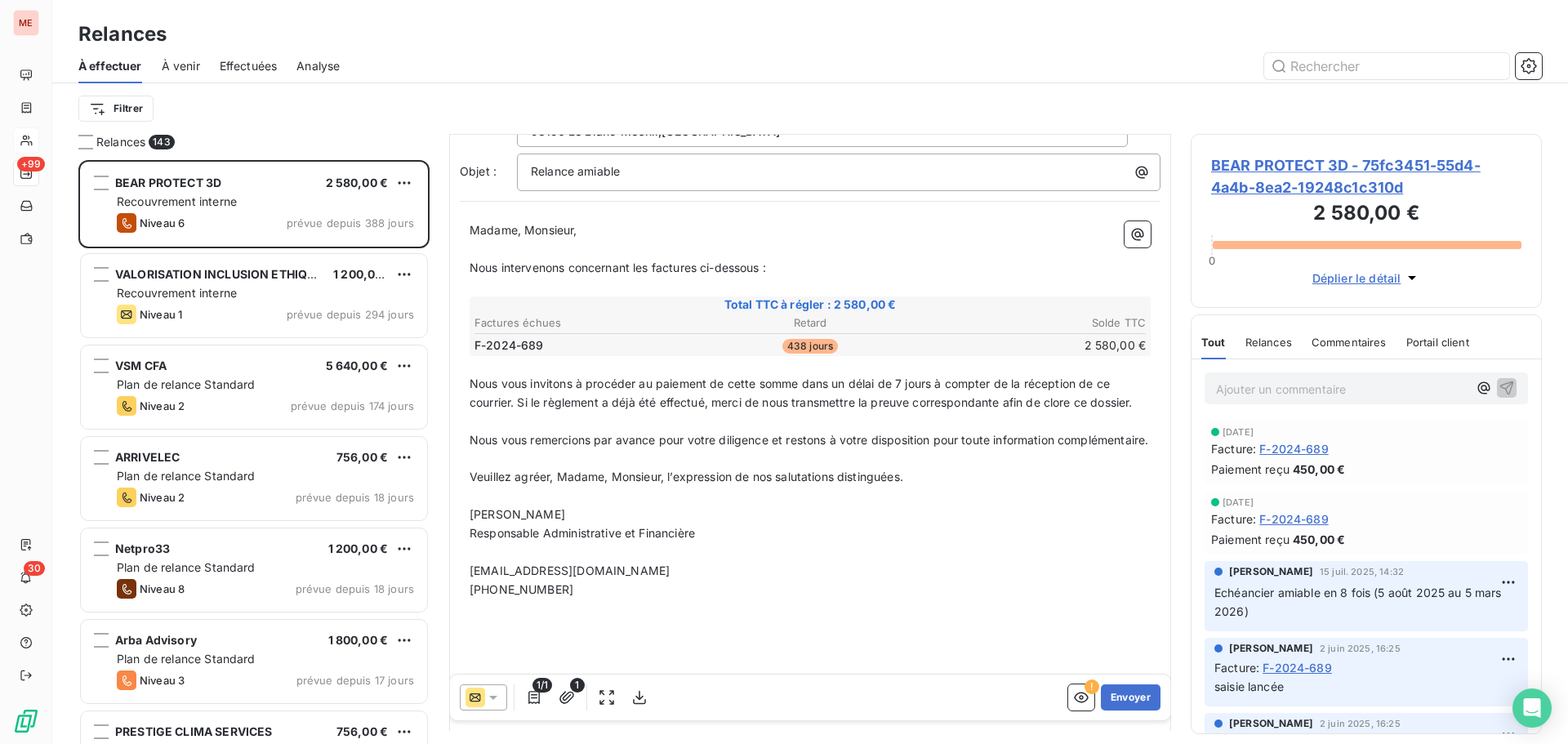
click at [1262, 173] on span "BEAR PROTECT 3D - 75fc3451-55d4-4a4b-8ea2-19248c1c310d" at bounding box center [1366, 176] width 310 height 44
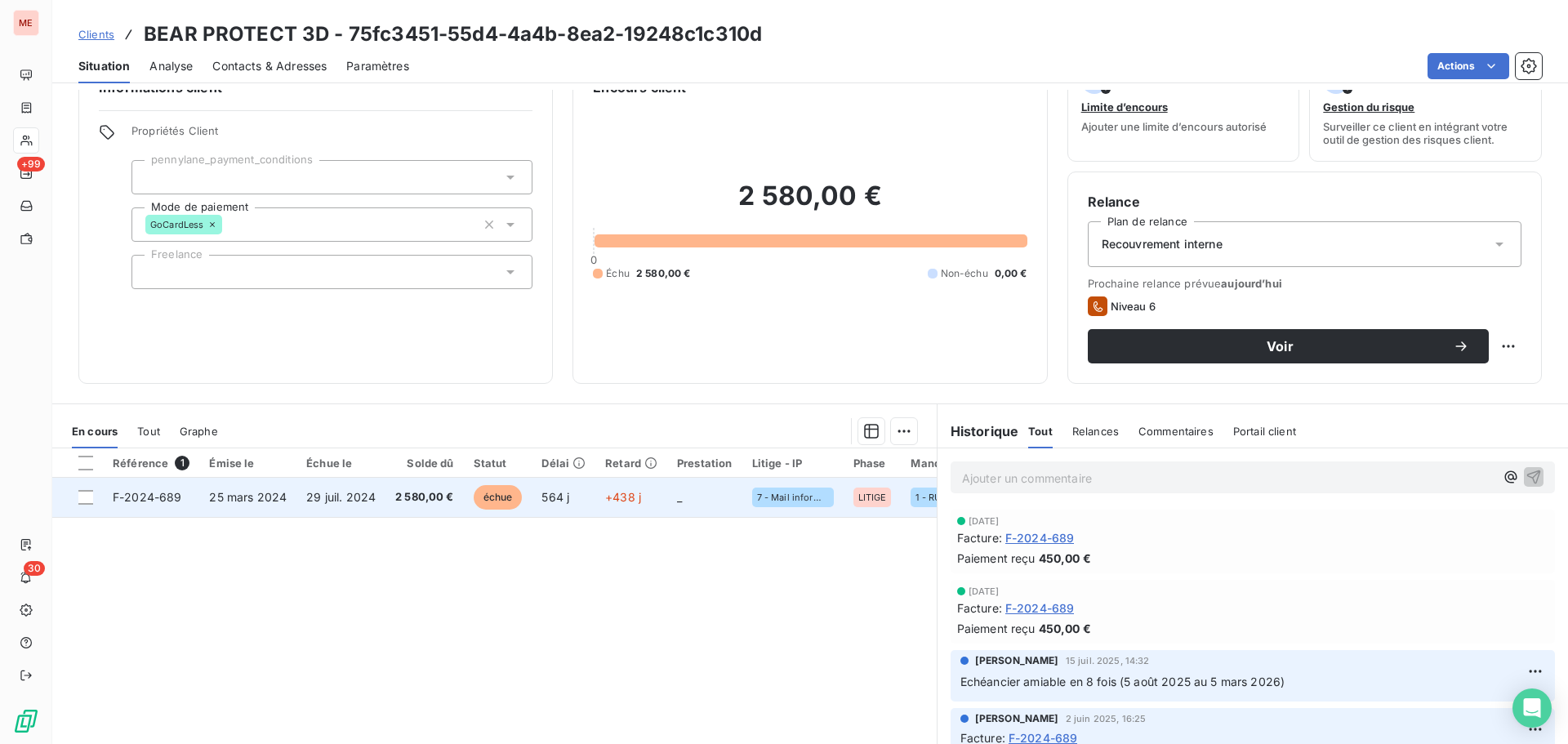
click at [571, 489] on td "564 j" at bounding box center [563, 498] width 64 height 40
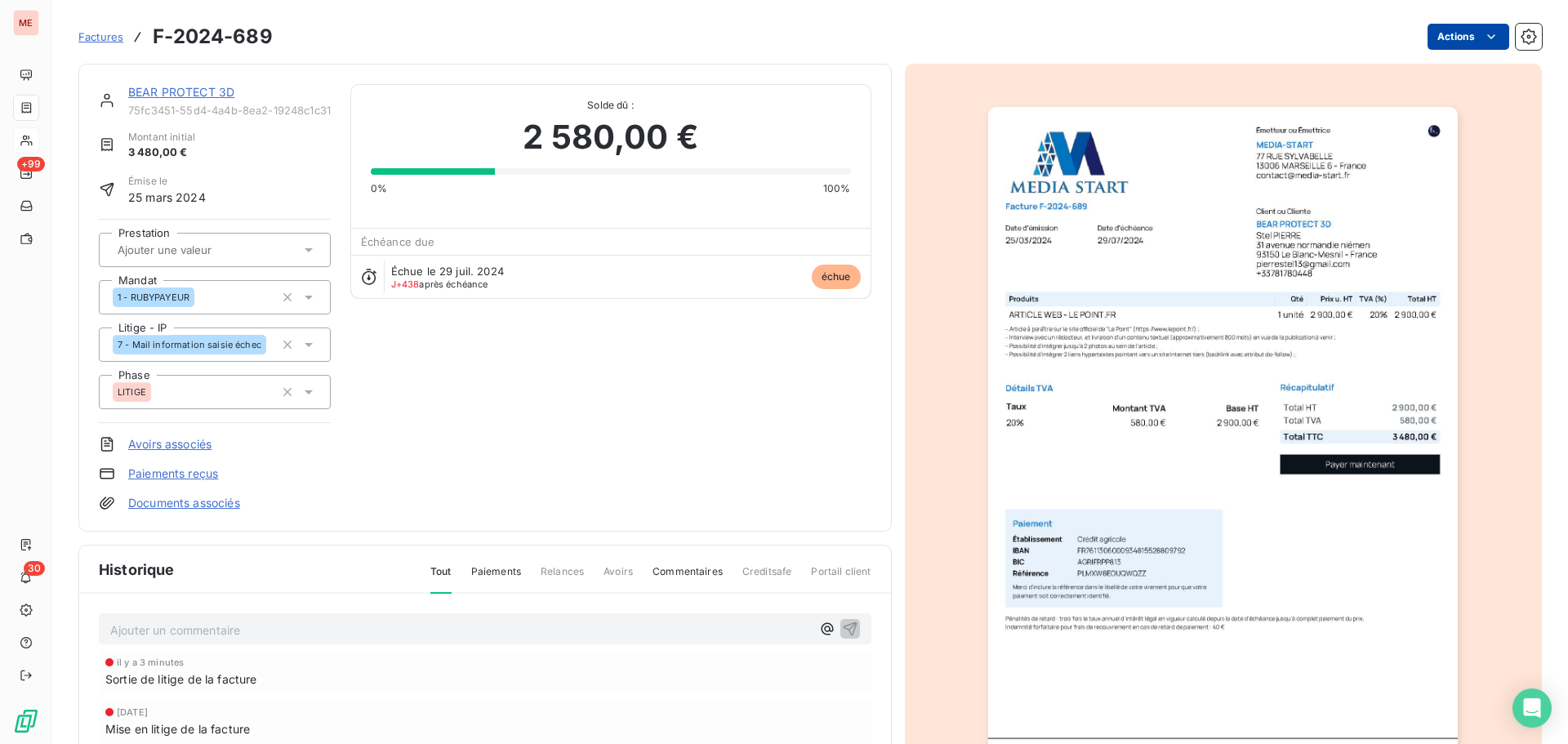
click at [1436, 49] on html "ME +99 30 Factures F-2024-689 Actions BEAR PROTECT 3D 75fc3451-55d4-4a4b-8ea2-1…" at bounding box center [784, 372] width 1568 height 744
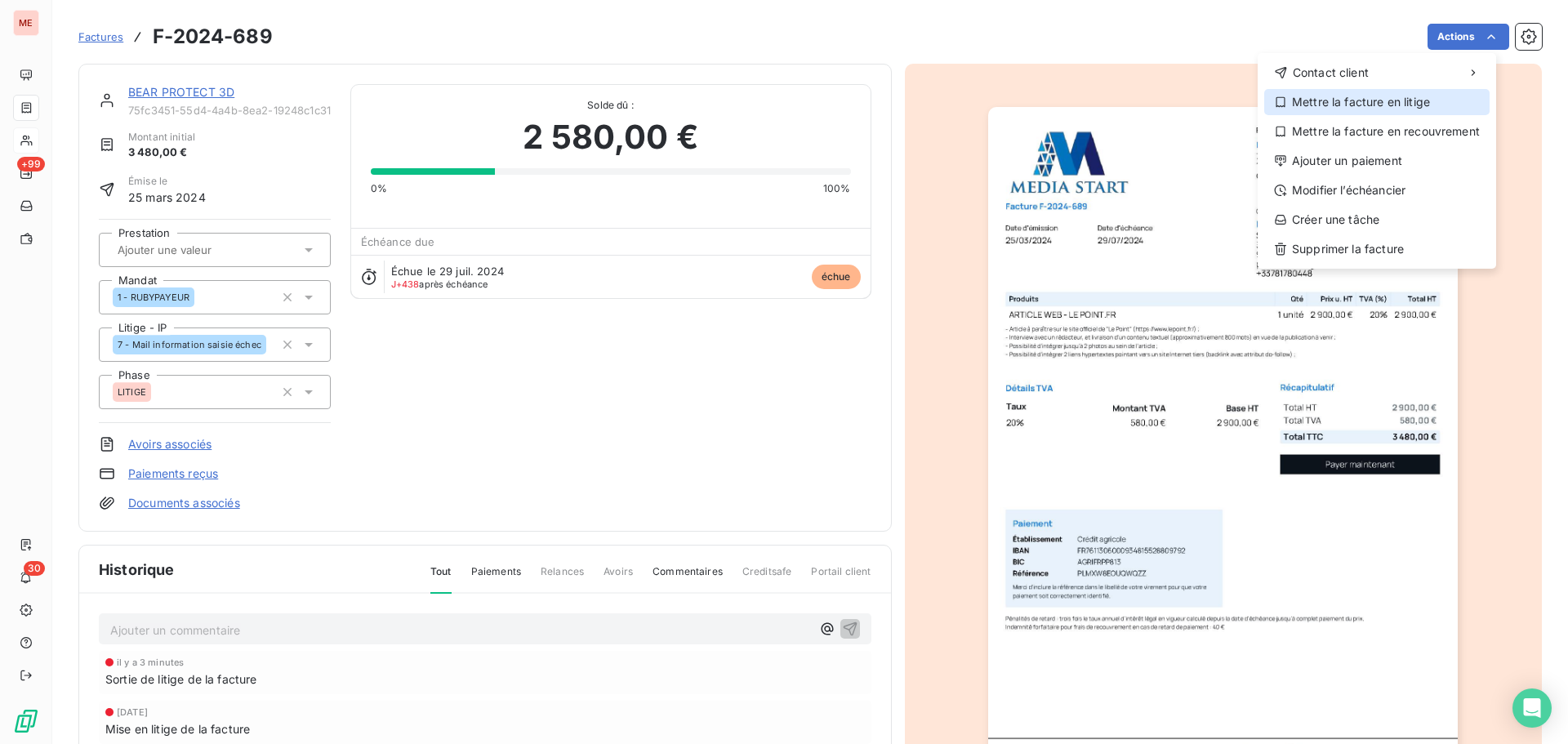
click at [1359, 108] on div "Mettre la facture en litige" at bounding box center [1377, 102] width 226 height 26
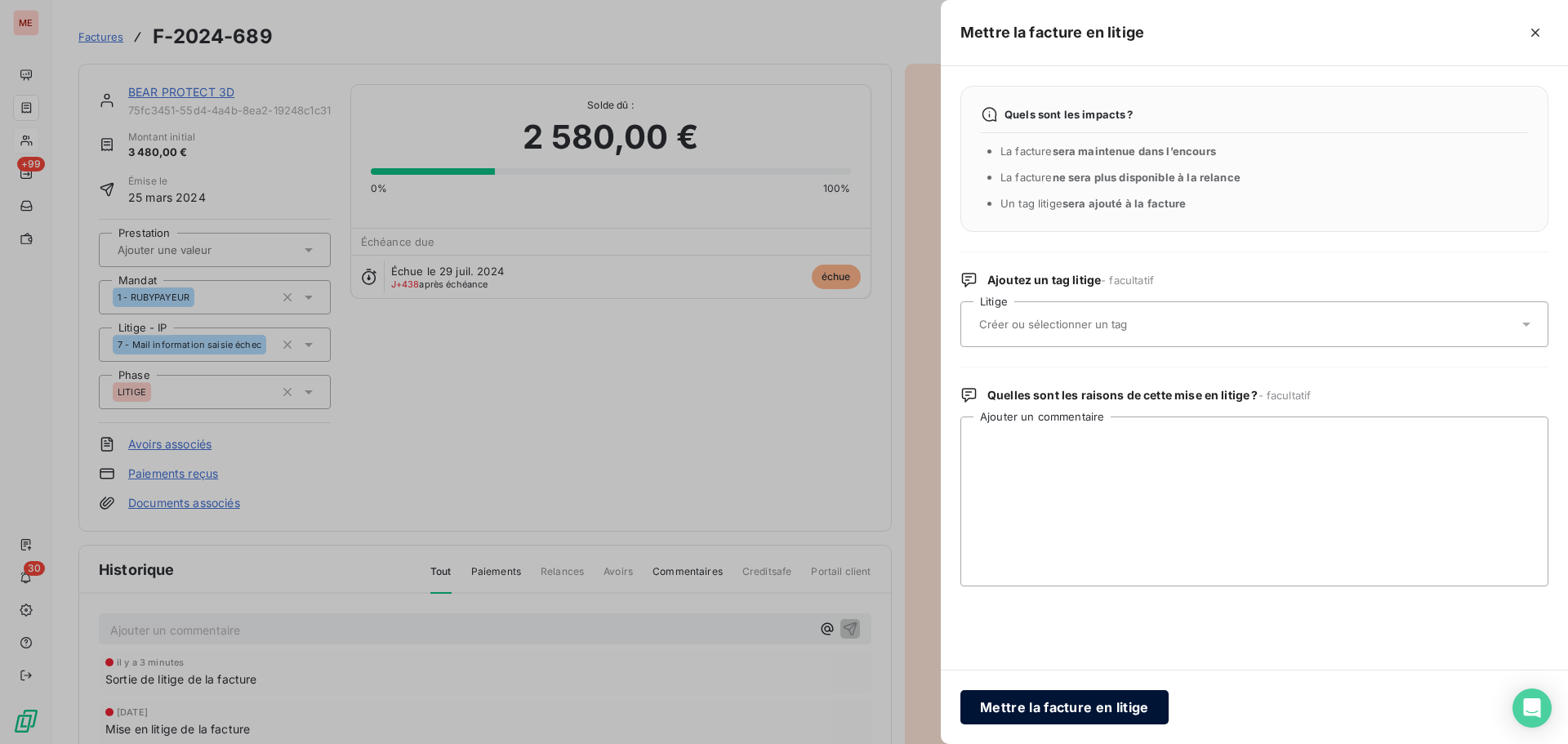
click at [1120, 717] on button "Mettre la facture en litige" at bounding box center [1065, 707] width 208 height 34
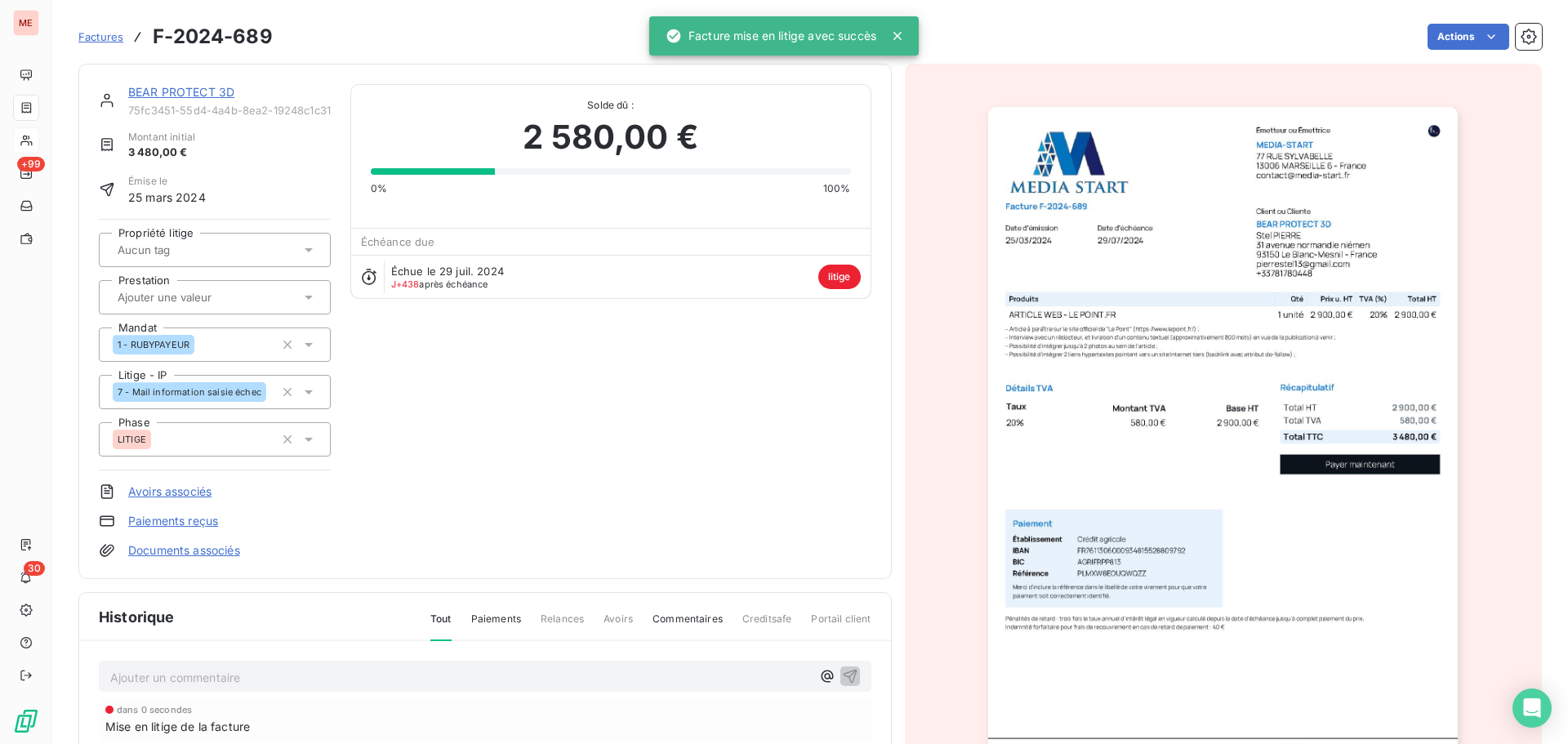
click at [234, 239] on div at bounding box center [206, 250] width 188 height 22
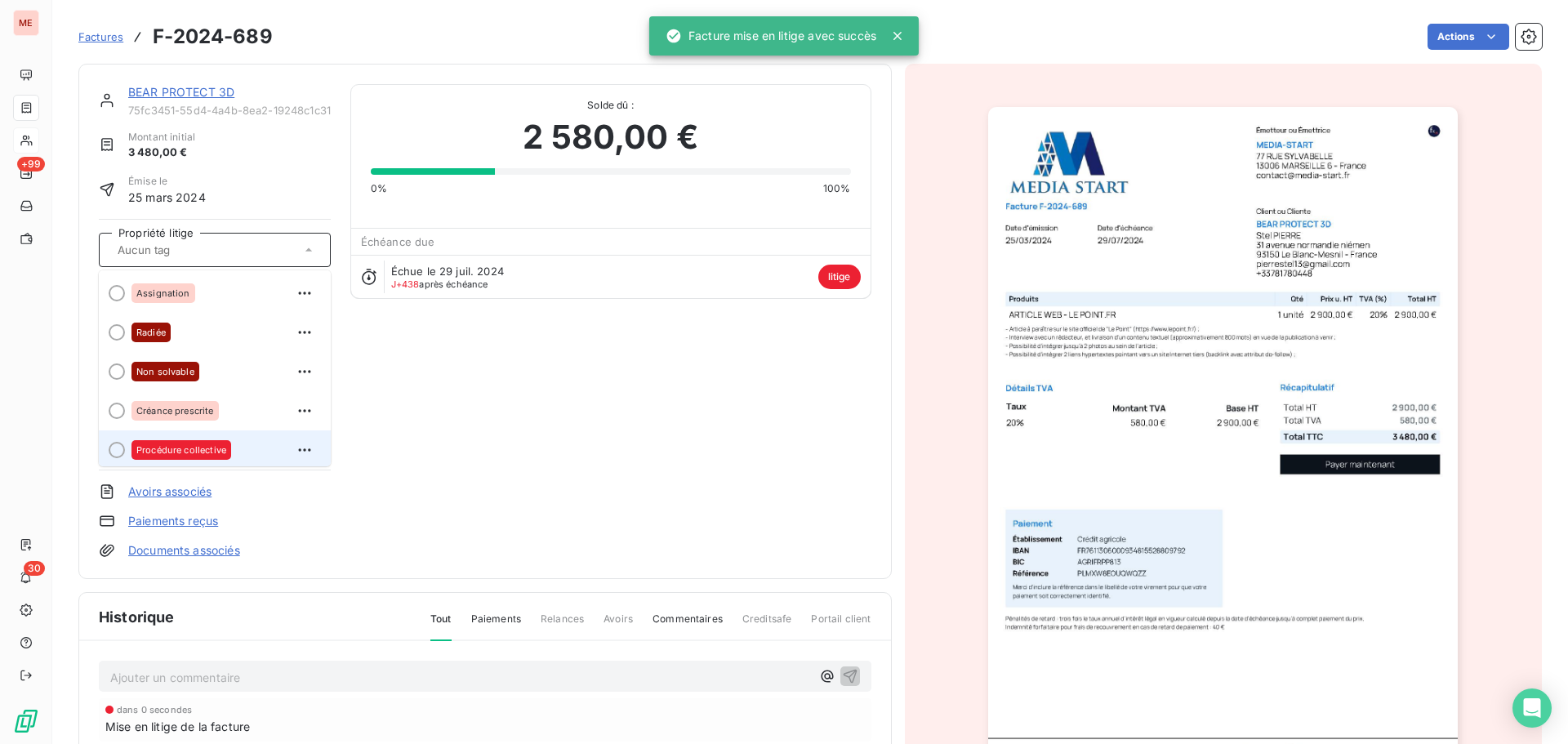
scroll to position [46, 0]
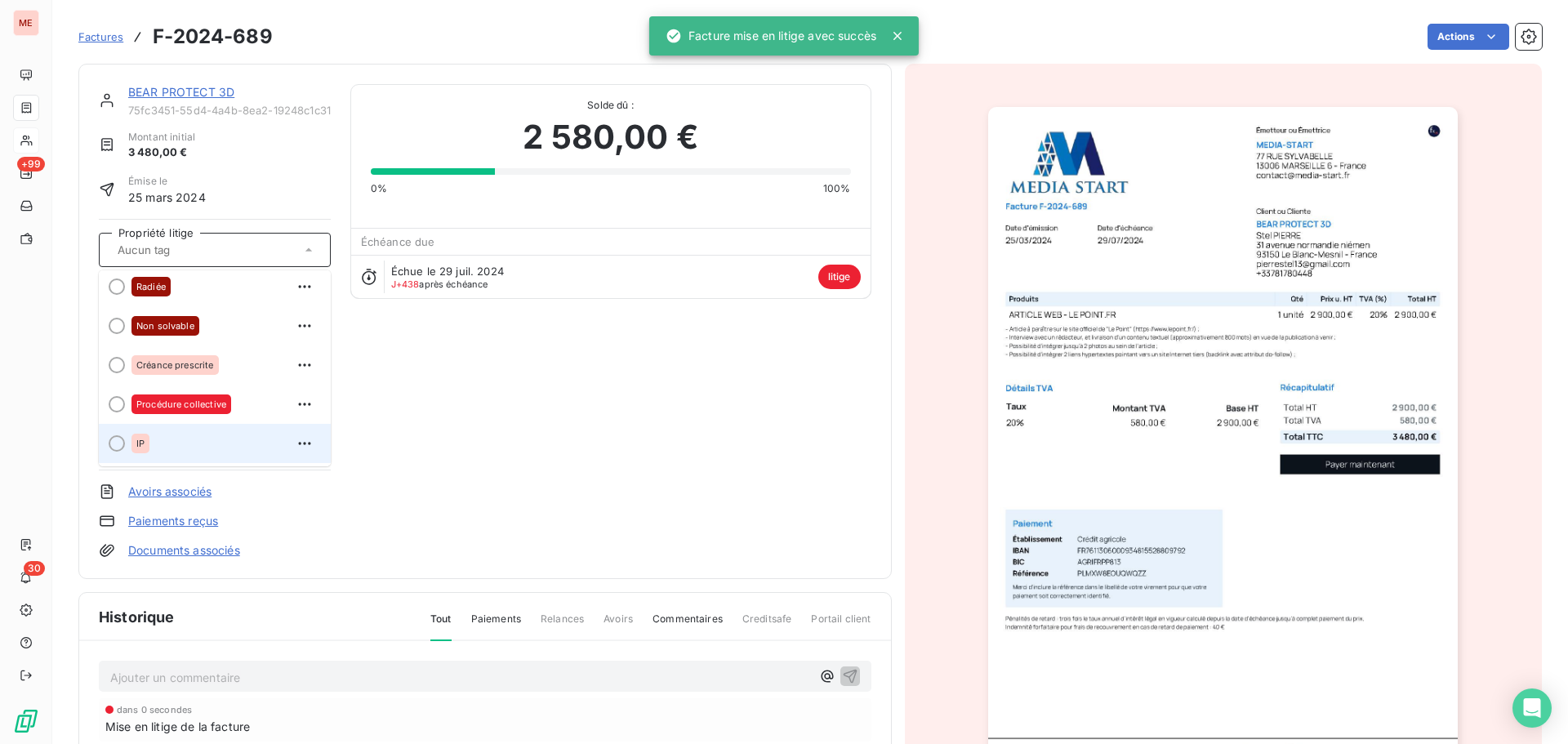
click at [177, 441] on div "IP" at bounding box center [224, 443] width 186 height 26
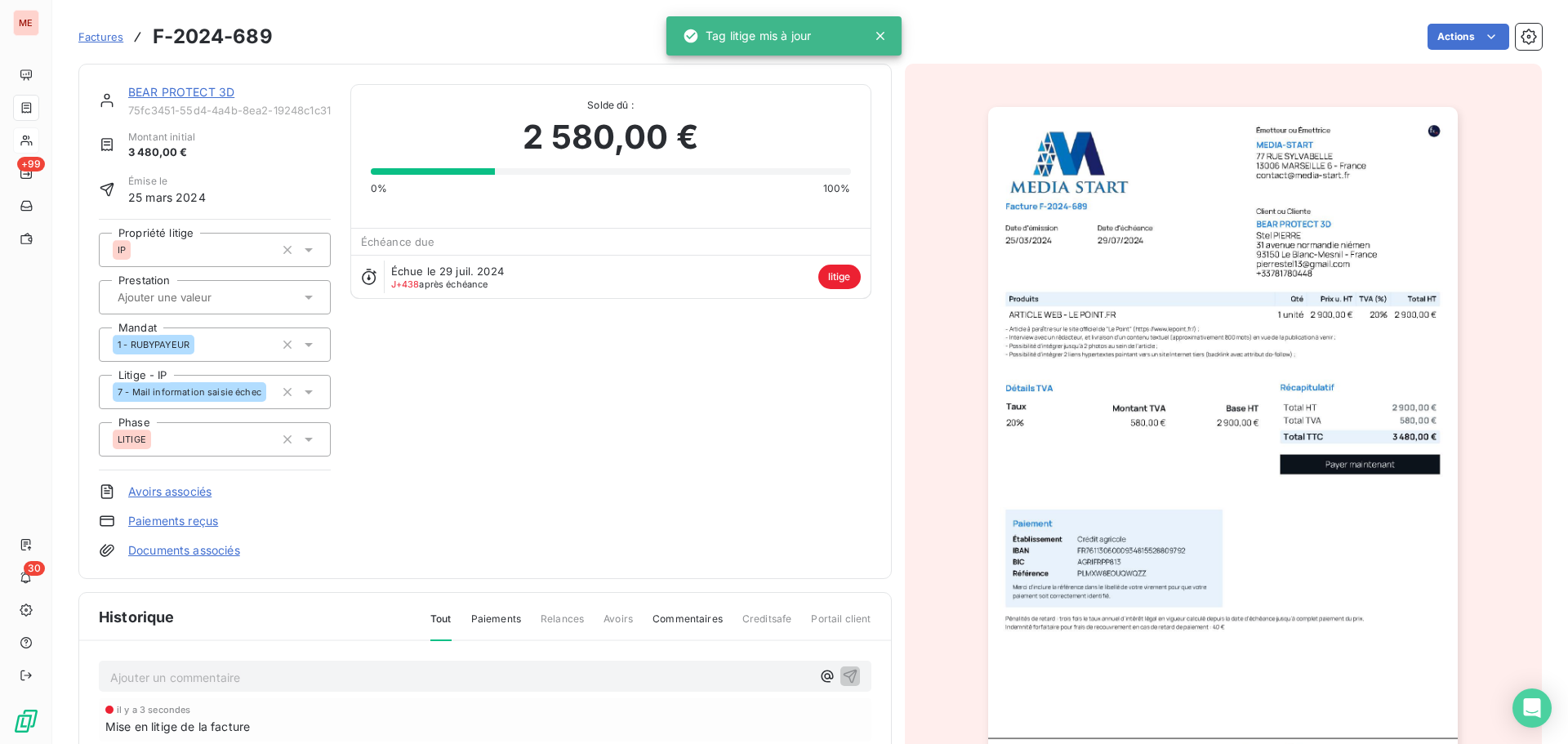
click at [174, 93] on link "BEAR PROTECT 3D" at bounding box center [182, 92] width 106 height 13
